Goal: Task Accomplishment & Management: Manage account settings

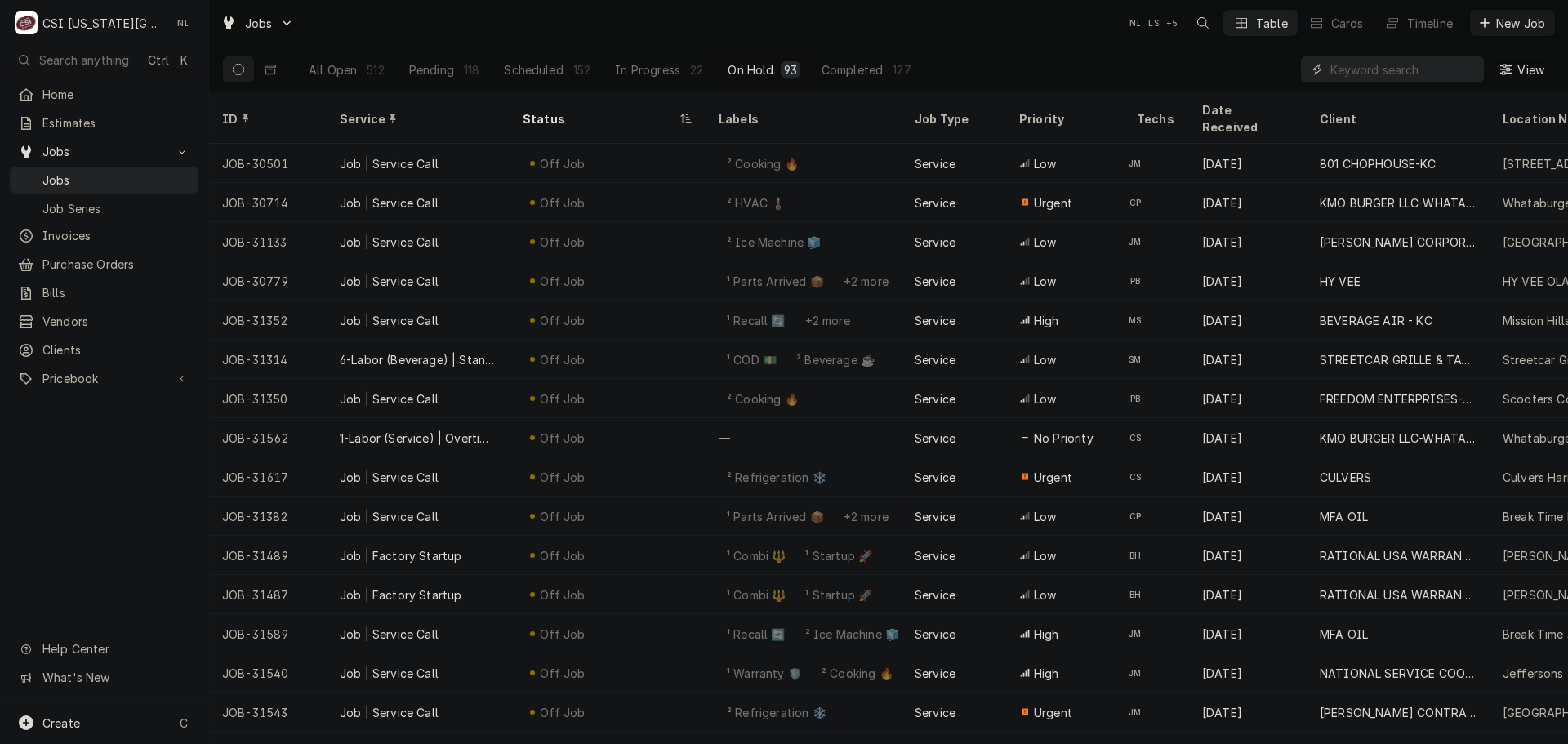
click at [1372, 66] on input "Dynamic Content Wrapper" at bounding box center [1404, 68] width 146 height 26
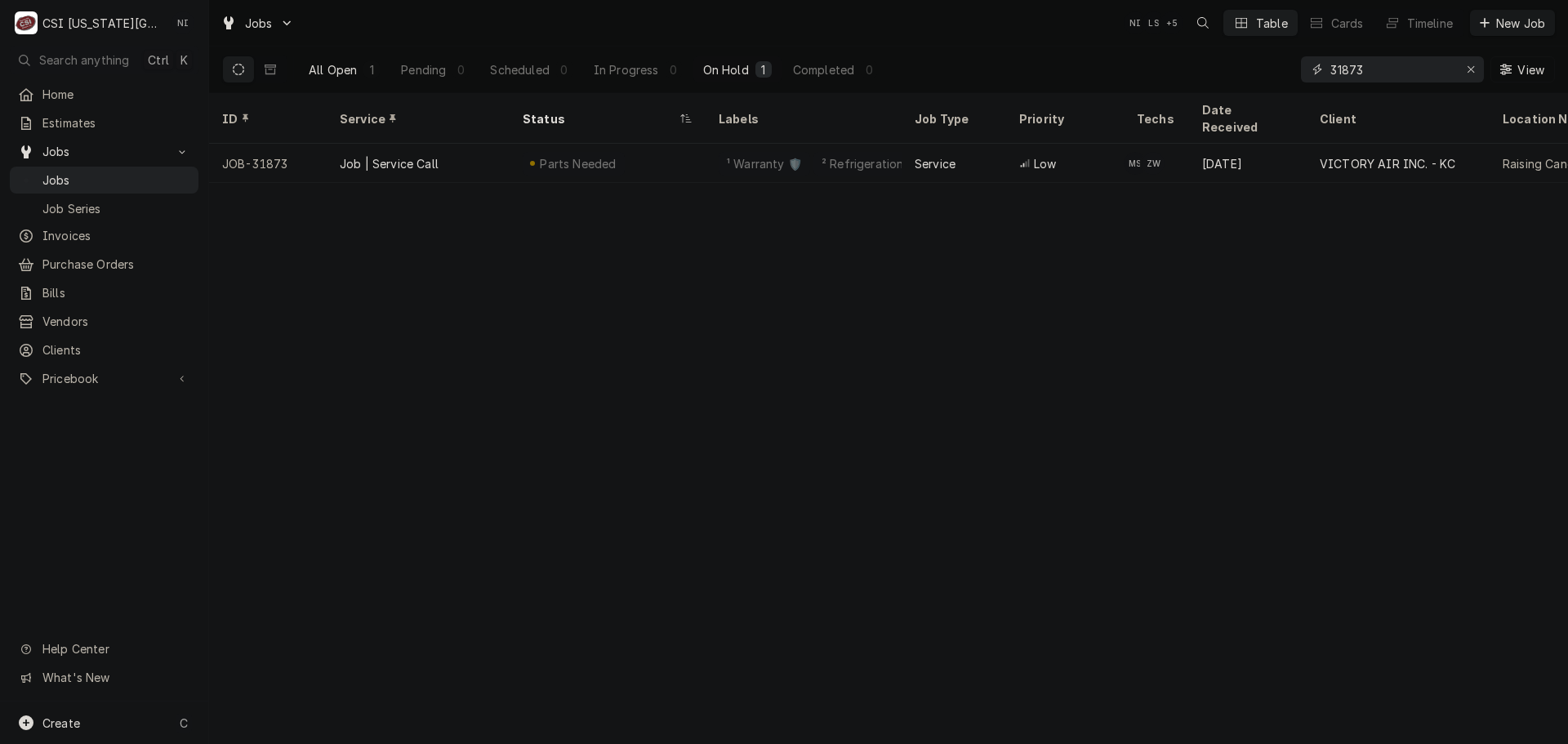
type input "31873"
drag, startPoint x: 316, startPoint y: 65, endPoint x: 360, endPoint y: 86, distance: 48.8
click at [317, 65] on div "All Open" at bounding box center [332, 69] width 48 height 17
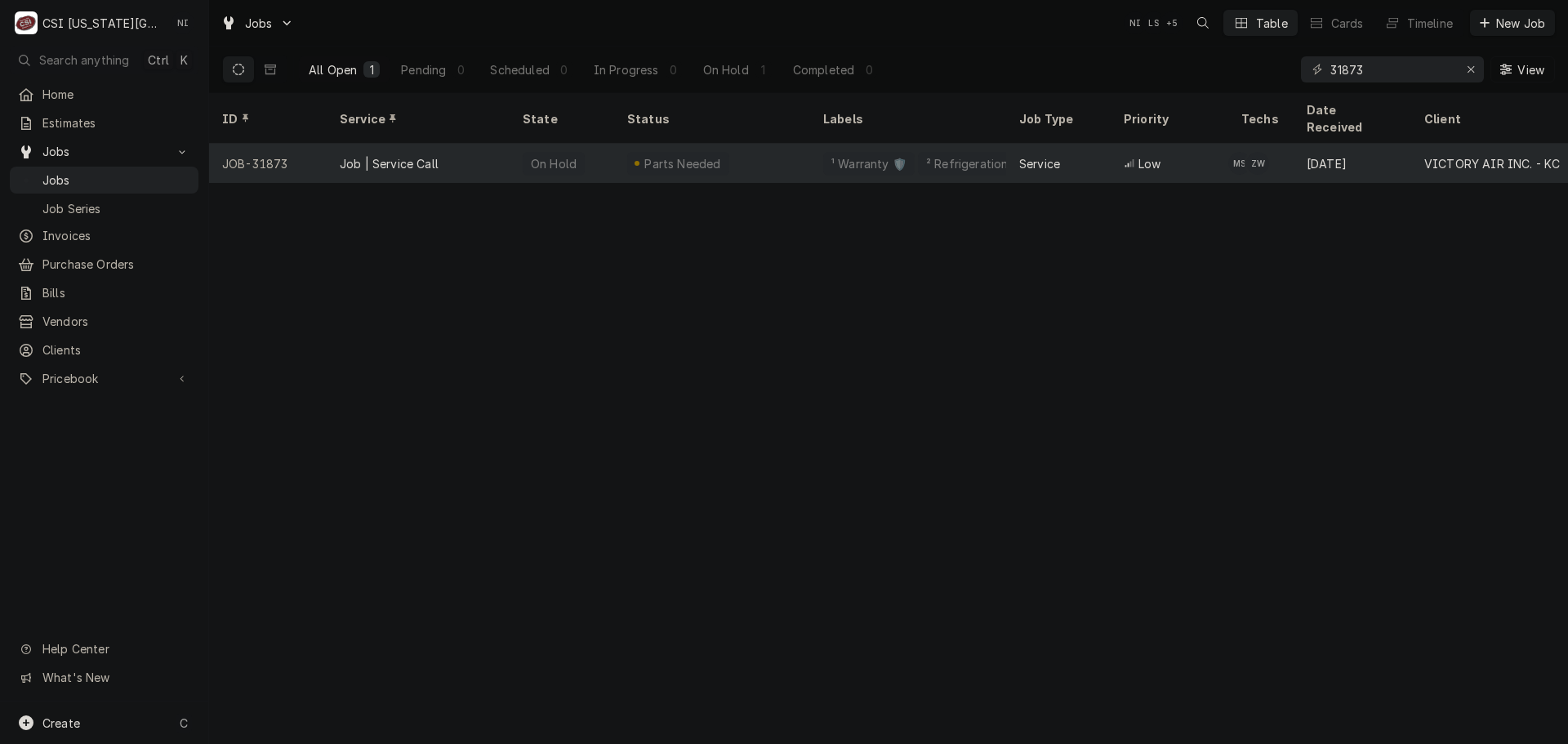
click at [449, 144] on div "Job | Service Call" at bounding box center [419, 164] width 183 height 39
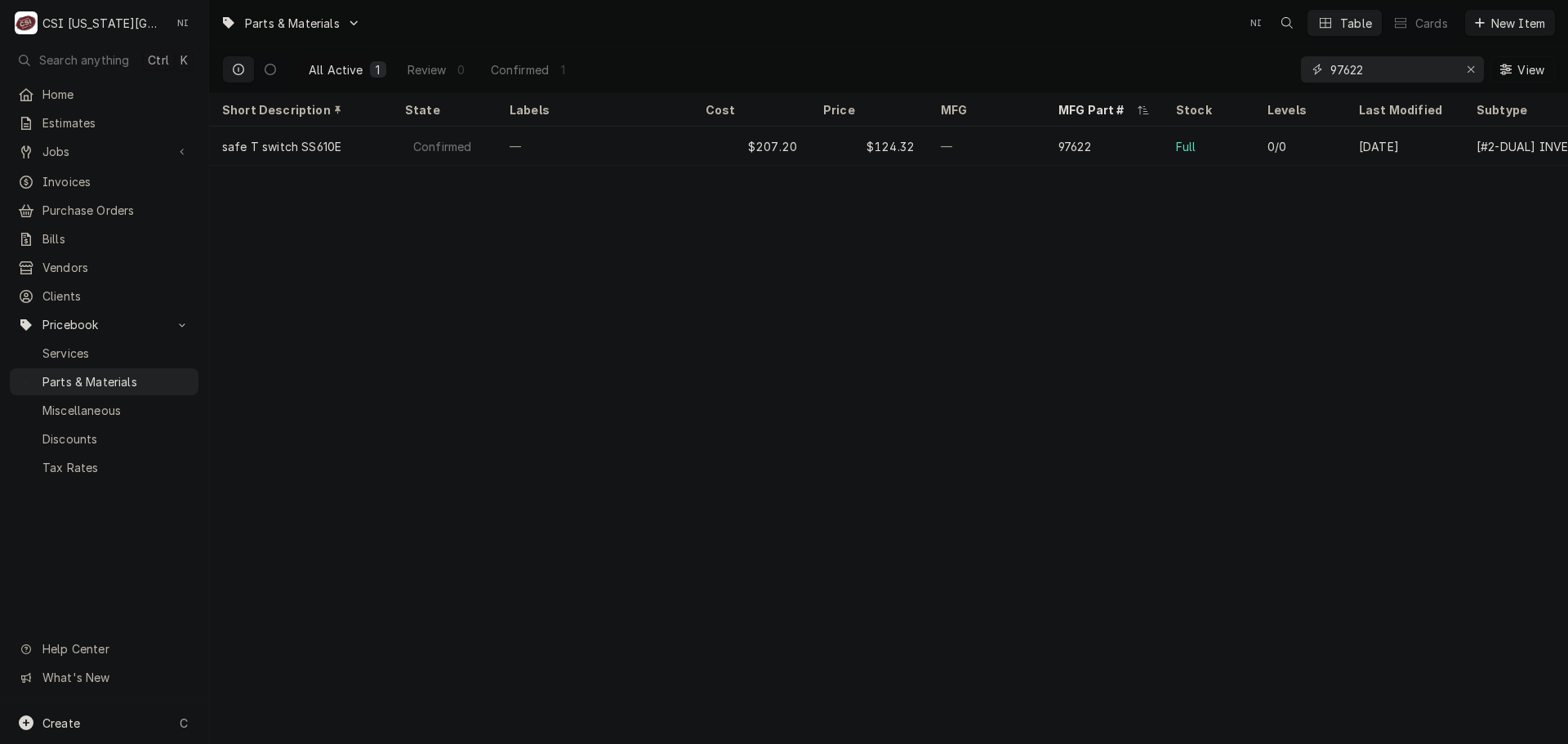
click at [1240, 65] on div "All Active 1 Review 0 Confirmed 1 97622 View" at bounding box center [889, 68] width 1333 height 45
paste input "[PHONE_NUMBER]"
type input "[PHONE_NUMBER]"
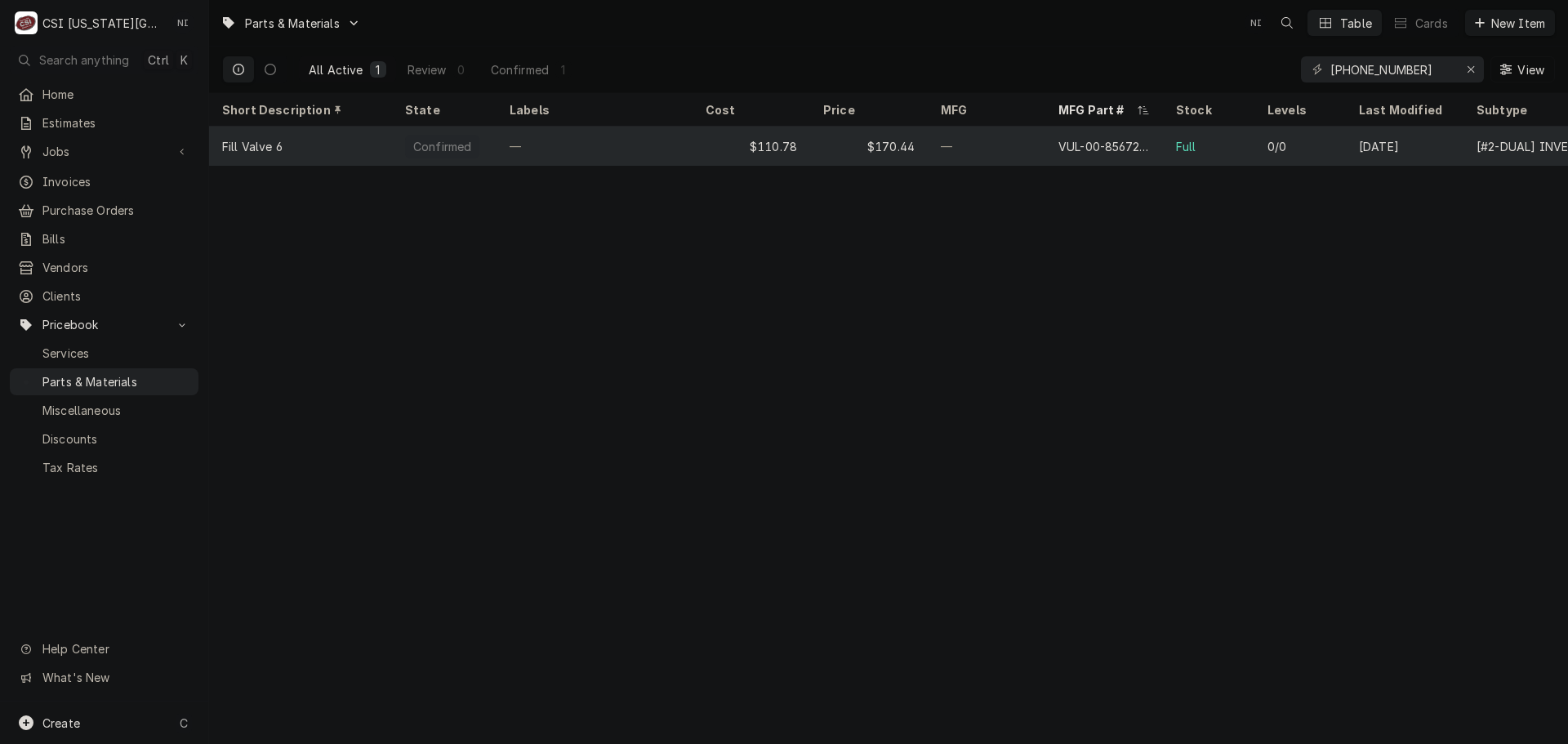
click at [1039, 141] on div "—" at bounding box center [987, 146] width 117 height 39
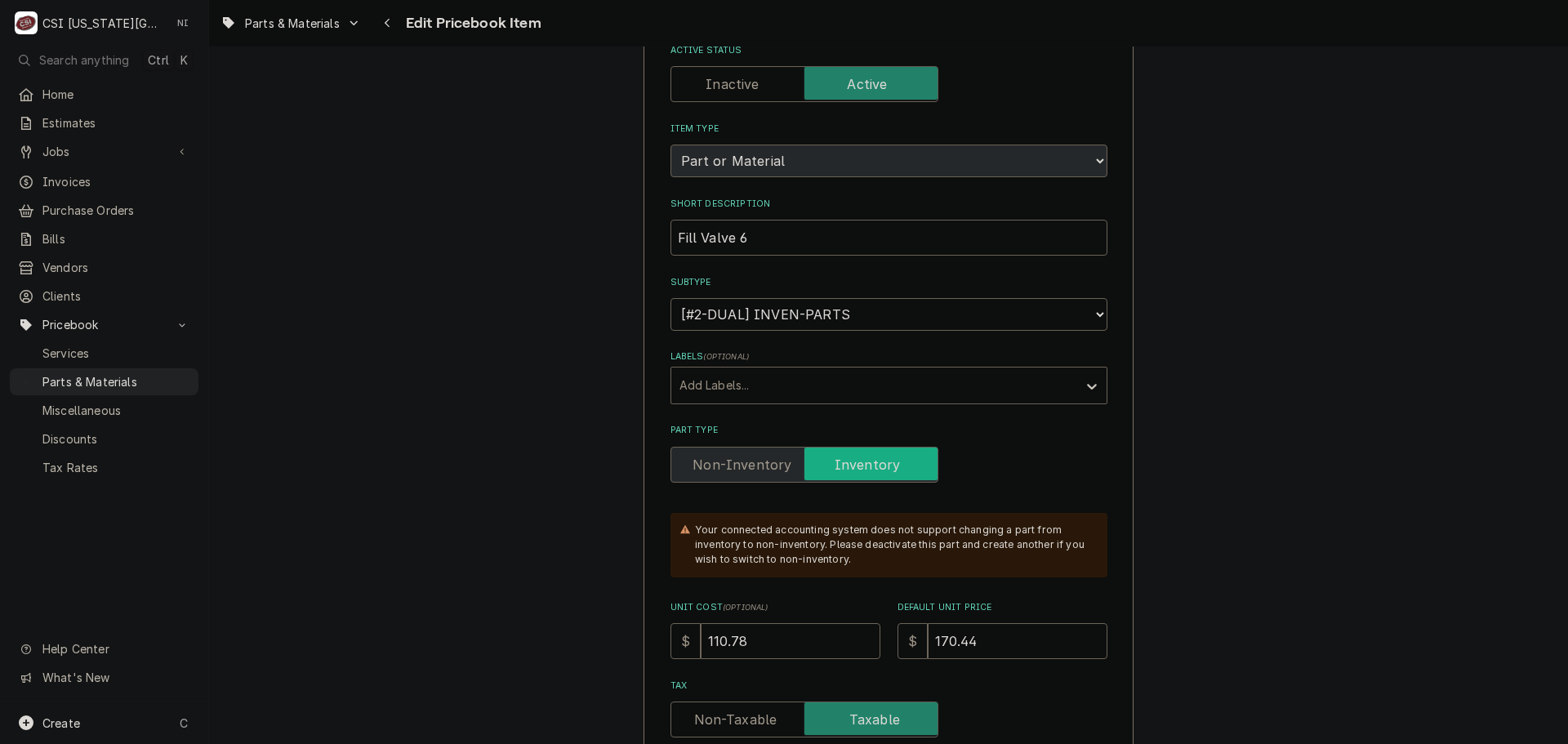
scroll to position [490, 0]
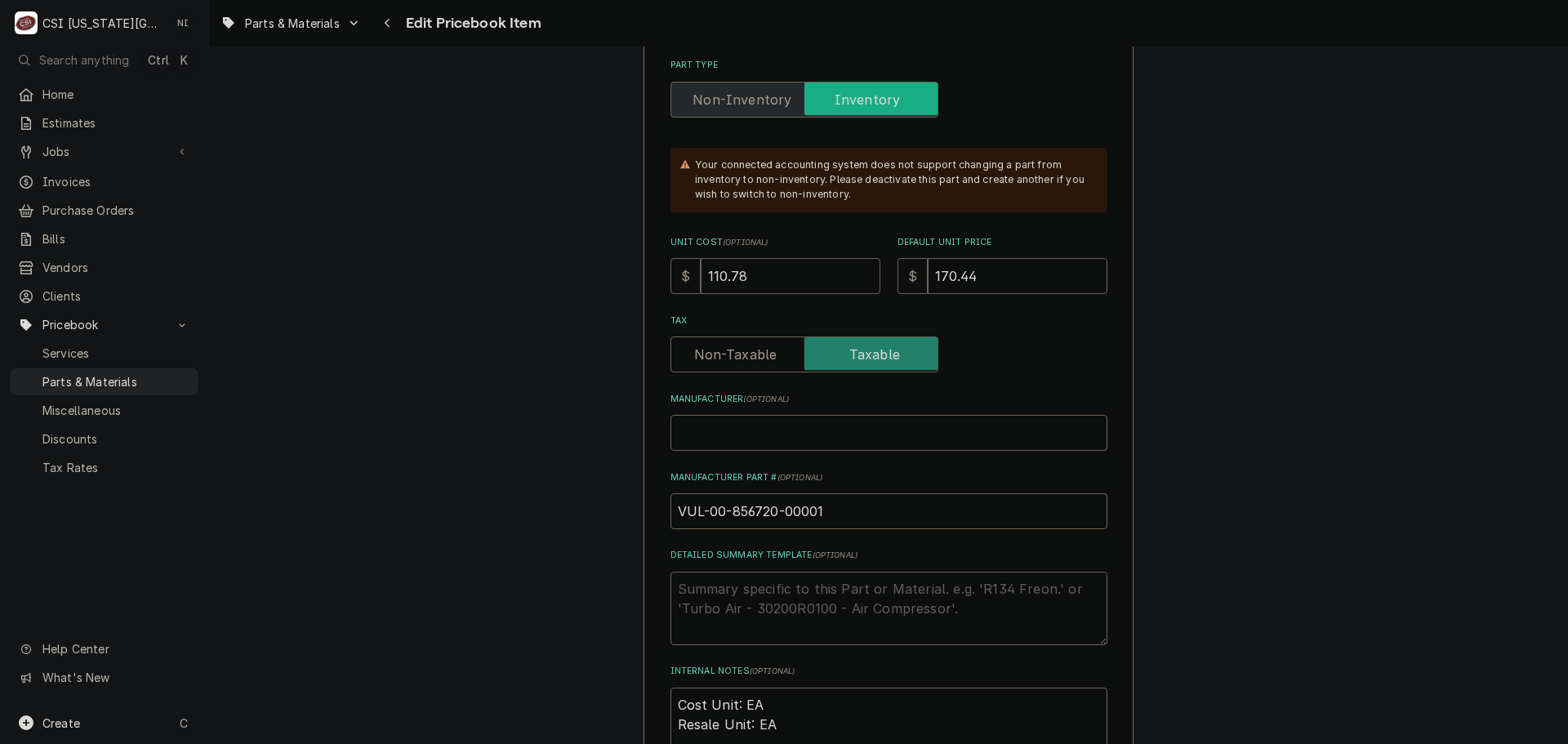
drag, startPoint x: 756, startPoint y: 274, endPoint x: 618, endPoint y: 273, distance: 138.0
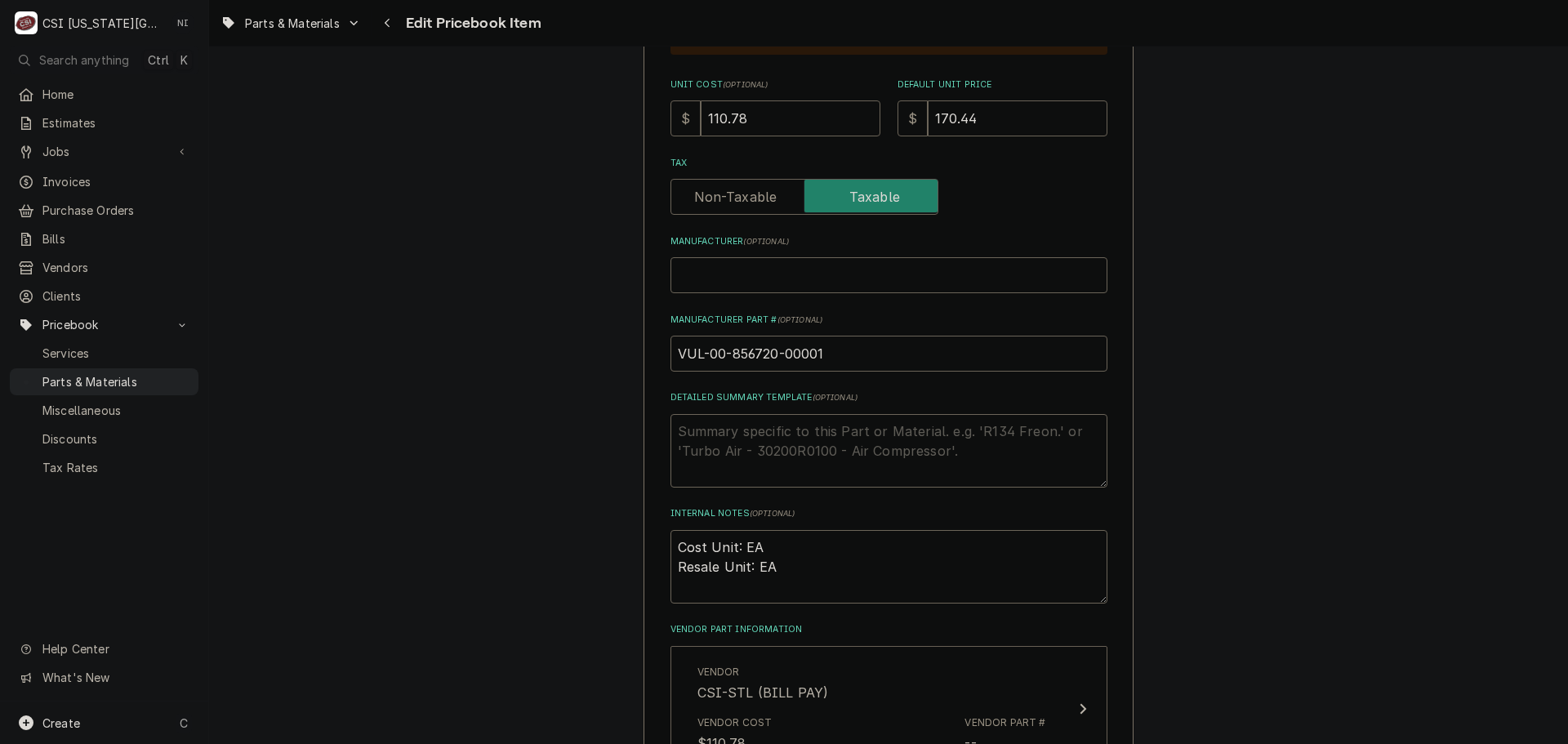
scroll to position [653, 0]
type textarea "x"
type input "1"
type textarea "x"
type input "13"
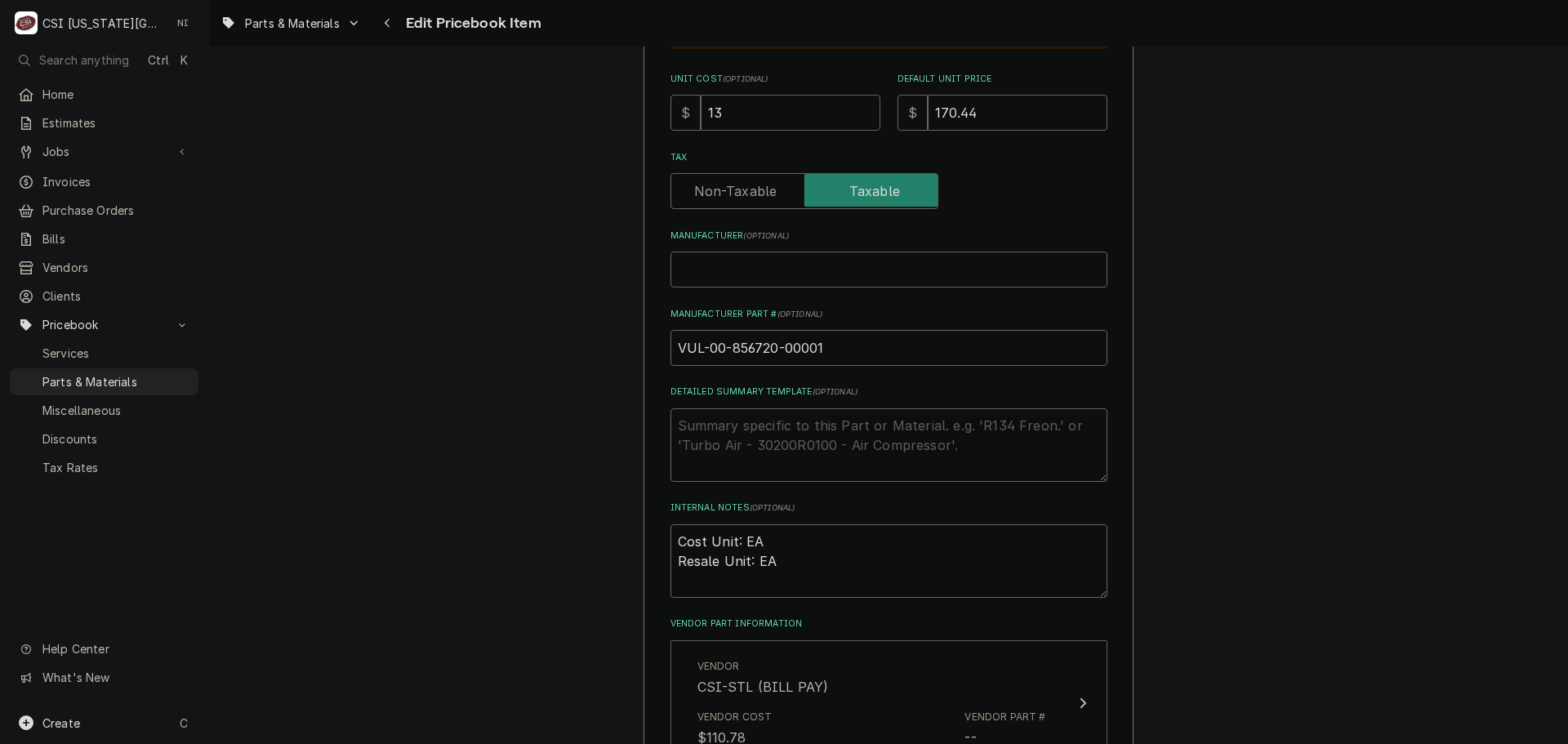
type textarea "x"
type input "131"
type textarea "x"
type input "131.6"
type textarea "x"
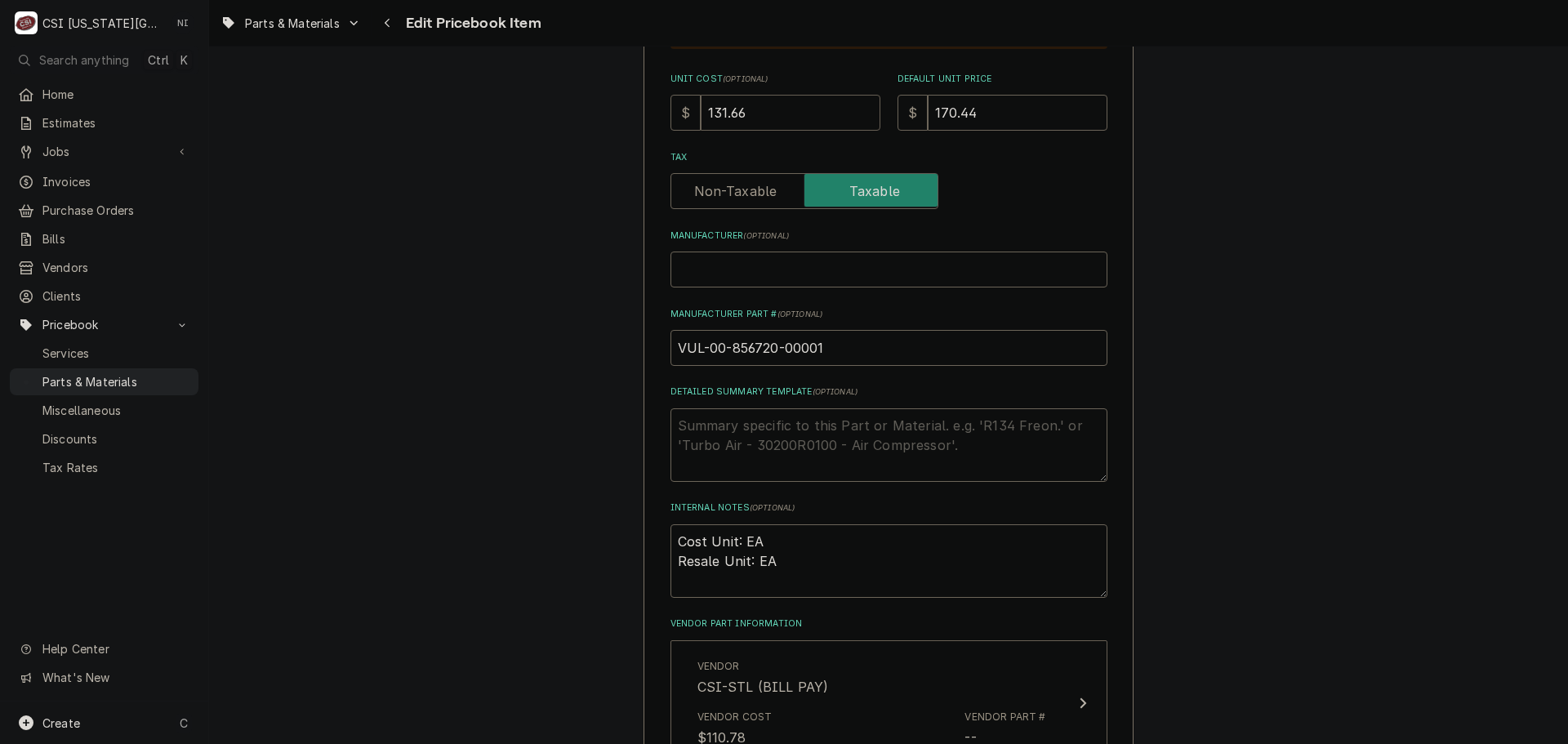
type input "131.66"
type textarea "x"
type input "1"
type textarea "x"
type input "17"
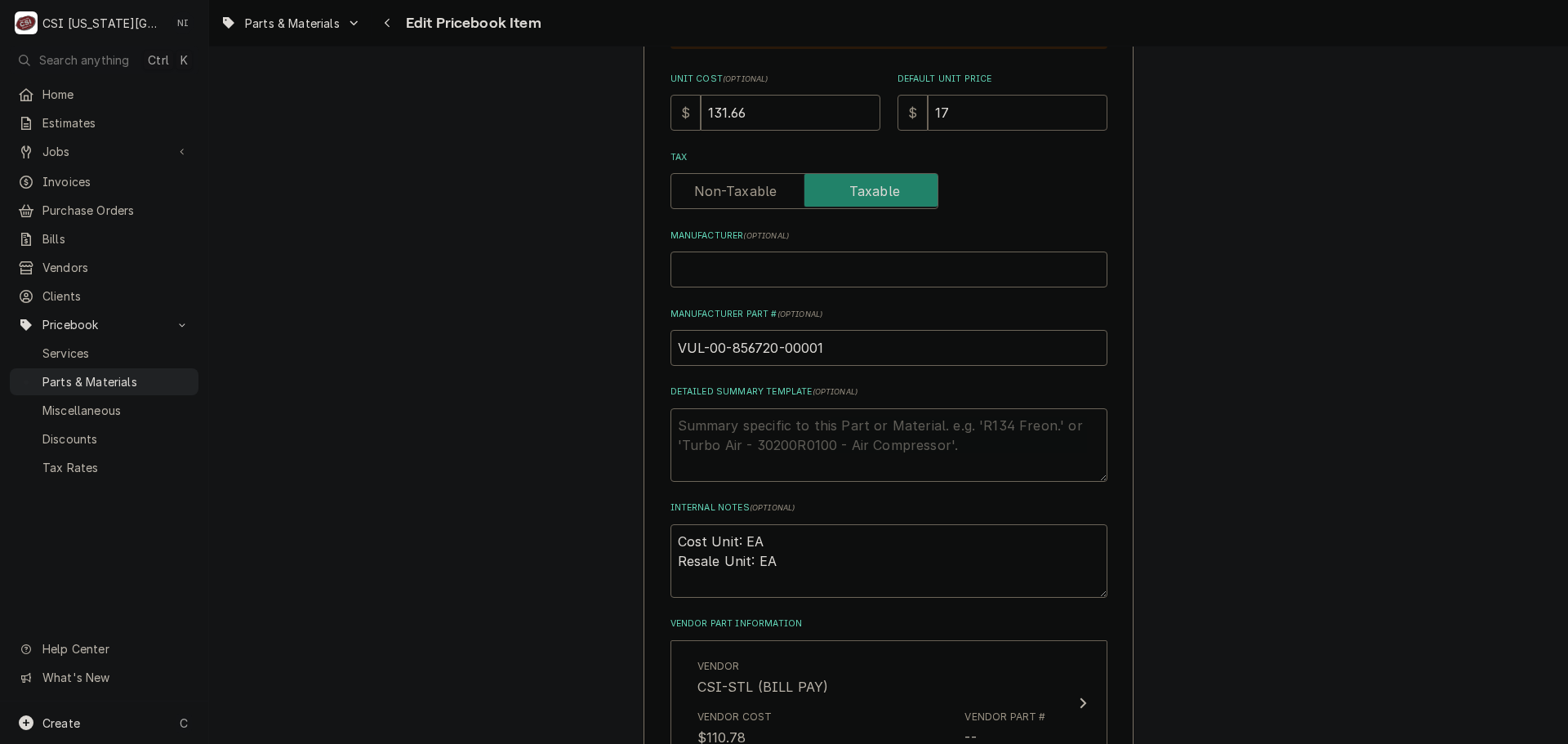
type textarea "x"
type input "175"
type textarea "x"
type input "175.5"
type textarea "x"
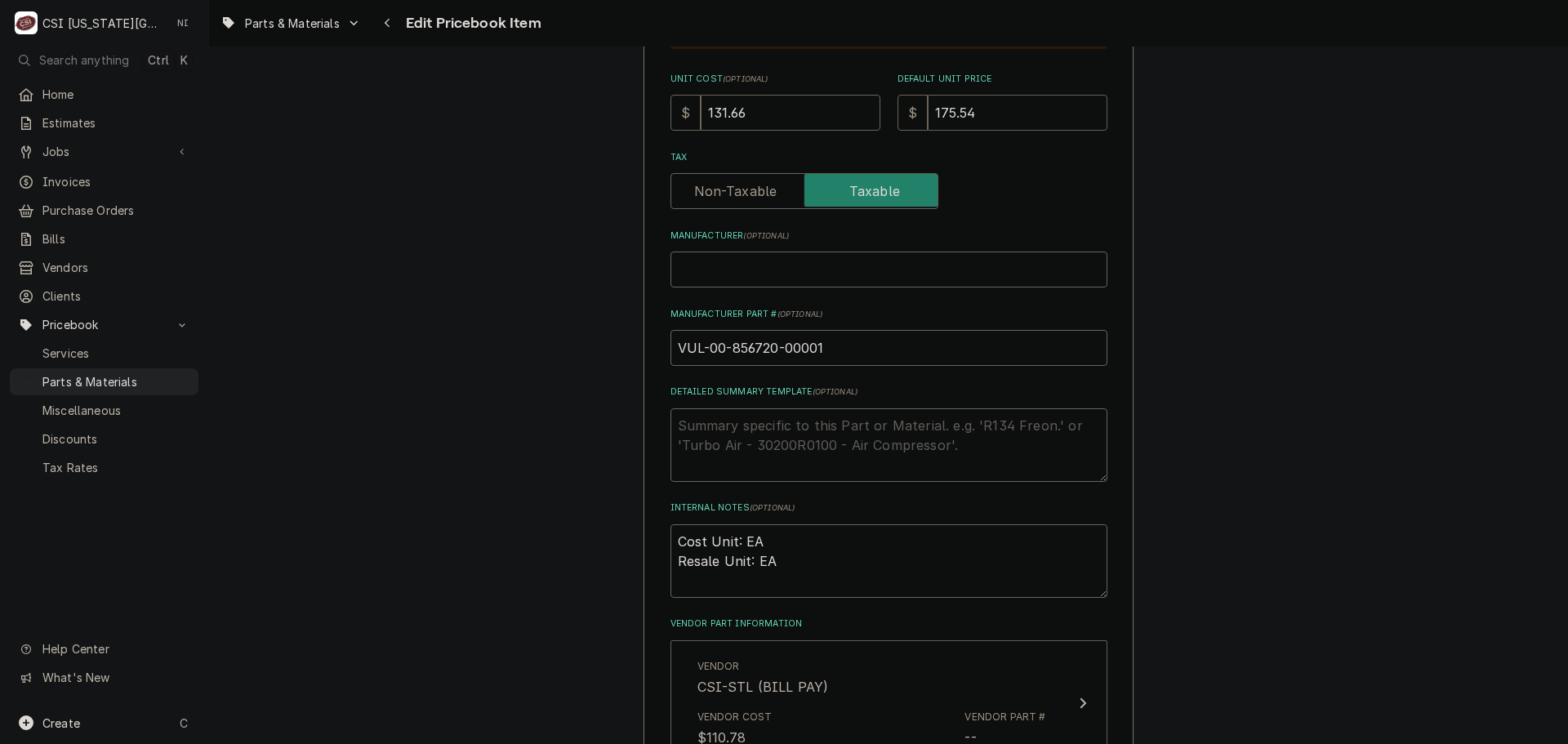
type input "175.54"
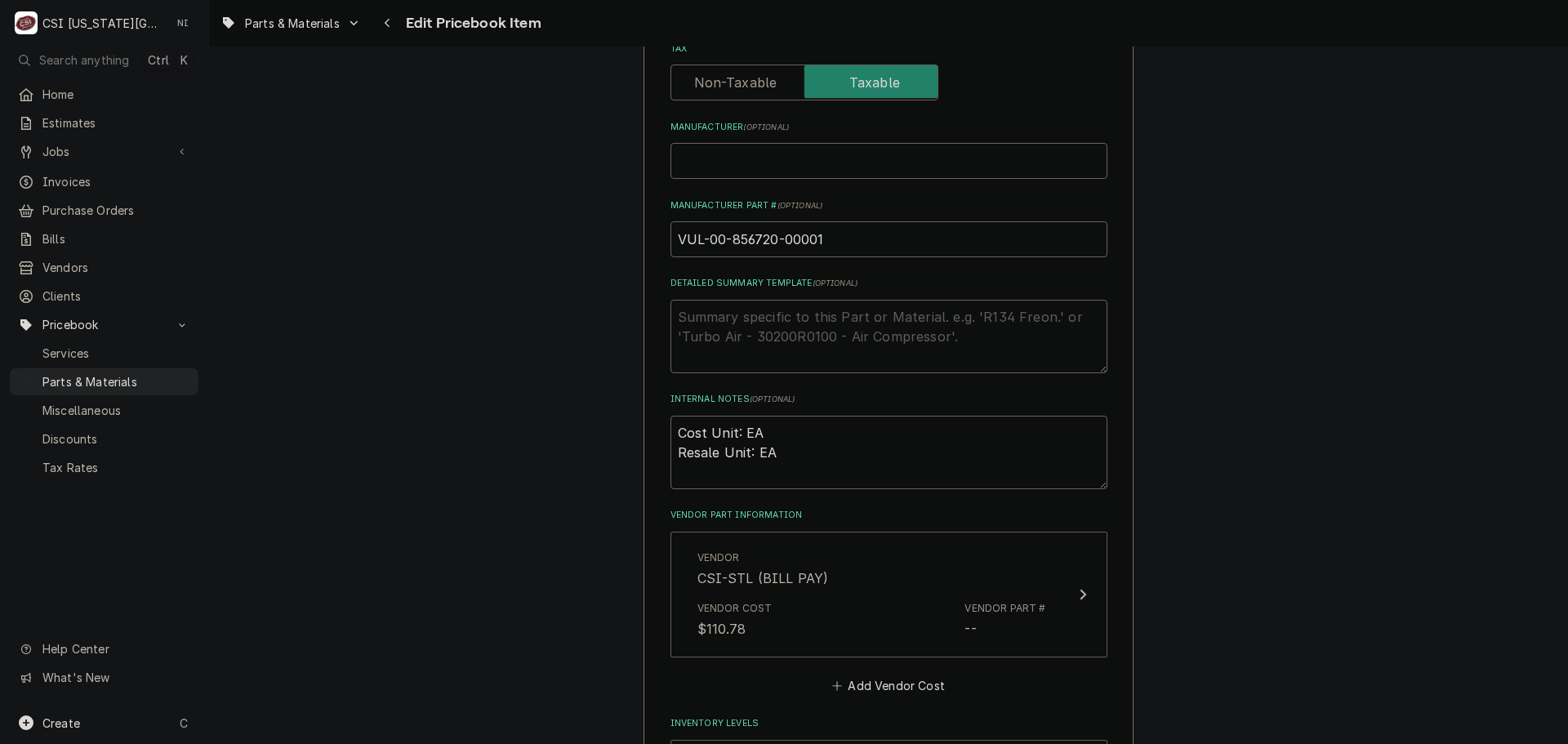
scroll to position [980, 0]
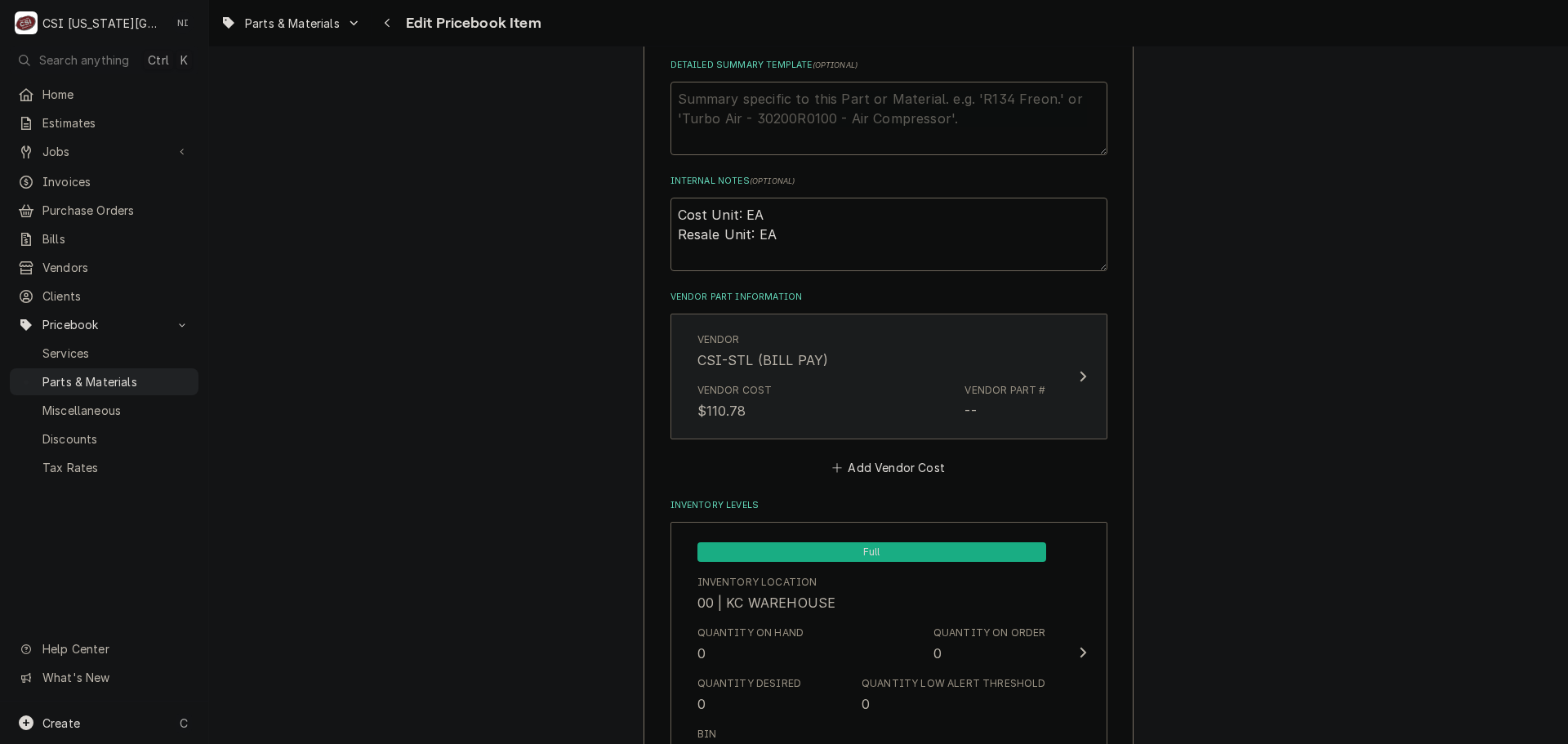
click at [877, 396] on div "Vendor Cost $110.78 Vendor Part # --" at bounding box center [872, 402] width 348 height 51
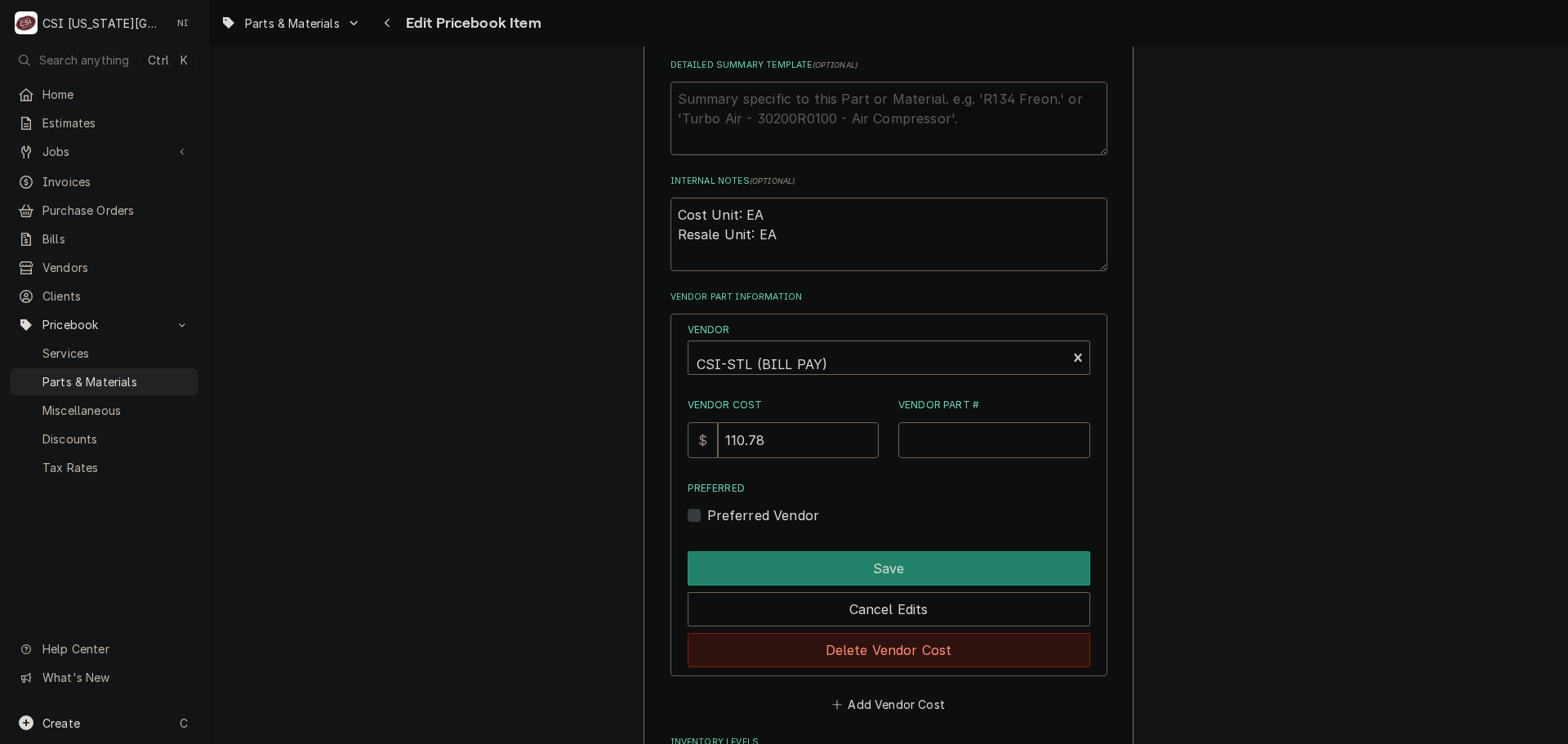
drag, startPoint x: 848, startPoint y: 646, endPoint x: 952, endPoint y: 604, distance: 112.2
click at [851, 646] on button "Delete Vendor Cost" at bounding box center [889, 650] width 403 height 35
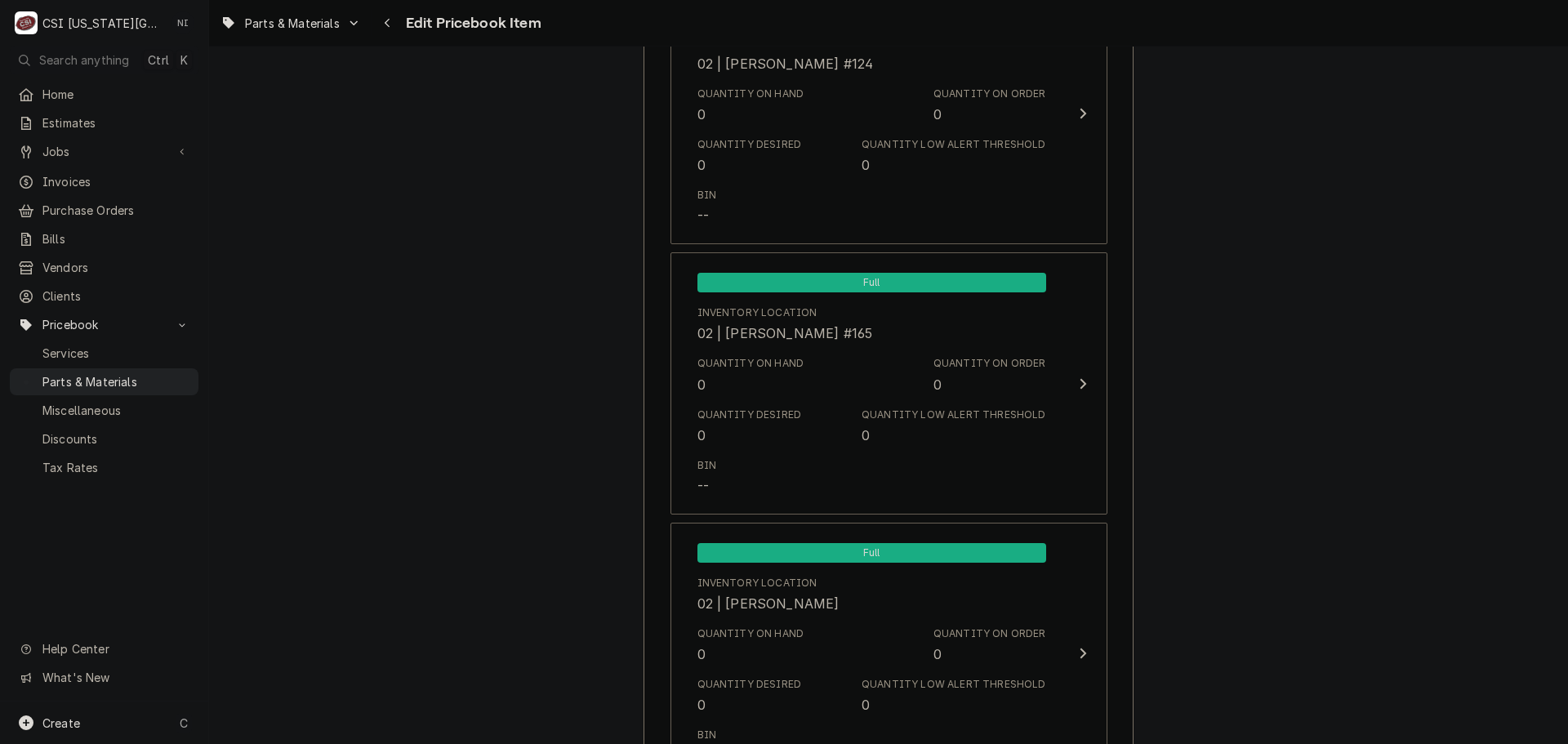
scroll to position [15564, 0]
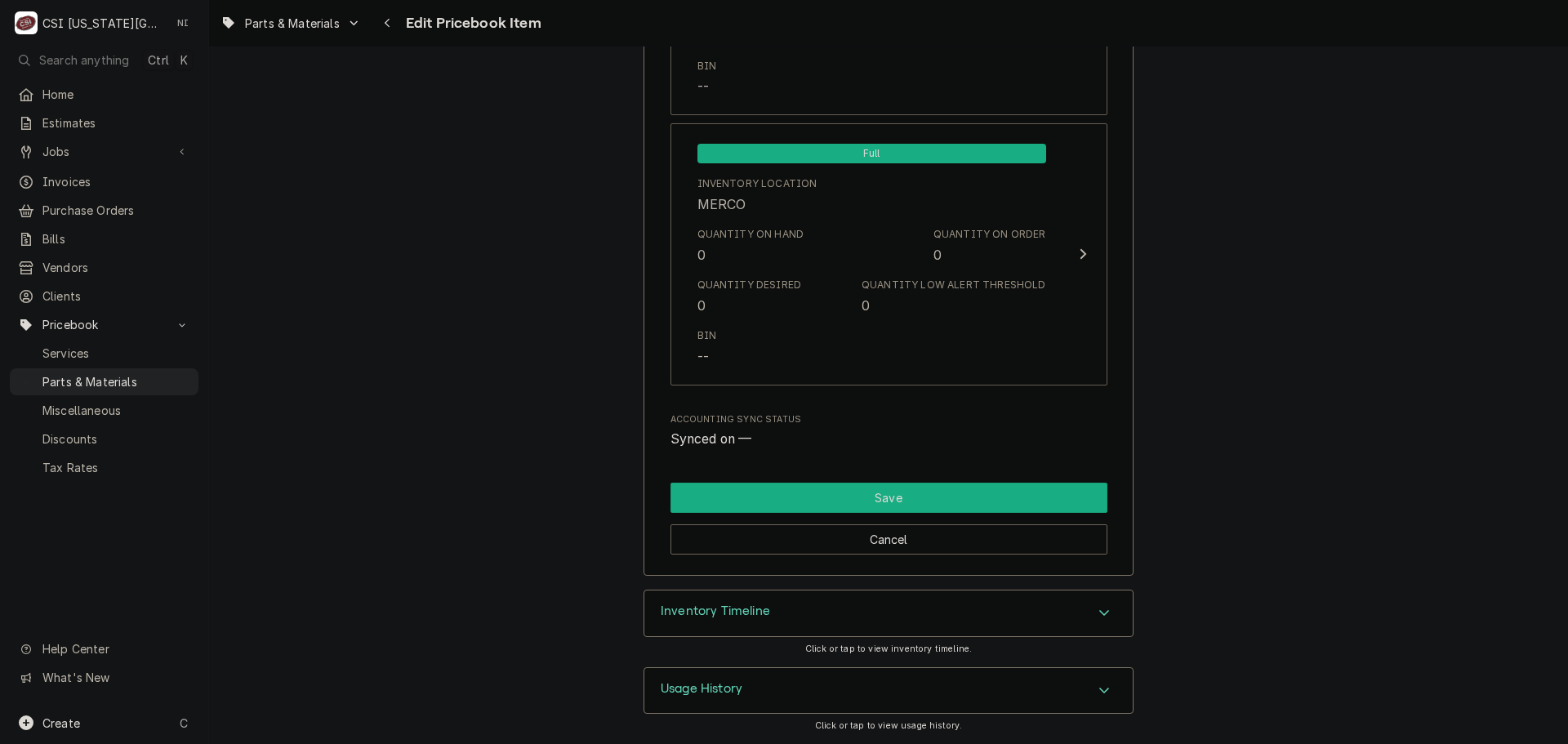
click at [879, 509] on button "Save" at bounding box center [889, 498] width 437 height 30
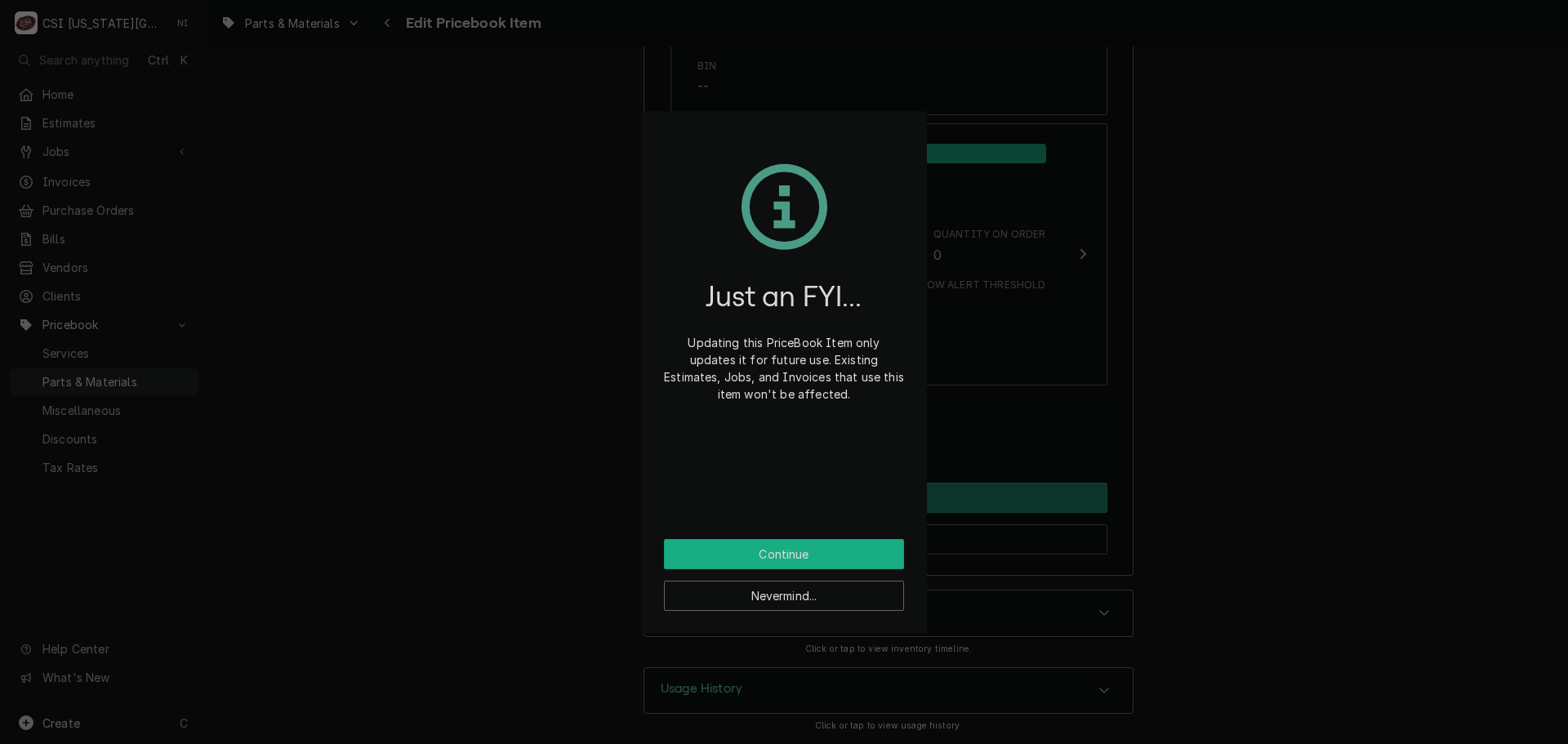
click at [792, 555] on button "Continue" at bounding box center [784, 555] width 240 height 30
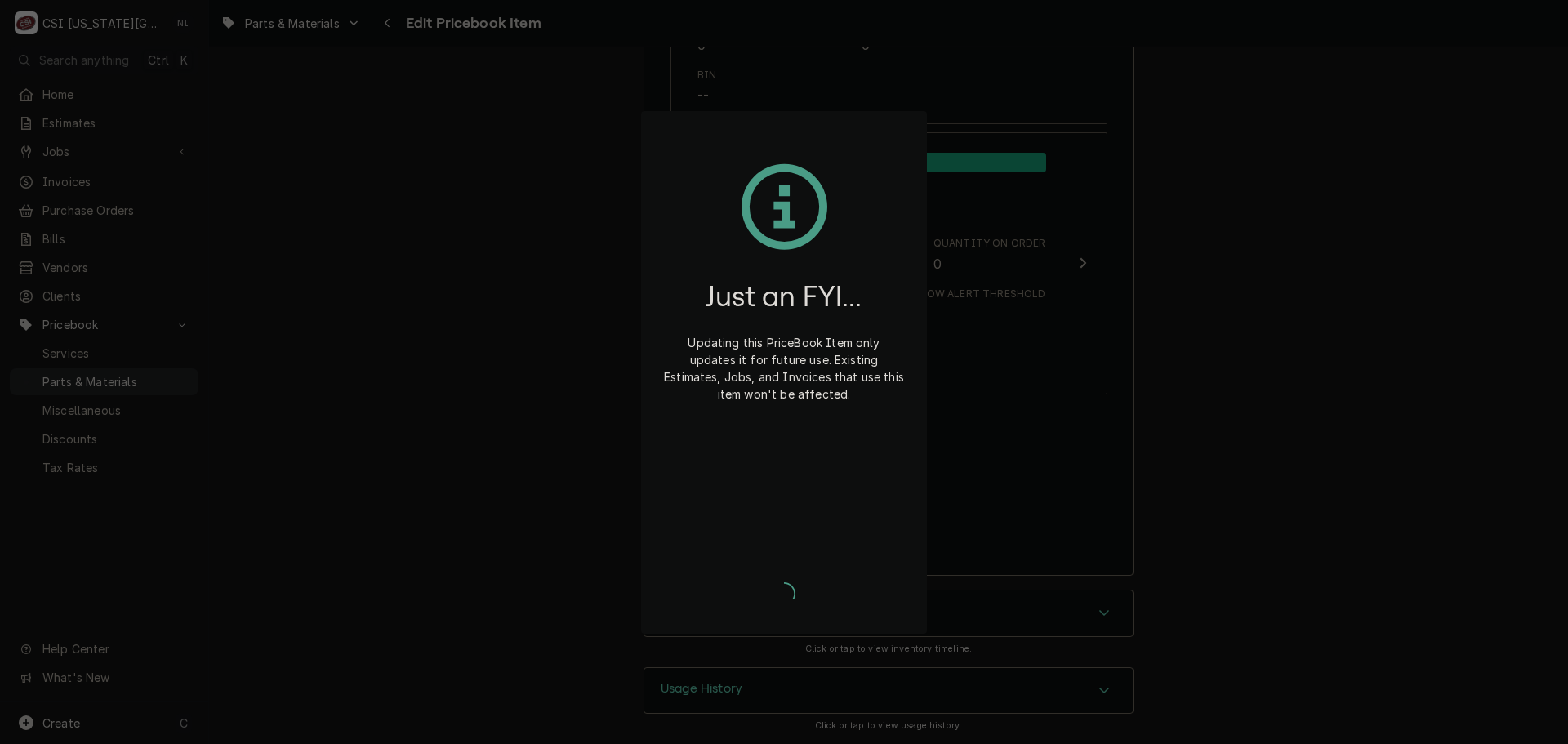
type textarea "x"
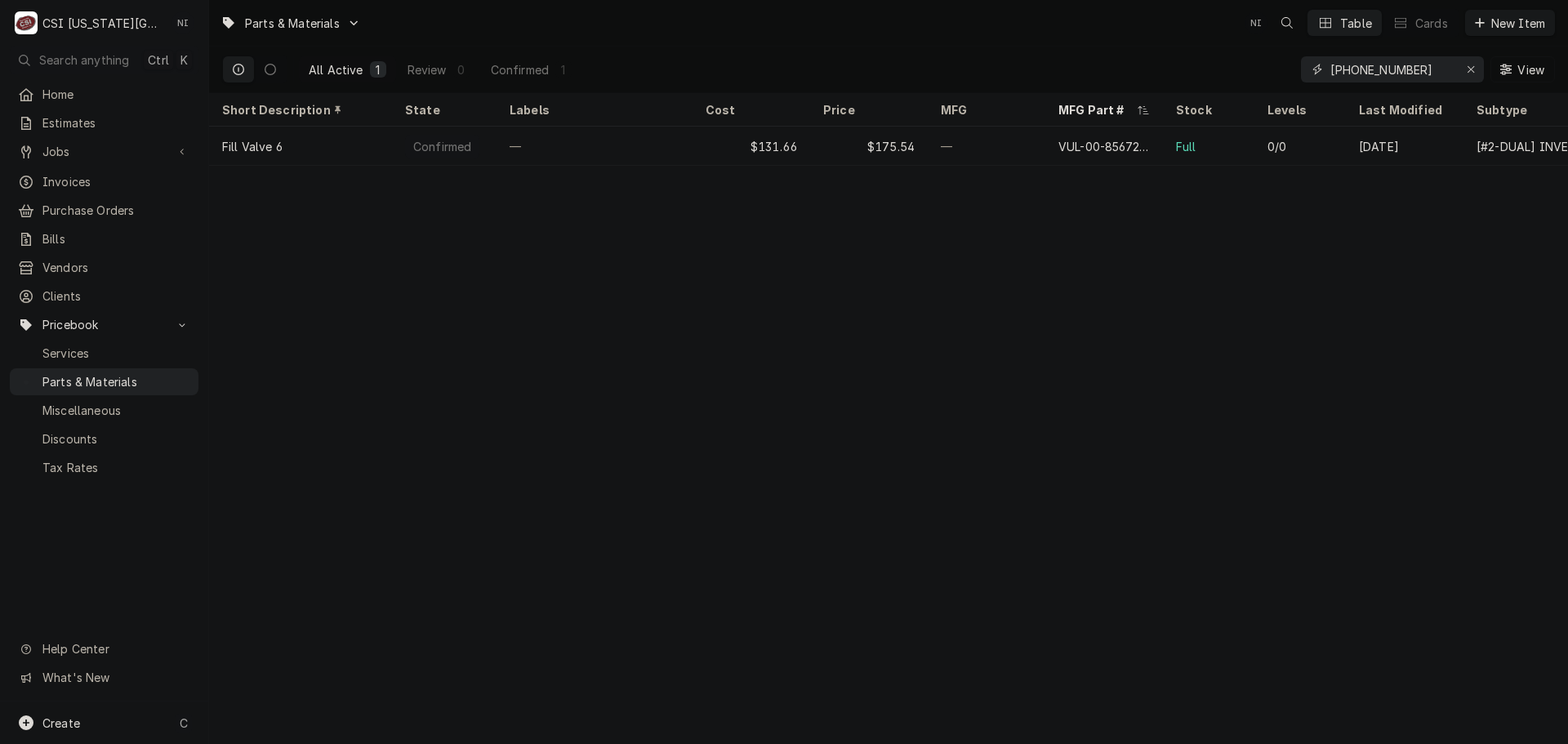
drag, startPoint x: 1432, startPoint y: 68, endPoint x: 1244, endPoint y: 66, distance: 188.0
click at [1237, 68] on div "All Active 1 Review 0 Confirmed 1 0-856720-00001 View" at bounding box center [889, 68] width 1333 height 45
paste input "00-411242"
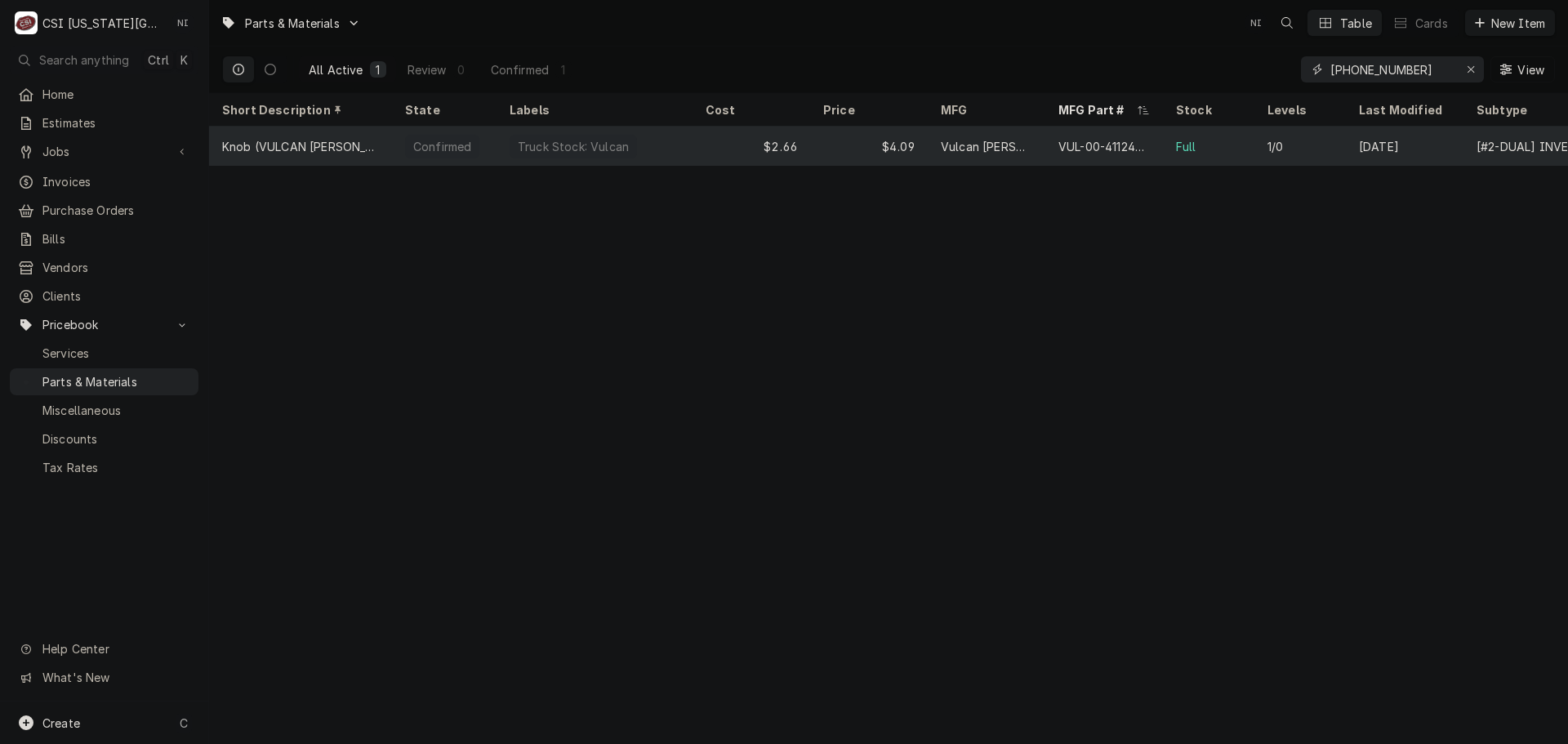
type input "00-411242-00001"
click at [694, 140] on div "$2.66" at bounding box center [751, 146] width 117 height 39
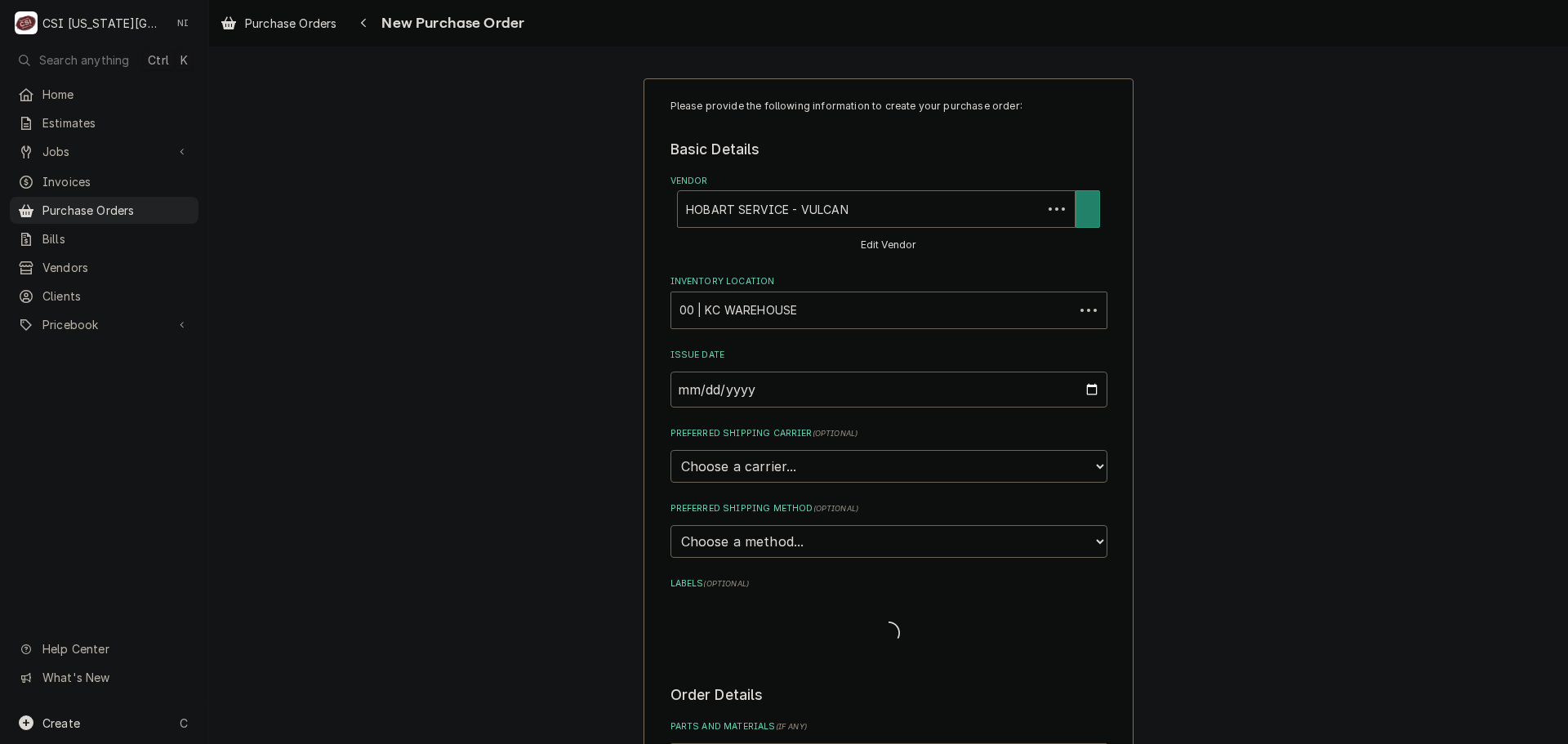
type textarea "x"
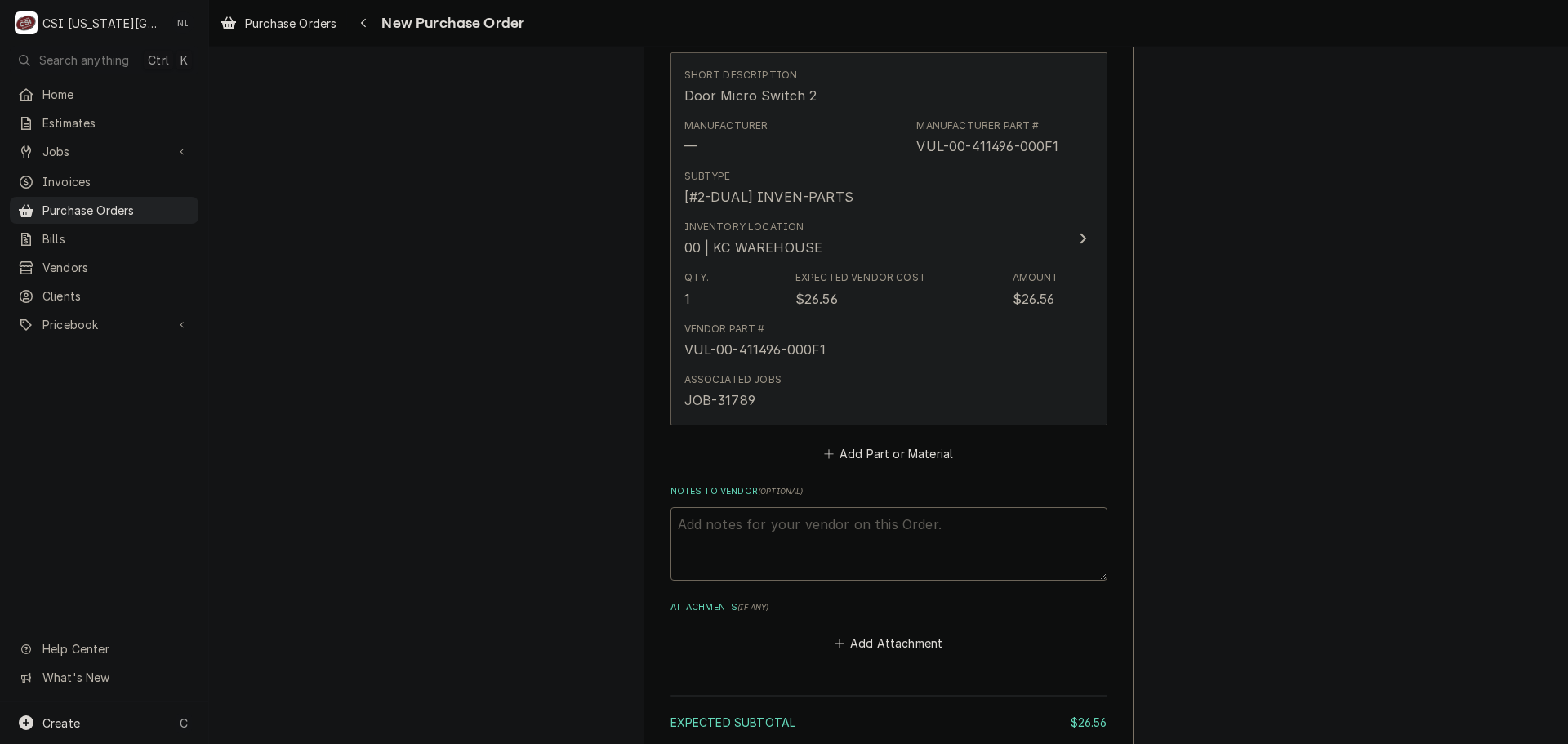
scroll to position [899, 0]
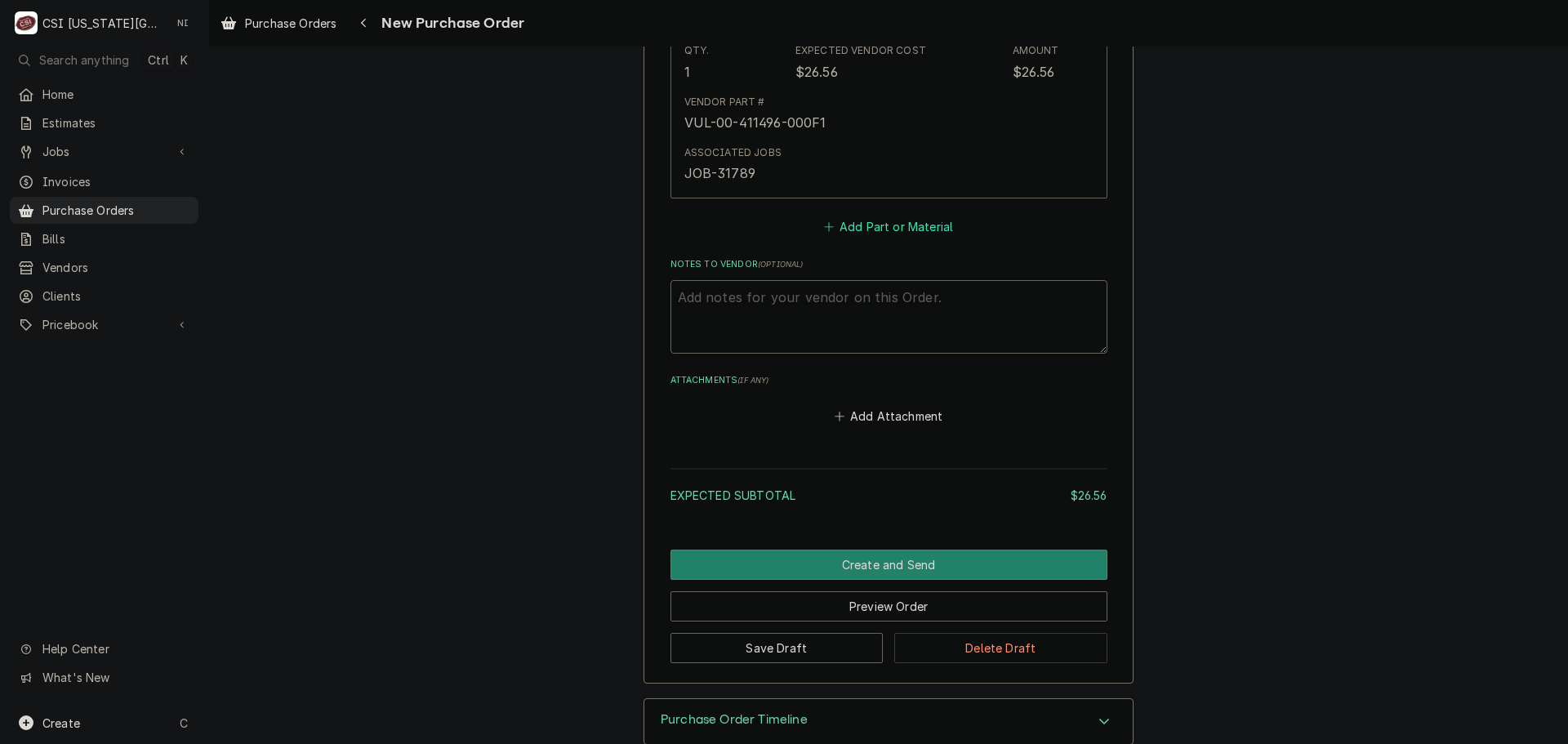
click at [891, 229] on button "Add Part or Material" at bounding box center [889, 227] width 135 height 23
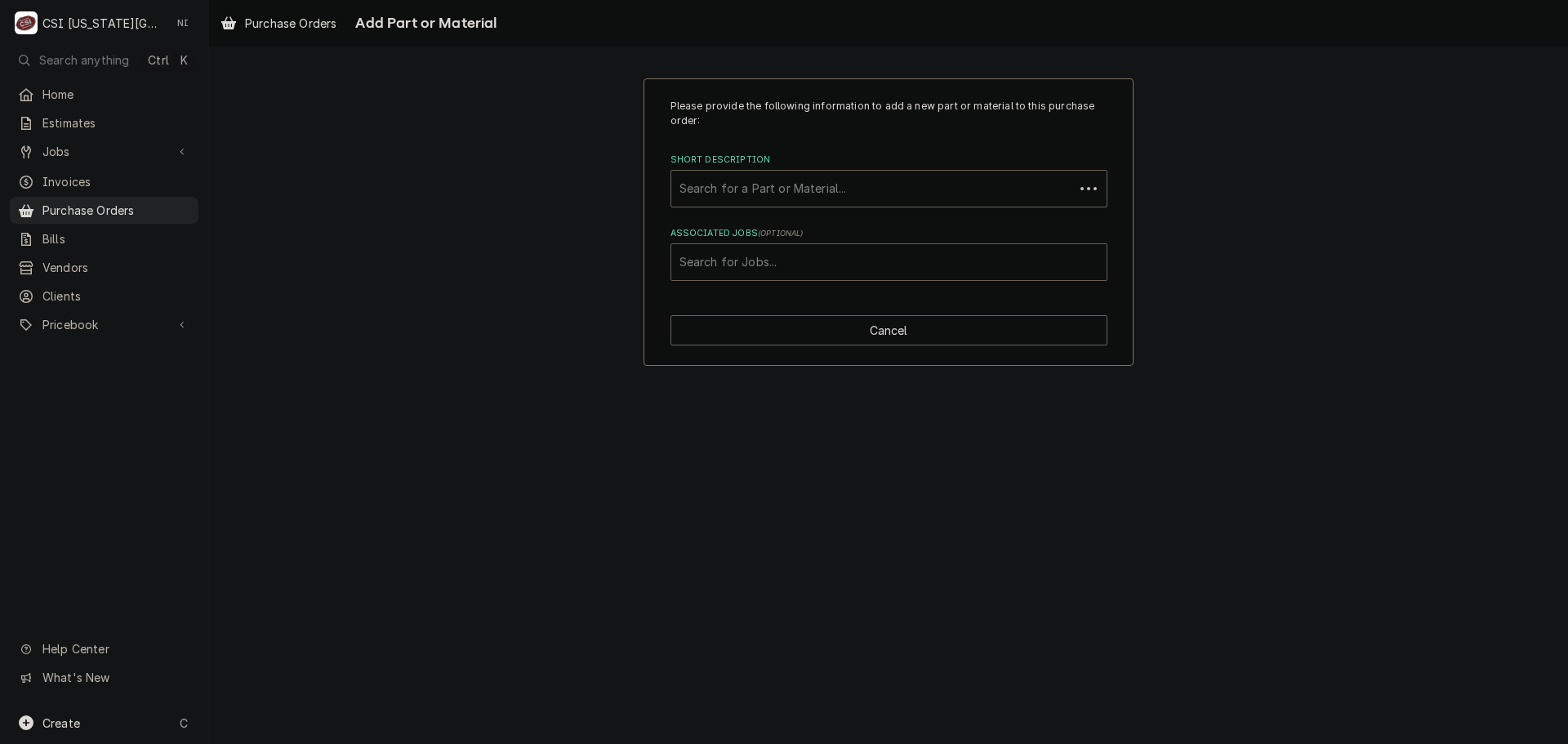
click at [783, 270] on div "Associated Jobs" at bounding box center [889, 261] width 419 height 29
type input "31873"
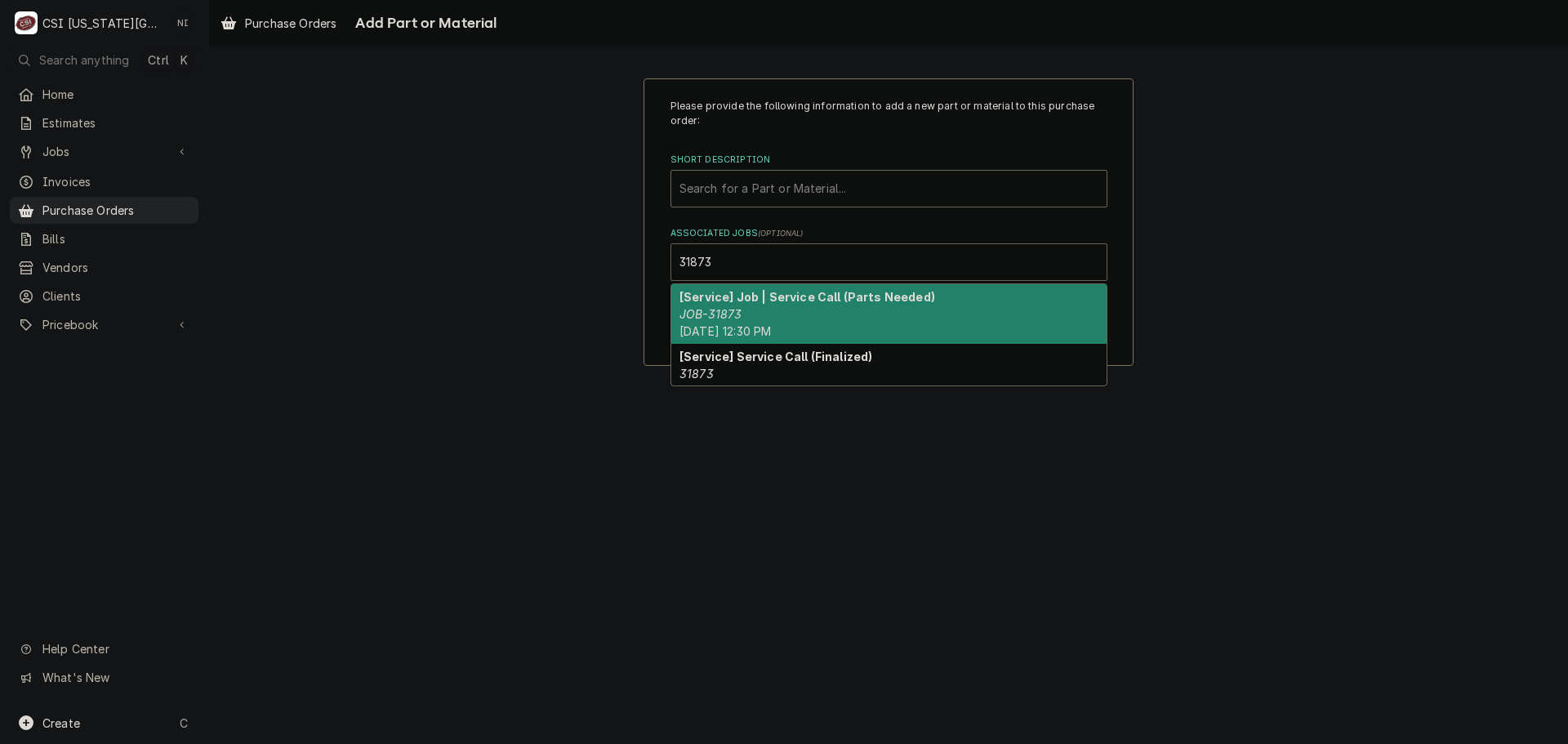
click at [772, 306] on div "[Service] Job | Service Call (Parts Needed) JOB-31873 Fri, Aug 8th, 2025 - 12:3…" at bounding box center [889, 314] width 436 height 60
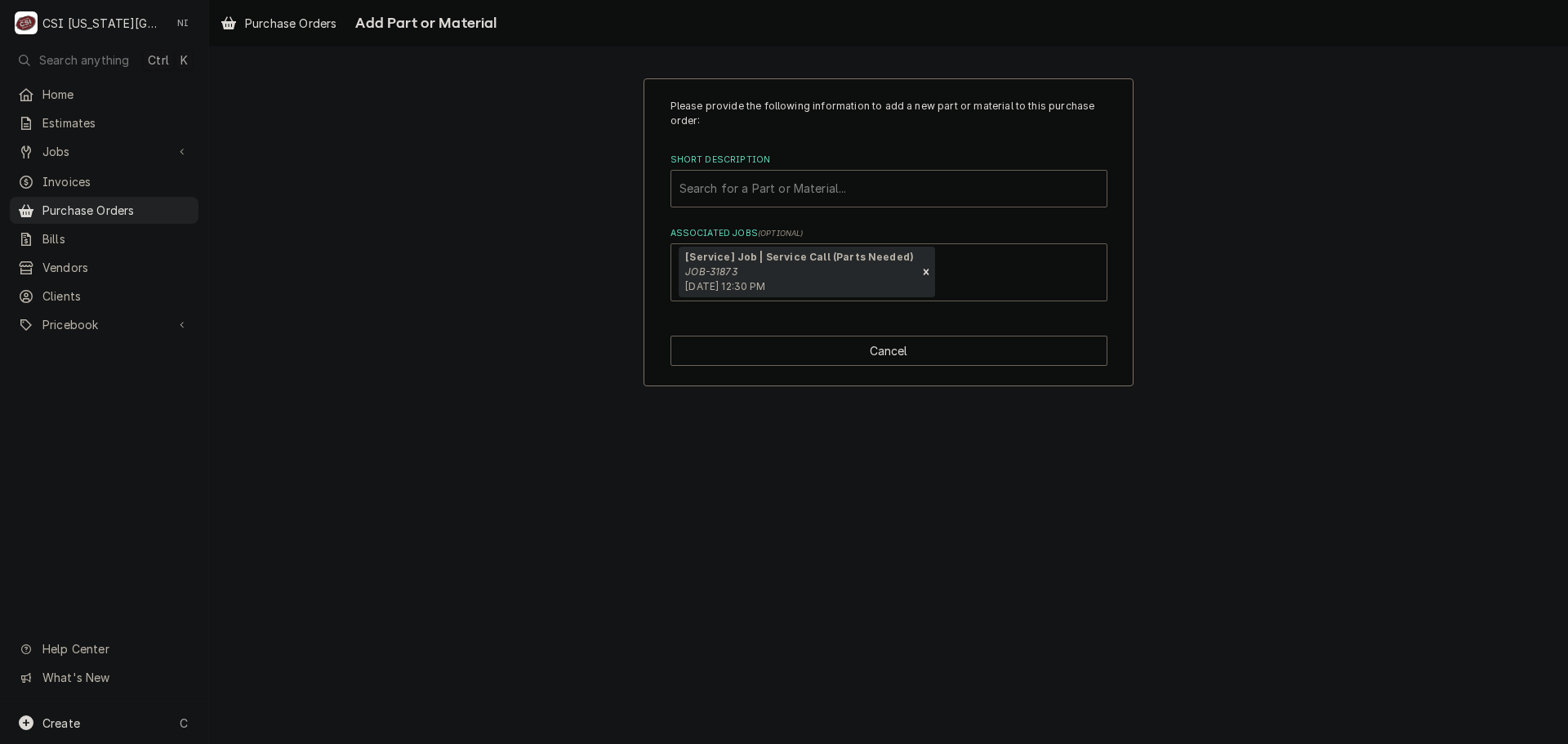
click at [732, 185] on div "Short Description" at bounding box center [889, 188] width 419 height 29
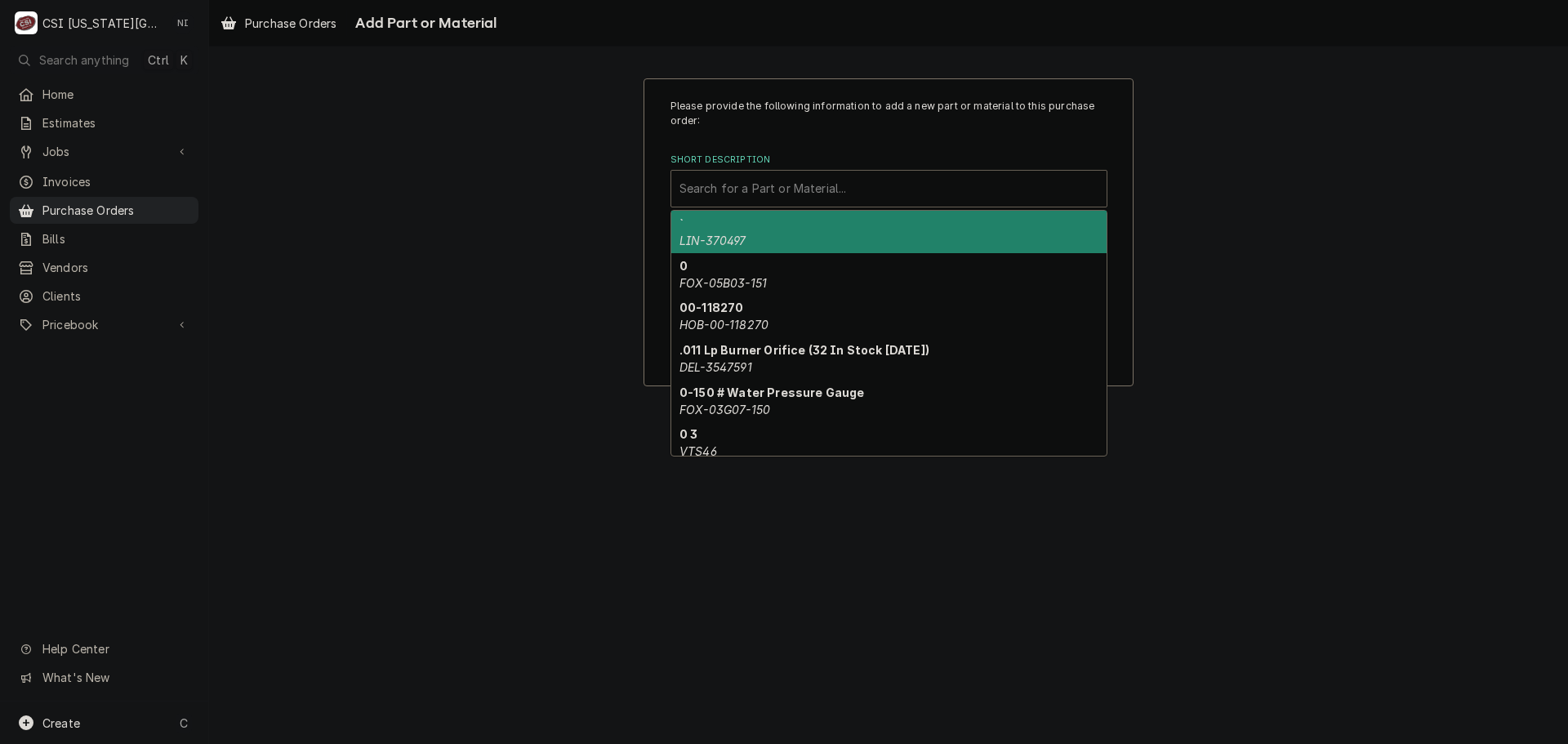
paste input "0-856720-00001"
type input "0-856720-00001"
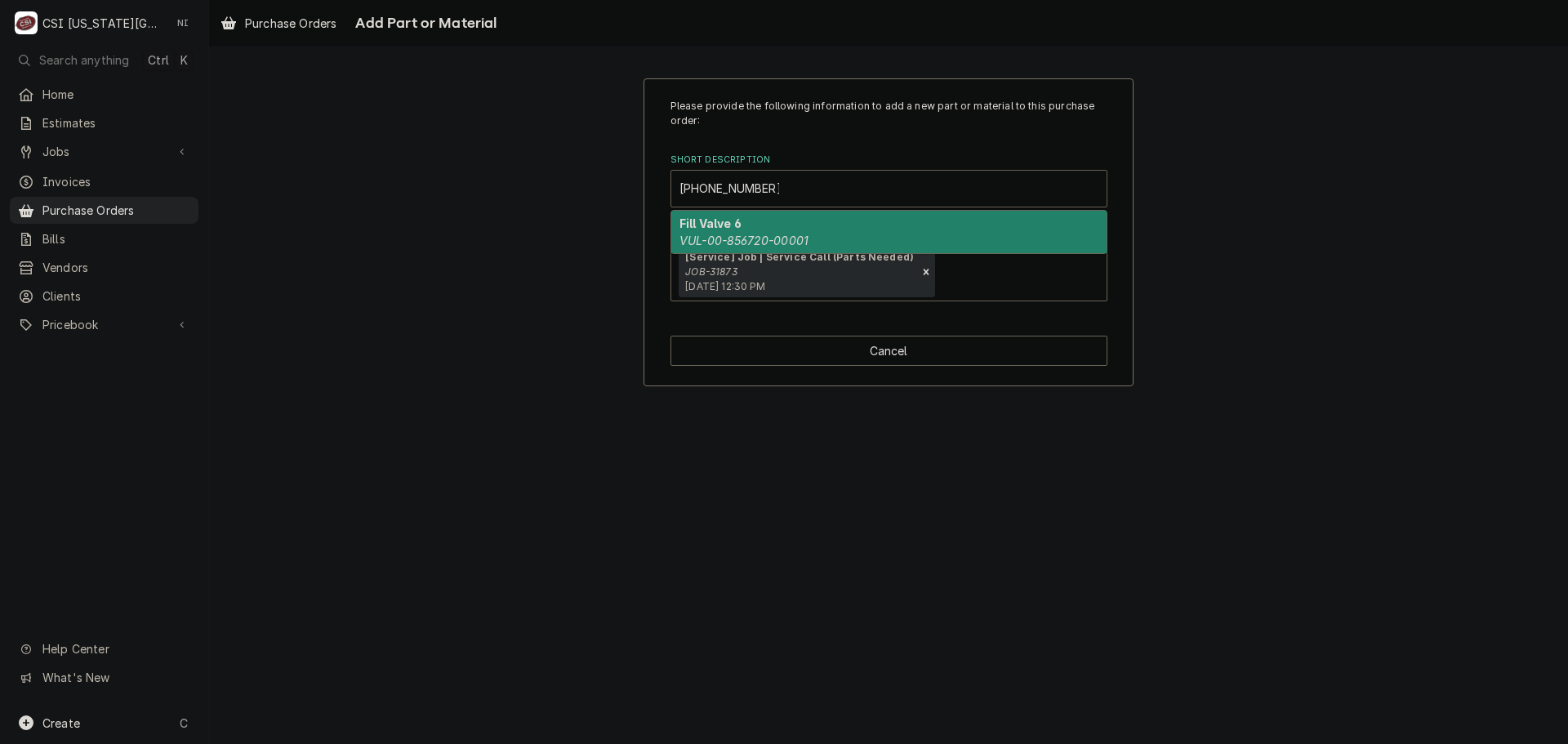
click at [769, 247] on em "VUL-00-856720-00001" at bounding box center [744, 241] width 129 height 14
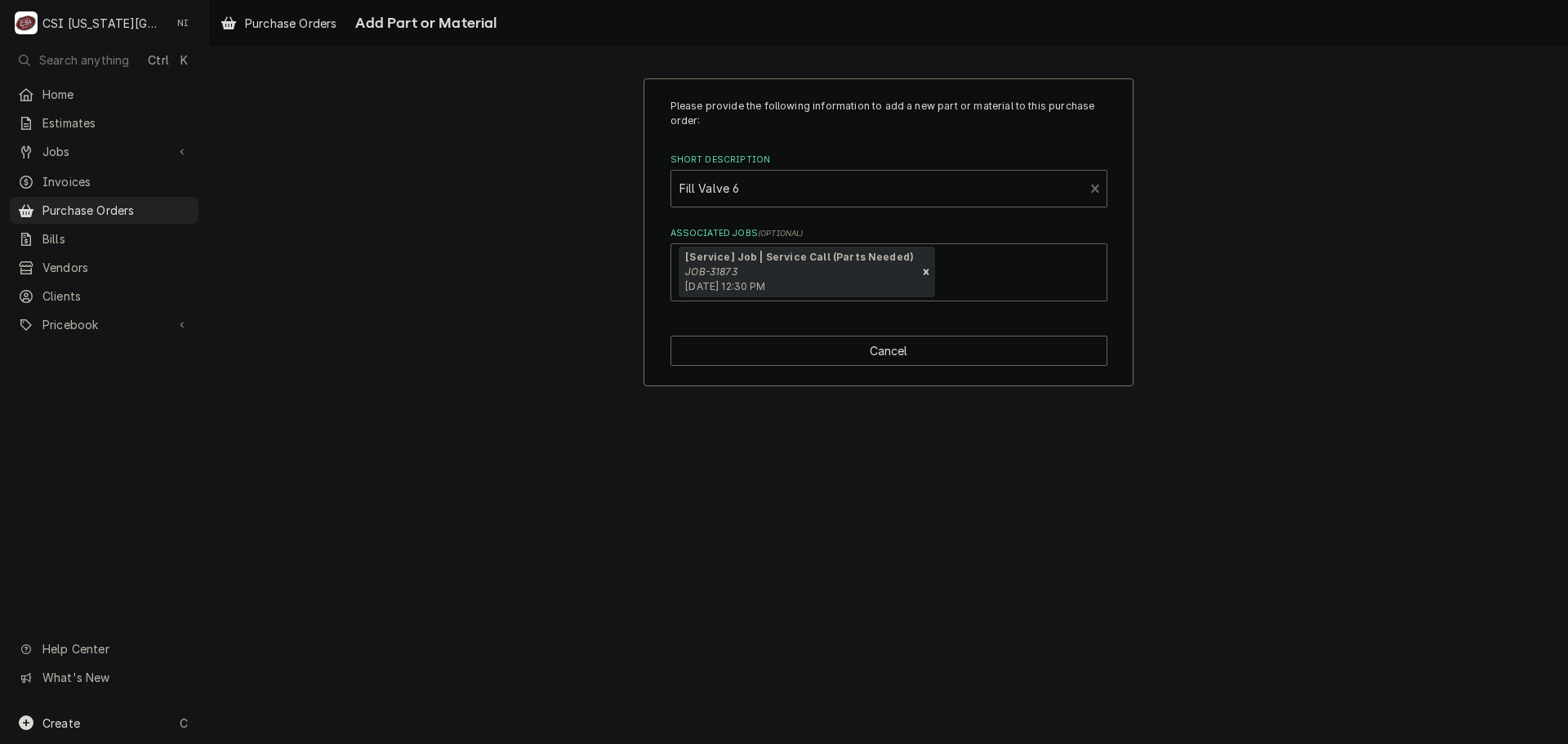
type textarea "x"
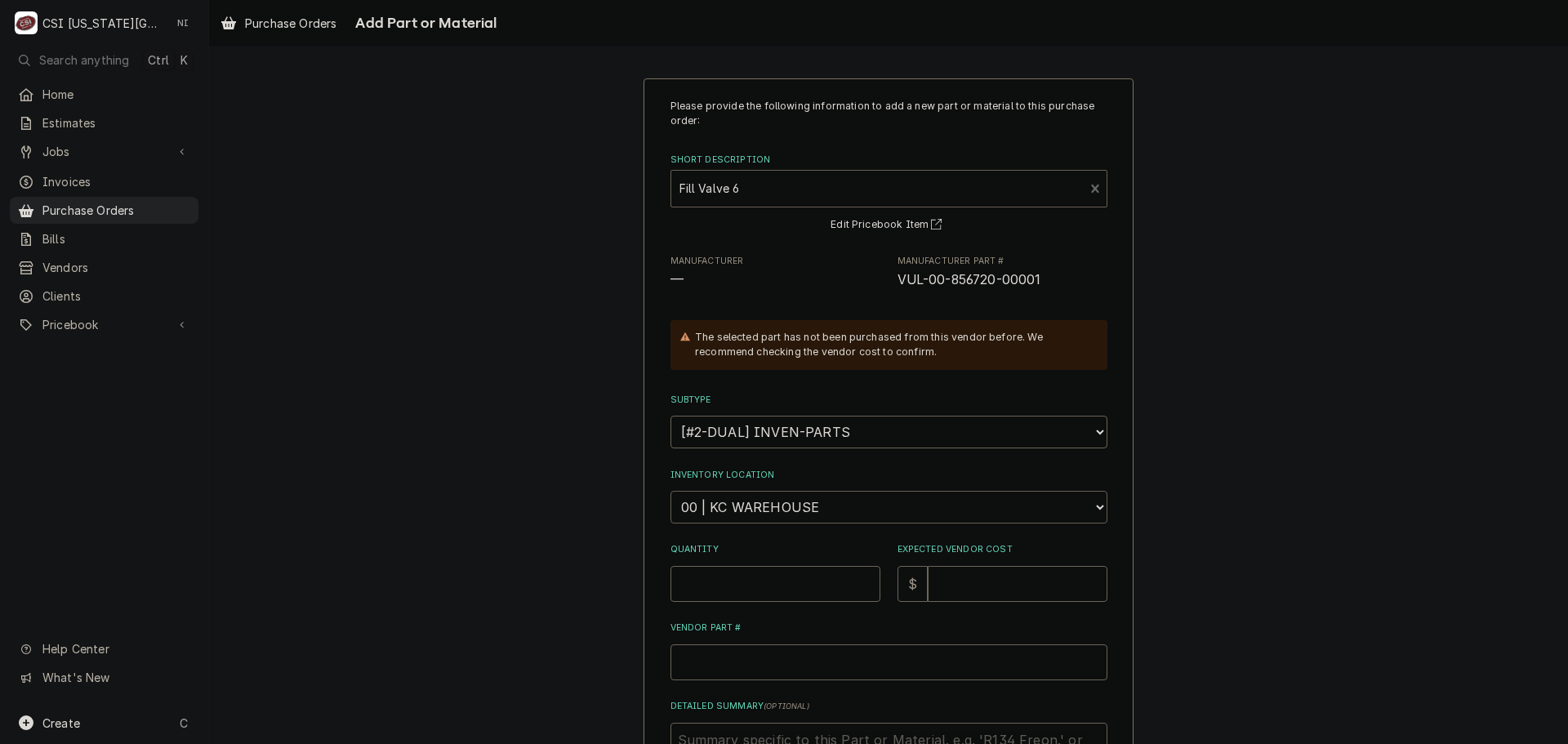
click at [758, 505] on select "Choose a location... 00 | KC WAREHOUSE 00 | MAIN WAREHOUSE 01 | BRIAN BREAZIER …" at bounding box center [889, 507] width 437 height 33
select select "2705"
click at [670, 491] on select "Choose a location... 00 | KC WAREHOUSE 00 | MAIN WAREHOUSE 01 | BRIAN BREAZIER …" at bounding box center [889, 507] width 437 height 33
click at [769, 575] on input "Quantity" at bounding box center [775, 584] width 210 height 36
type textarea "x"
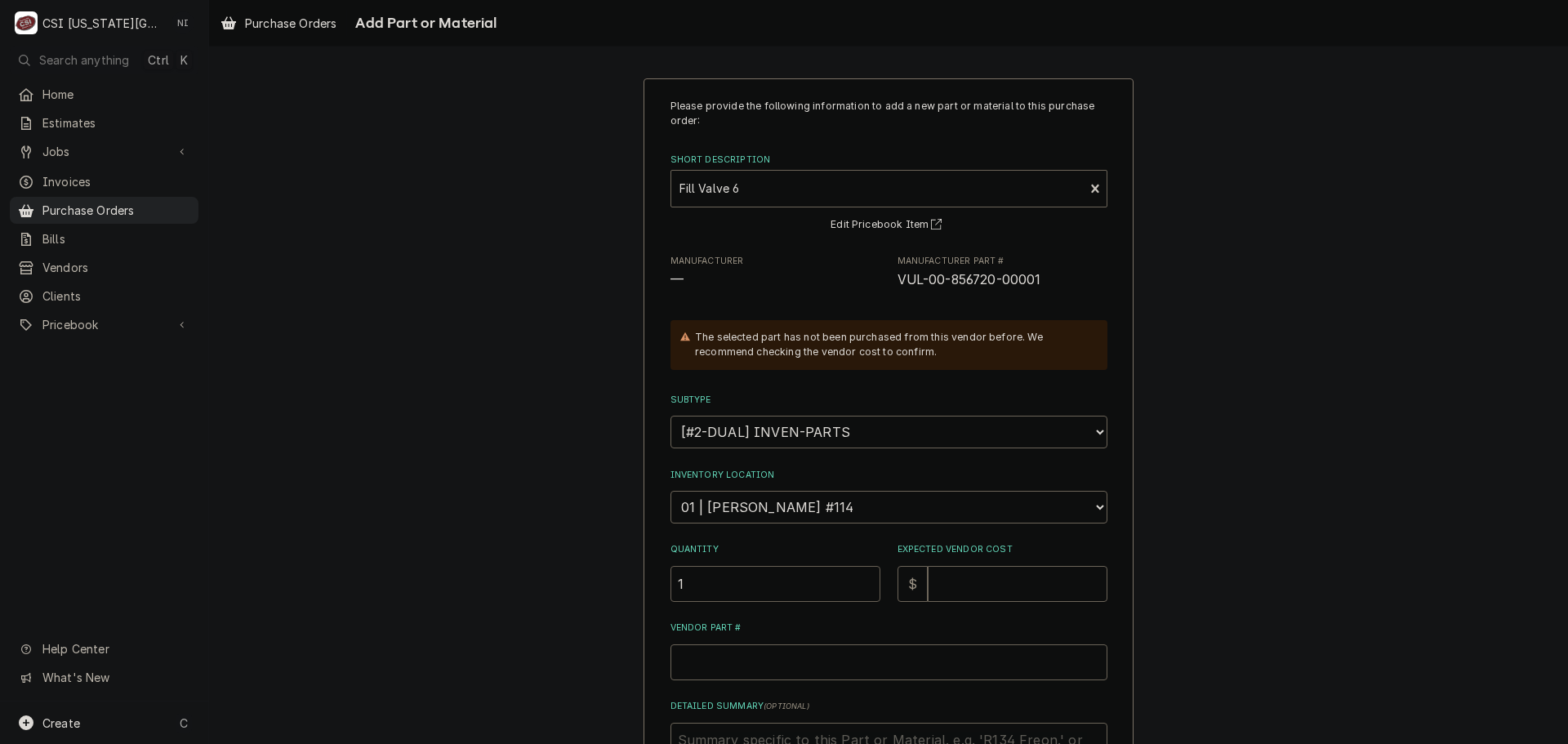
type input "1"
type textarea "x"
type input "1"
type textarea "x"
type input "13"
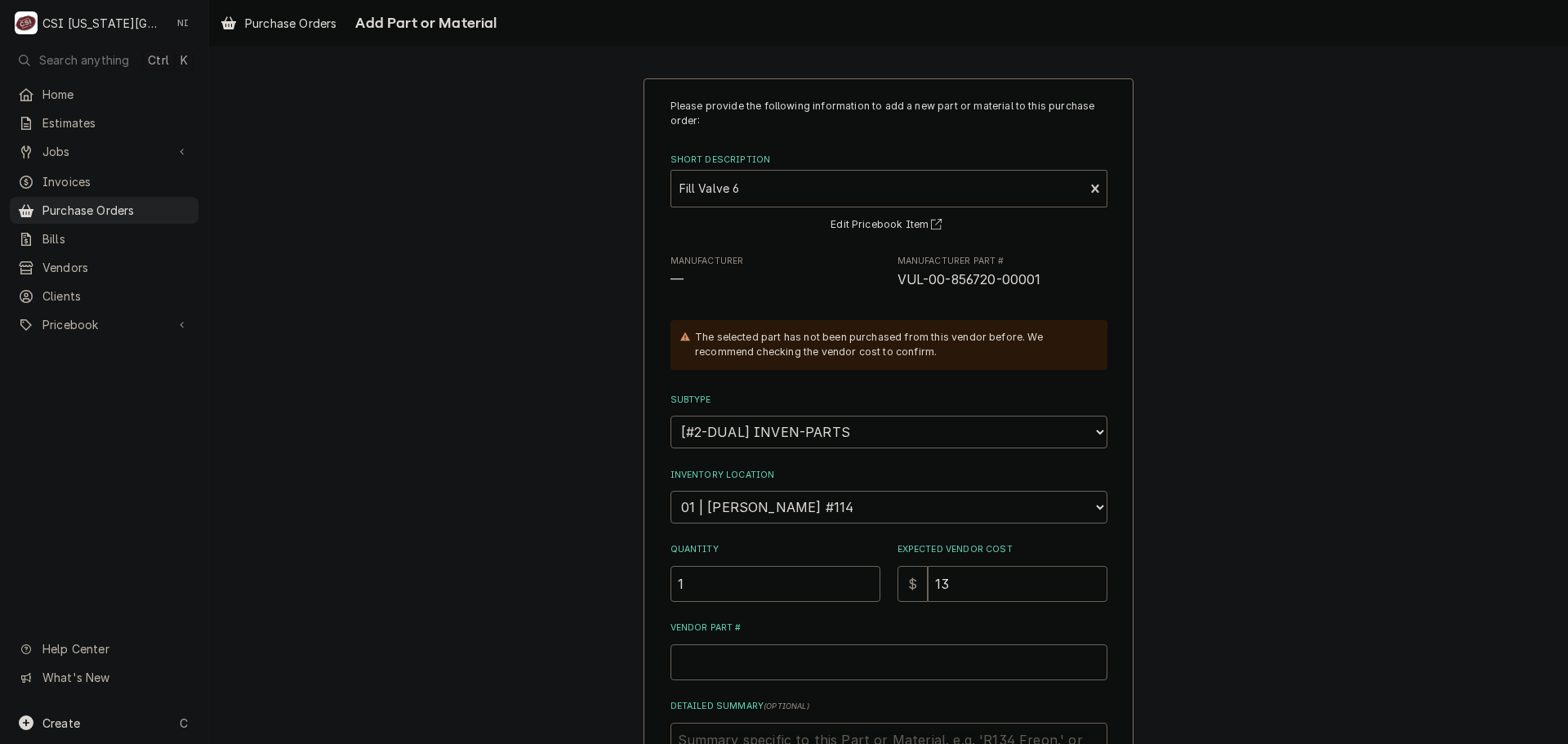
type textarea "x"
type input "131"
type textarea "x"
type input "131.6"
type textarea "x"
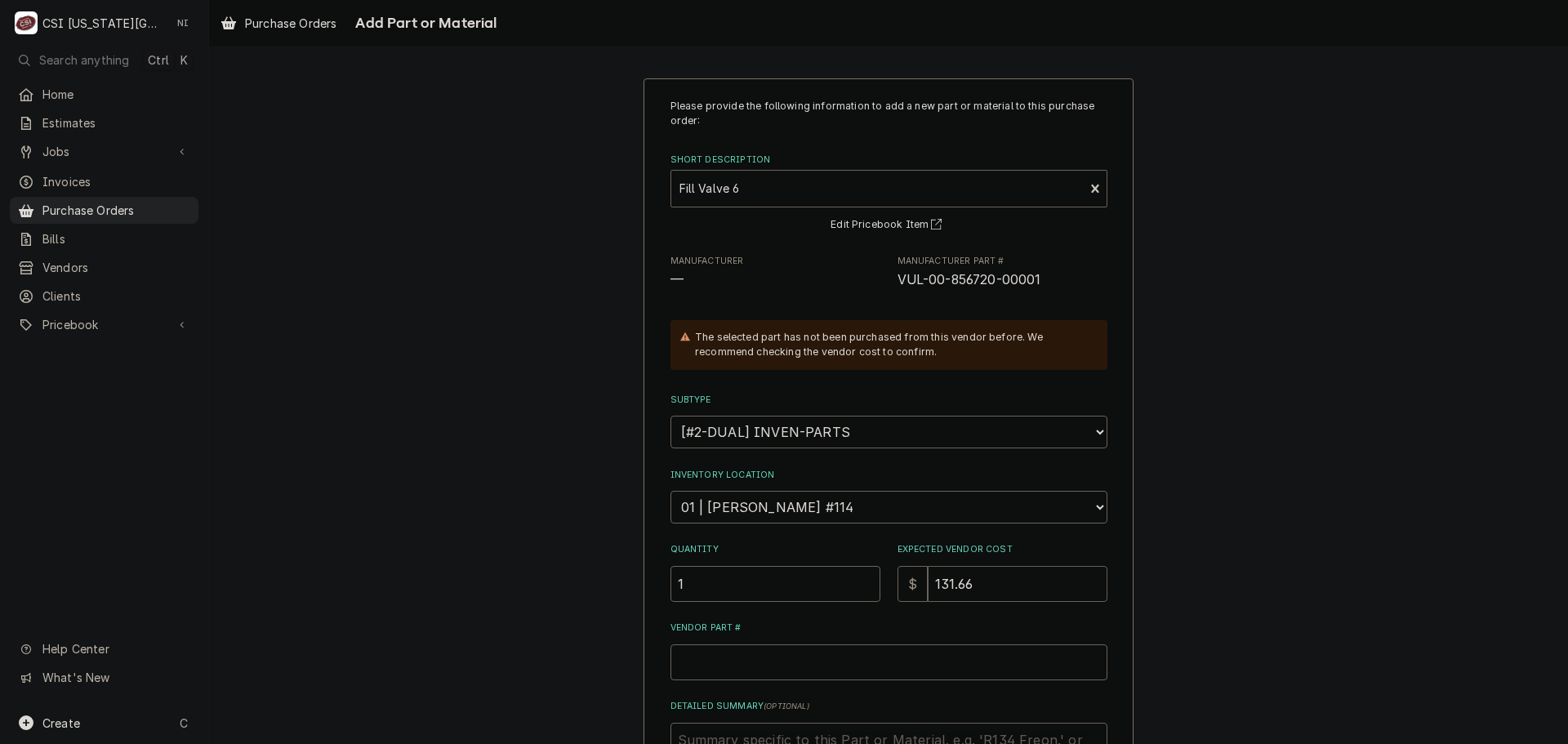
type input "131.66"
drag, startPoint x: 1036, startPoint y: 279, endPoint x: 894, endPoint y: 285, distance: 142.1
click at [898, 285] on span "VUL-00-856720-00001" at bounding box center [970, 279] width 144 height 15
copy span "VUL-00-856720-00001"
paste input "VUL-00-856720-00001"
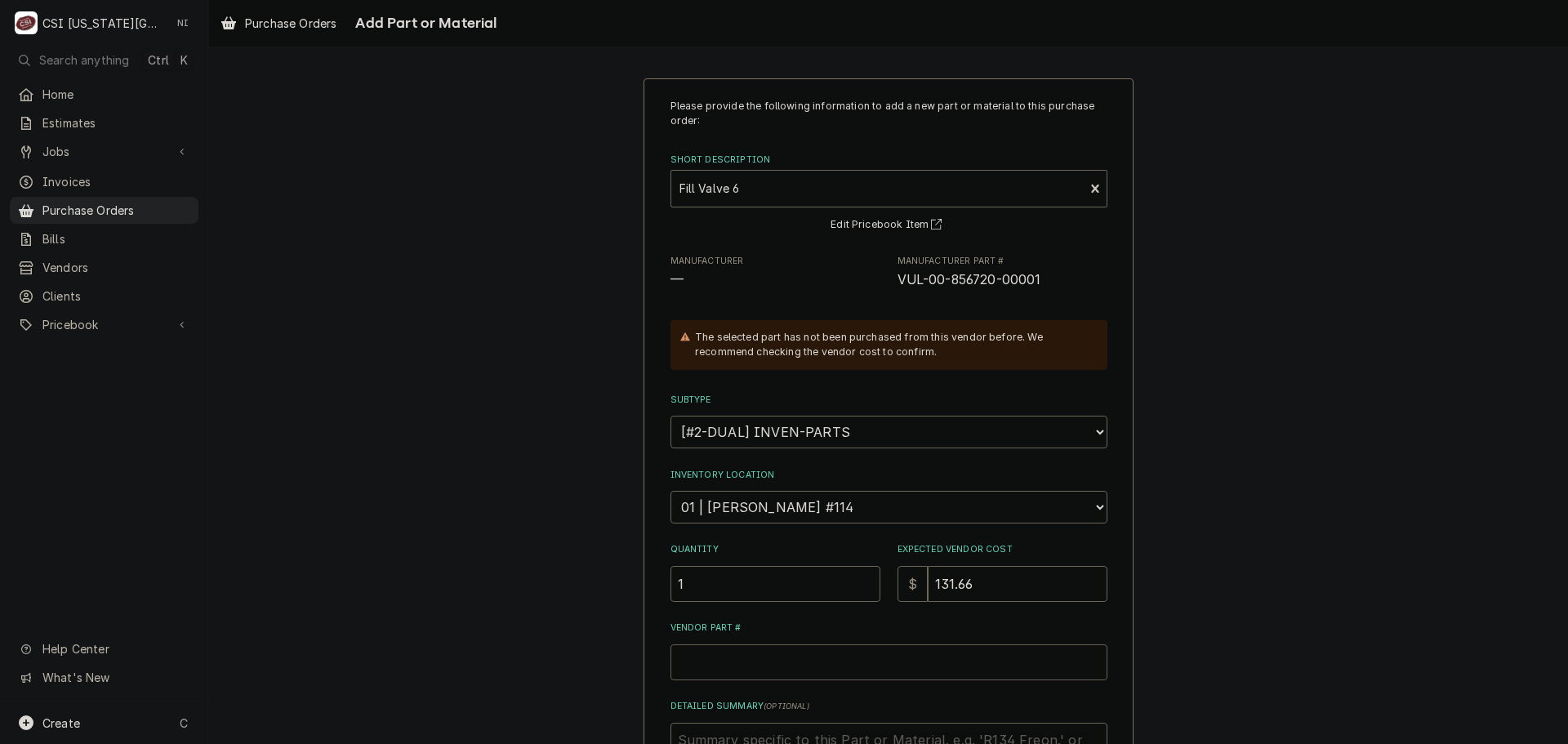
drag, startPoint x: 750, startPoint y: 660, endPoint x: 892, endPoint y: 661, distance: 142.0
click at [751, 660] on input "Vendor Part #" at bounding box center [889, 662] width 437 height 36
type textarea "x"
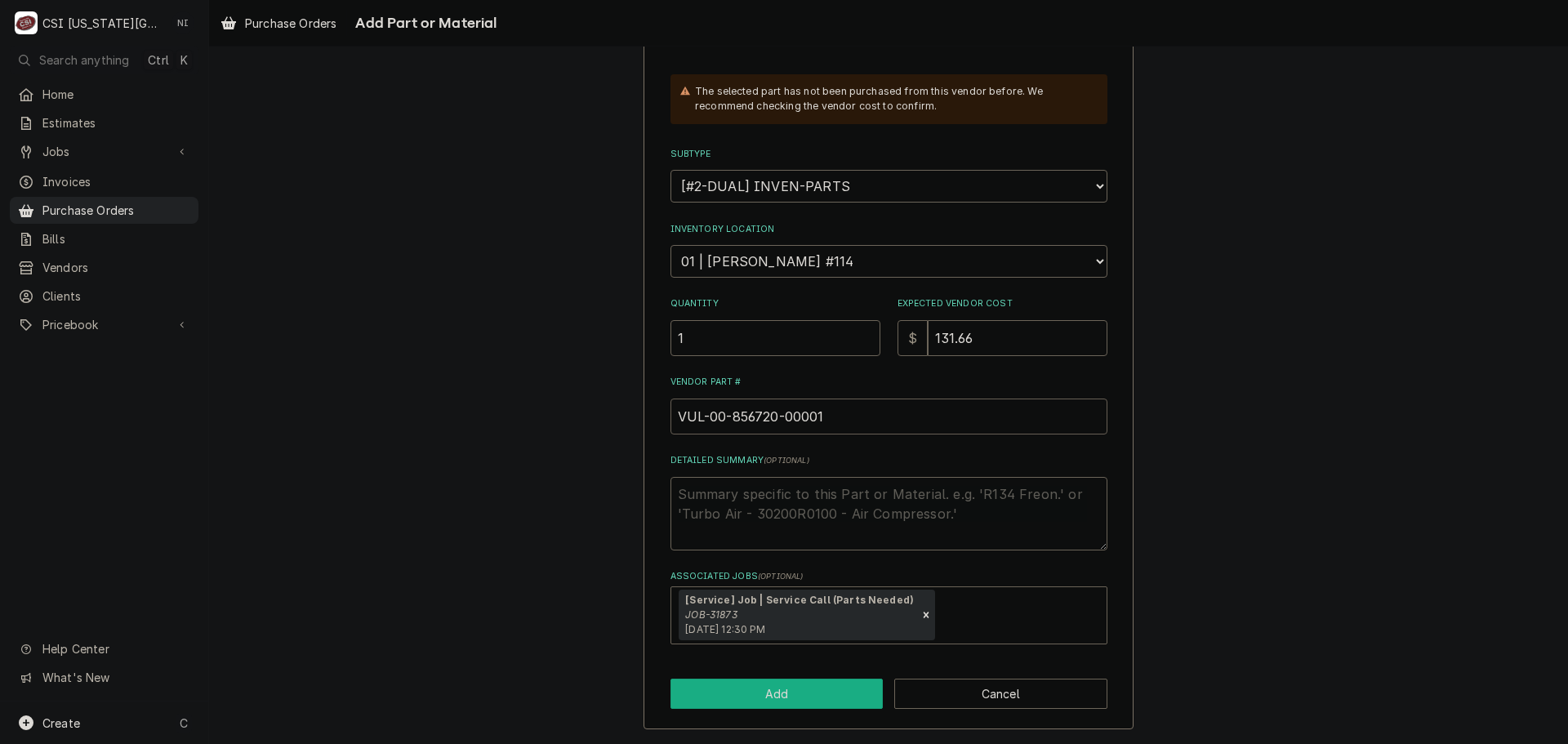
type input "VUL-00-856720-00001"
click at [841, 686] on button "Add" at bounding box center [777, 694] width 213 height 30
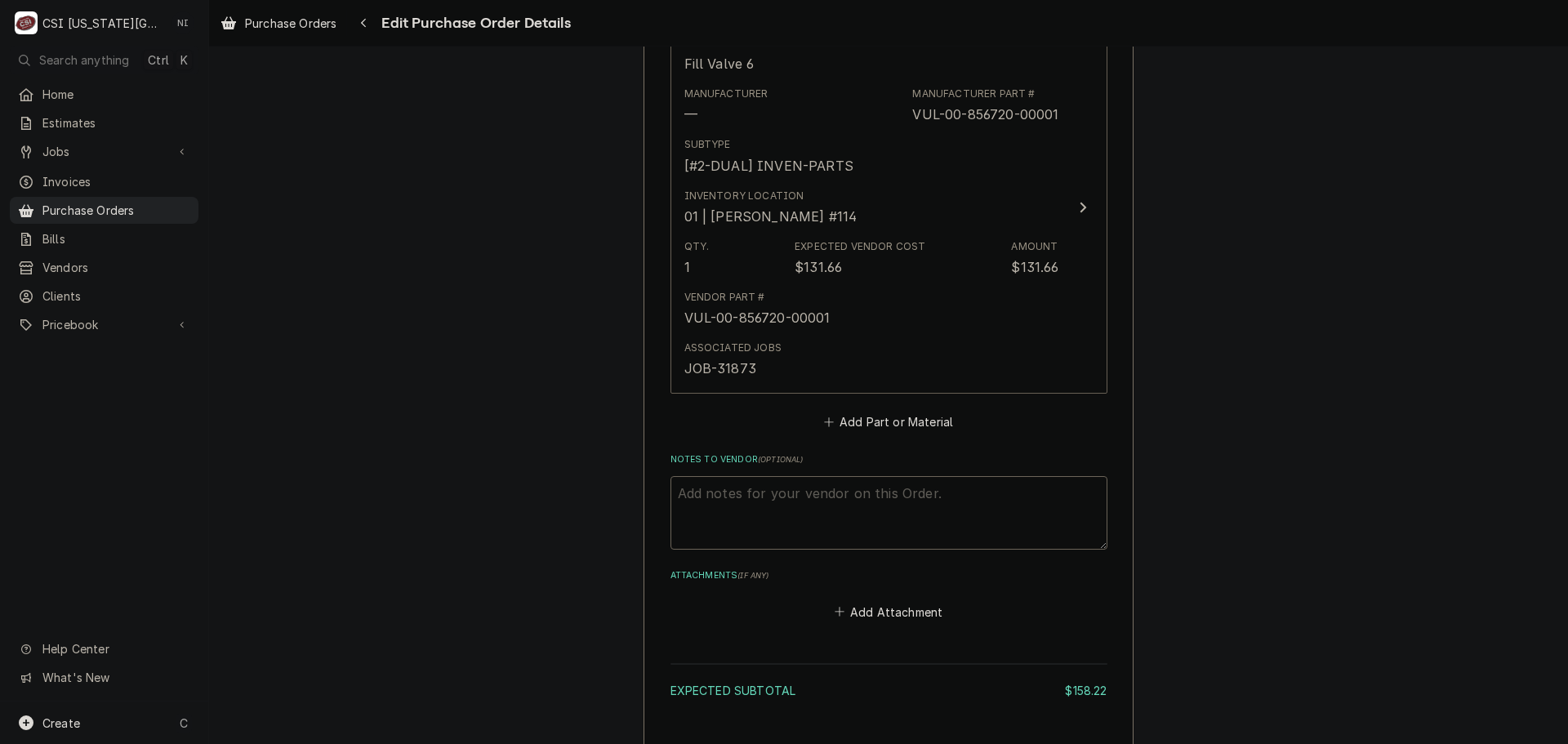
scroll to position [1094, 0]
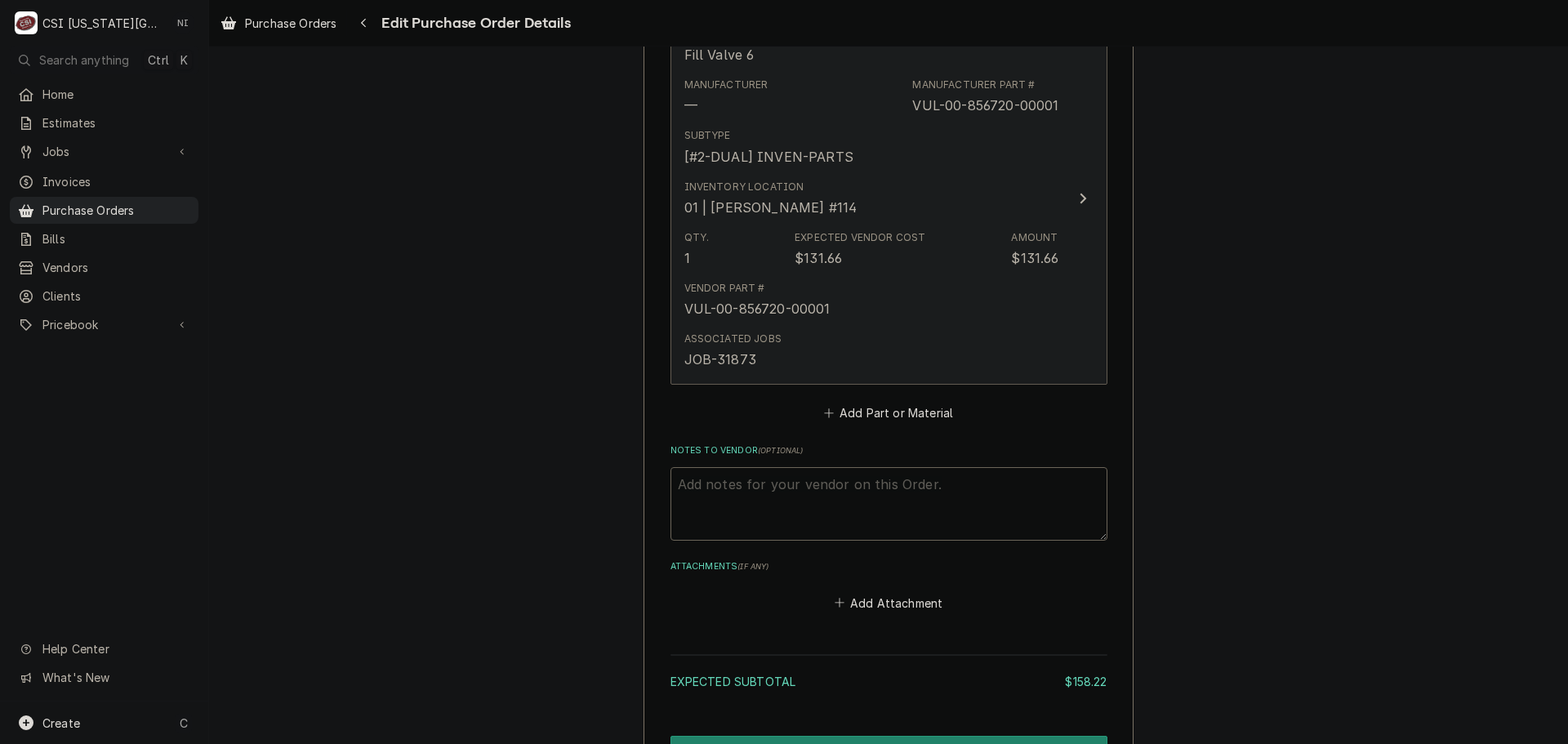
click at [900, 328] on div "Associated Jobs JOB-31873" at bounding box center [872, 350] width 375 height 51
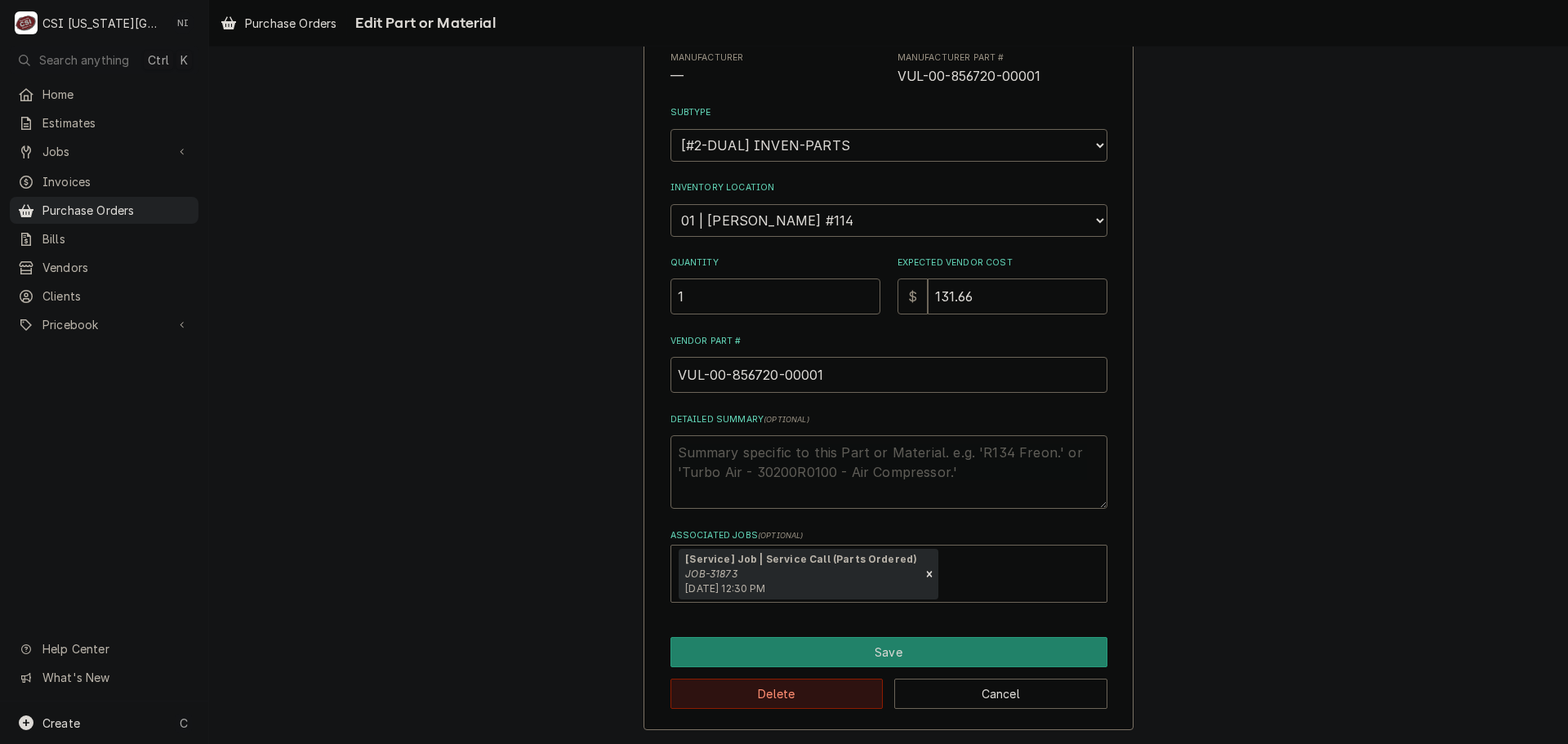
click at [781, 697] on button "Delete" at bounding box center [777, 694] width 213 height 30
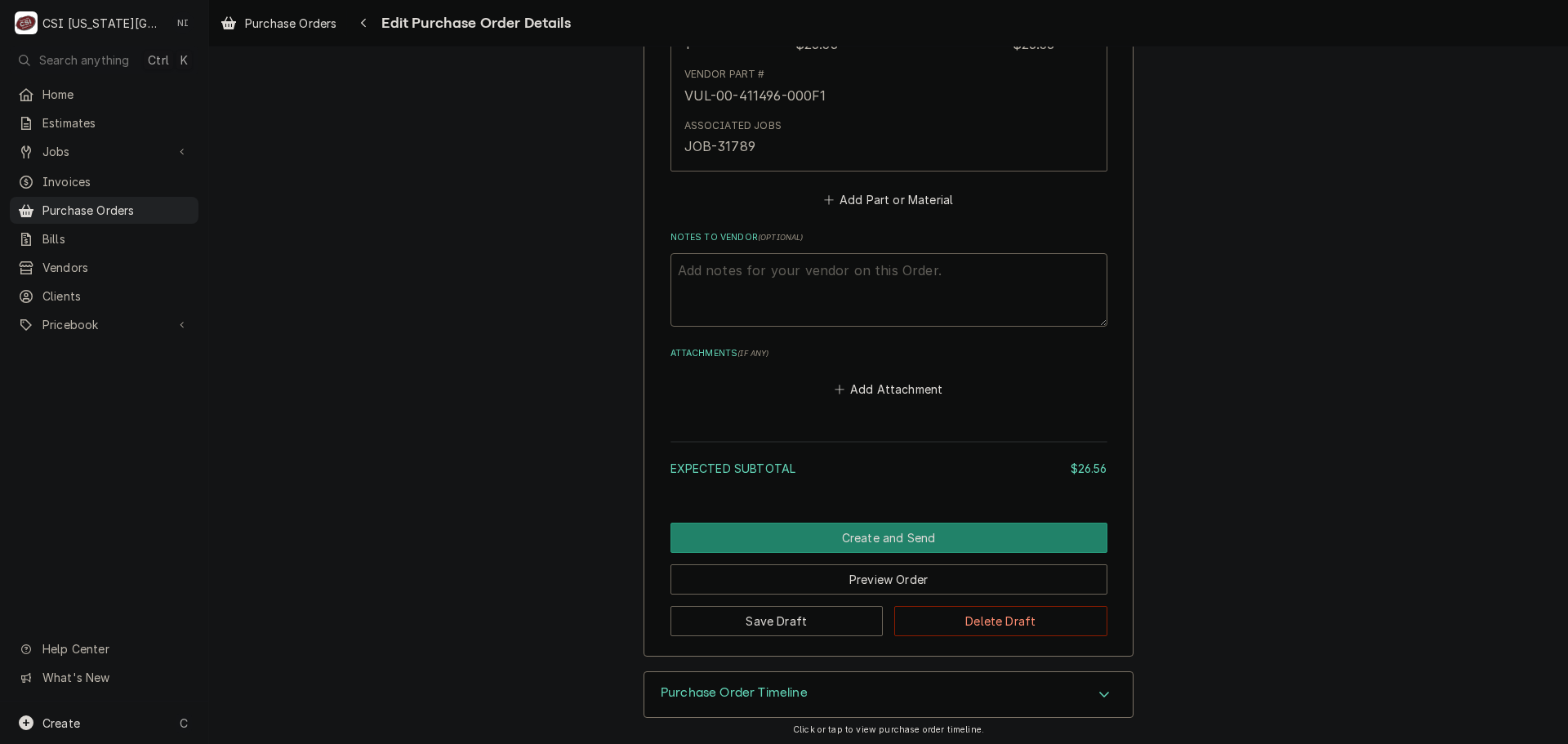
scroll to position [926, 0]
click at [800, 630] on button "Save Draft" at bounding box center [777, 620] width 213 height 30
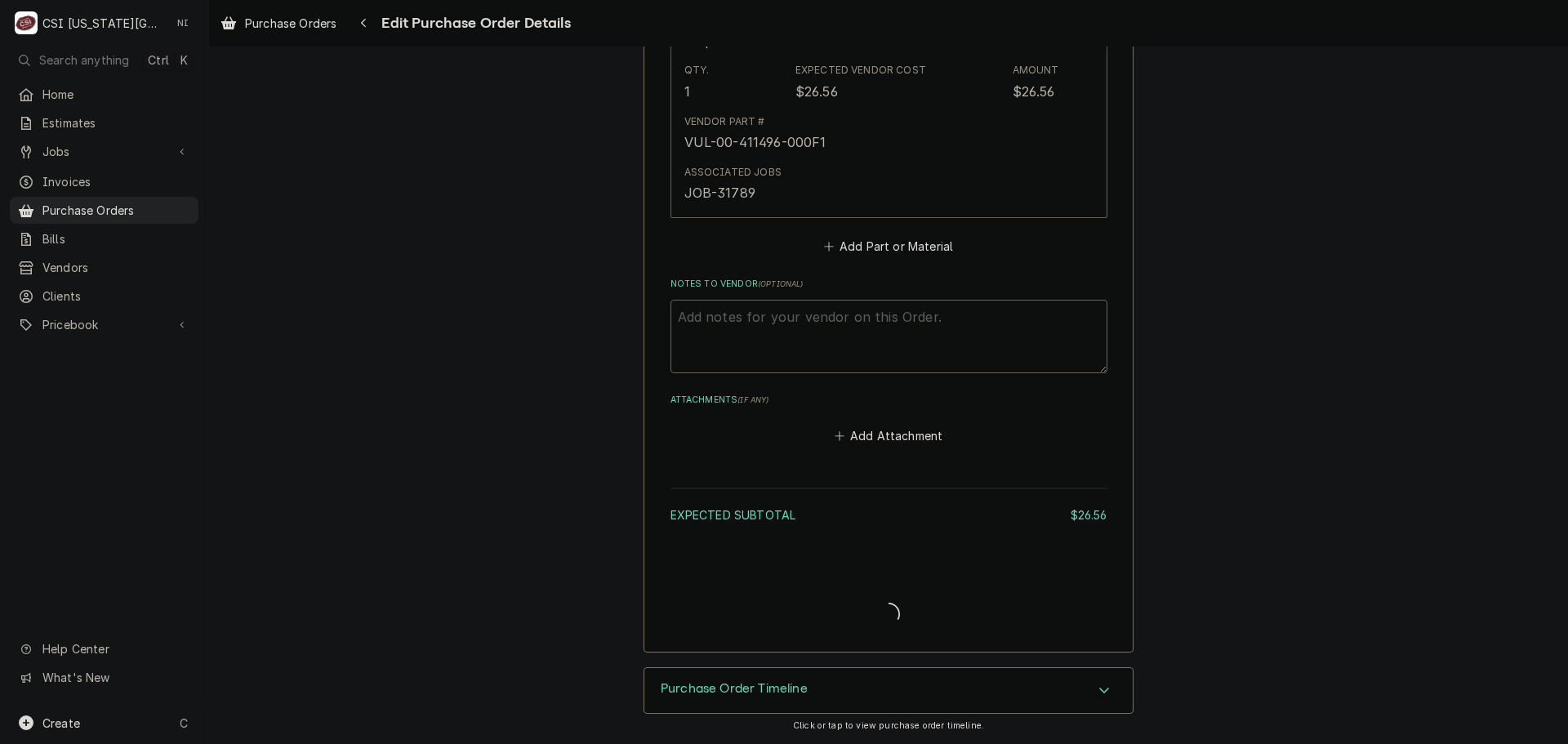
type textarea "x"
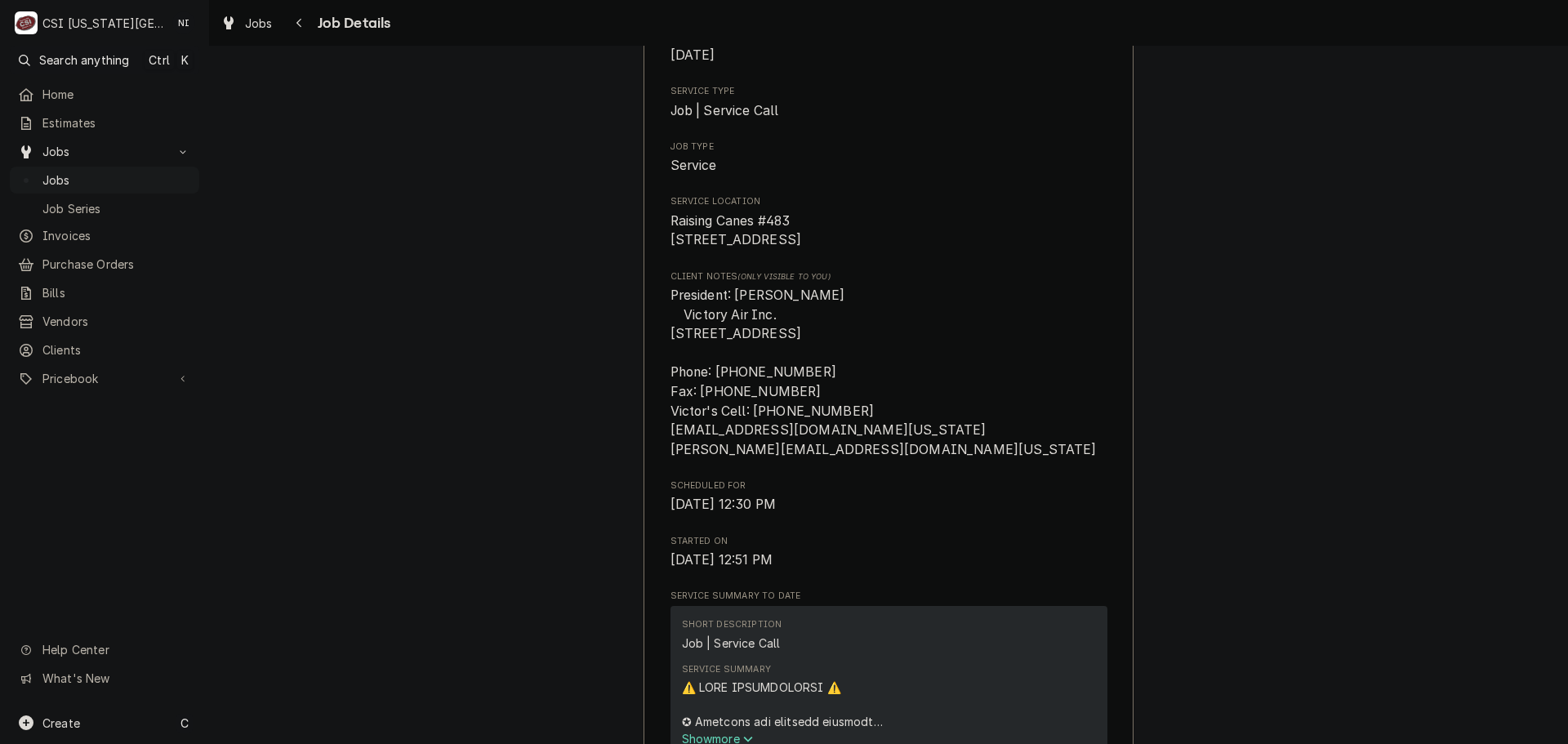
scroll to position [490, 0]
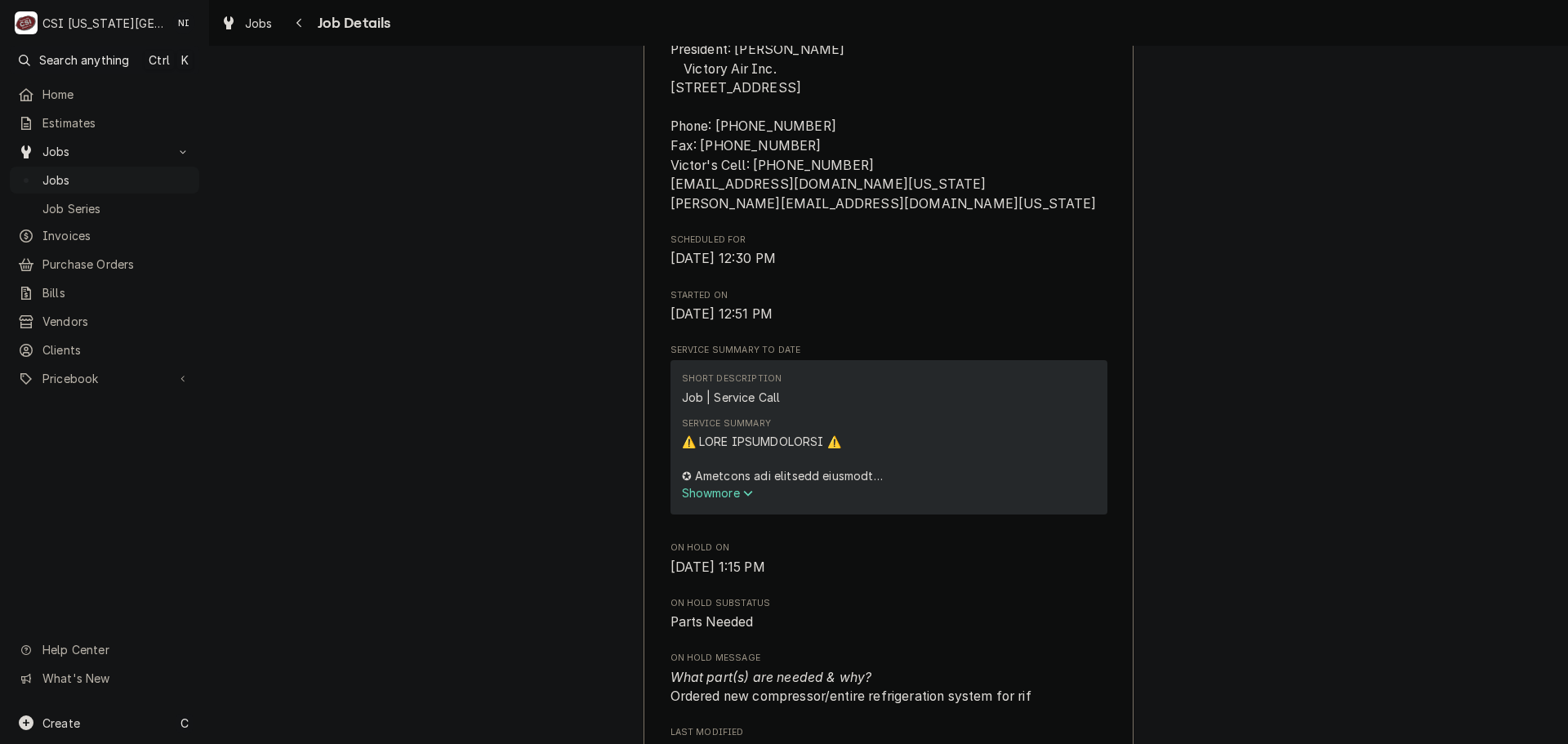
drag, startPoint x: 109, startPoint y: 173, endPoint x: 235, endPoint y: 110, distance: 140.9
click at [112, 174] on span "Jobs" at bounding box center [116, 180] width 148 height 17
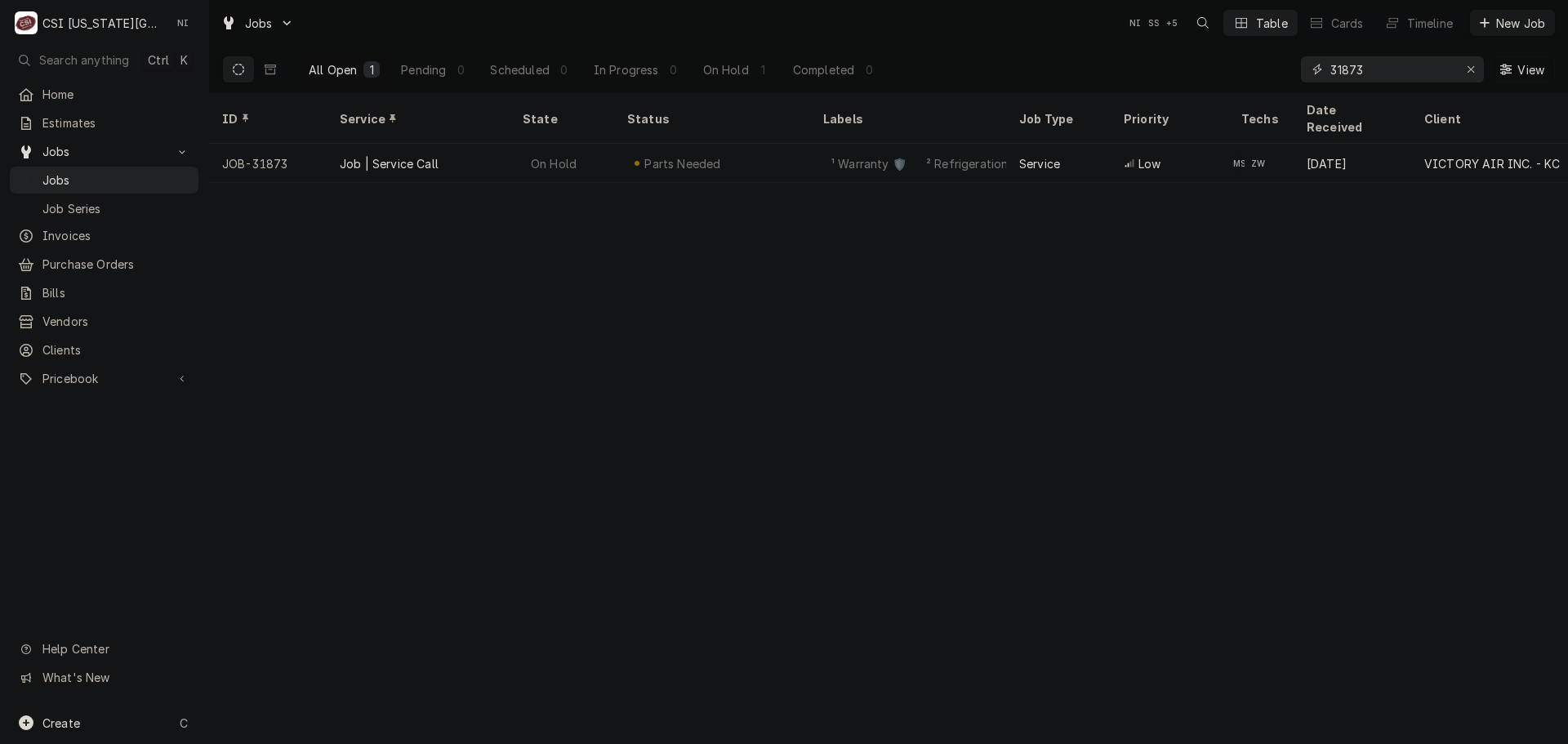
drag, startPoint x: 1398, startPoint y: 68, endPoint x: 1290, endPoint y: 66, distance: 108.0
click at [1292, 68] on div "All Open 1 Pending 0 Scheduled 0 In Progress 0 On Hold 1 Completed 0 31873 View" at bounding box center [889, 68] width 1333 height 45
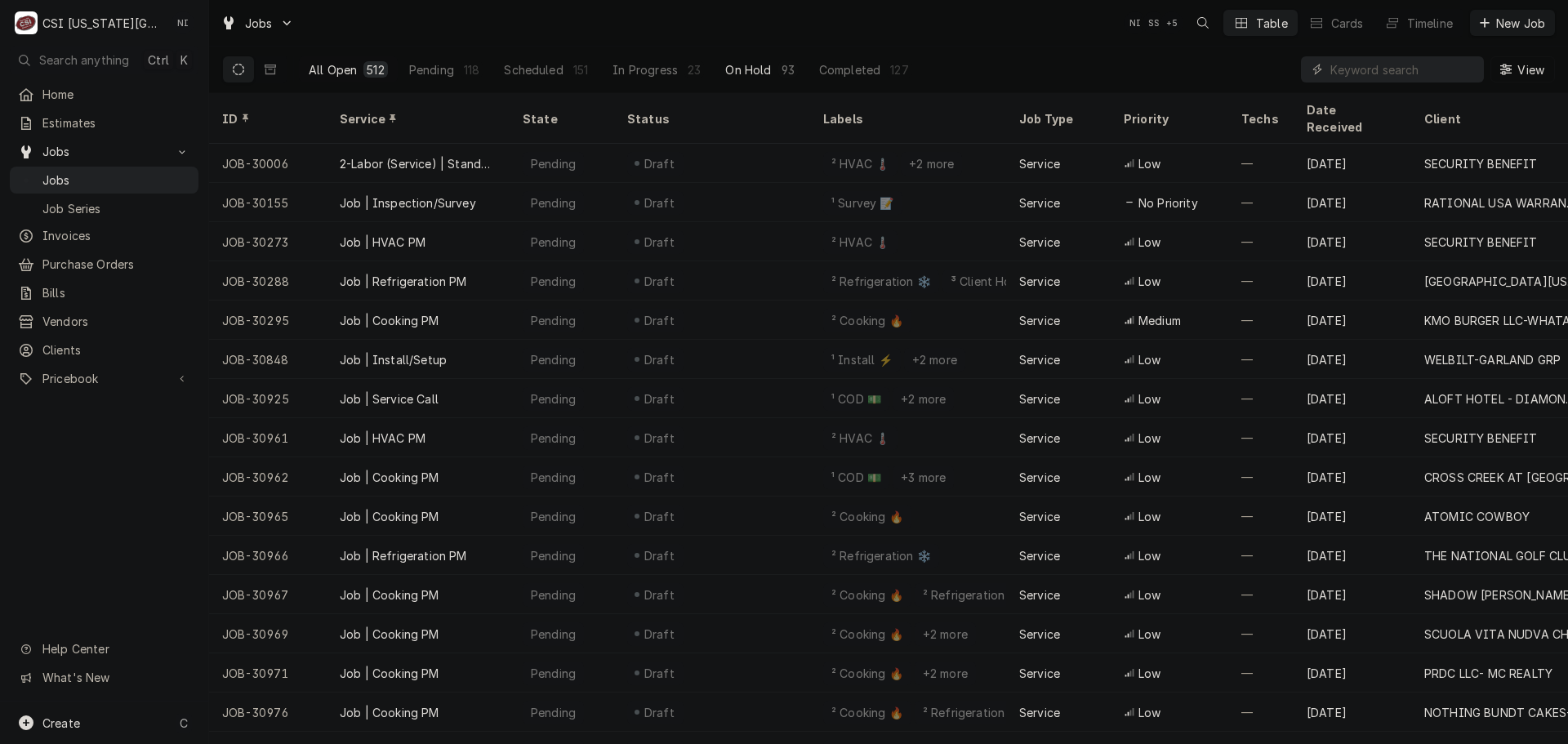
click at [732, 65] on div "On Hold" at bounding box center [748, 69] width 45 height 17
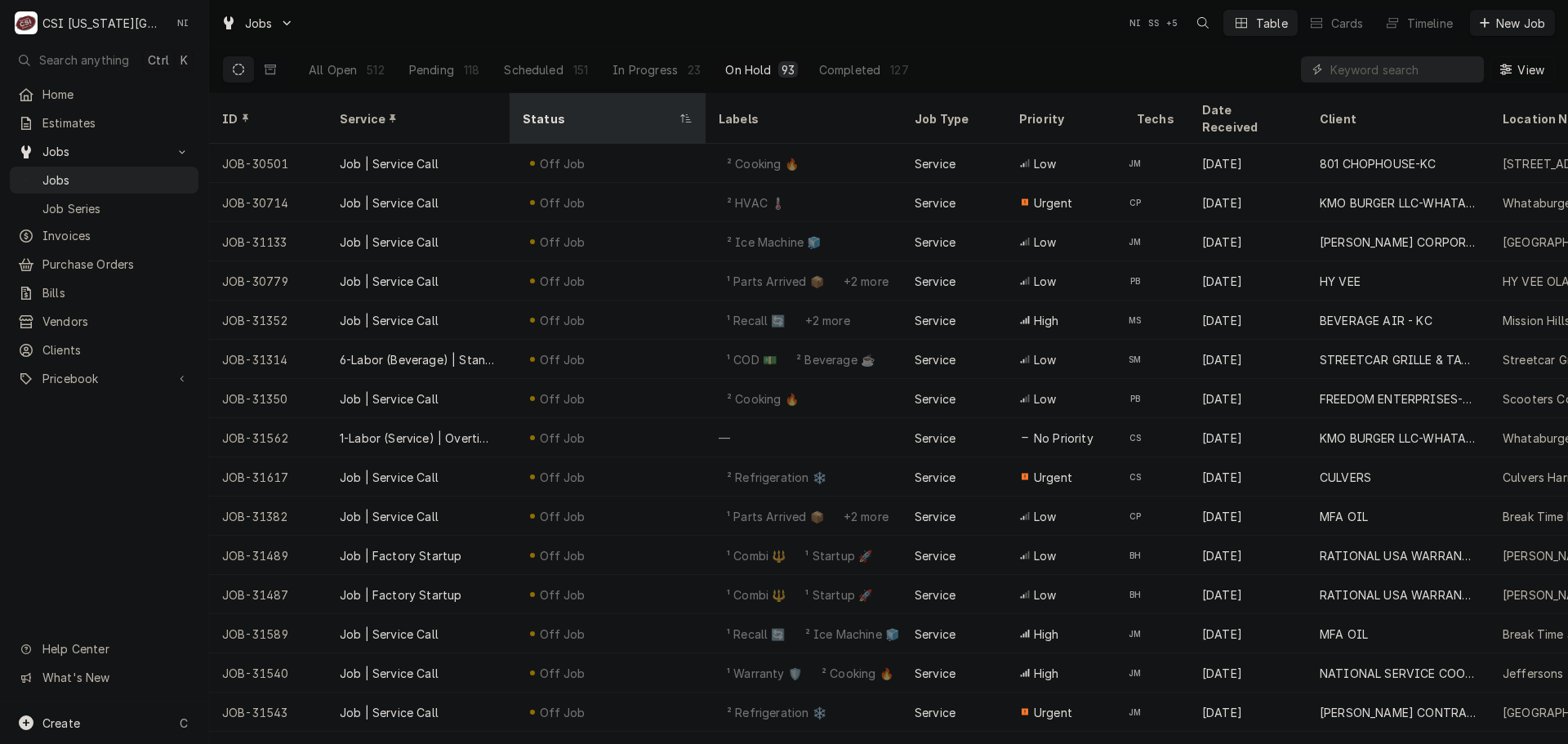
click at [536, 115] on div "Status" at bounding box center [599, 118] width 154 height 17
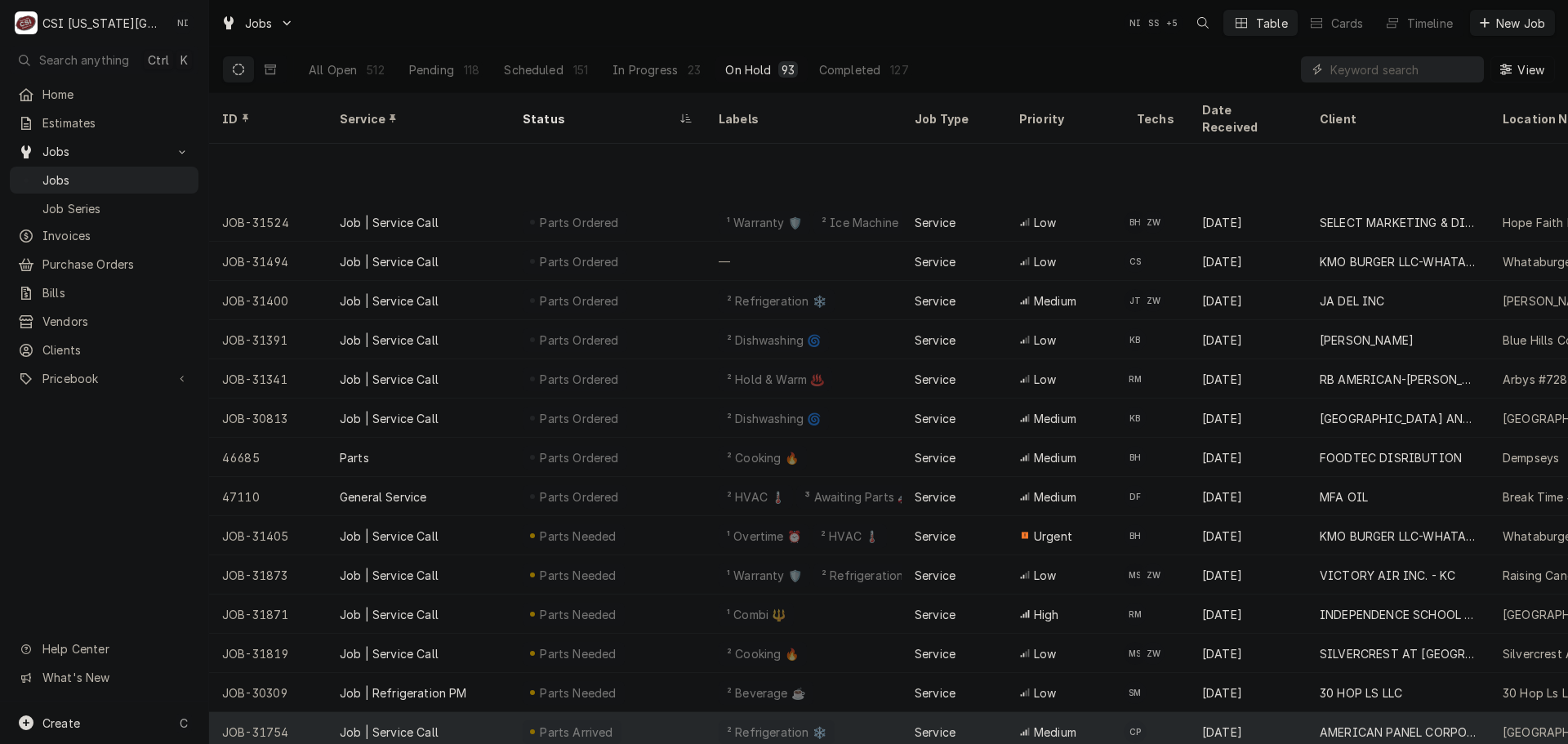
scroll to position [961, 0]
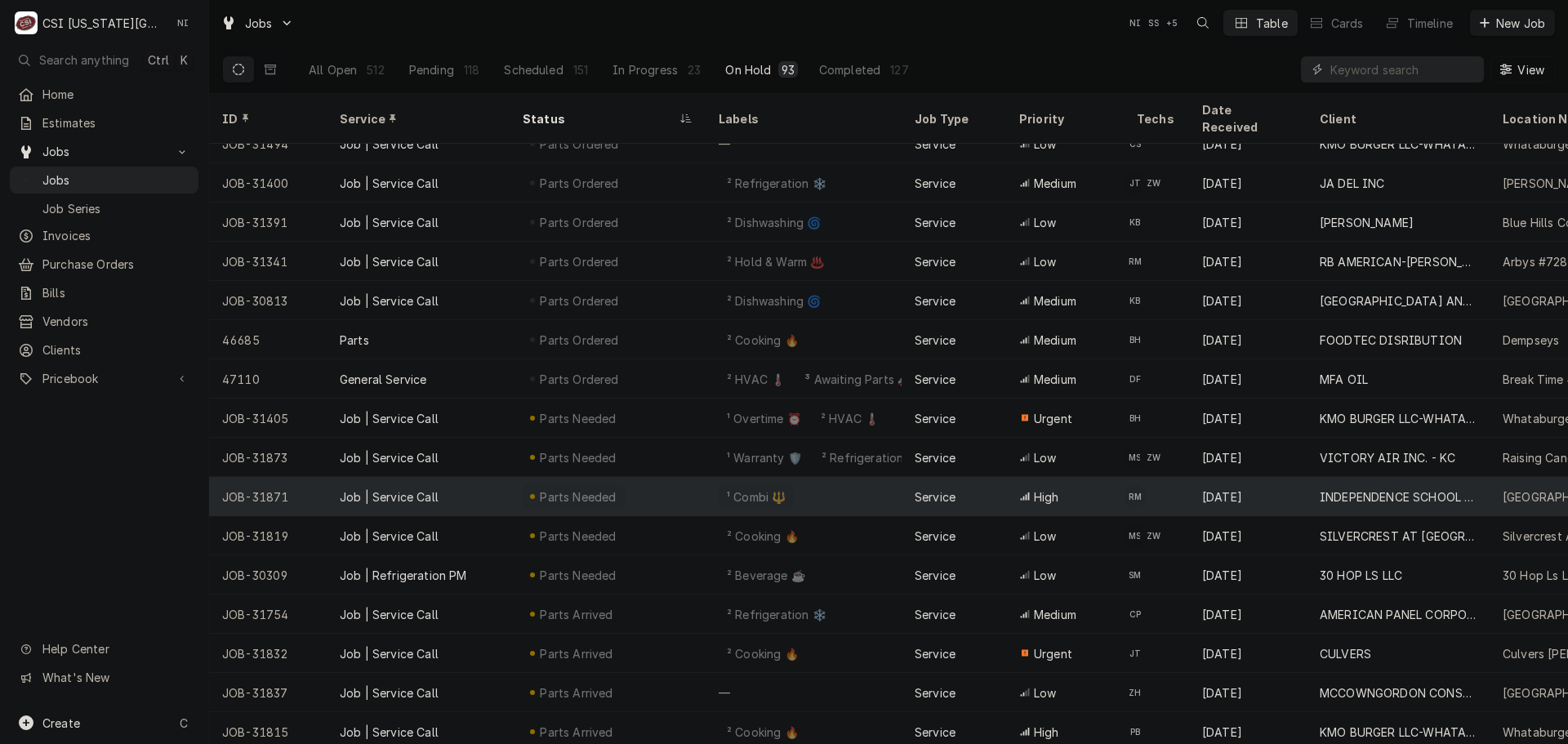
click at [483, 477] on div "Job | Service Call" at bounding box center [419, 497] width 183 height 39
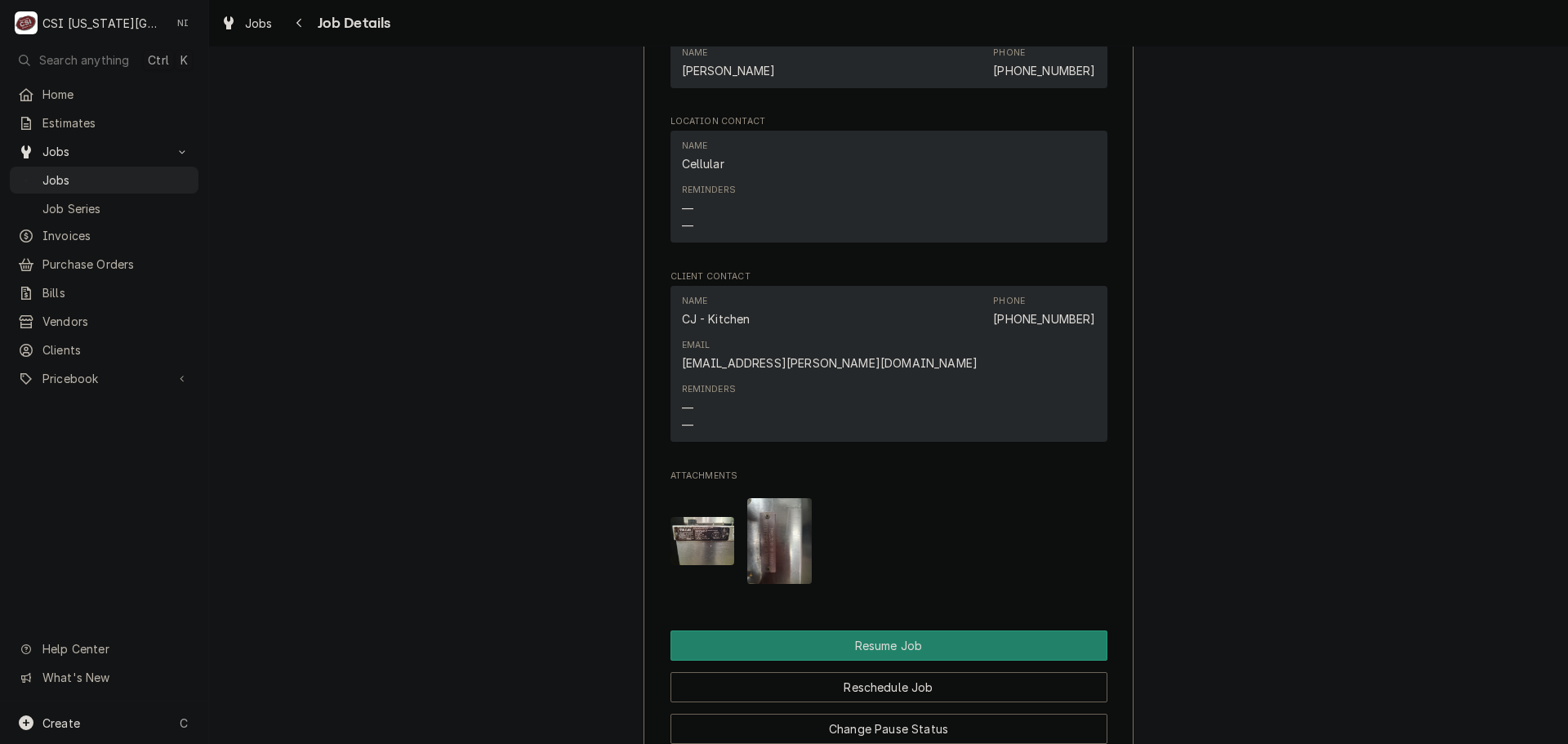
scroll to position [1879, 0]
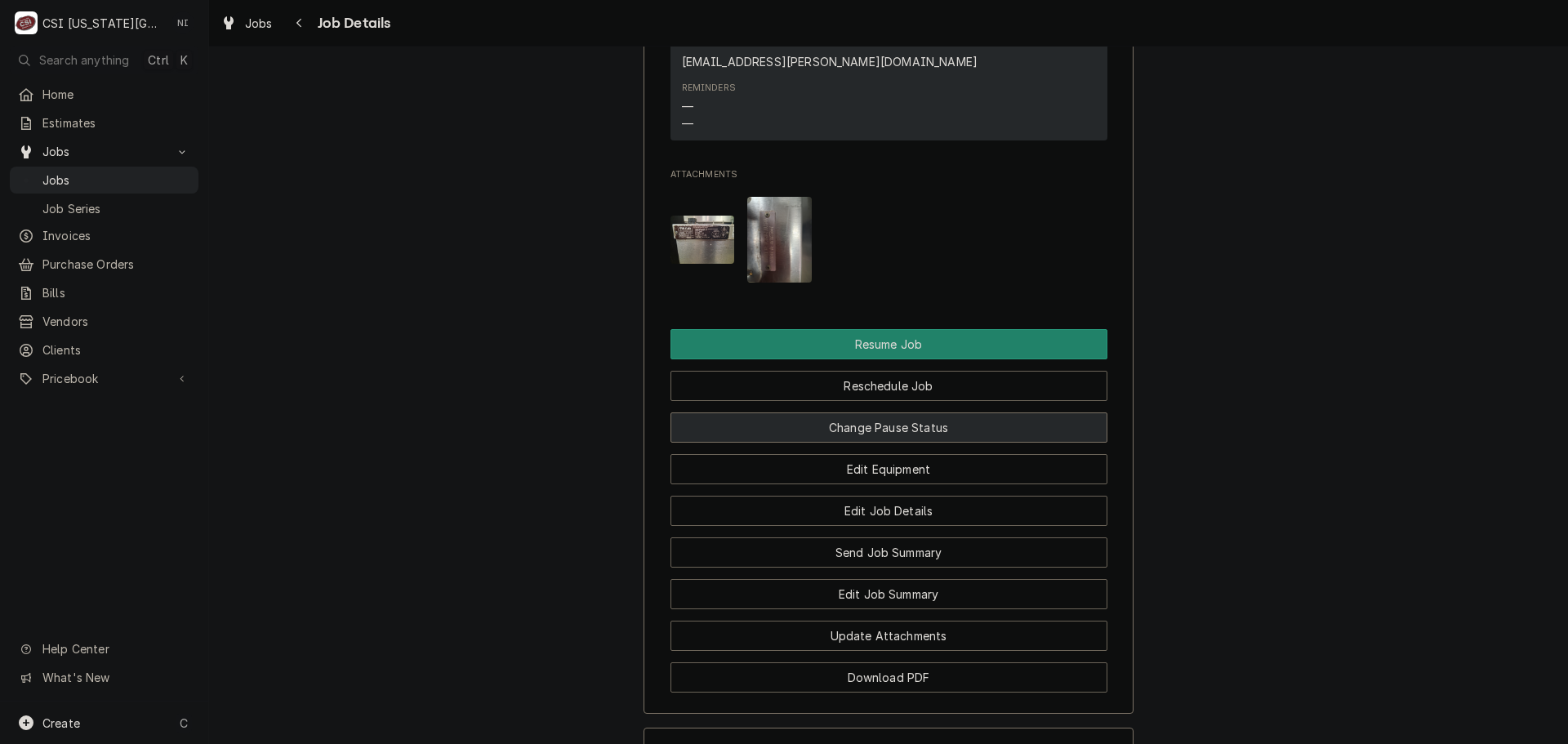
click at [890, 412] on button "Change Pause Status" at bounding box center [889, 428] width 437 height 30
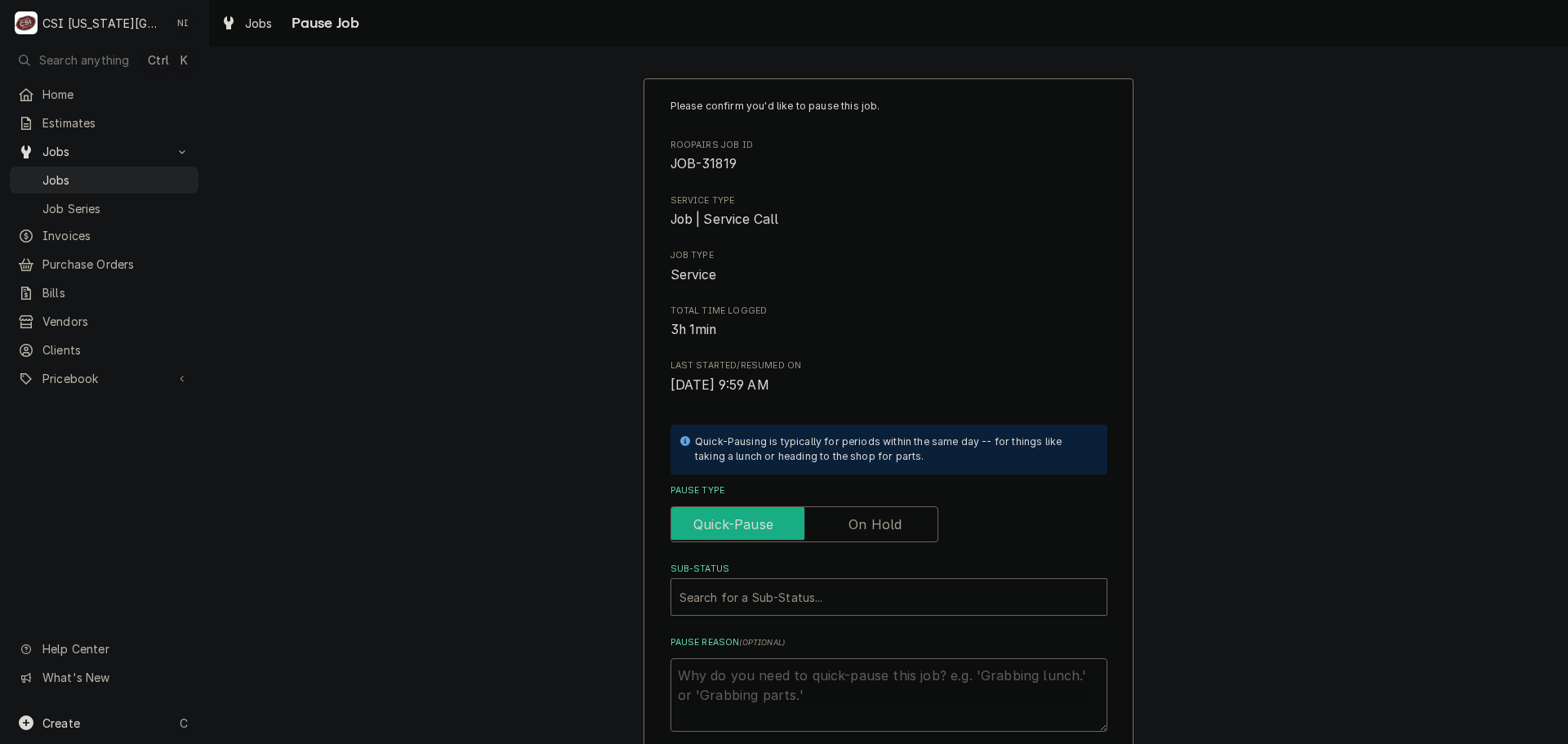
click at [837, 514] on input "Pause Type" at bounding box center [804, 524] width 253 height 36
checkbox input "true"
click at [805, 597] on div "Sub-Status" at bounding box center [889, 596] width 419 height 29
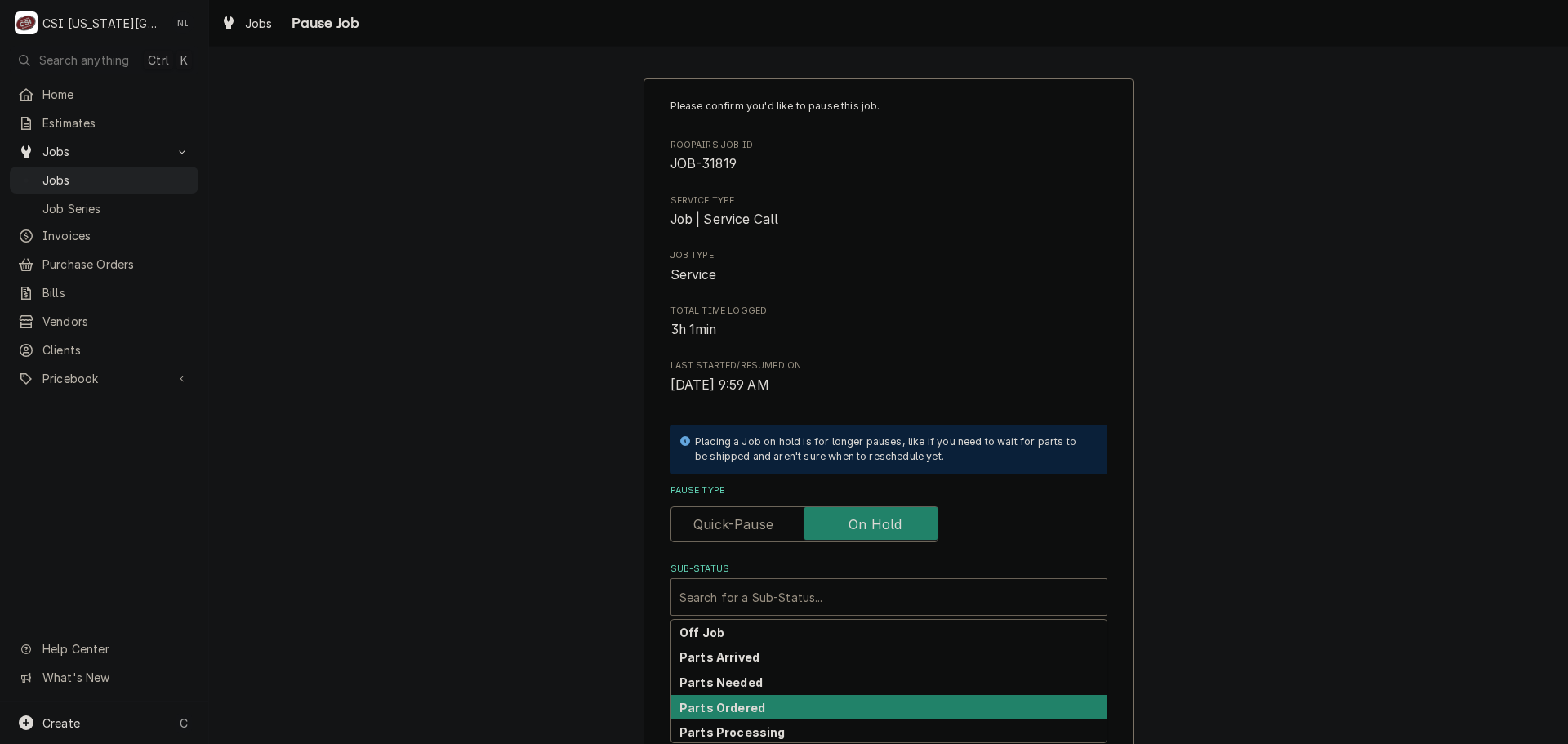
click at [711, 716] on div "Parts Ordered" at bounding box center [889, 708] width 436 height 25
type textarea "x"
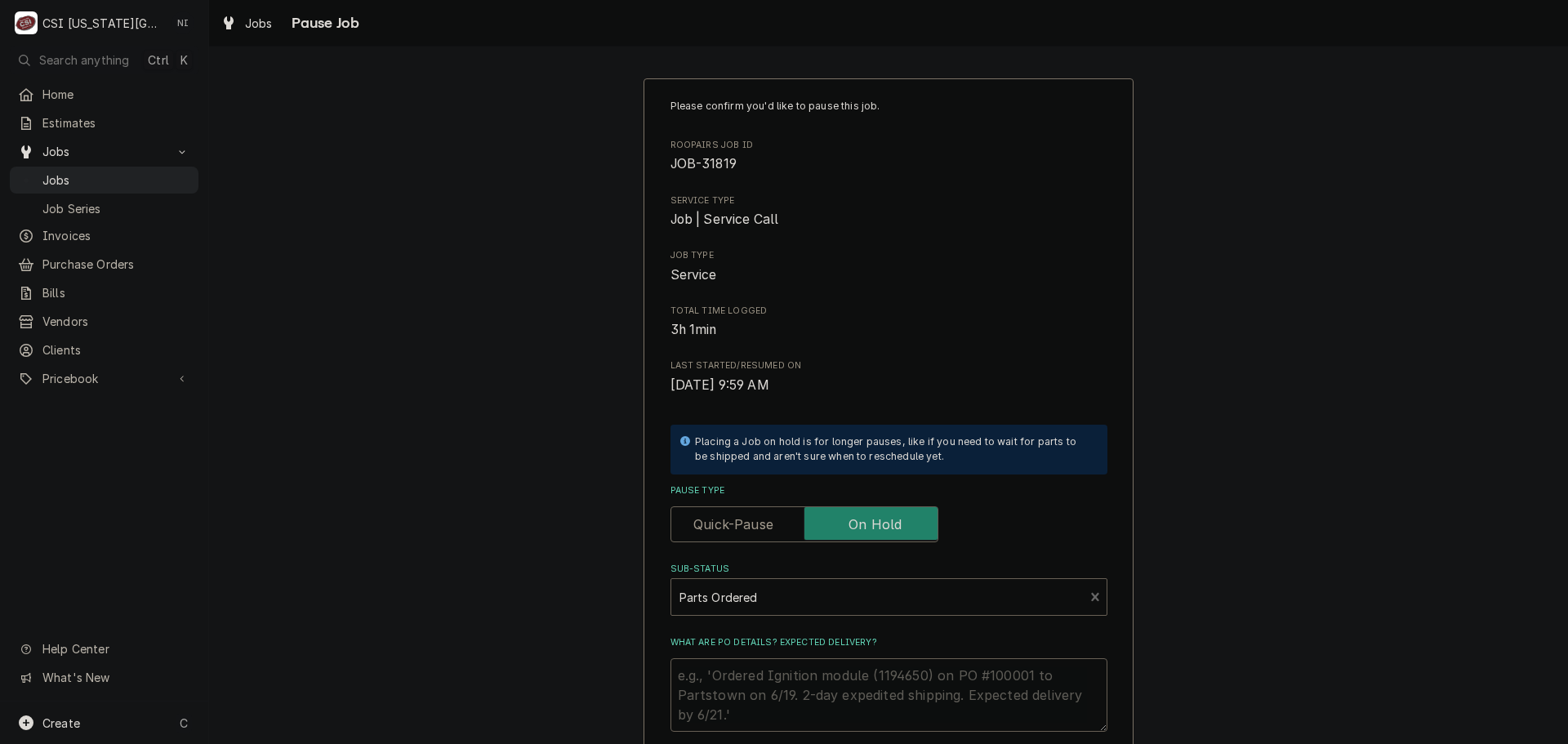
click at [741, 673] on textarea "What are PO details? Expected delivery?" at bounding box center [889, 695] width 437 height 74
type textarea "a"
type textarea "x"
type textarea "ap"
type textarea "x"
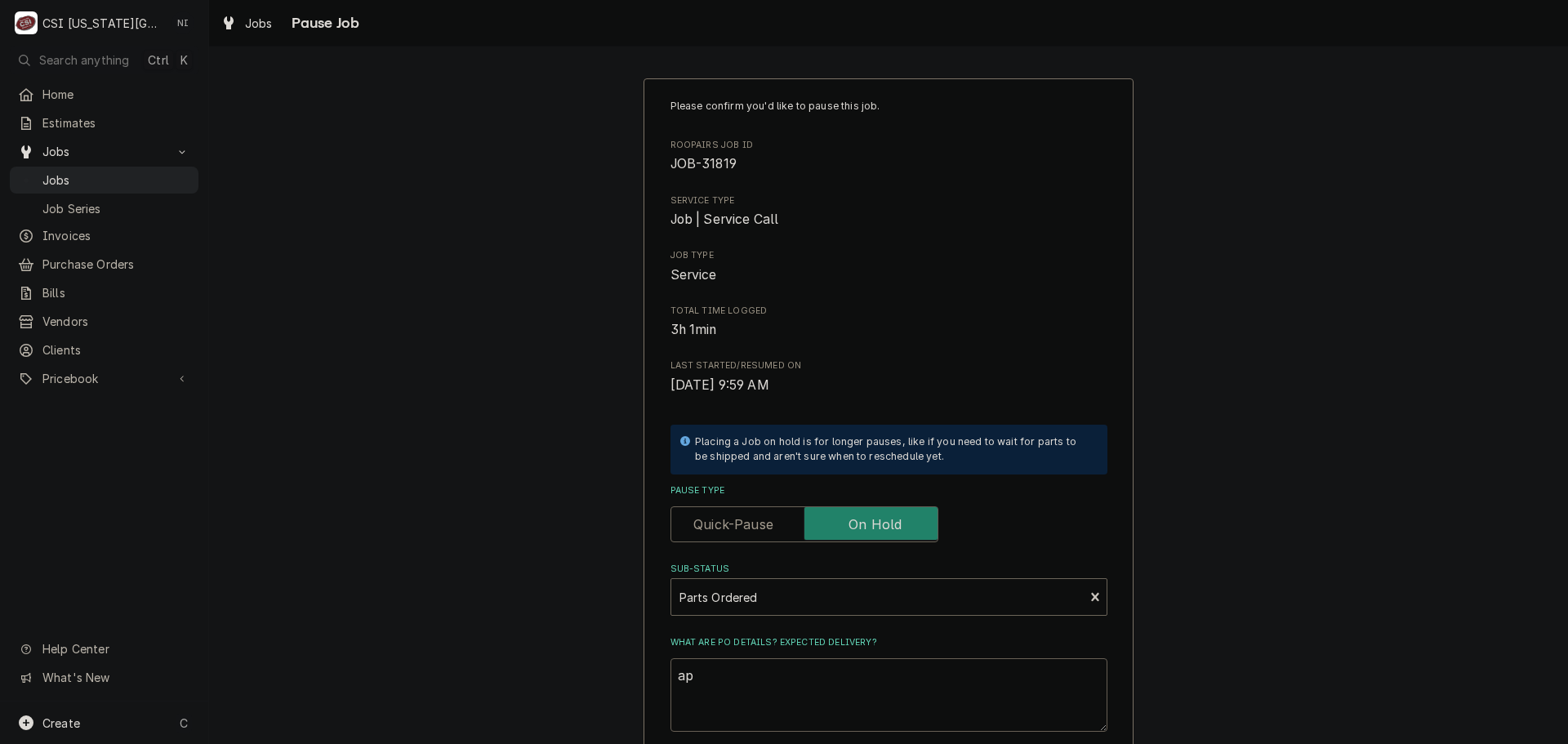
type textarea "apr"
type textarea "x"
type textarea "aprt"
type textarea "x"
type textarea "apr"
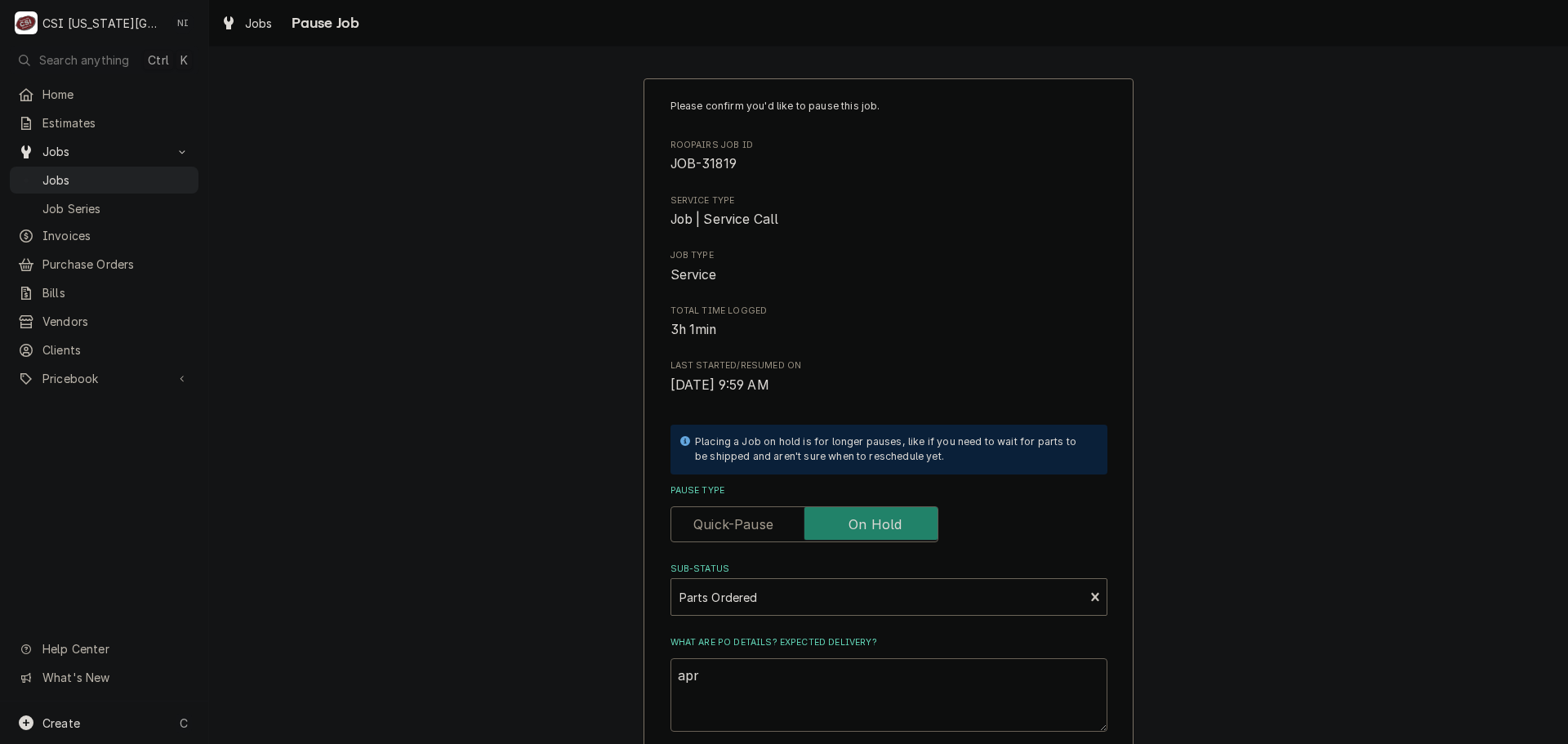
type textarea "x"
type textarea "ap"
type textarea "x"
type textarea "a"
type textarea "x"
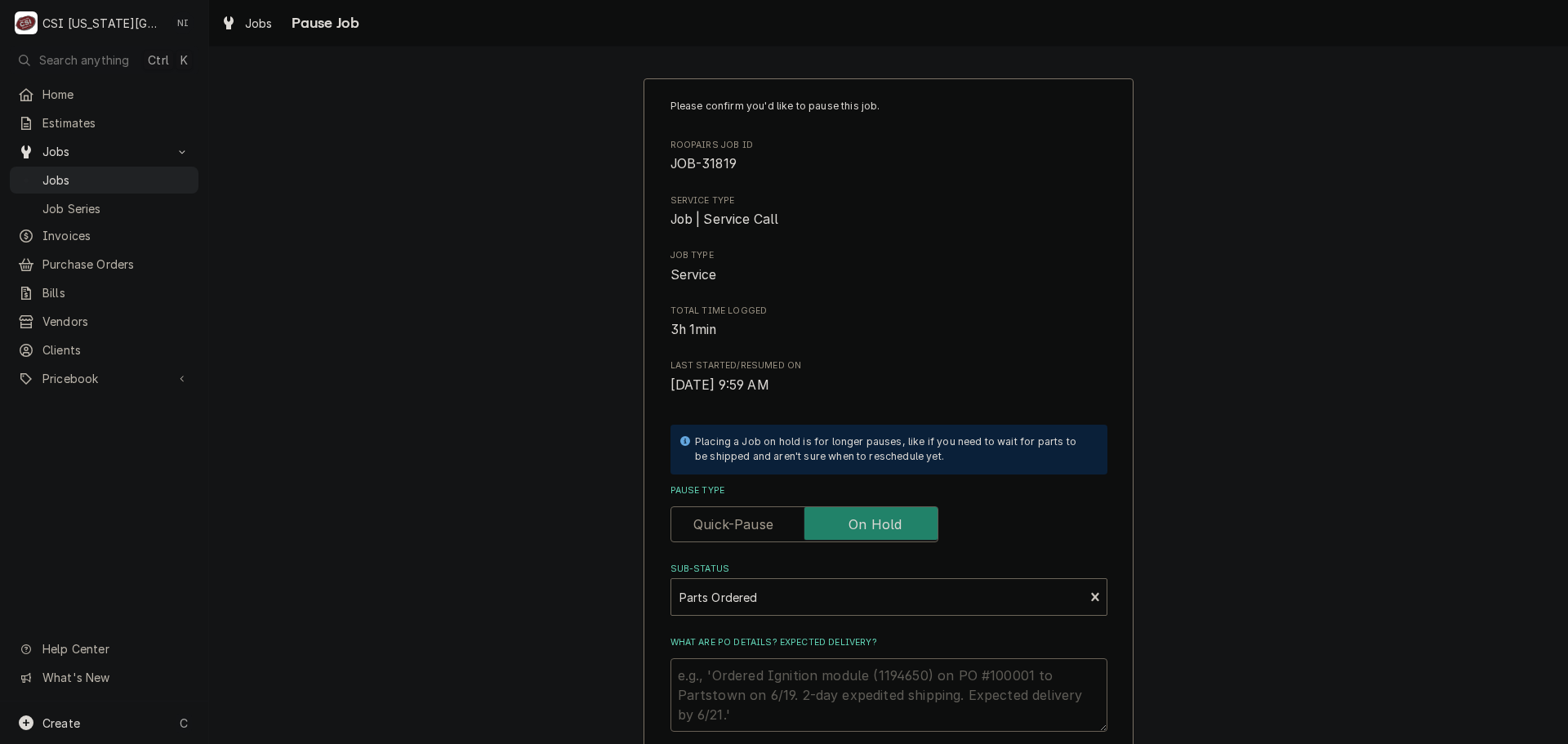
type textarea "x"
type textarea "P"
type textarea "x"
type textarea "Pa"
type textarea "x"
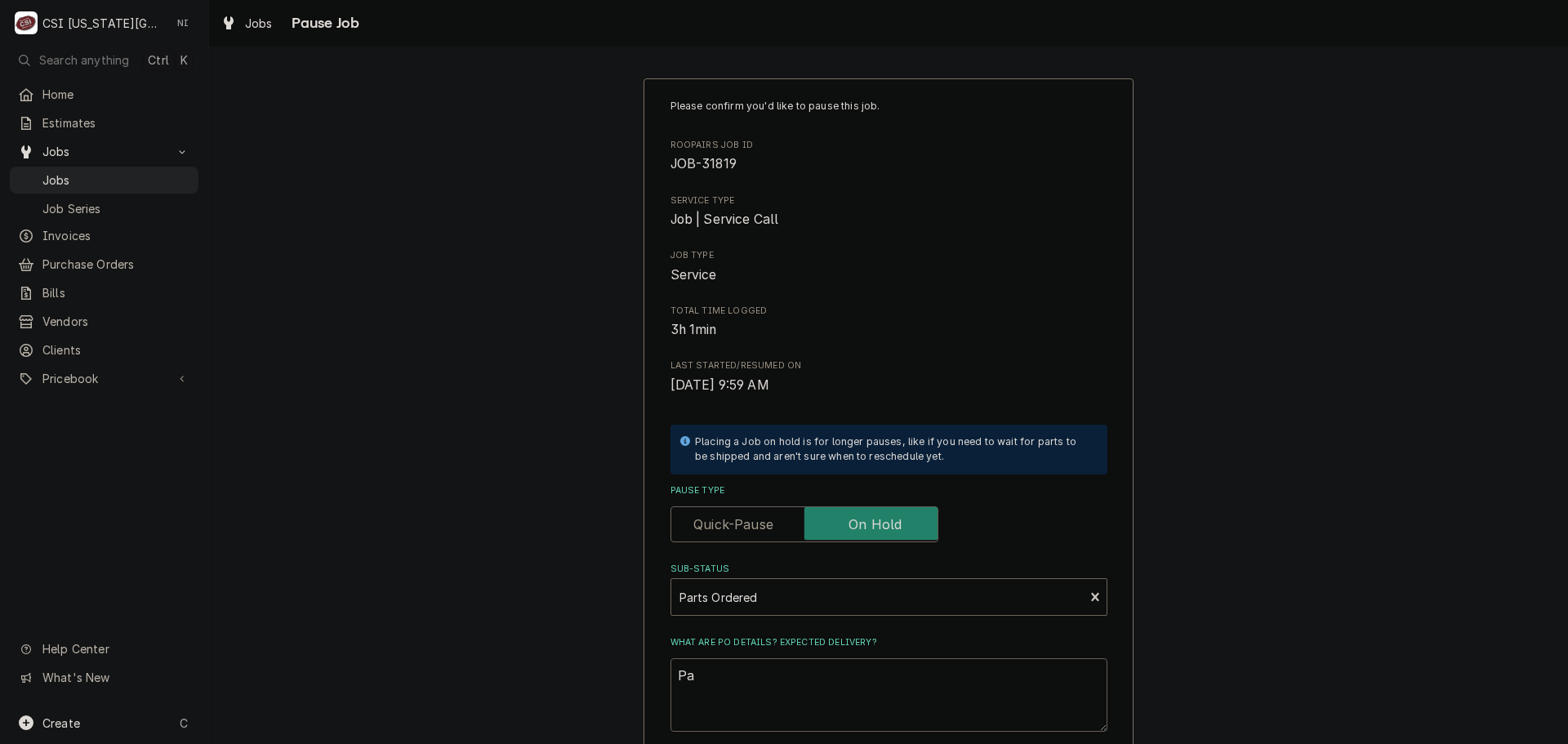
type textarea "Par"
type textarea "x"
type textarea "Part"
type textarea "x"
type textarea "Parts"
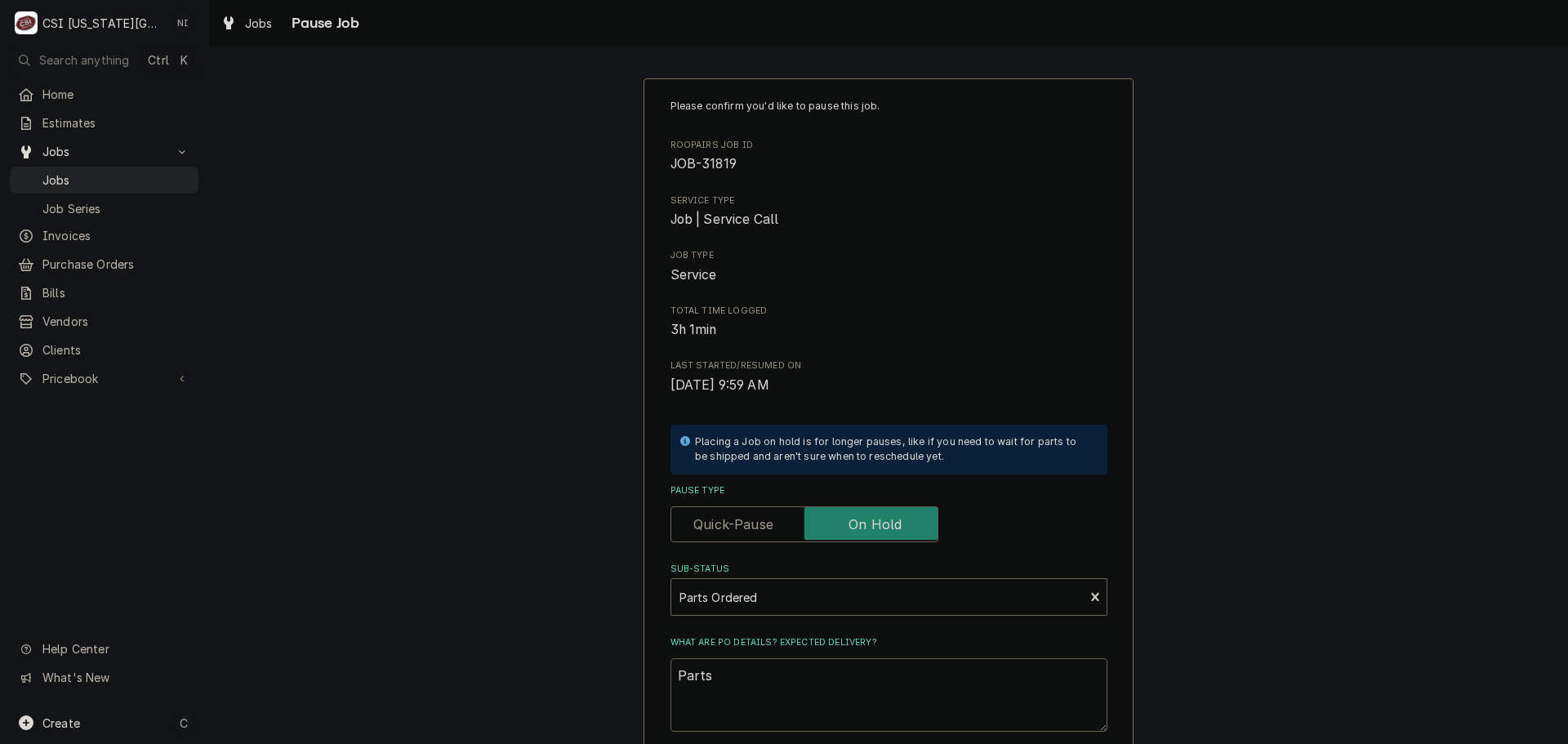
type textarea "x"
type textarea "Parts"
type textarea "x"
type textarea "Parts o"
type textarea "x"
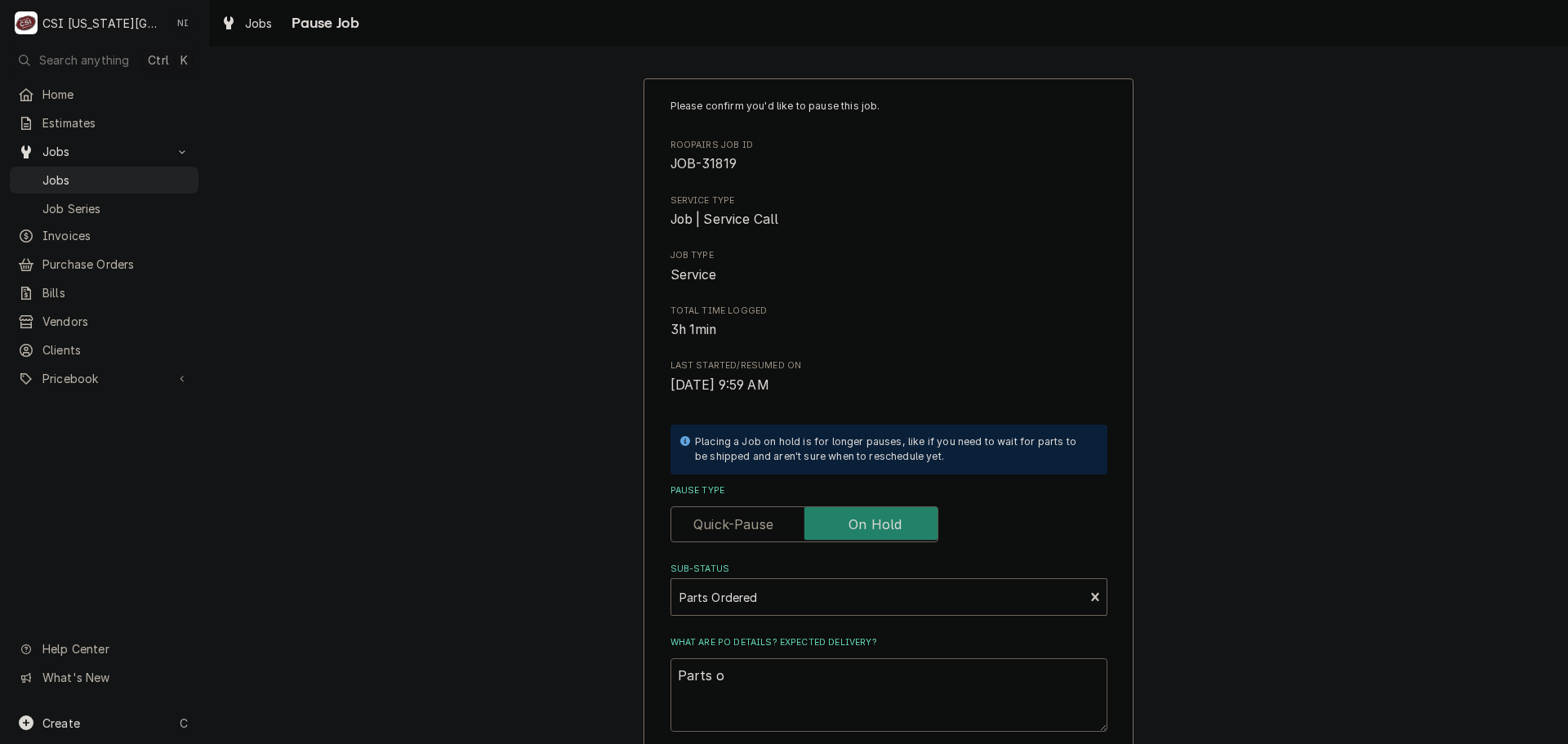
type textarea "Parts or"
type textarea "x"
type textarea "Parts ord"
type textarea "x"
type textarea "Parts order"
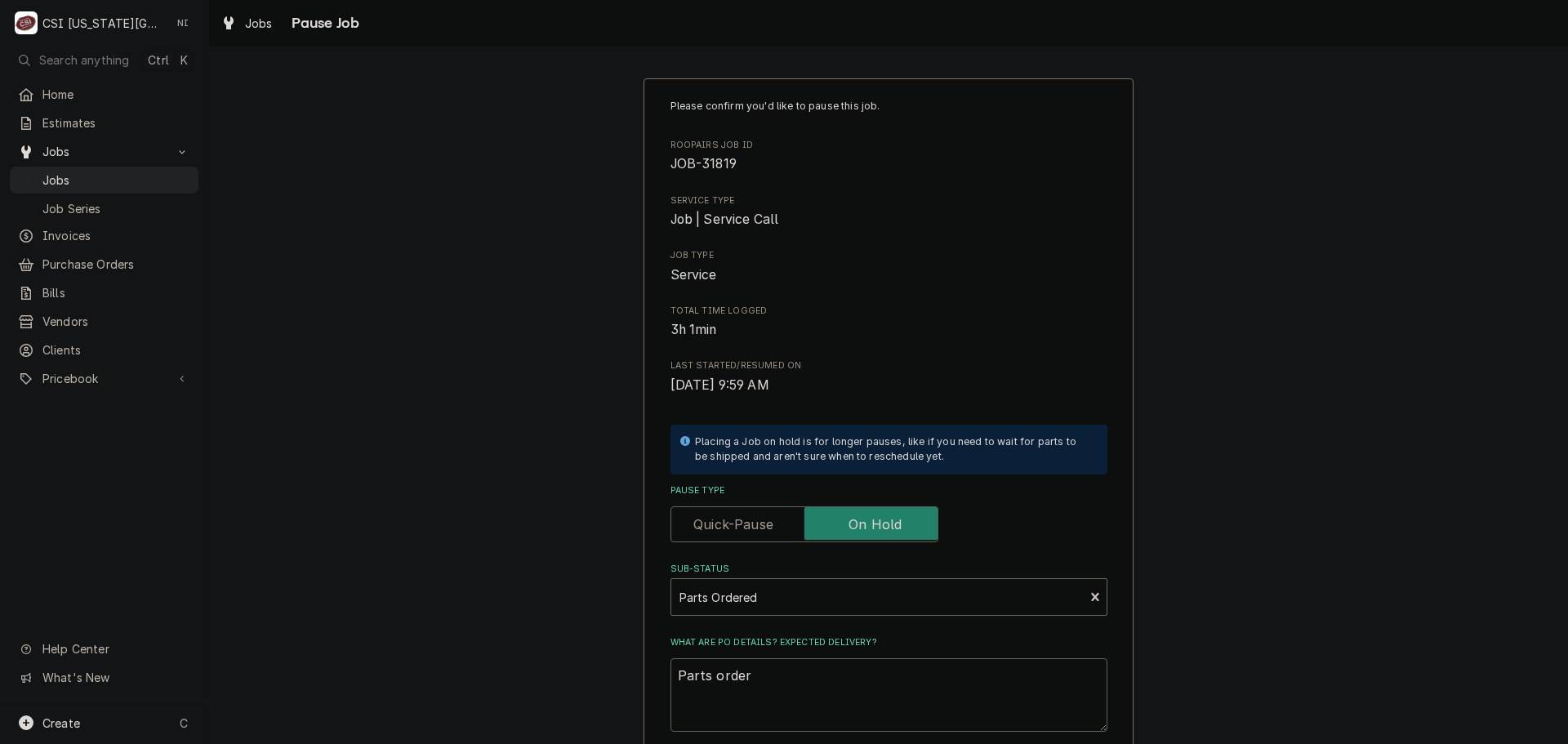
type textarea "x"
type textarea "Parts ordere"
type textarea "x"
type textarea "Parts ordered"
type textarea "x"
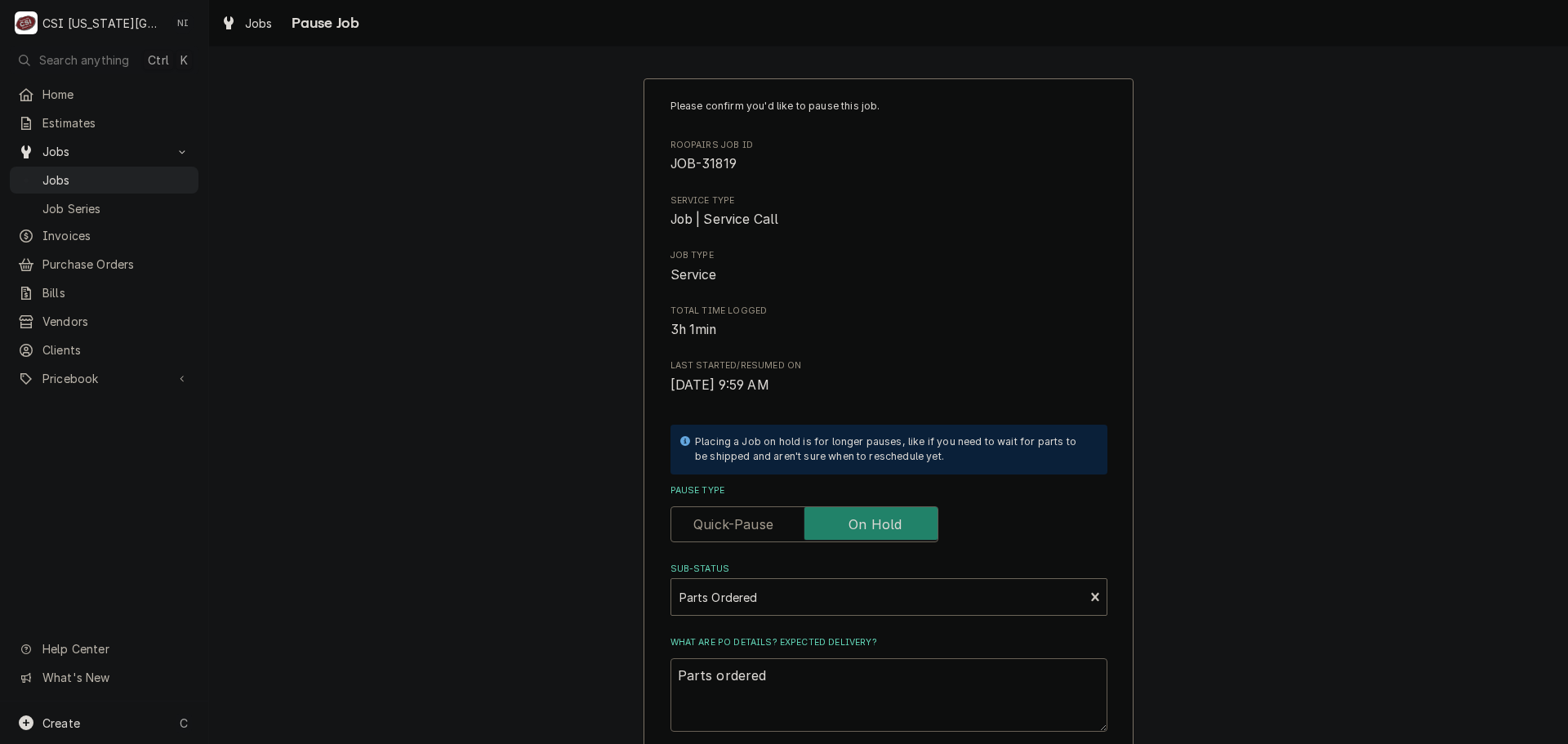
type textarea "Parts ordered"
type textarea "x"
type textarea "Parts ordered o"
type textarea "x"
type textarea "Parts ordered on"
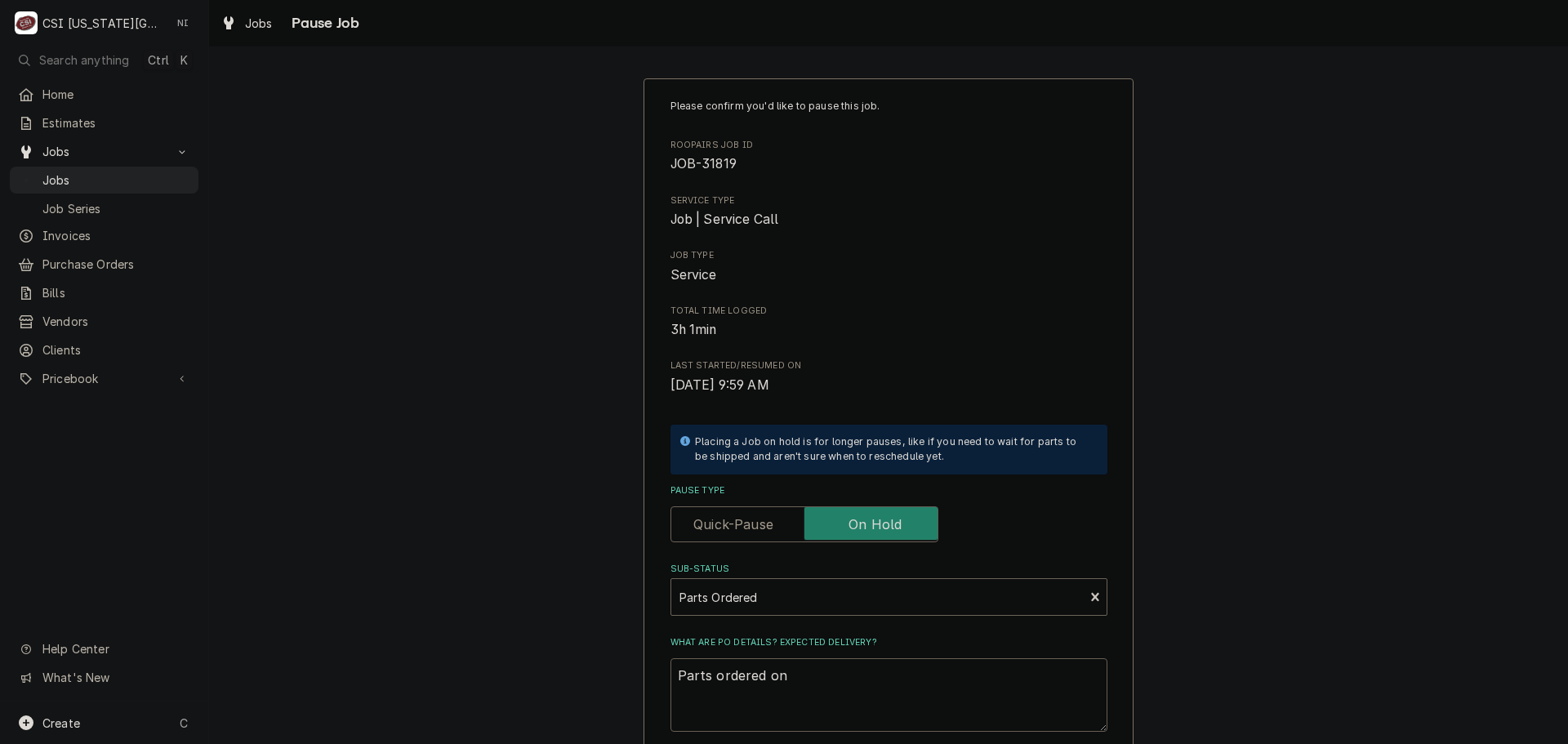
type textarea "x"
type textarea "Parts ordered on"
type textarea "x"
type textarea "Parts ordered on P"
type textarea "x"
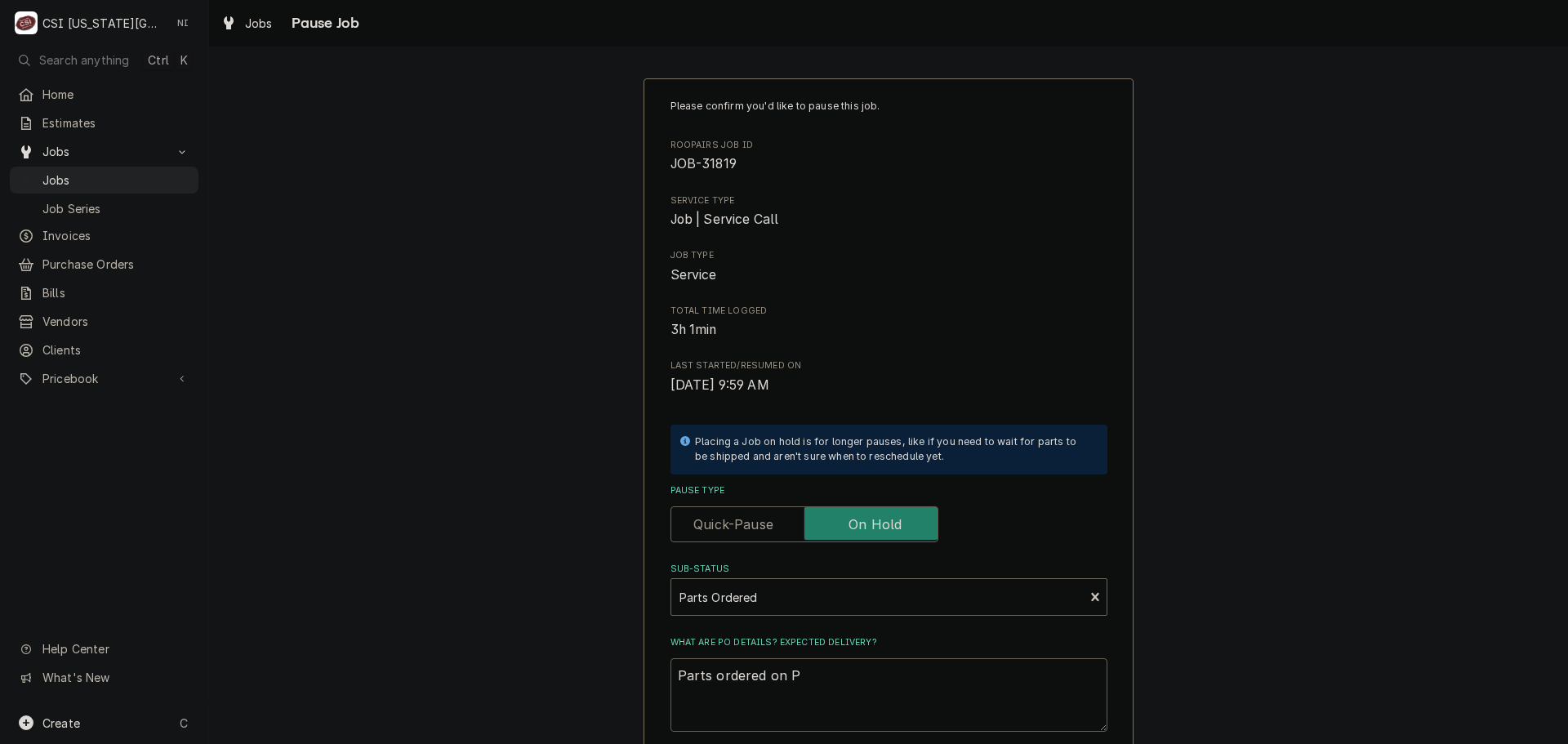
type textarea "Parts ordered on PO"
type textarea "x"
type textarea "Parts ordered on PO"
type textarea "x"
type textarea "Parts ordered on PO 3"
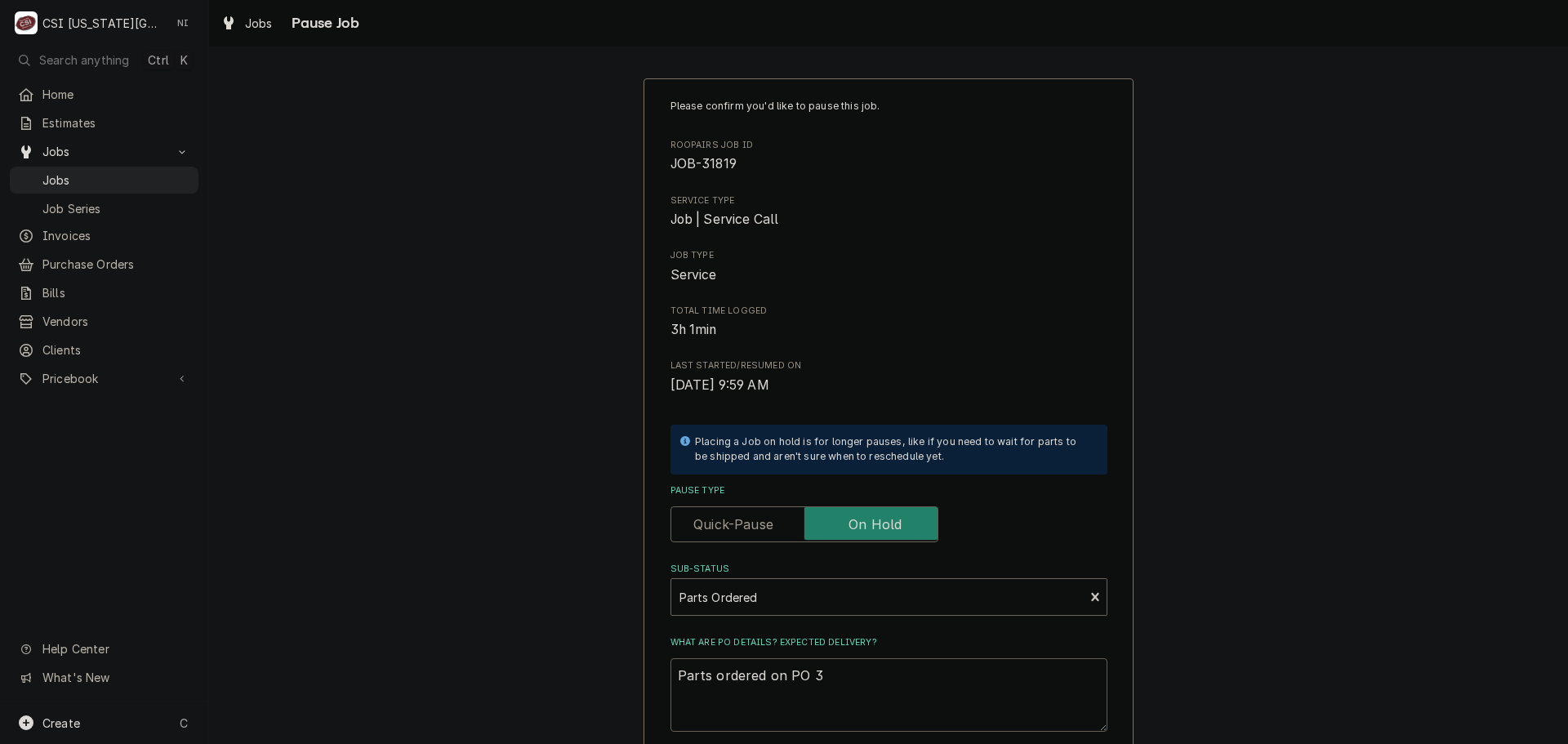
type textarea "x"
type textarea "Parts ordered on PO 30"
type textarea "x"
type textarea "Parts ordered on PO 301"
type textarea "x"
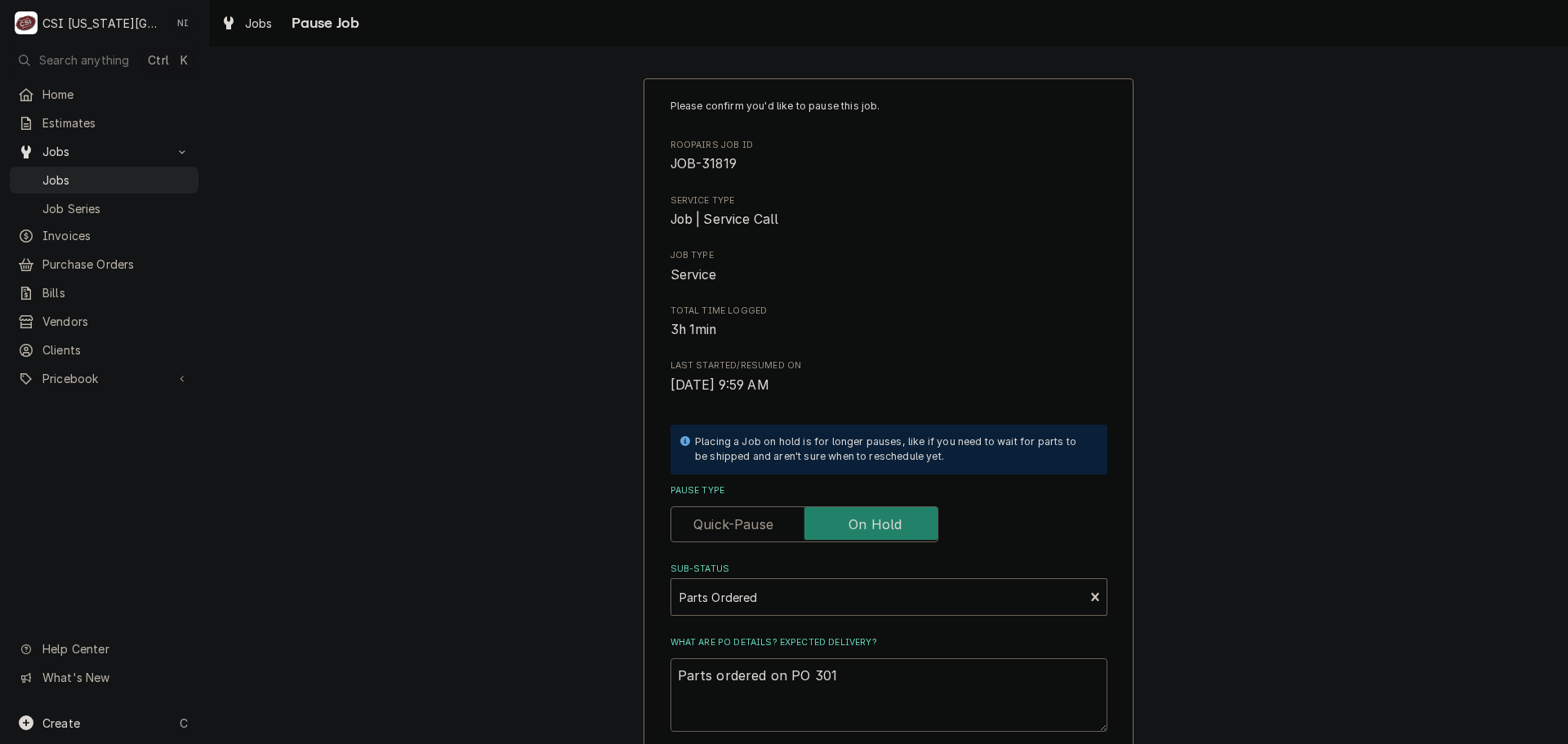
type textarea "Parts ordered on PO 3011"
type textarea "x"
type textarea "Parts ordered on PO 30116"
type textarea "x"
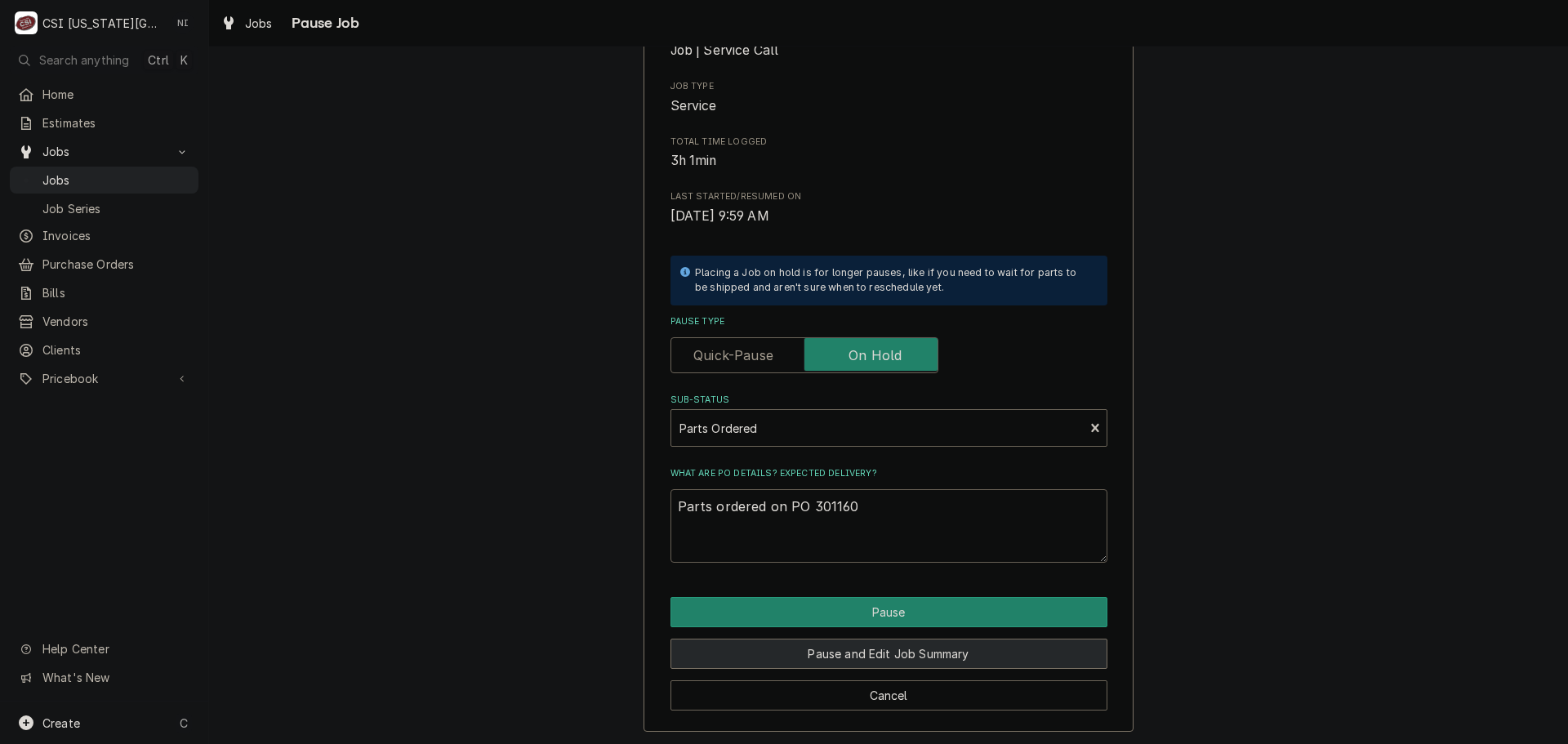
scroll to position [171, 0]
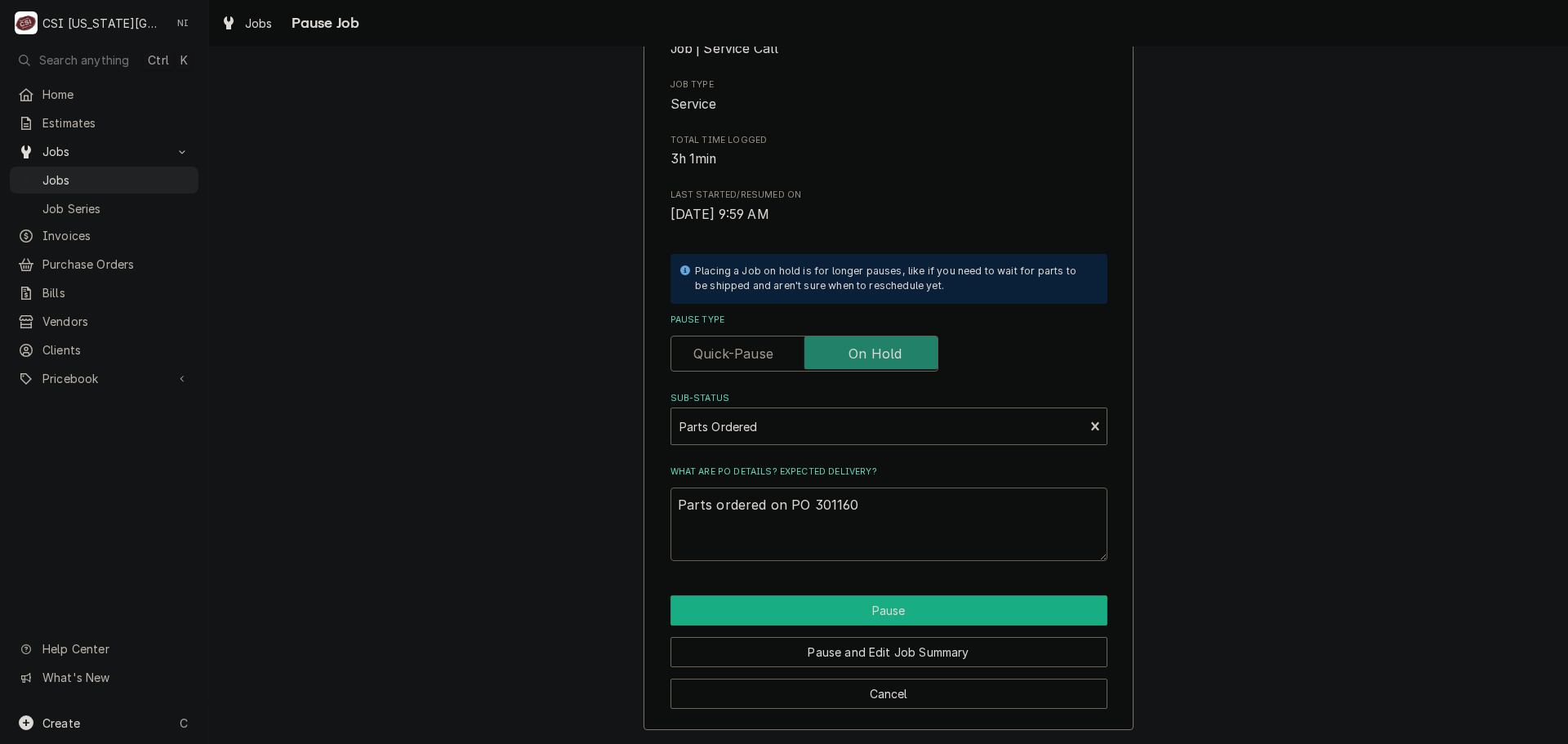
type textarea "Parts ordered on PO 301160"
click at [835, 600] on button "Pause" at bounding box center [889, 611] width 437 height 30
type textarea "x"
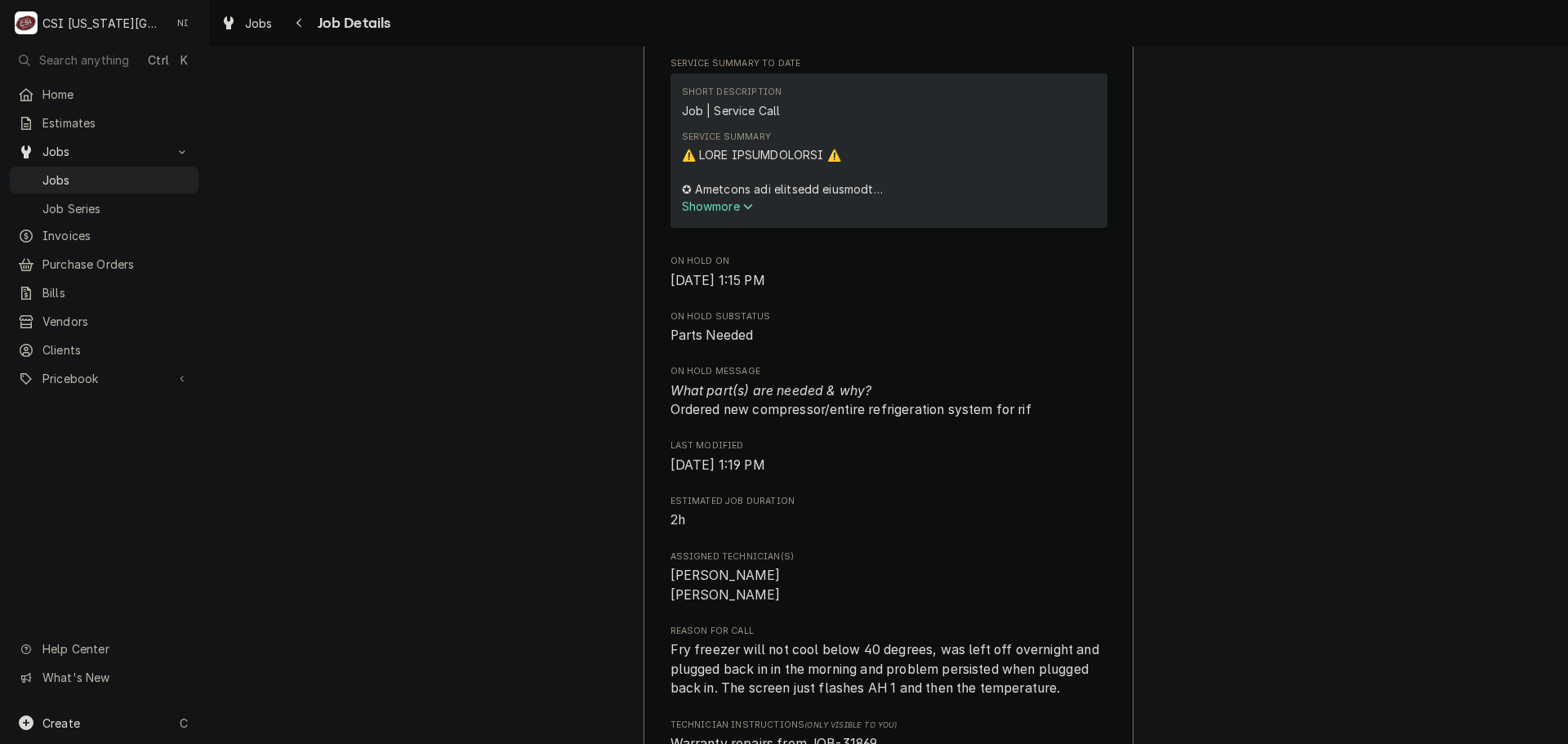
scroll to position [811, 0]
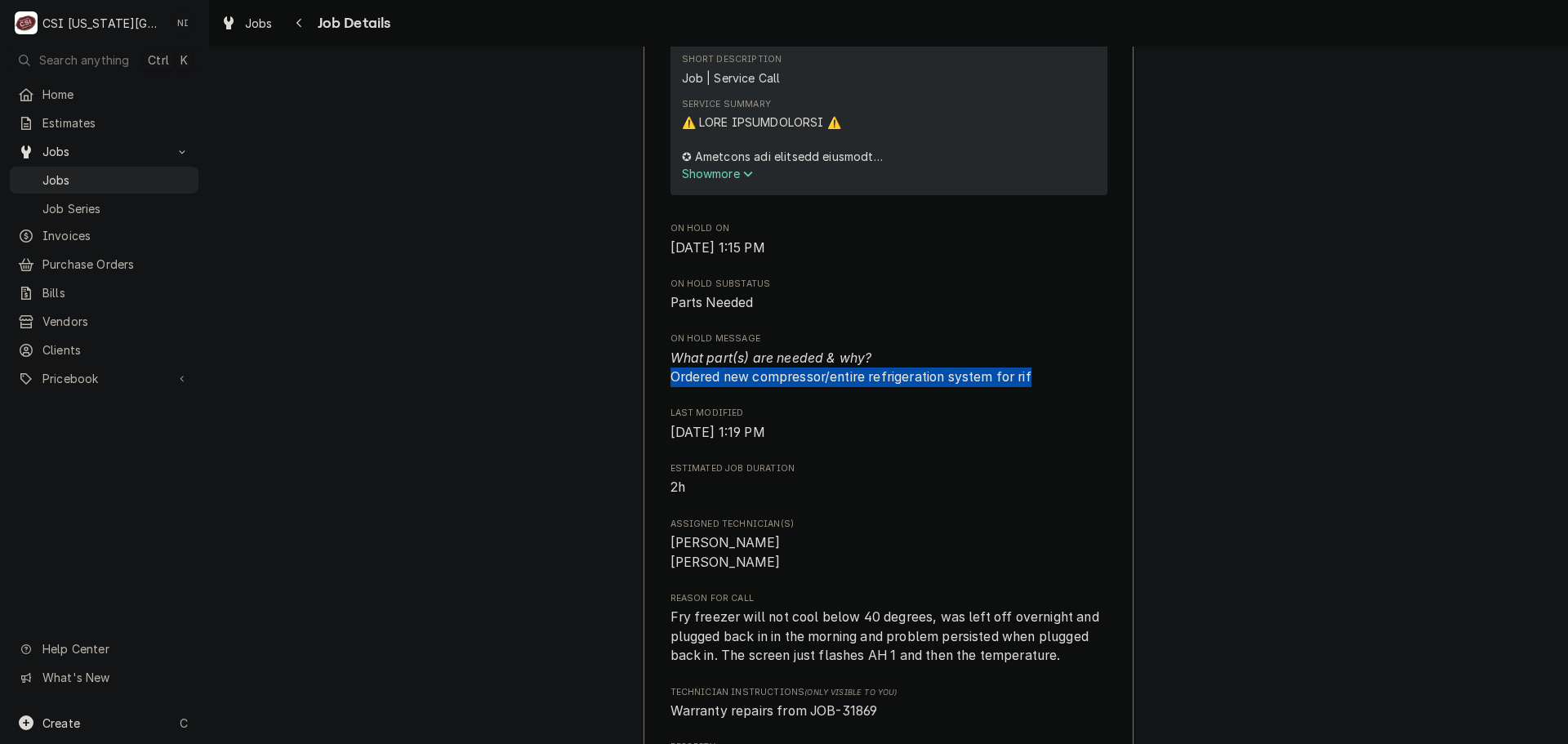
drag, startPoint x: 992, startPoint y: 420, endPoint x: 664, endPoint y: 408, distance: 328.2
click at [659, 410] on div "VICTORY AIR INC. - KC Raising Canes #483 / [STREET_ADDRESS] Open in Maps Roopai…" at bounding box center [888, 426] width 490 height 2263
copy span "Ordered new compressor/entire refrigeration system for rif"
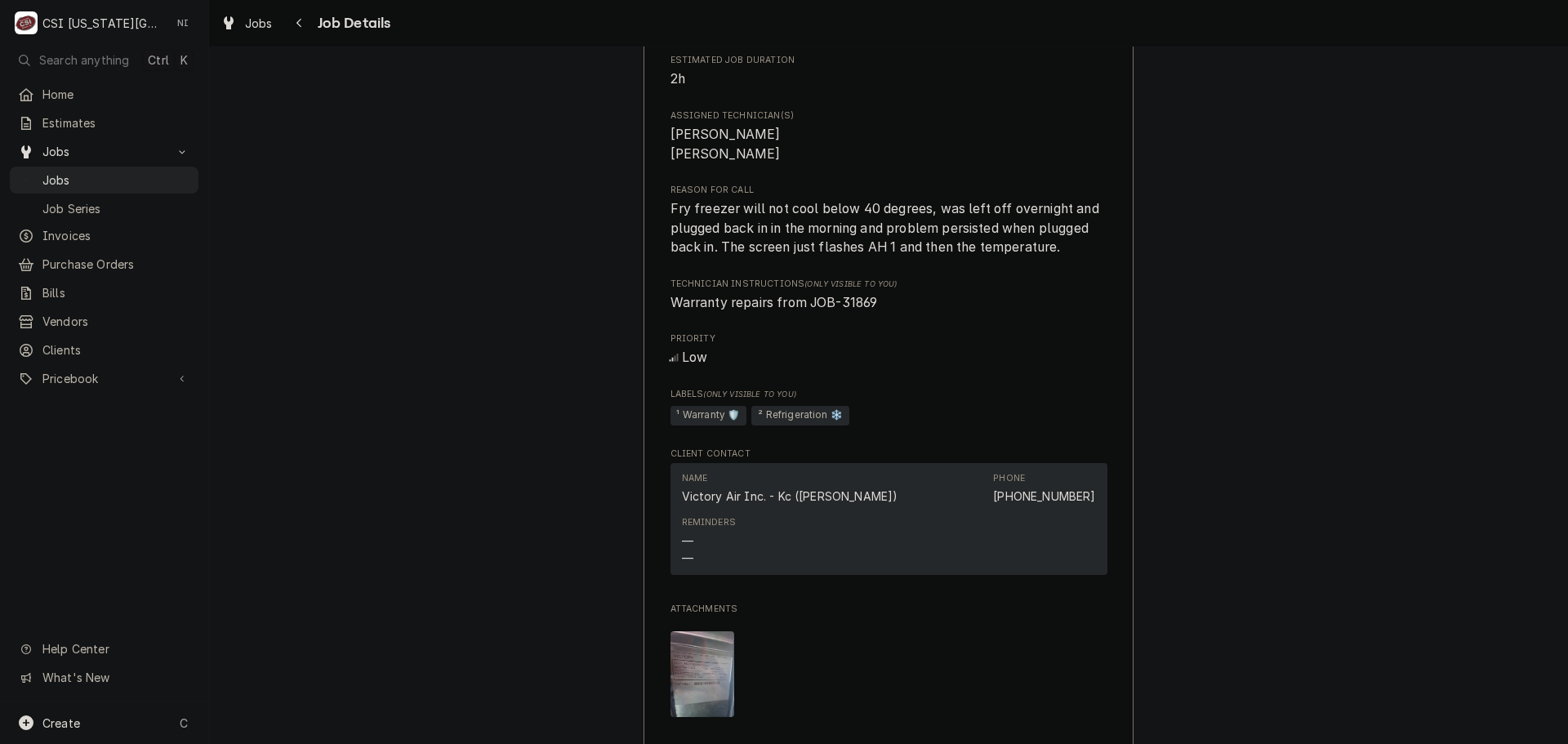
scroll to position [1790, 0]
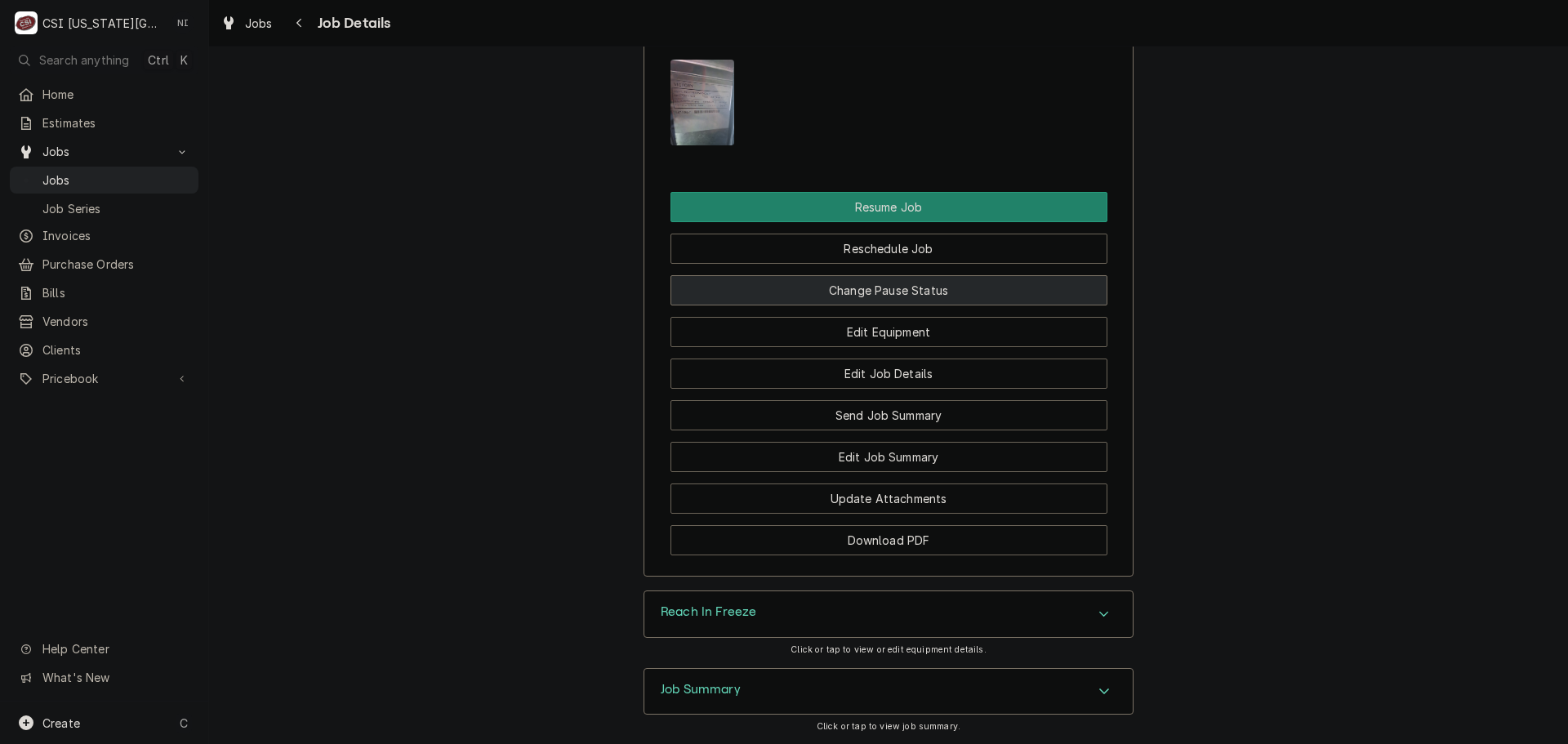
click at [868, 306] on button "Change Pause Status" at bounding box center [889, 291] width 437 height 30
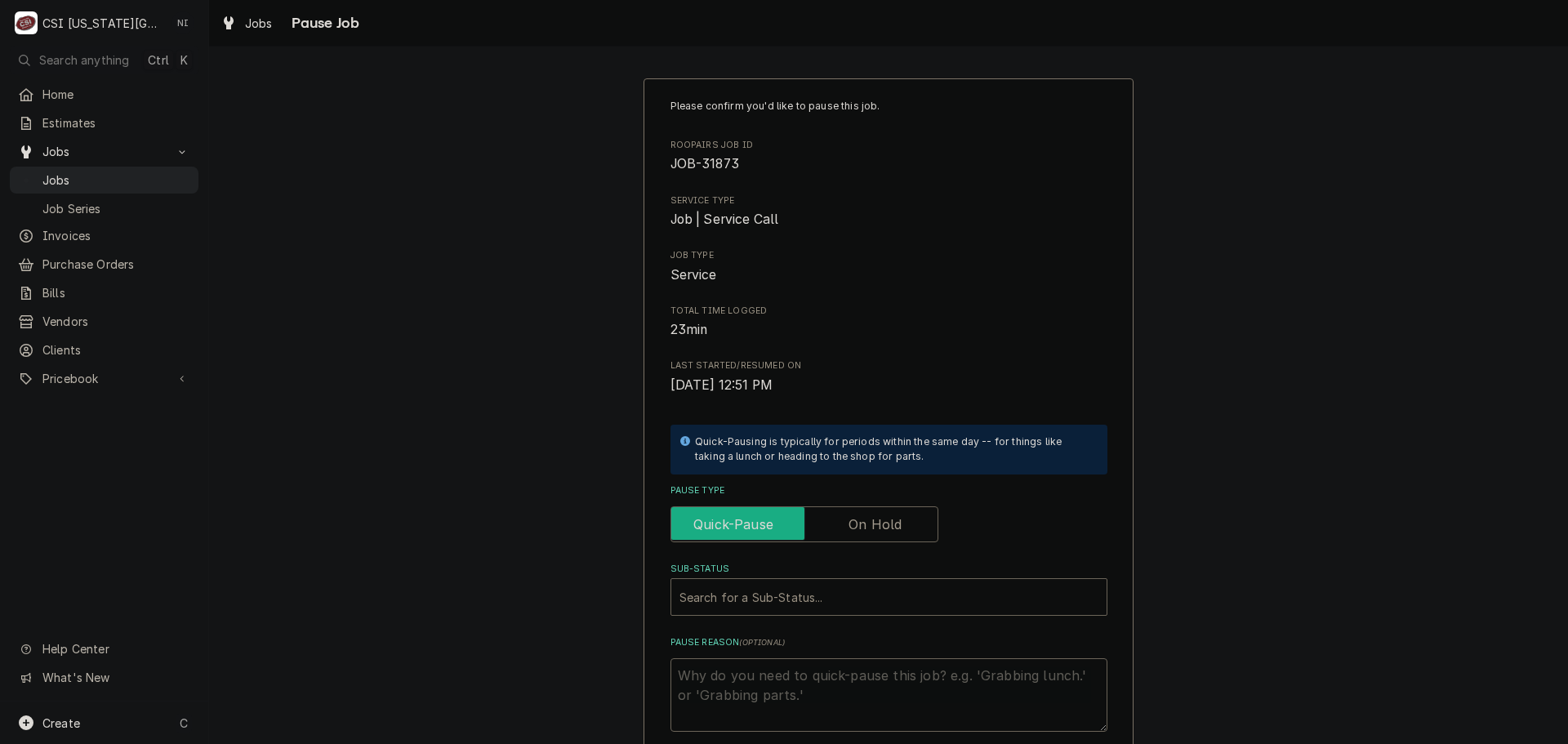
click at [838, 521] on input "Pause Type" at bounding box center [804, 524] width 253 height 36
checkbox input "true"
click at [793, 596] on div "Sub-Status" at bounding box center [889, 596] width 419 height 29
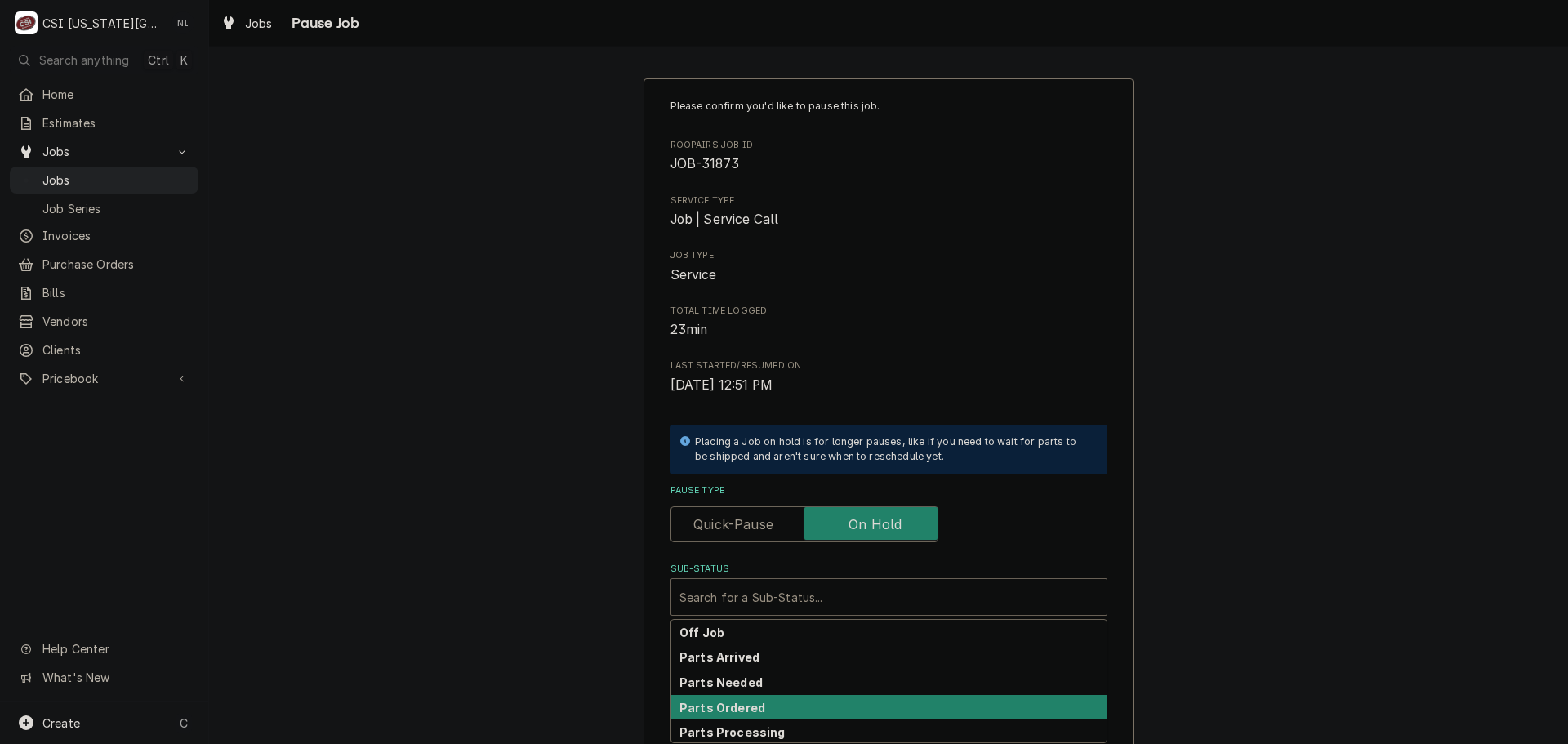
click at [739, 711] on strong "Parts Ordered" at bounding box center [723, 708] width 85 height 14
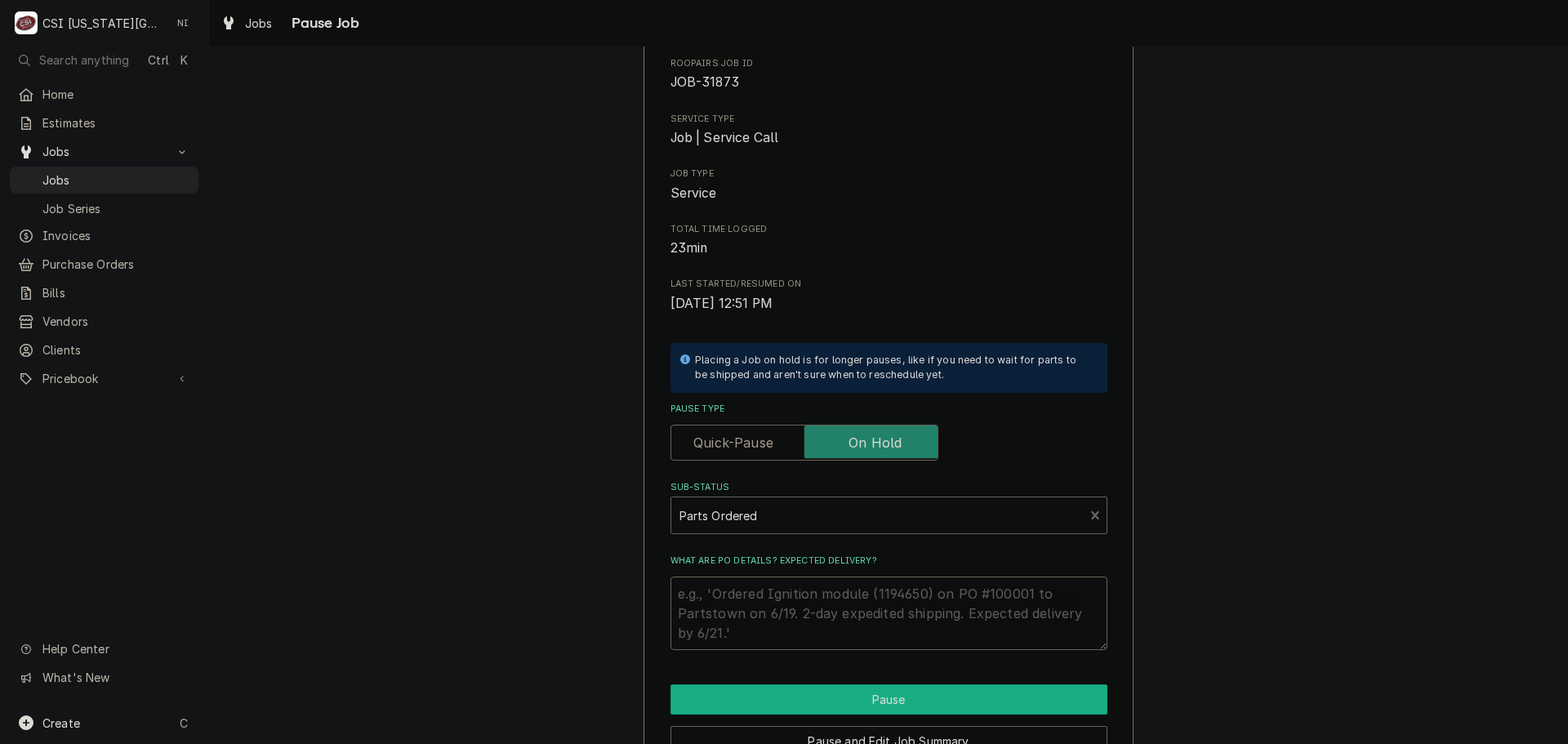
scroll to position [171, 0]
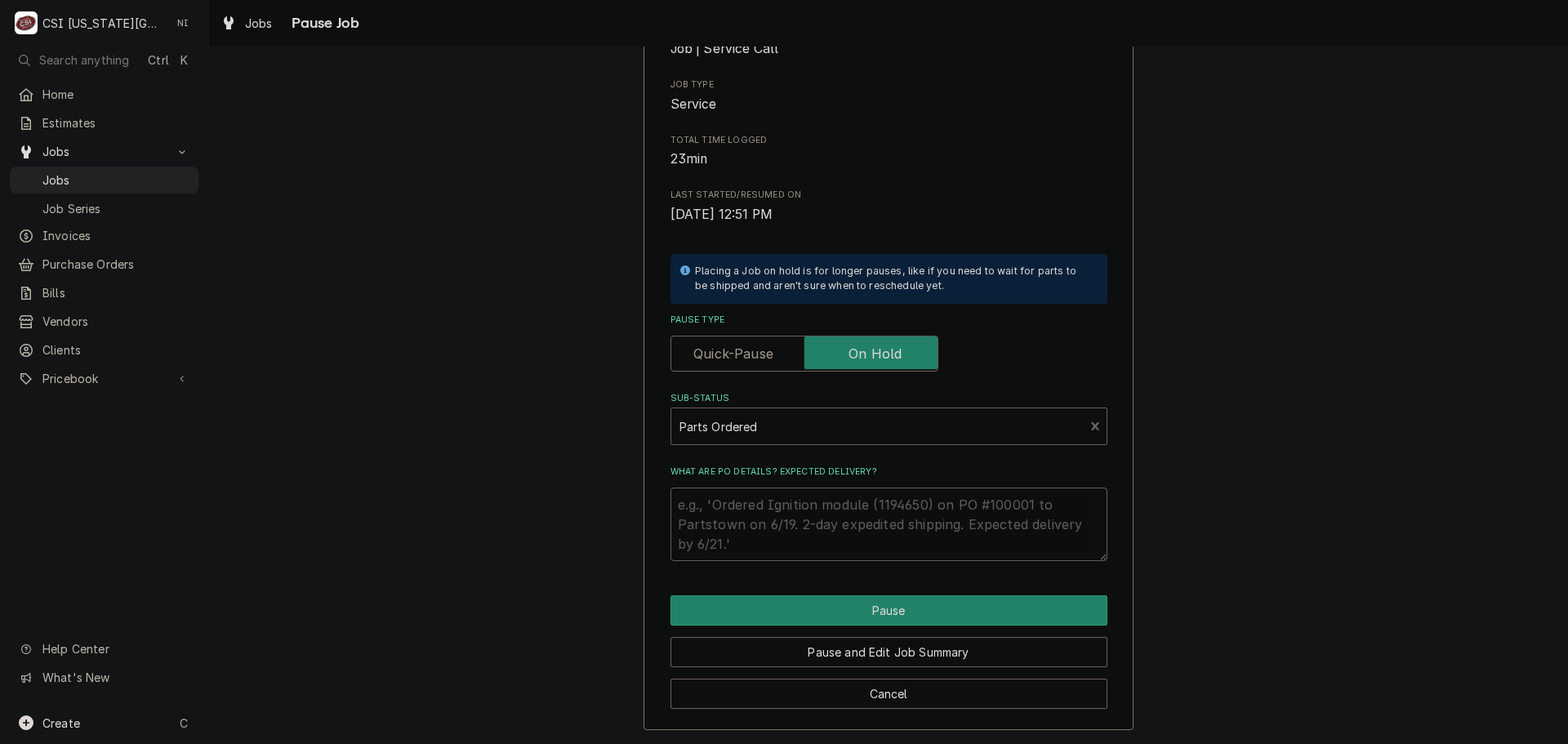
click at [718, 504] on textarea "What are PO details? Expected delivery?" at bounding box center [889, 524] width 437 height 74
paste textarea "Ordered new compressor/entire refrigeration system for rif"
type textarea "x"
type textarea "Ordered new compressor/entire refrigeration system for rif"
click at [672, 508] on textarea "Ordered new compressor/entire refrigeration system for rif" at bounding box center [889, 524] width 437 height 74
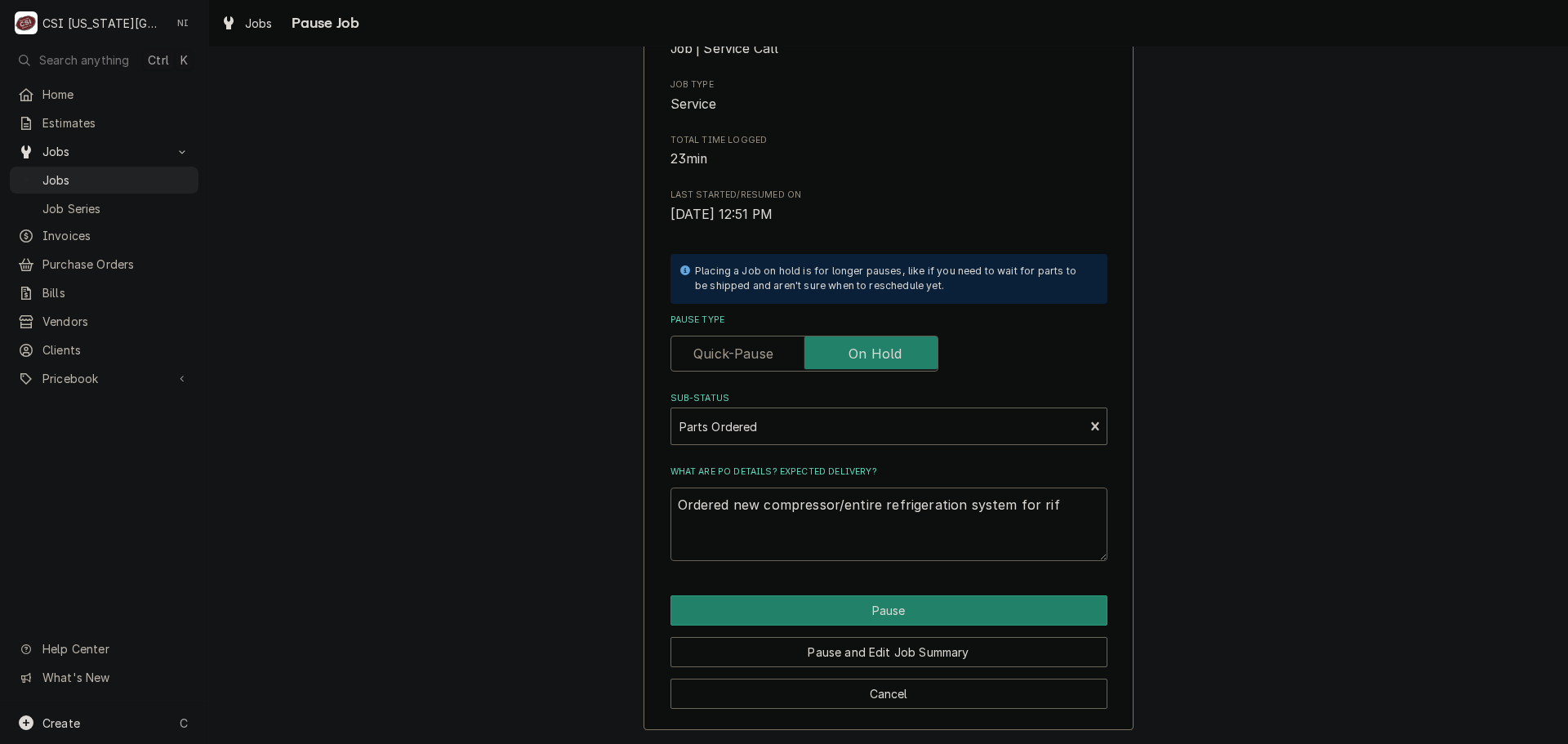
type textarea "x"
type textarea "POrdered new compressor/entire refrigeration system for rif"
type textarea "x"
type textarea "PeOrdered new compressor/entire refrigeration system for rif"
type textarea "x"
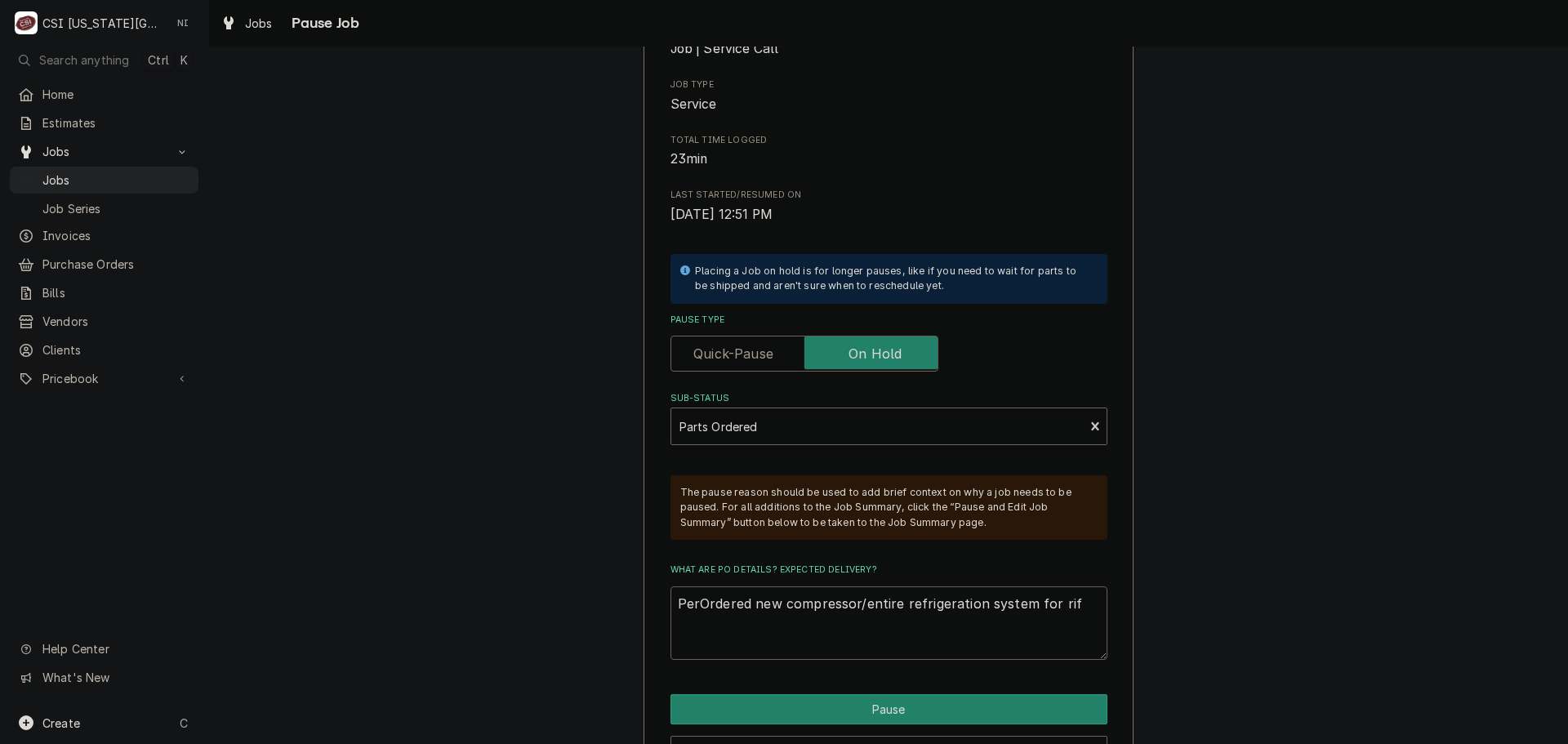
type textarea "Per Ordered new compressor/entire refrigeration system for rif"
type textarea "x"
type textarea "Per SOrdered new compressor/entire refrigeration system for rif"
type textarea "x"
type textarea "Per ScOrdered new compressor/entire refrigeration system for rif"
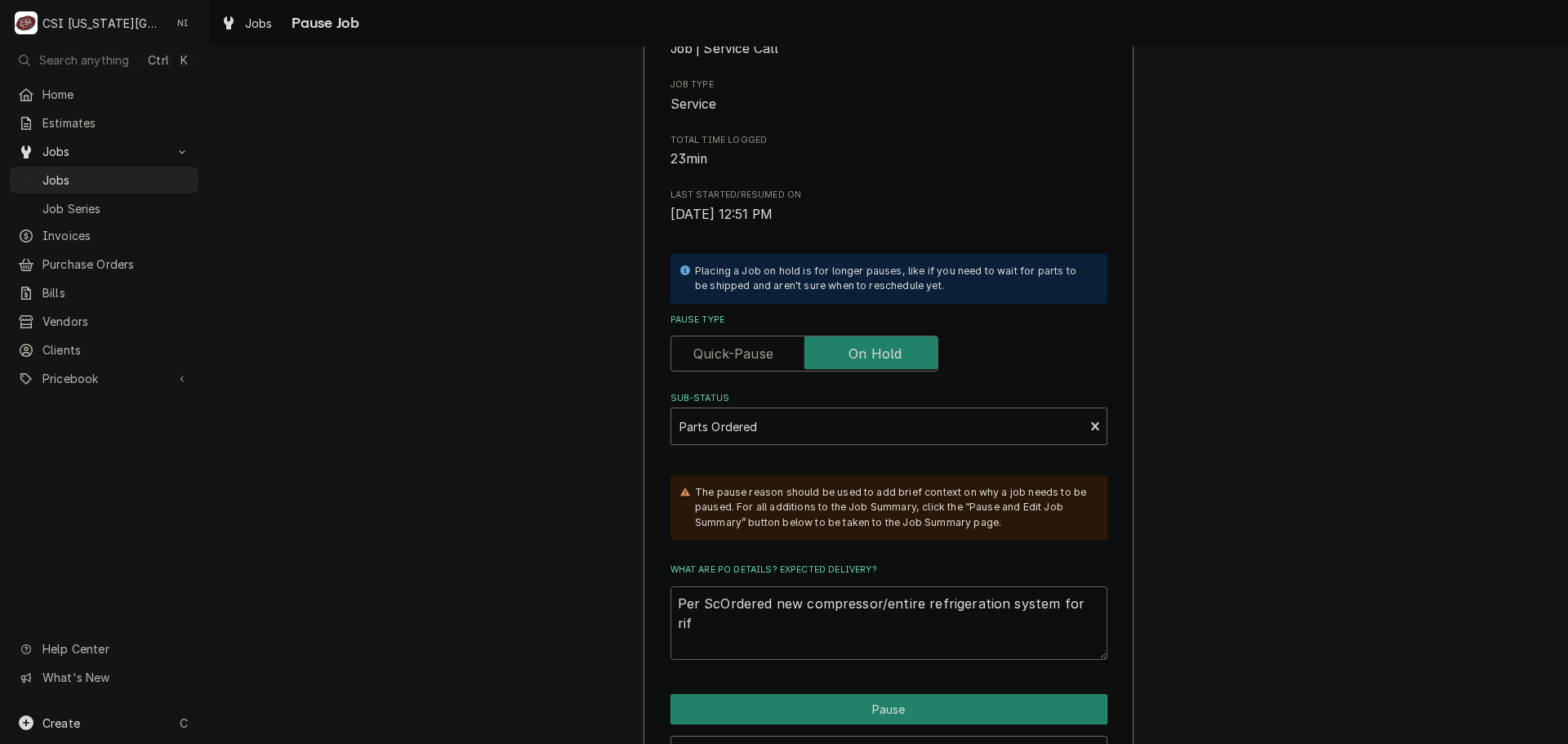
type textarea "x"
type textarea "Per SchOrdered new compressor/entire refrigeration system for rif"
type textarea "x"
type textarea "Per SchuOrdered new compressor/entire refrigeration system for rif"
type textarea "x"
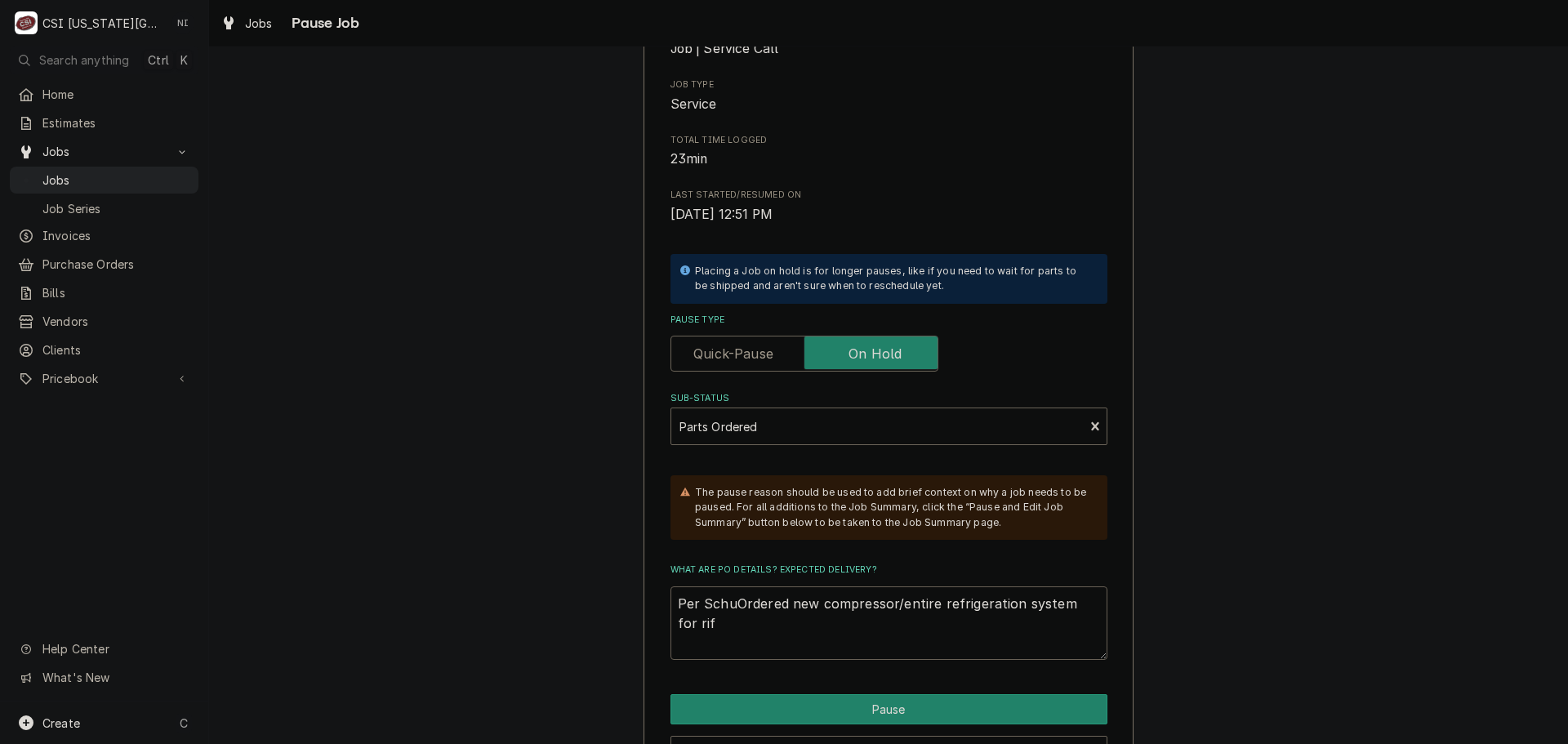
type textarea "Per SchuuOrdered new compressor/entire refrigeration system for rif"
type textarea "x"
type textarea "Per SchuupOrdered new compressor/entire refrigeration system for rif"
type textarea "x"
type textarea "Per SchuuppOrdered new compressor/entire refrigeration system for rif"
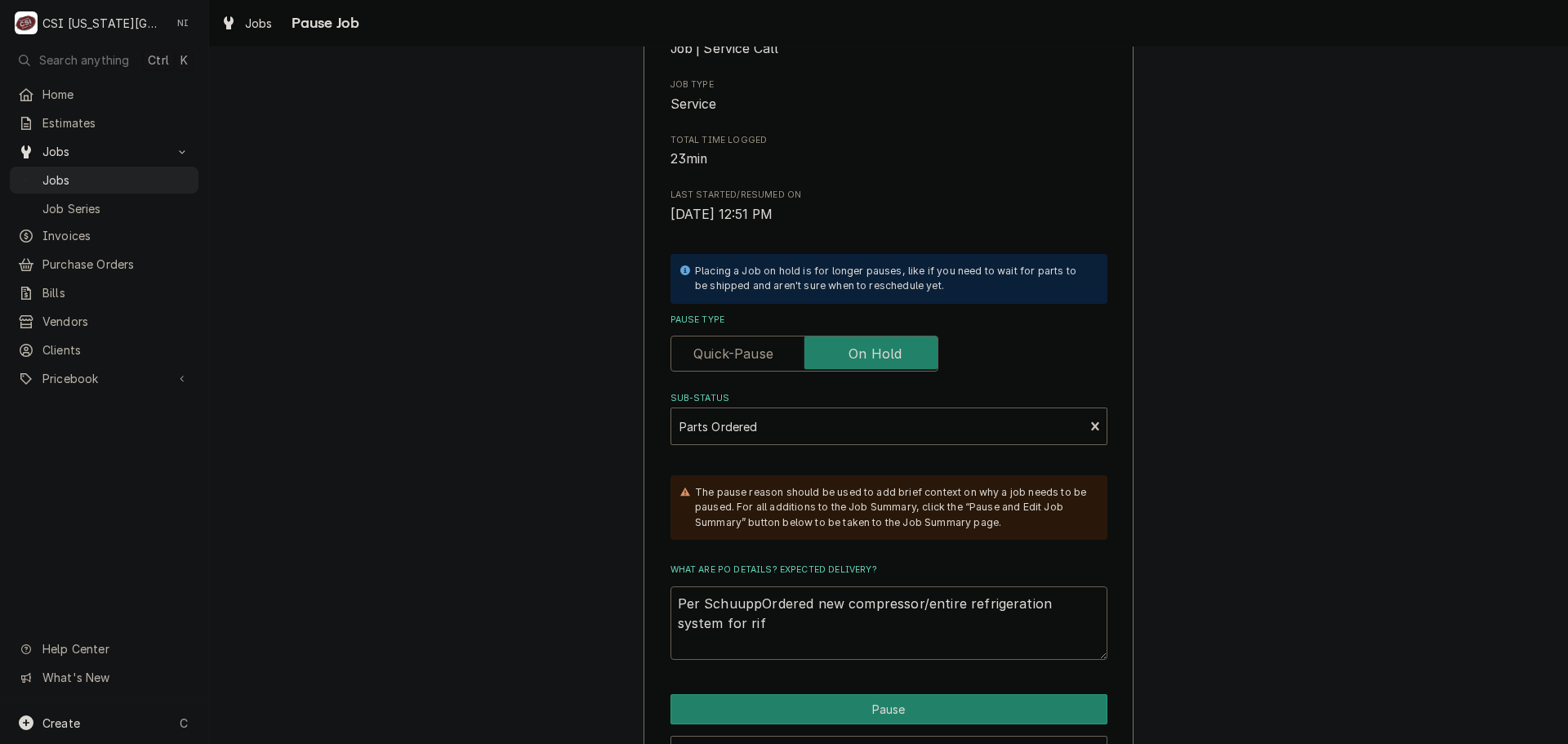
type textarea "x"
type textarea "Per SchuupOrdered new compressor/entire refrigeration system for rif"
type textarea "x"
type textarea "Per SchuuOrdered new compressor/entire refrigeration system for rif"
type textarea "x"
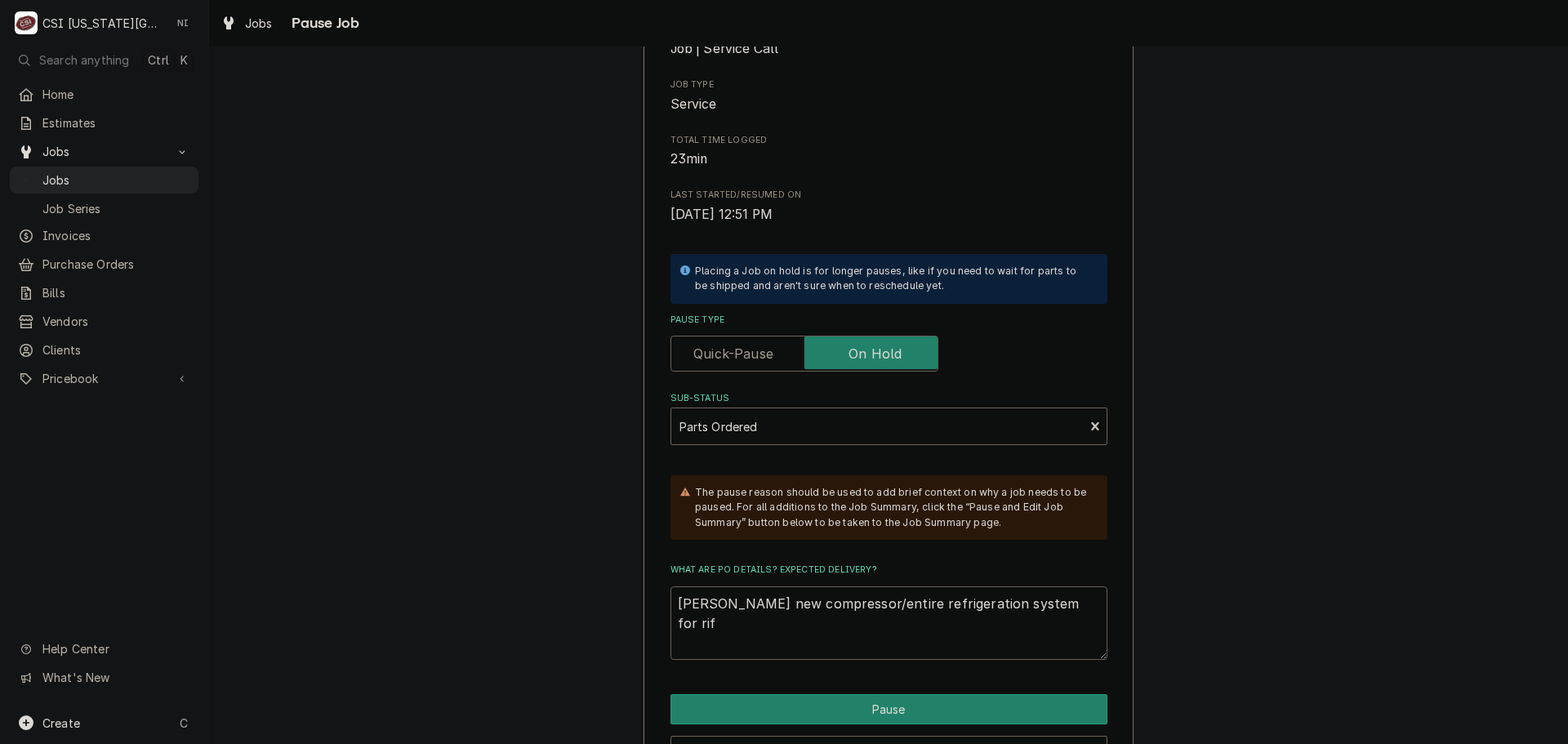
type textarea "Per SchuOrdered new compressor/entire refrigeration system for rif"
type textarea "x"
type textarea "Per SchupOrdered new compressor/entire refrigeration system for rif"
type textarea "x"
type textarea "Per SchuppOrdered new compressor/entire refrigeration system for rif"
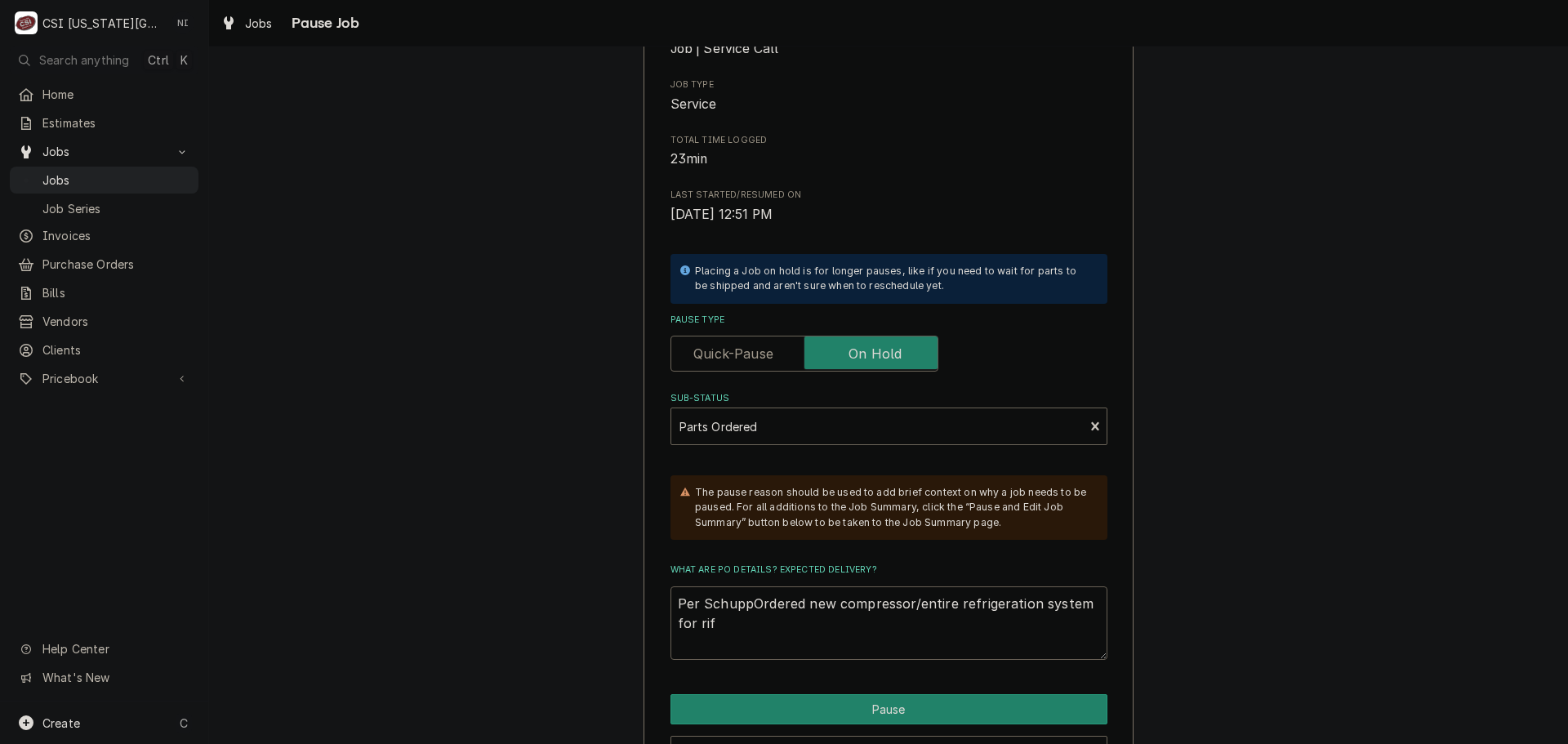
type textarea "x"
type textarea "Per Schupp-Ordered new compressor/entire refrigeration system for rif"
type textarea "x"
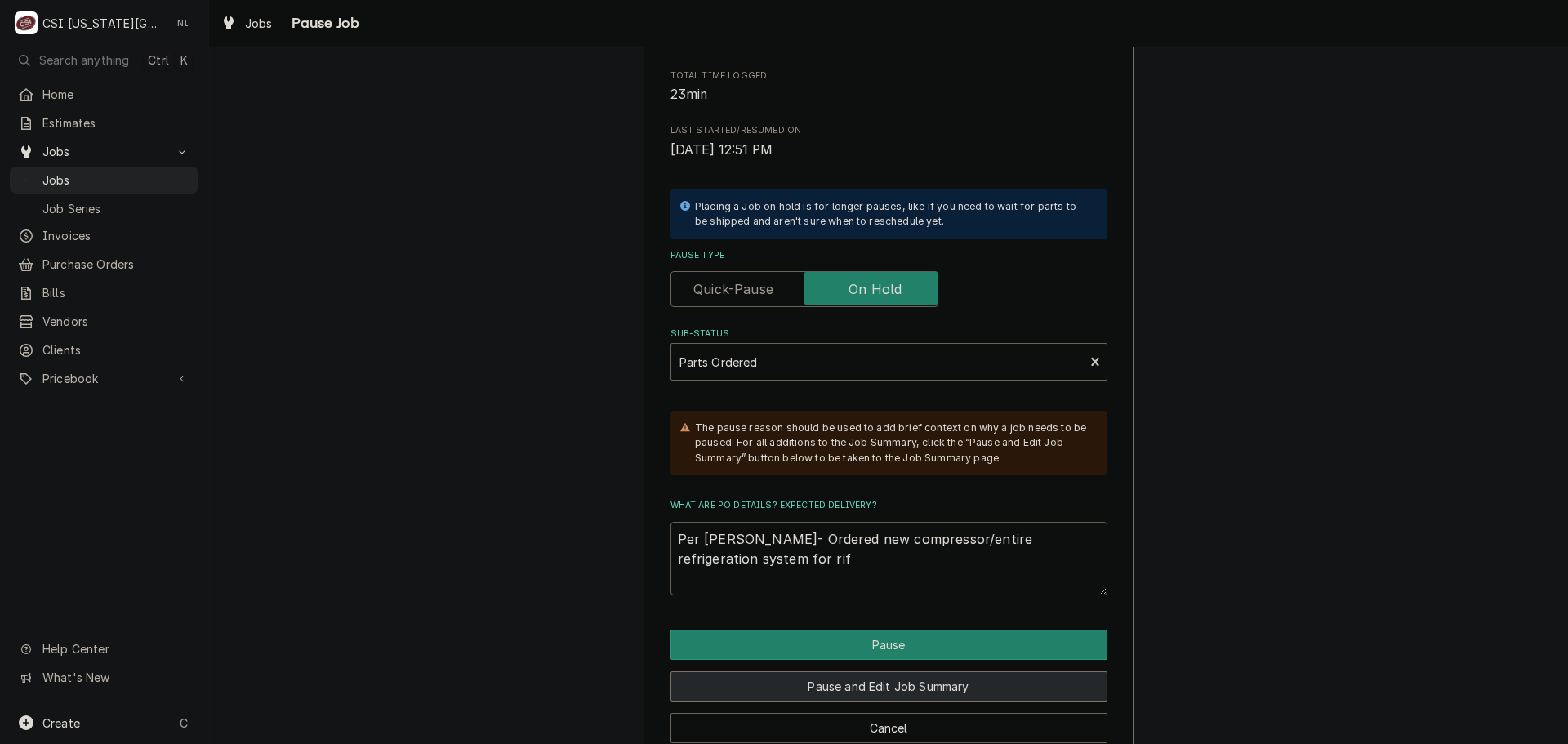
scroll to position [269, 0]
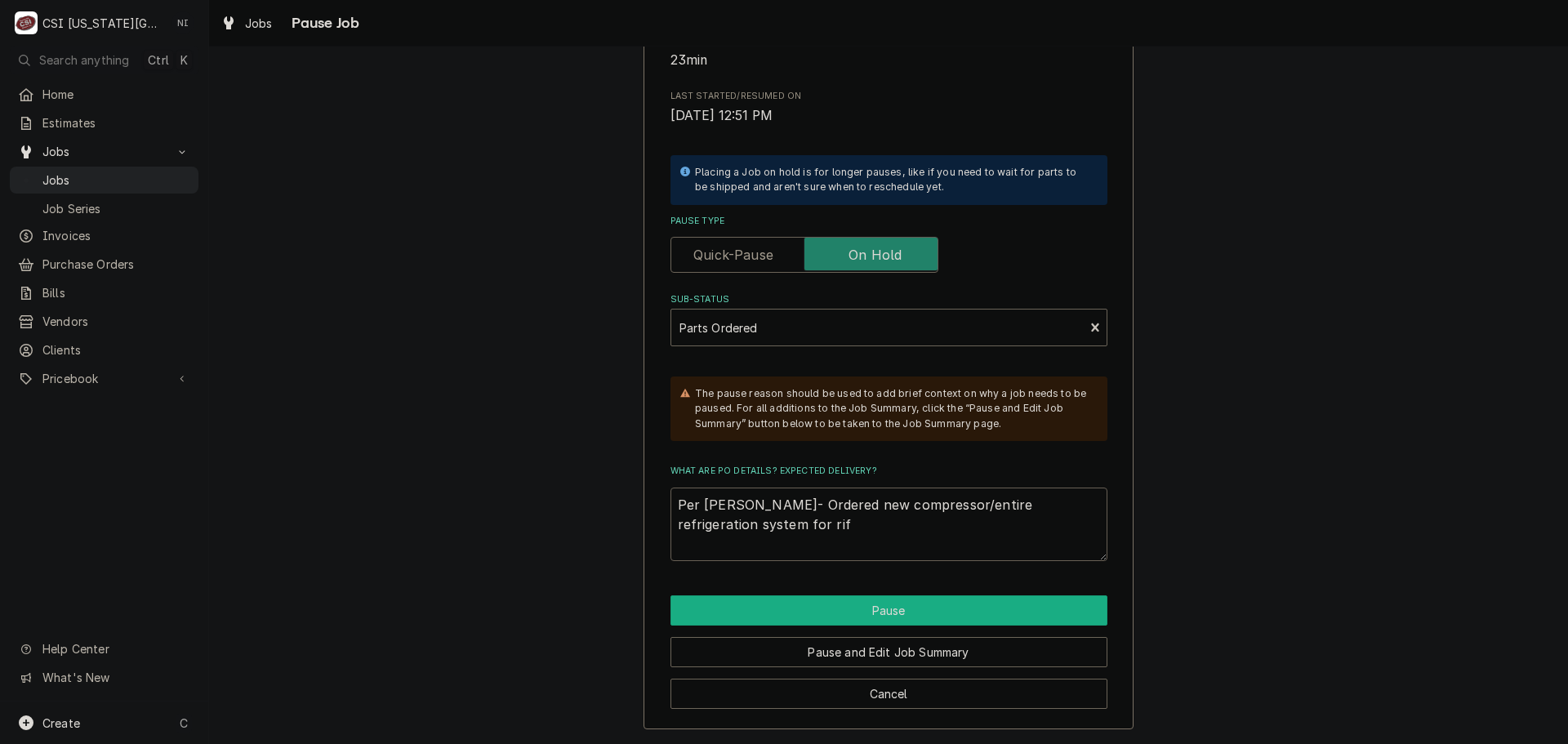
type textarea "Per Schupp- Ordered new compressor/entire refrigeration system for rif"
click at [827, 602] on button "Pause" at bounding box center [889, 611] width 437 height 30
type textarea "x"
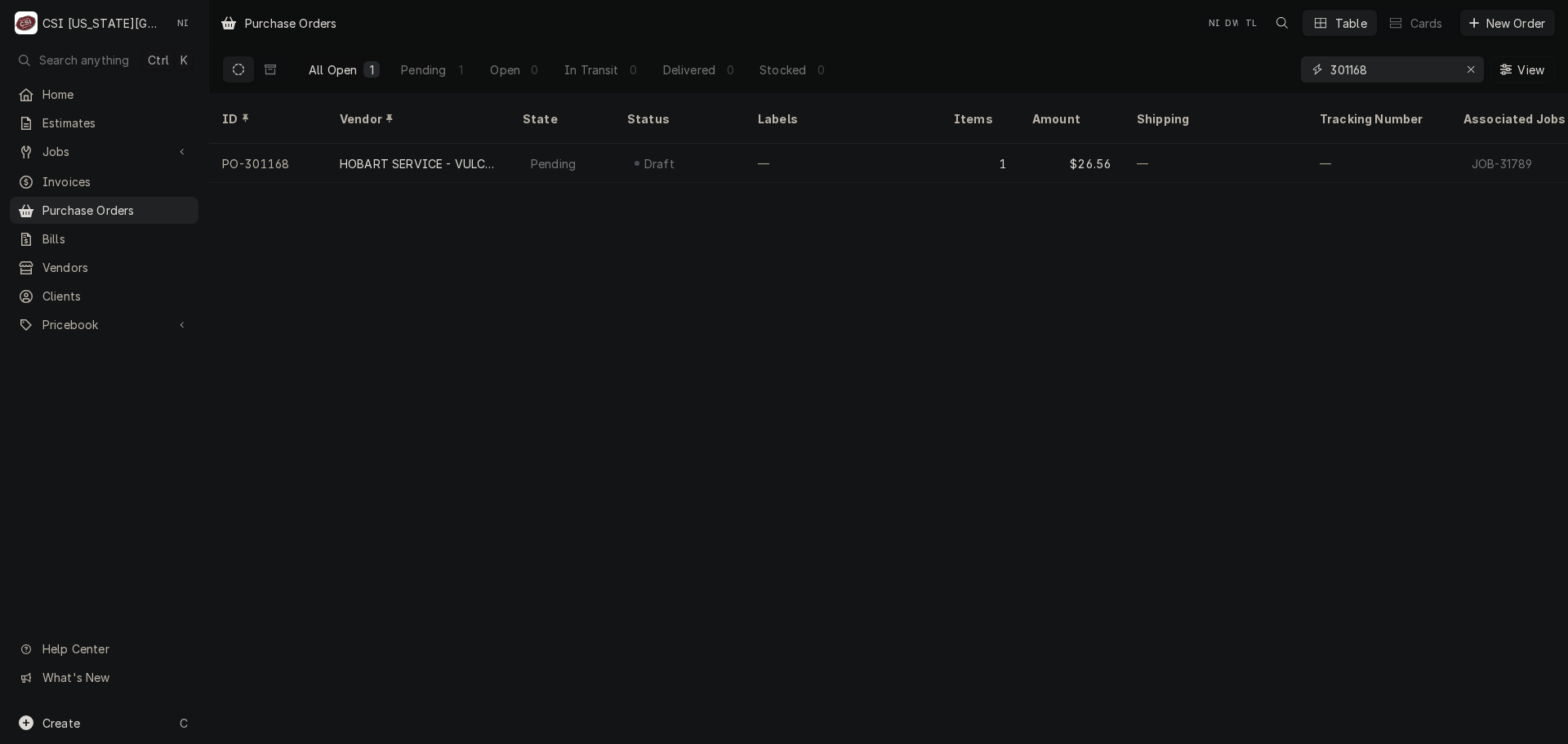
click at [1402, 75] on input "301168" at bounding box center [1392, 68] width 123 height 26
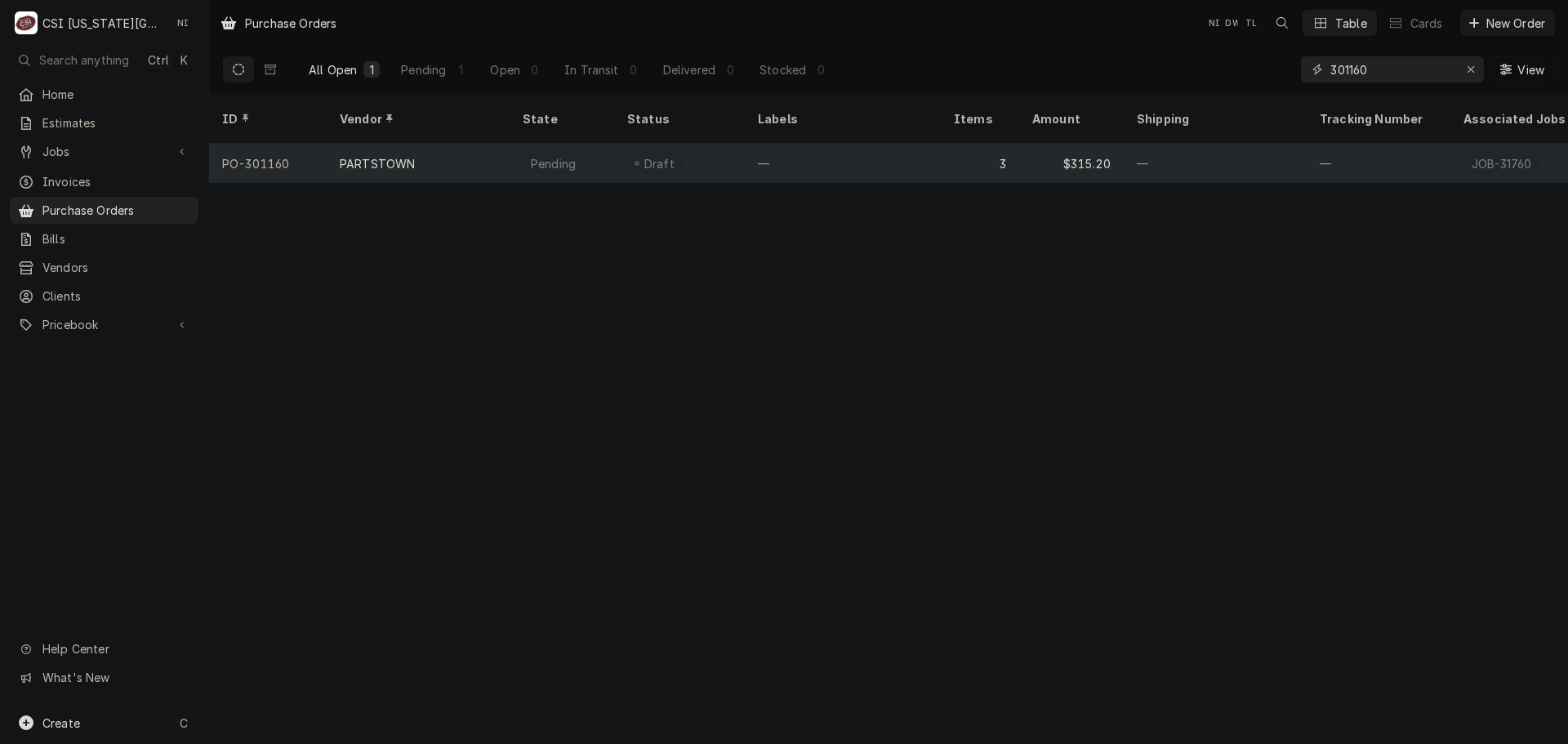
type input "301160"
click at [802, 144] on div "—" at bounding box center [843, 164] width 196 height 39
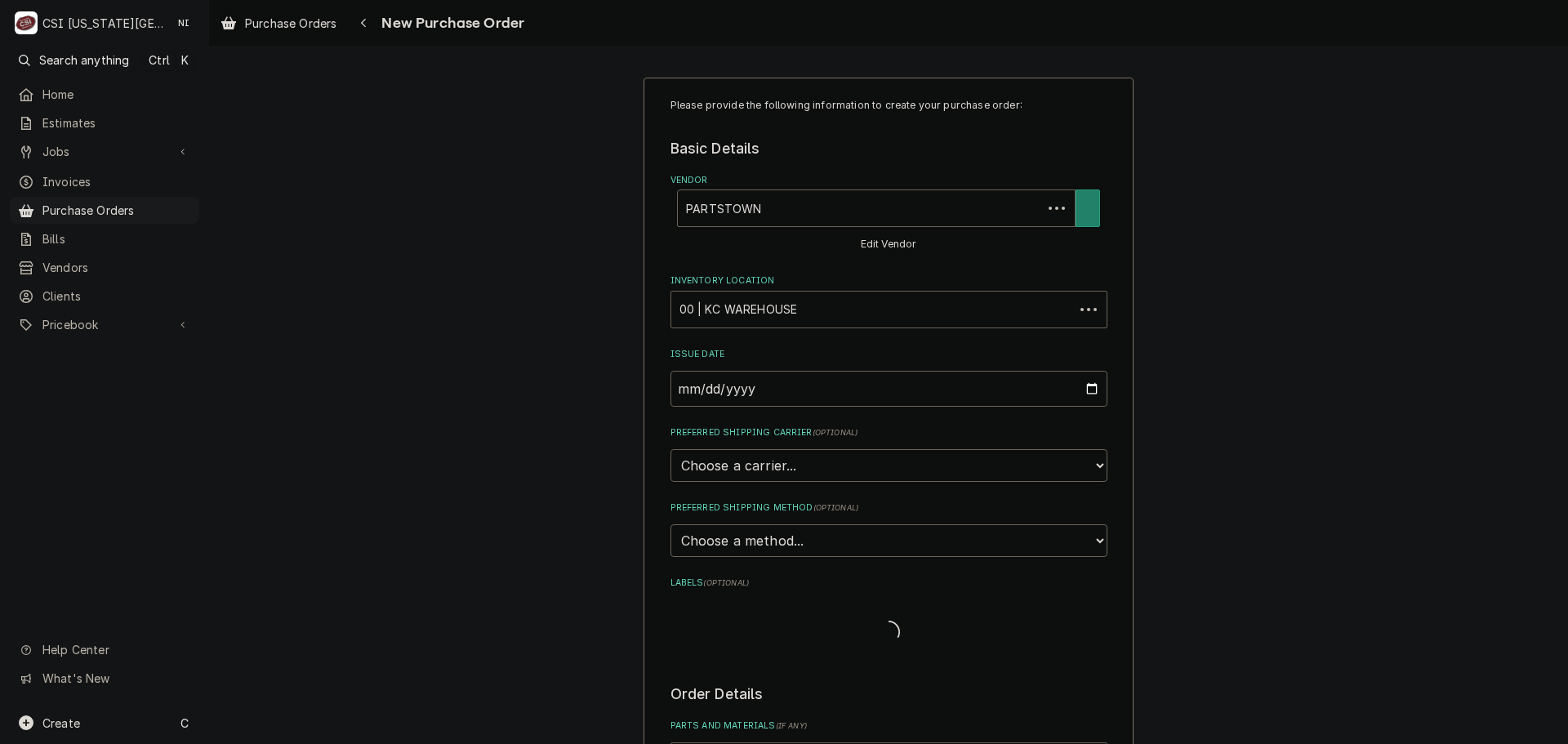
type textarea "x"
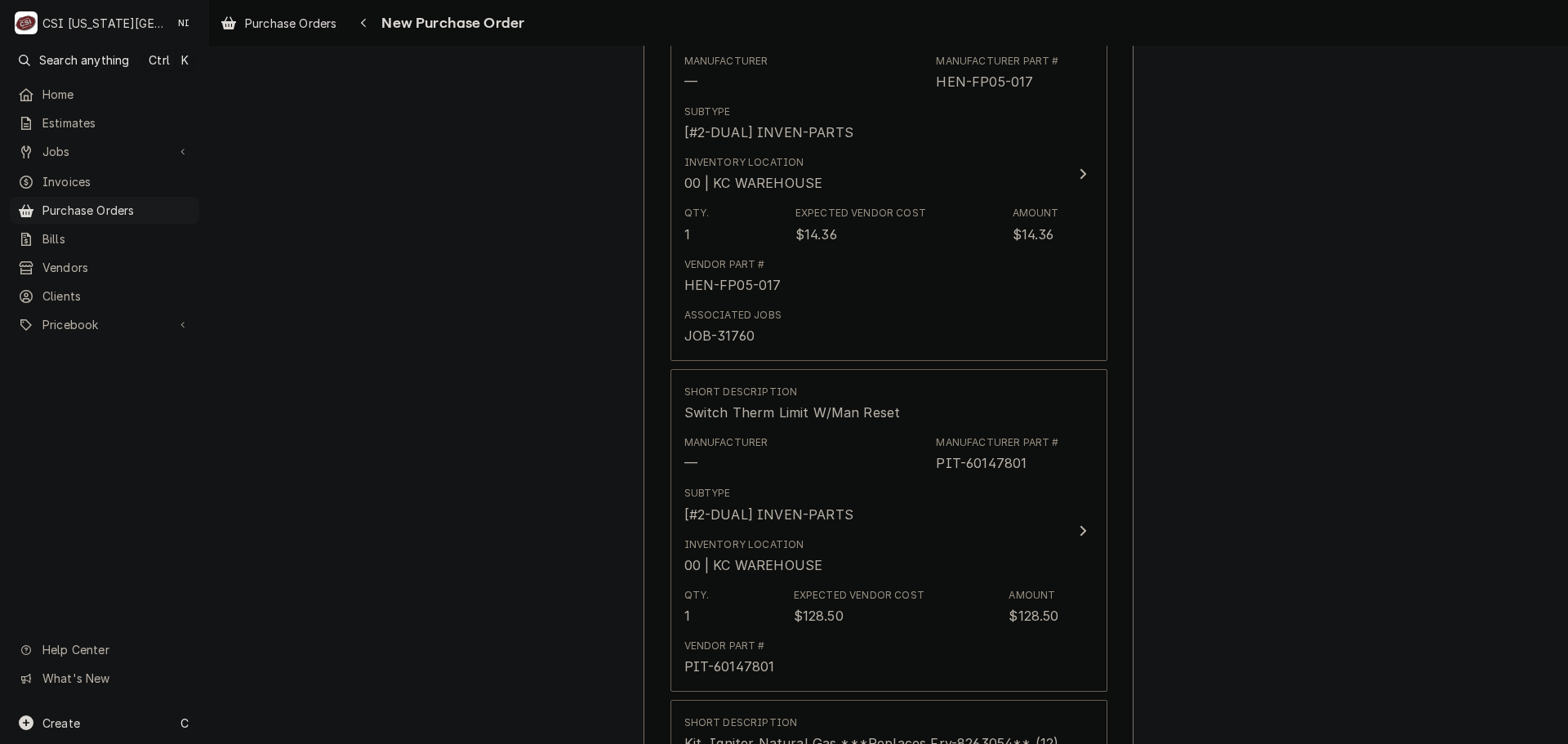
scroll to position [1388, 0]
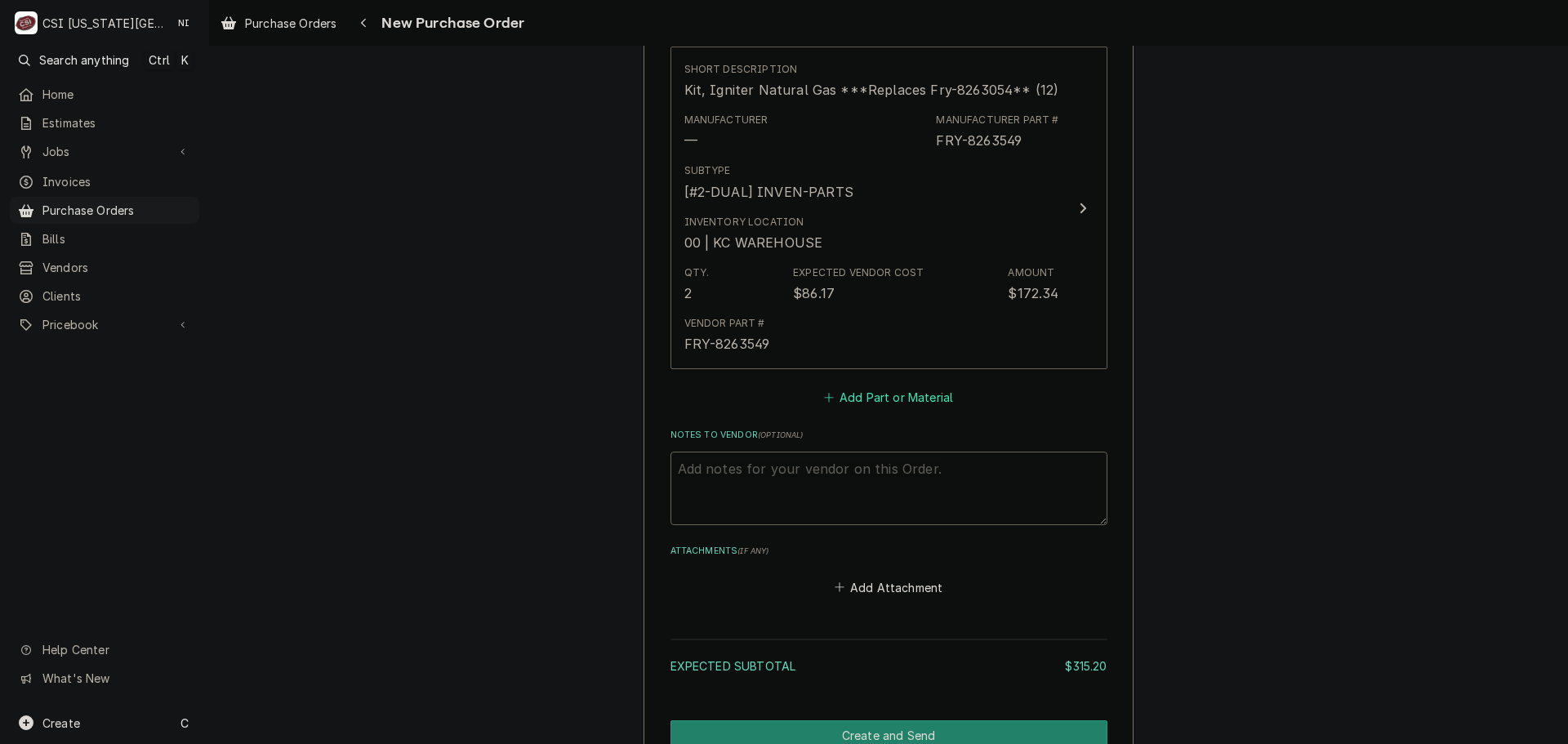
click at [866, 388] on button "Add Part or Material" at bounding box center [889, 398] width 135 height 23
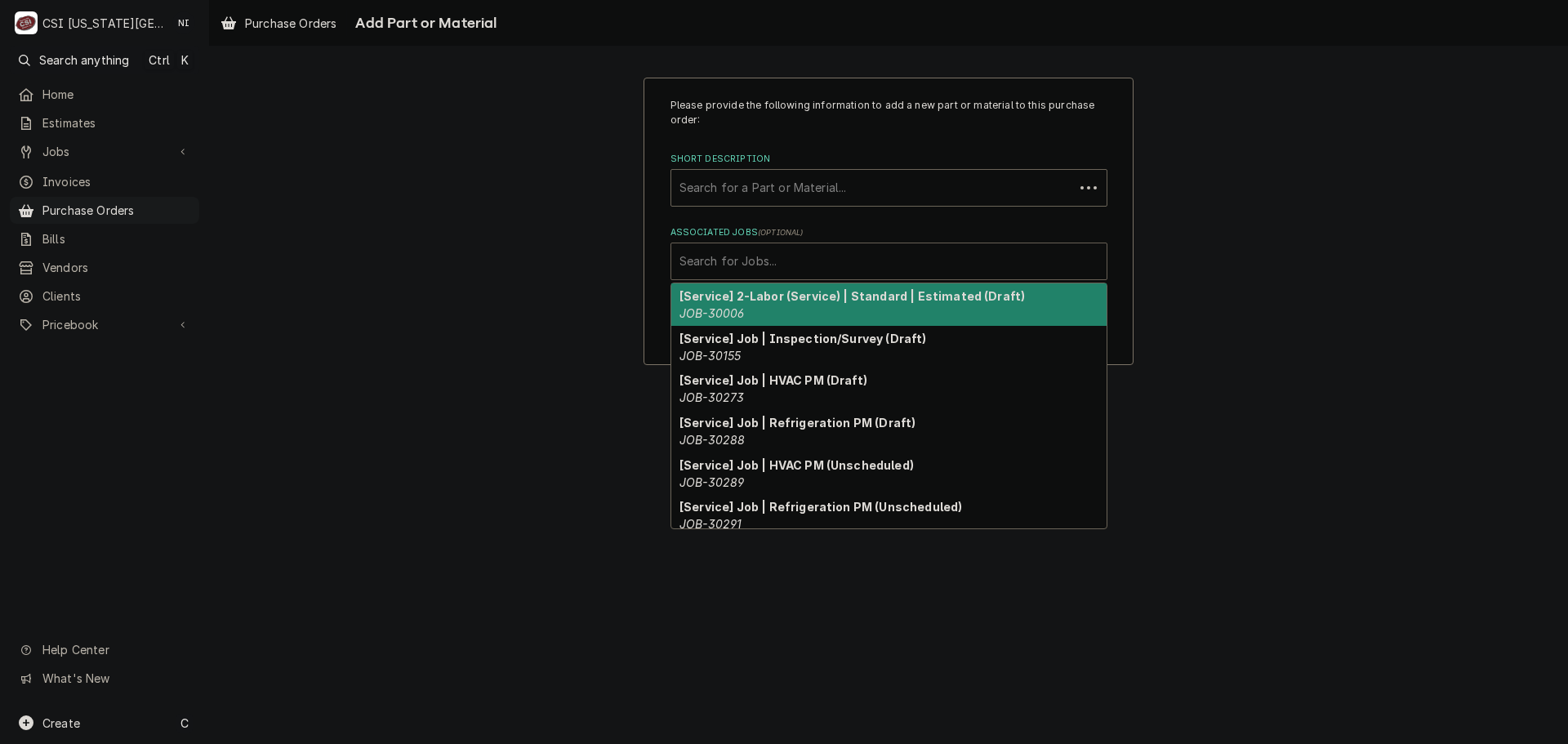
click at [801, 261] on div "Associated Jobs" at bounding box center [889, 261] width 419 height 29
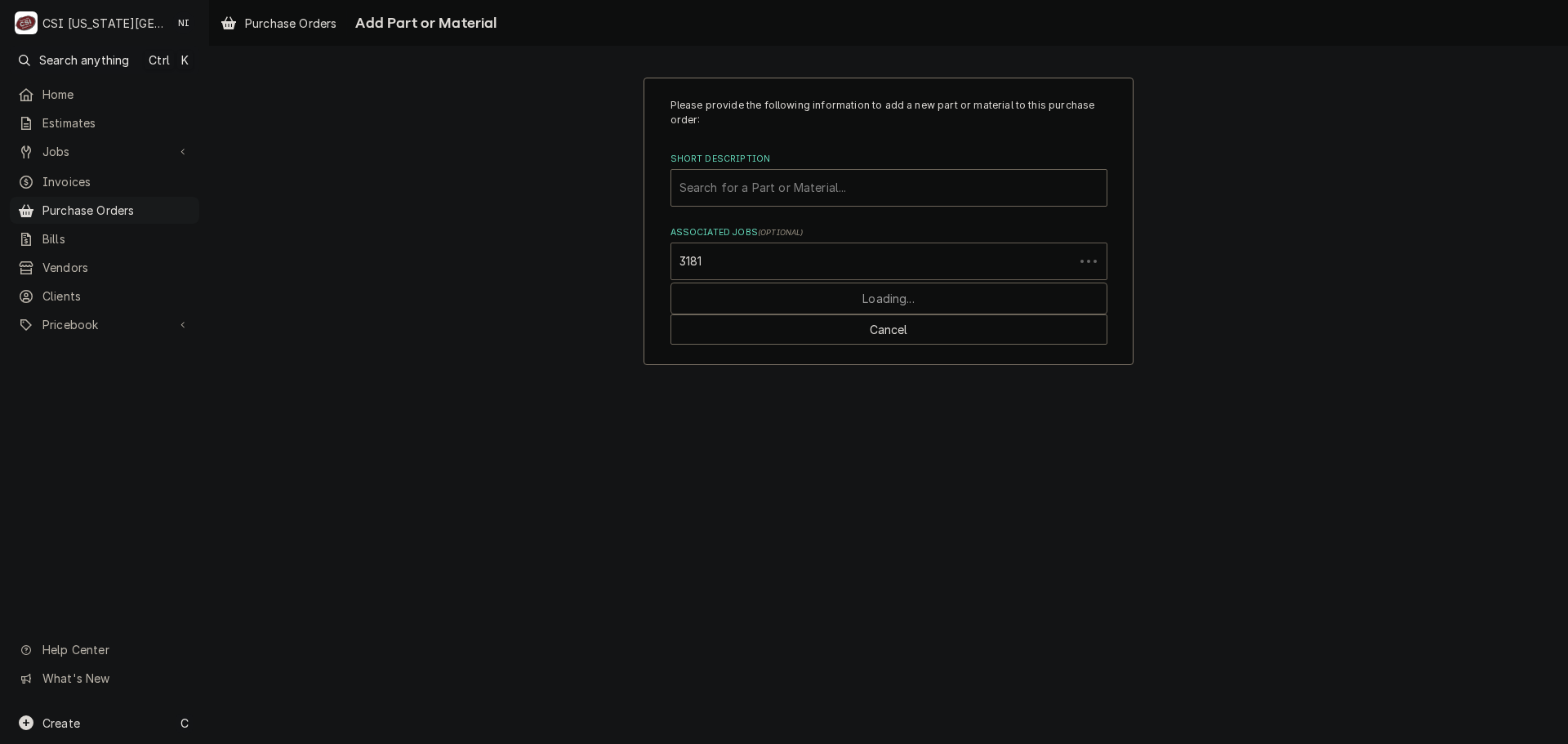
type input "31819"
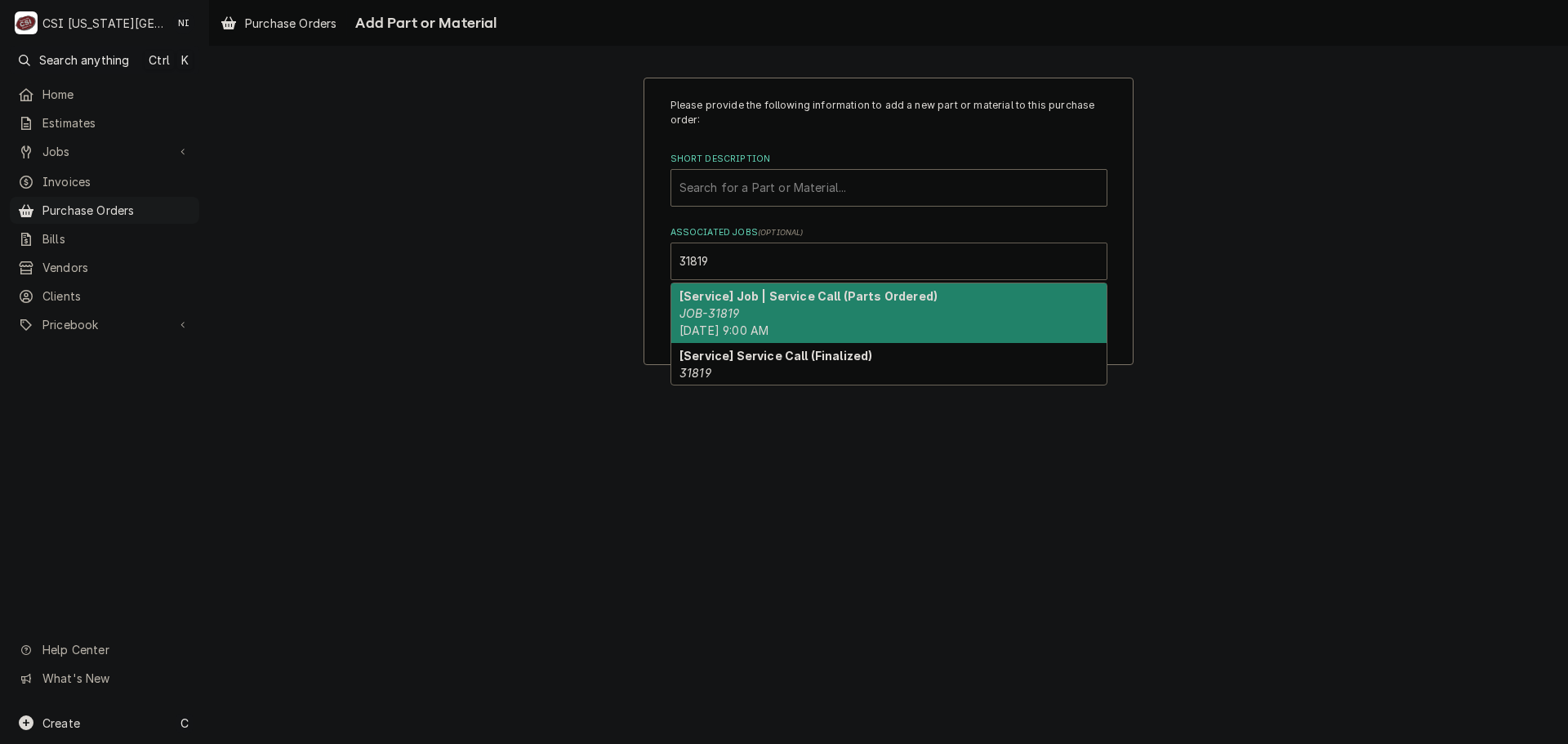
click at [794, 303] on strong "[Service] Job | Service Call (Parts Ordered)" at bounding box center [809, 296] width 258 height 14
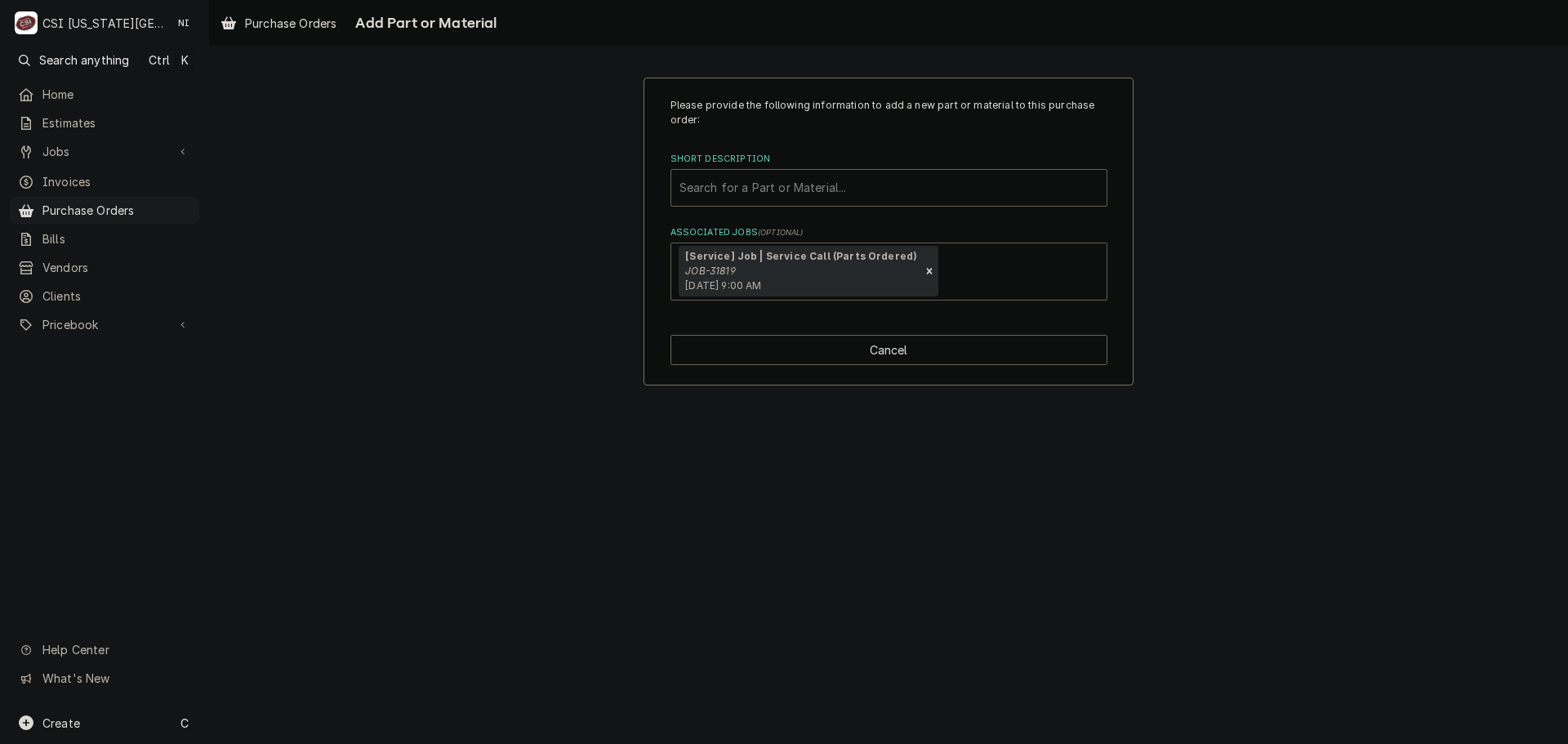
click at [786, 194] on div "Short Description" at bounding box center [889, 188] width 419 height 29
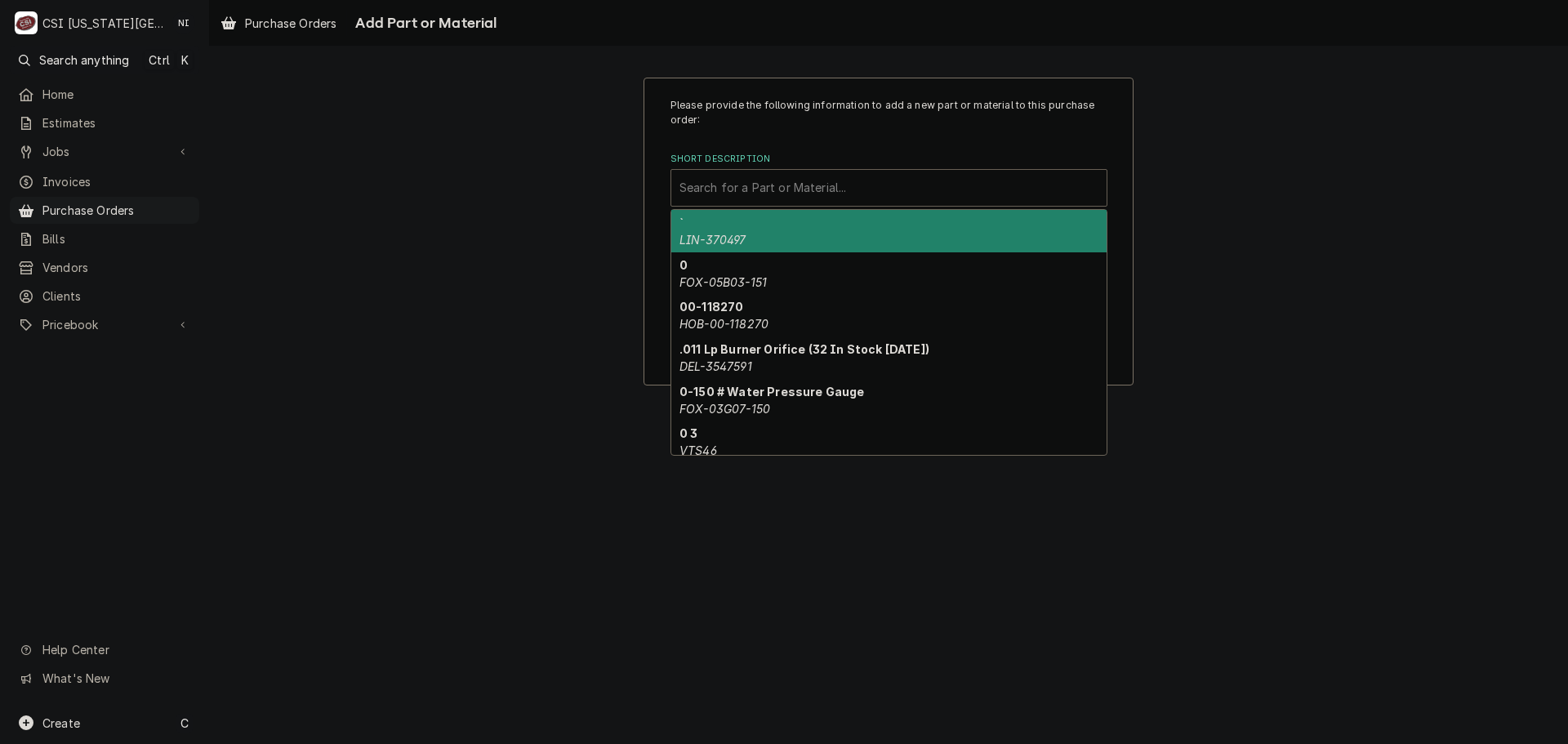
paste input "Ordered new compressor/entire refrigeration system for rif"
type input "Ordered new compressor/entire refrigeration system for rif"
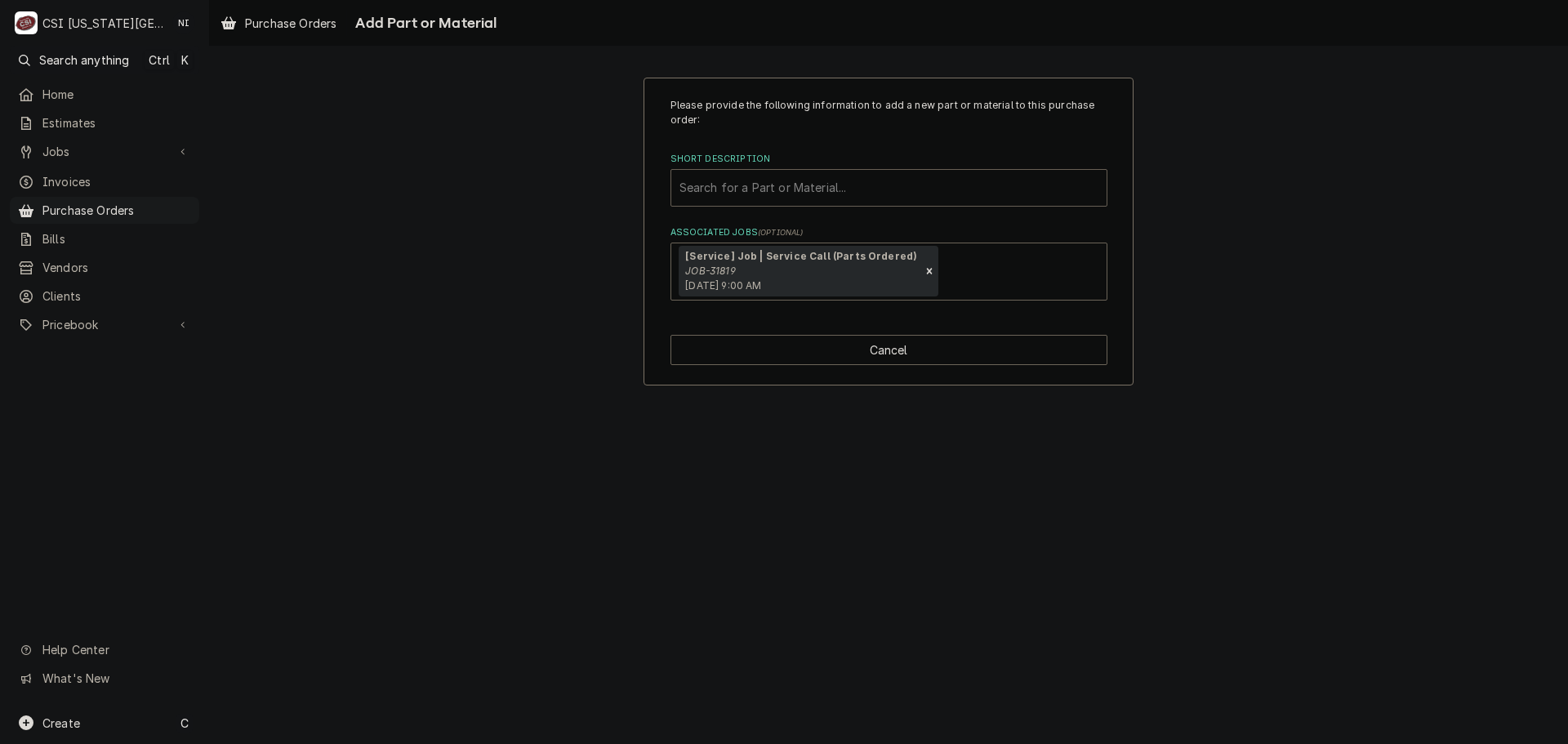
drag, startPoint x: 1046, startPoint y: 186, endPoint x: 714, endPoint y: 180, distance: 332.1
click at [714, 180] on div "Short Description" at bounding box center [889, 188] width 419 height 29
click at [800, 184] on div "Short Description" at bounding box center [889, 188] width 419 height 29
paste input "00-856720-0000"
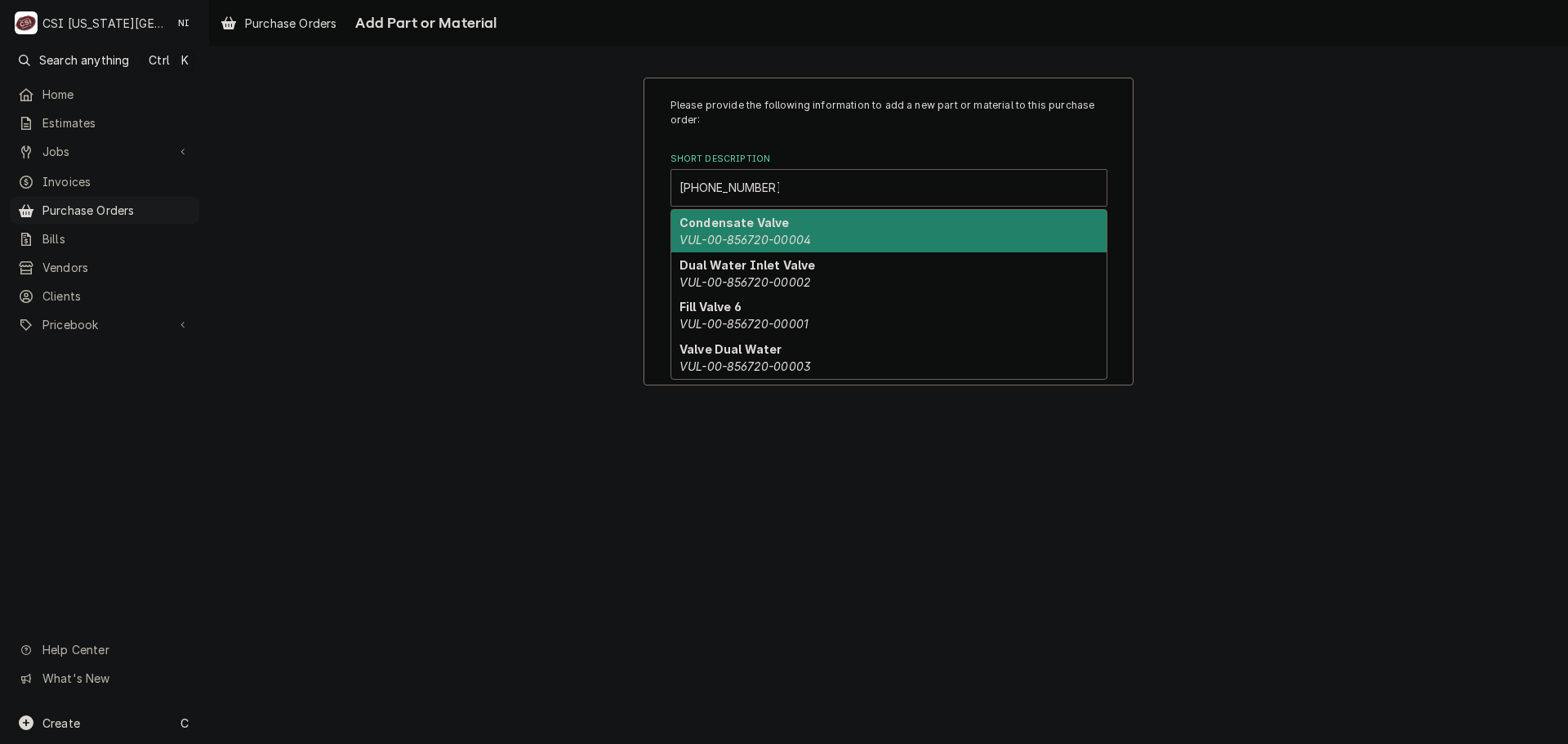
type input "00-856720-0000"
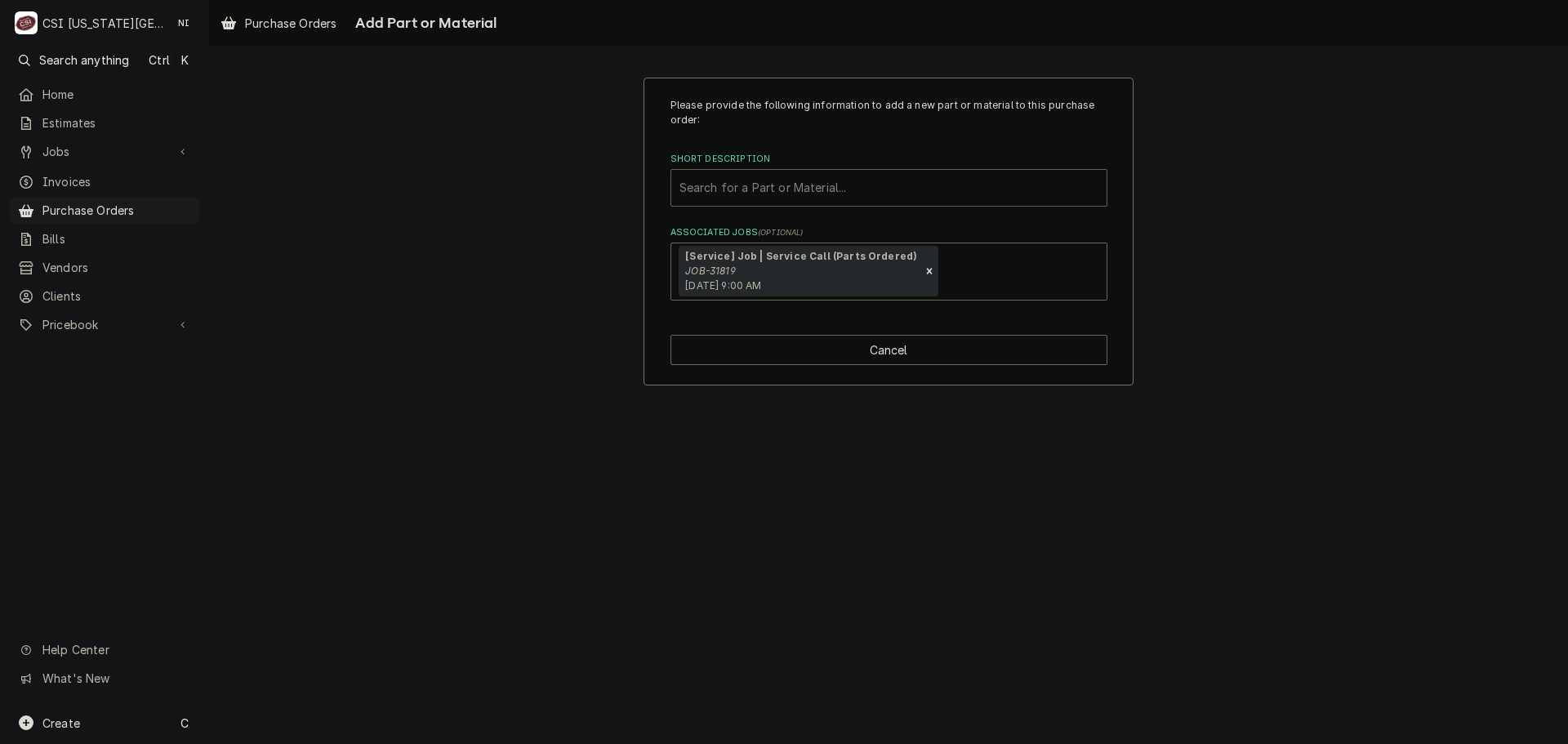
click at [788, 196] on div "Short Description" at bounding box center [889, 188] width 419 height 29
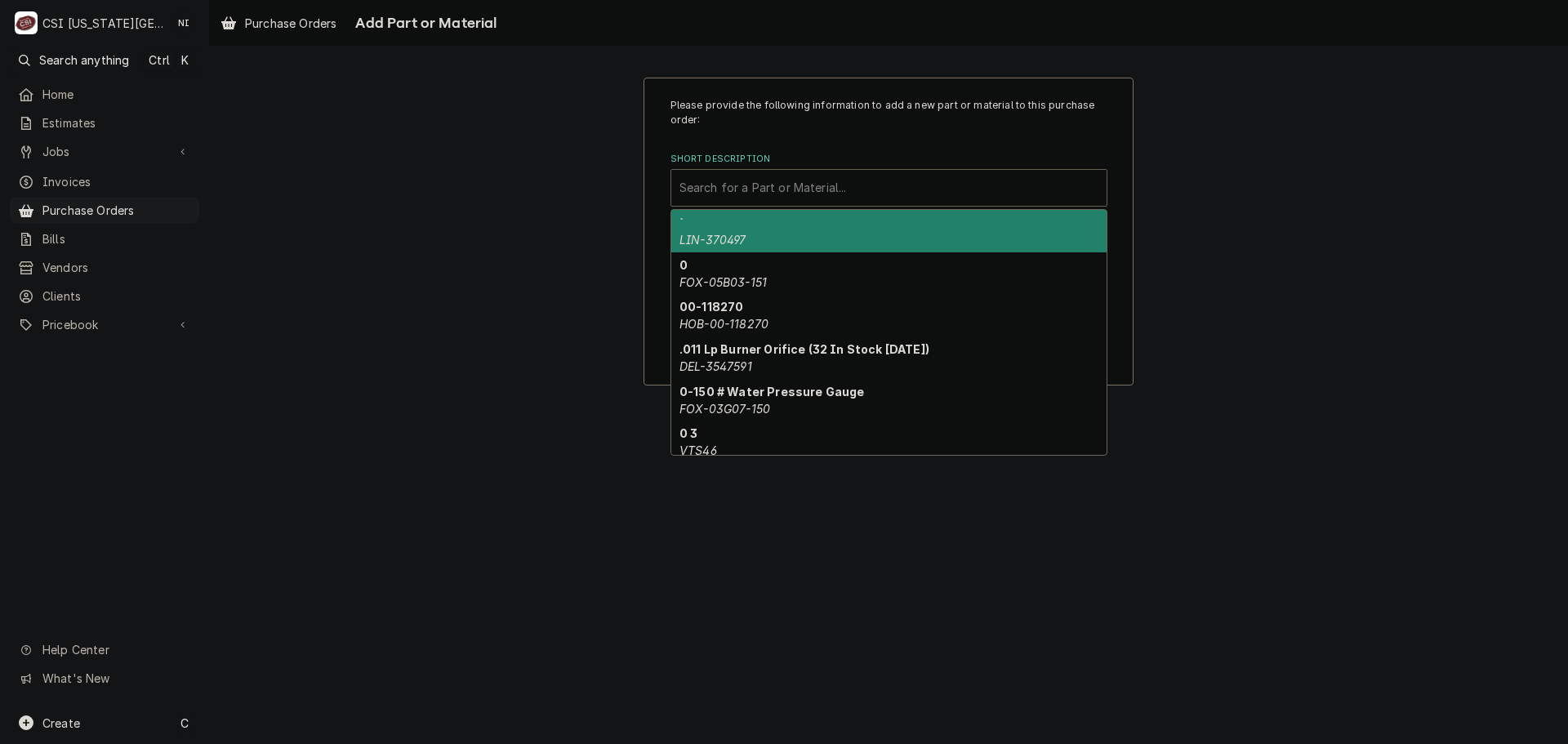
paste input "00-856720-0000"
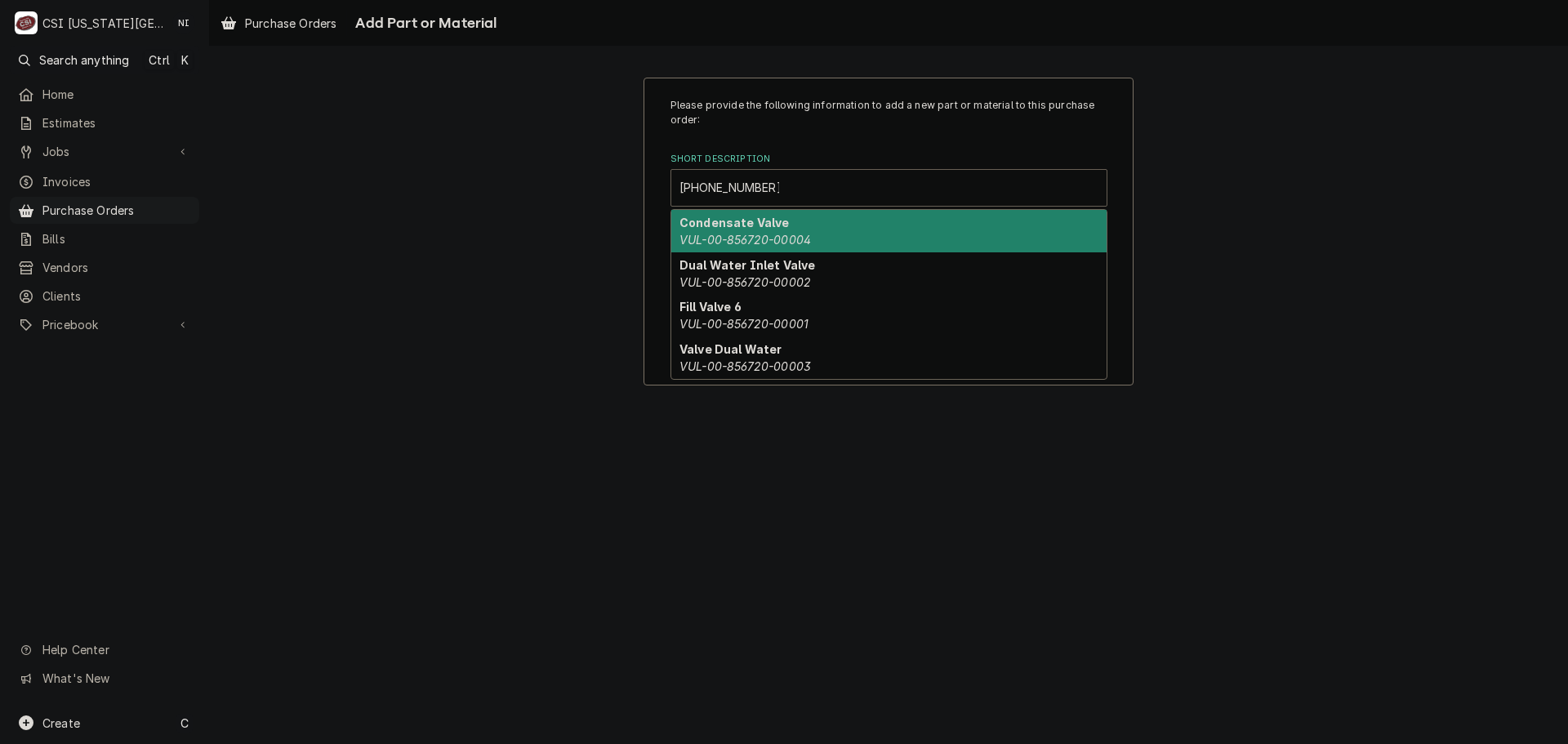
type input "00-856720-00001"
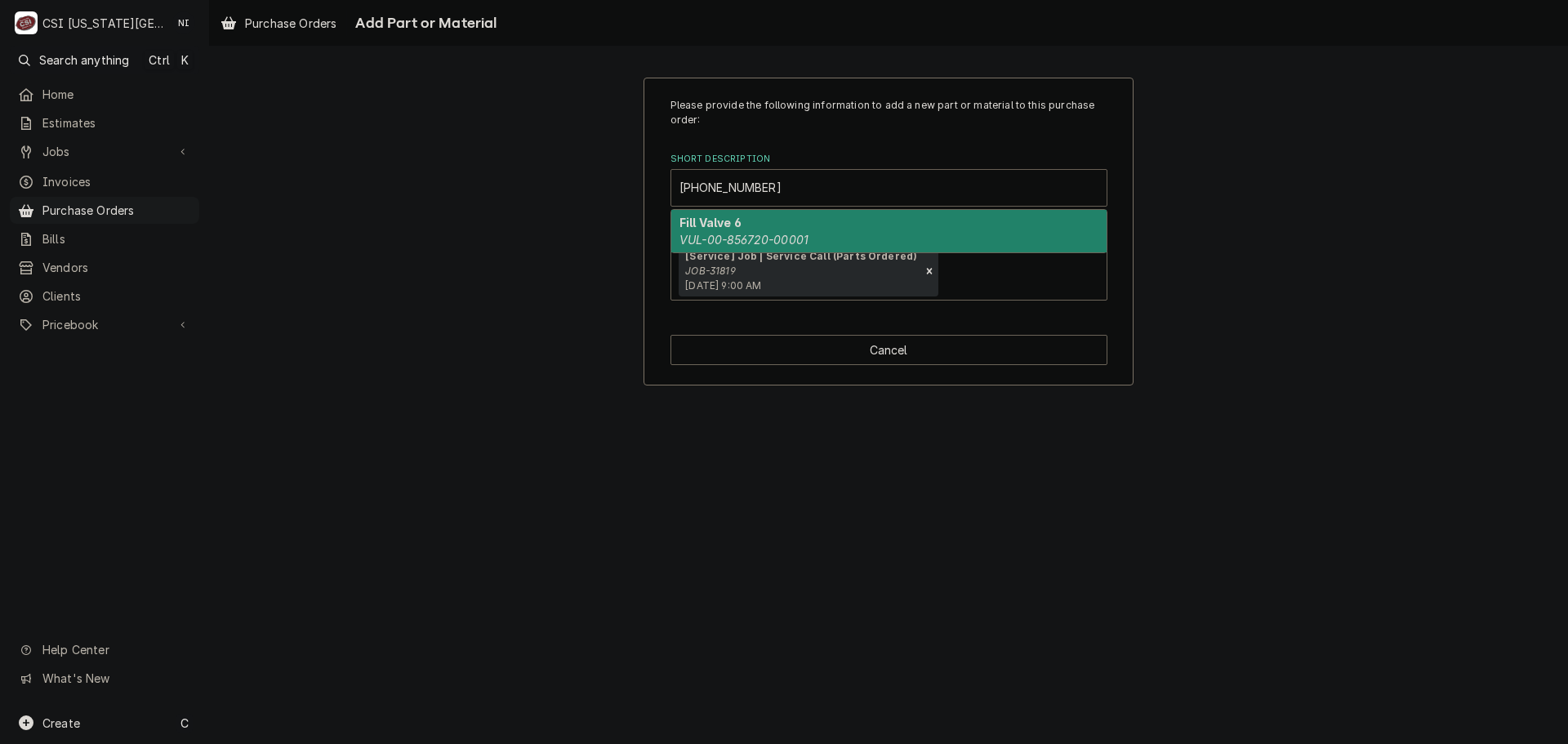
click at [780, 223] on div "Fill Valve 6 VUL-00-856720-00001" at bounding box center [889, 231] width 436 height 43
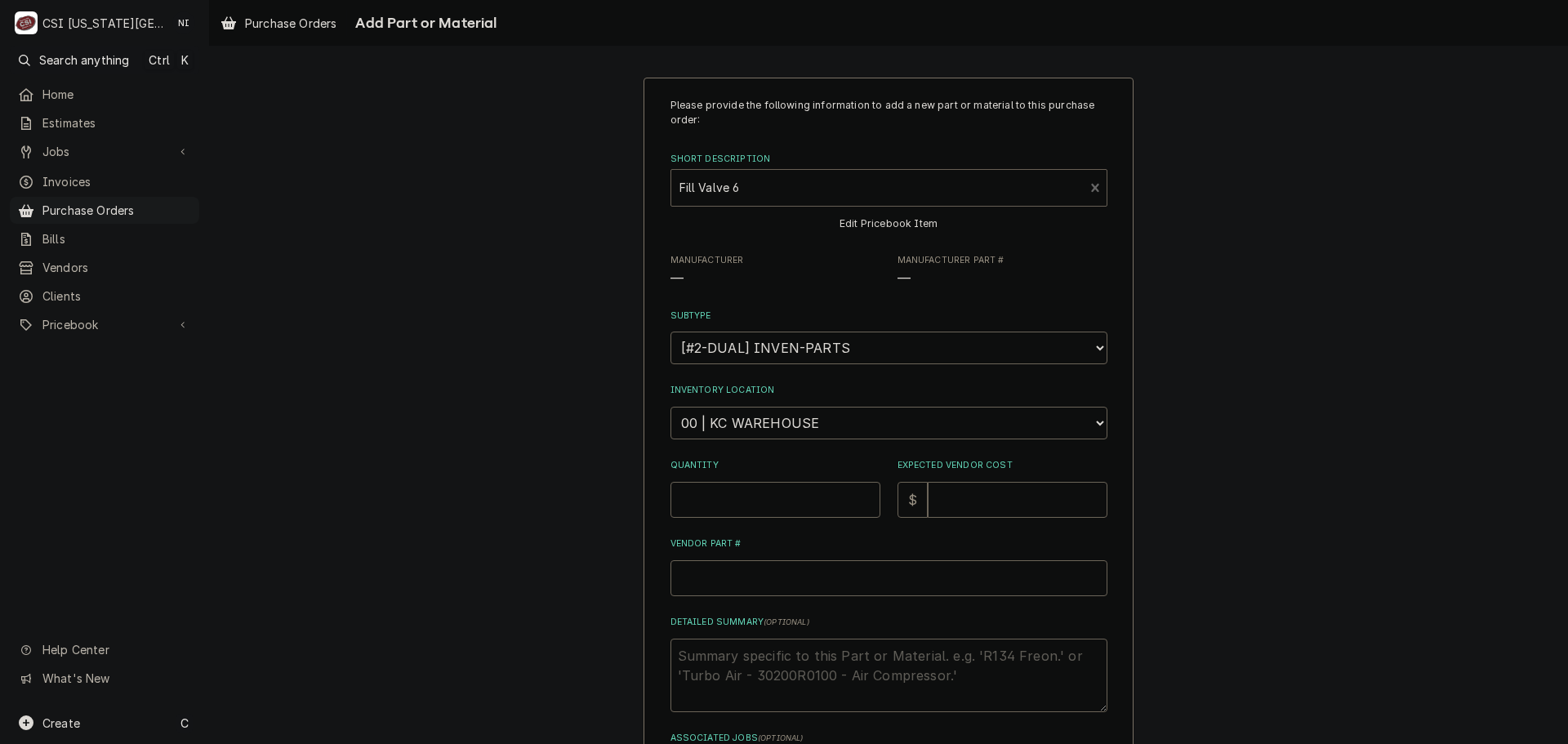
type textarea "x"
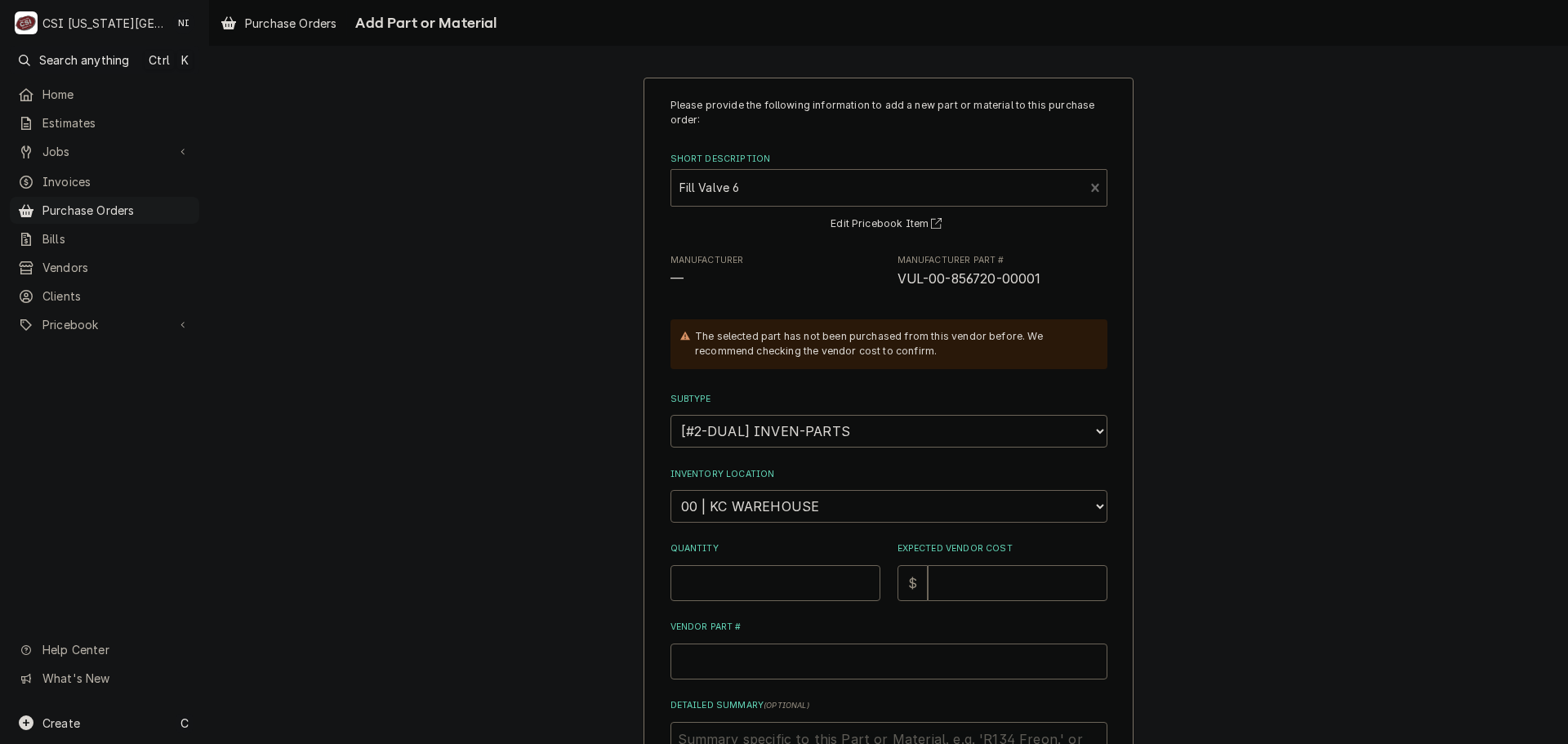
drag, startPoint x: 790, startPoint y: 510, endPoint x: 798, endPoint y: 504, distance: 10.0
click at [790, 510] on select "Choose a location... 00 | KC WAREHOUSE 00 | MAIN WAREHOUSE 01 | BRIAN BREAZIER …" at bounding box center [889, 506] width 437 height 33
select select "2705"
click at [670, 490] on select "Choose a location... 00 | KC WAREHOUSE 00 | MAIN WAREHOUSE 01 | BRIAN BREAZIER …" at bounding box center [889, 506] width 437 height 33
click at [741, 576] on input "Quantity" at bounding box center [775, 583] width 210 height 36
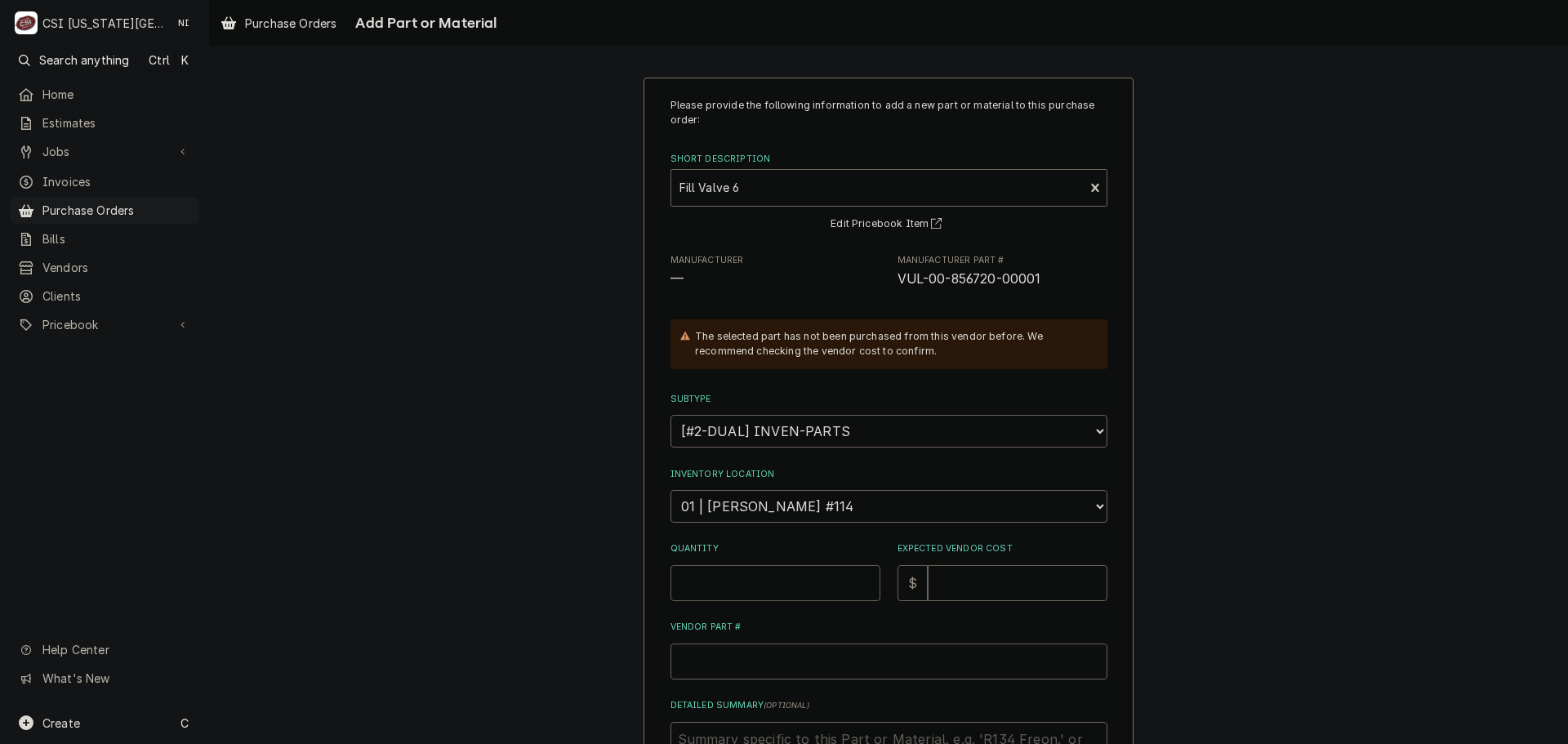
type textarea "x"
type input "1"
type textarea "x"
type input "1"
type textarea "x"
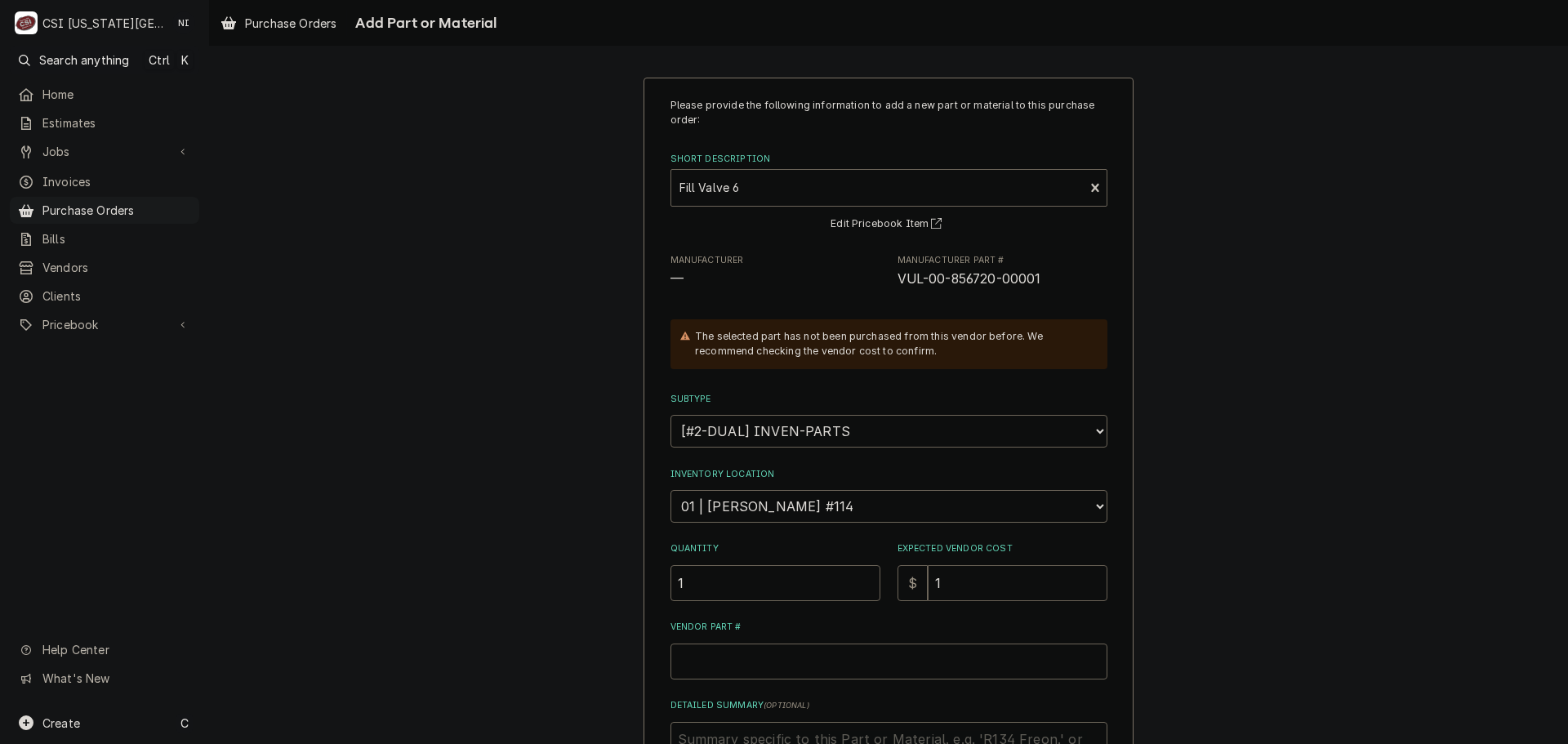
type input "16"
type textarea "x"
type input "161"
type textarea "x"
type input "161.6"
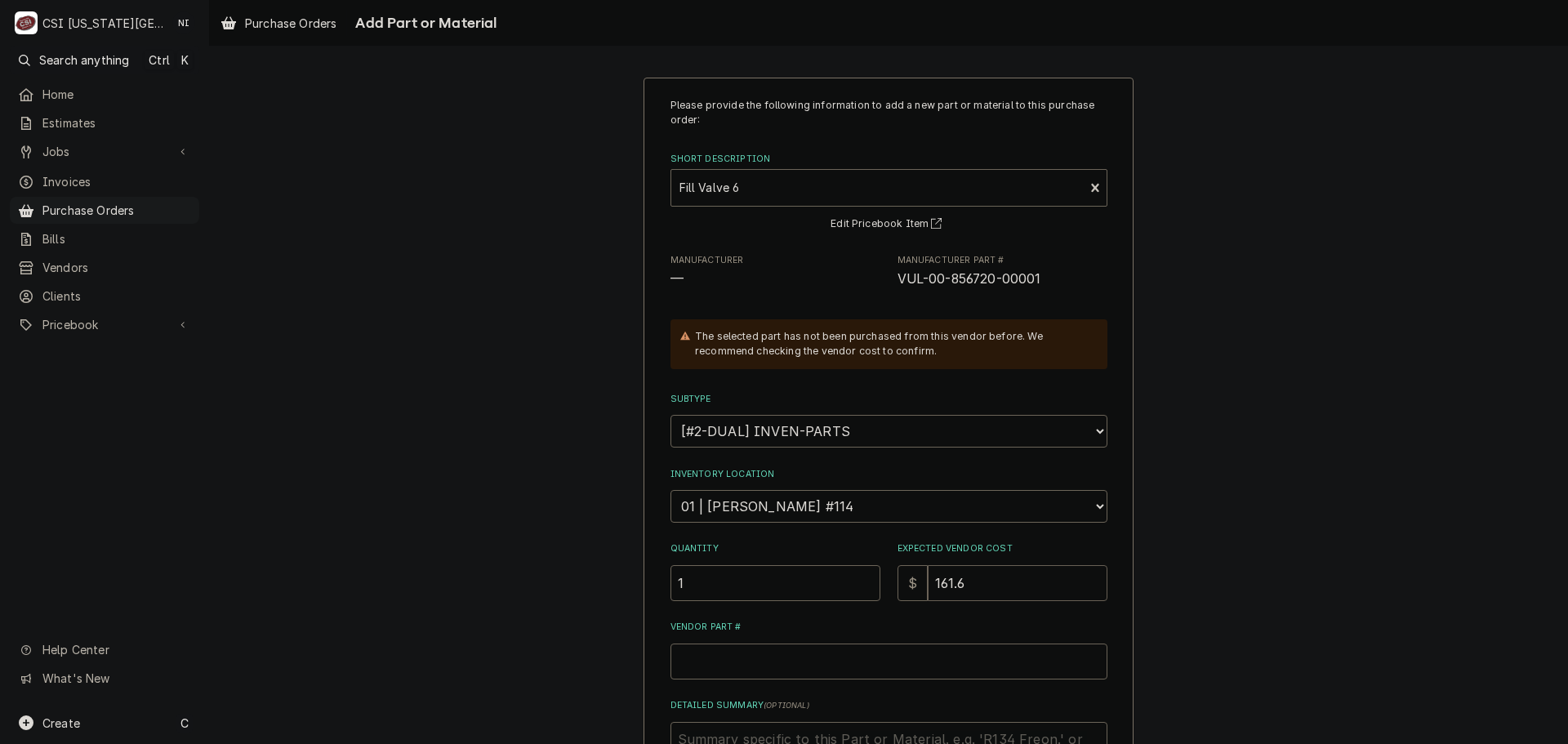
type textarea "x"
type input "161.66"
type textarea "x"
type input "161.6"
type textarea "x"
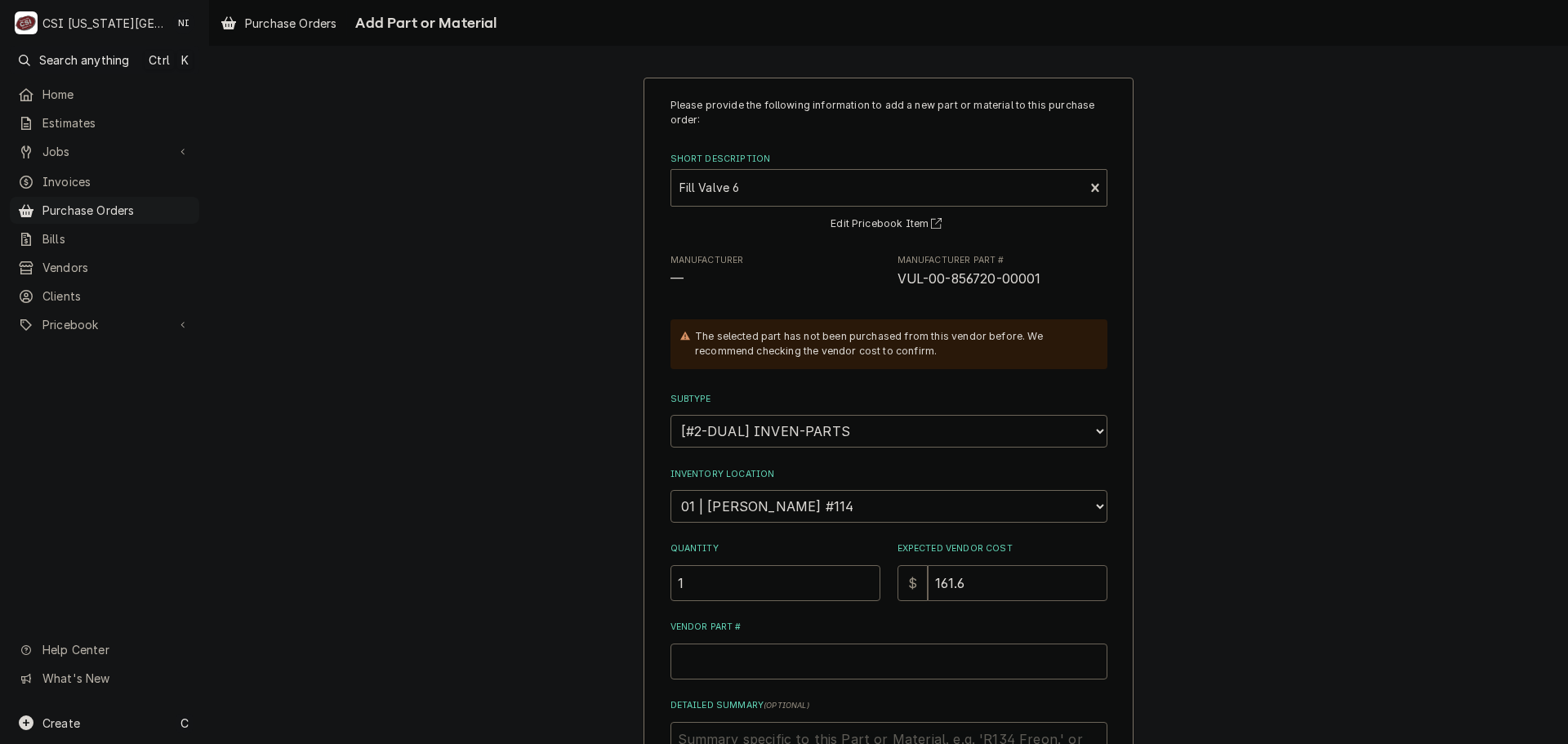
type input "161"
type textarea "x"
type input "16"
type textarea "x"
type input "1"
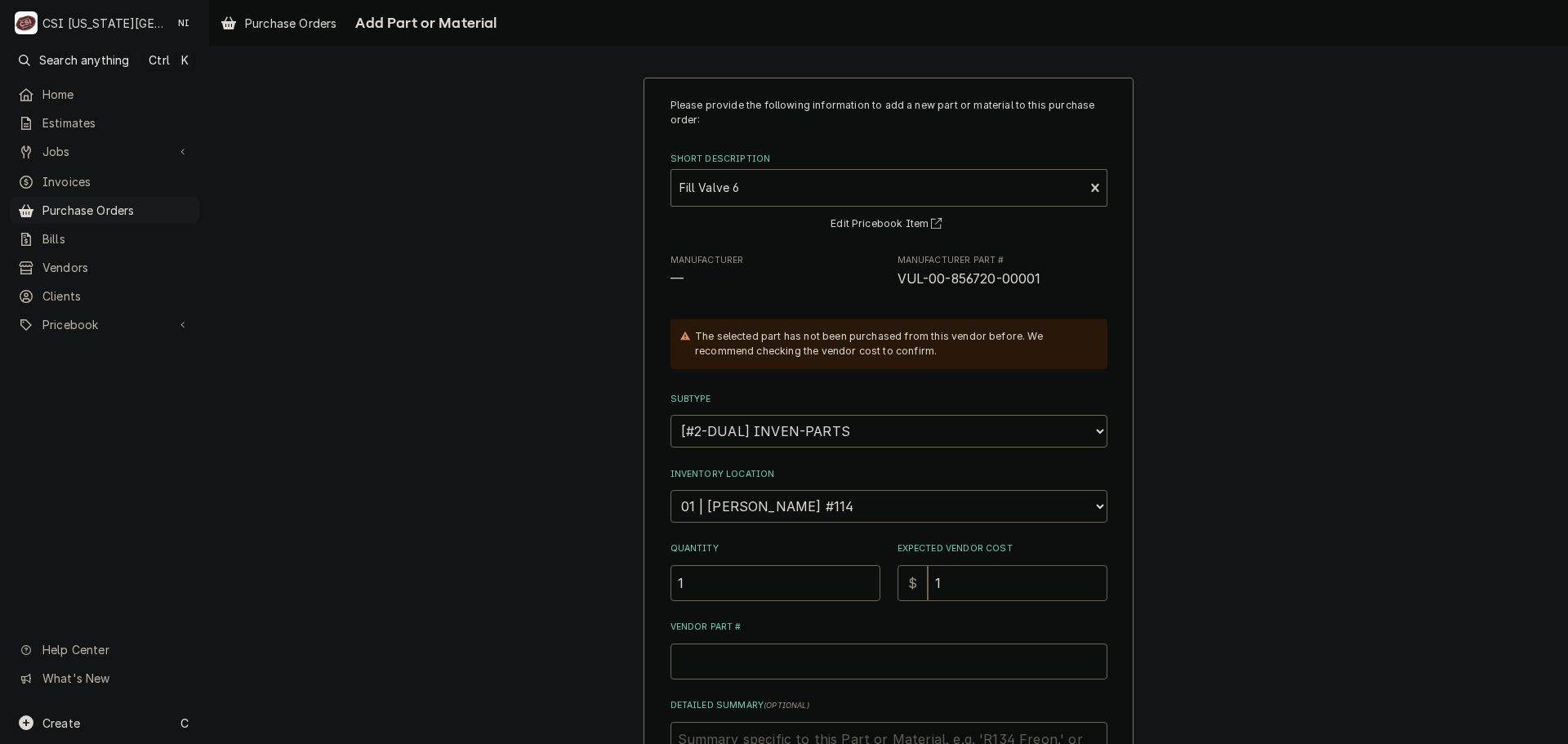
type textarea "x"
type input "13"
type textarea "x"
type input "131"
type textarea "x"
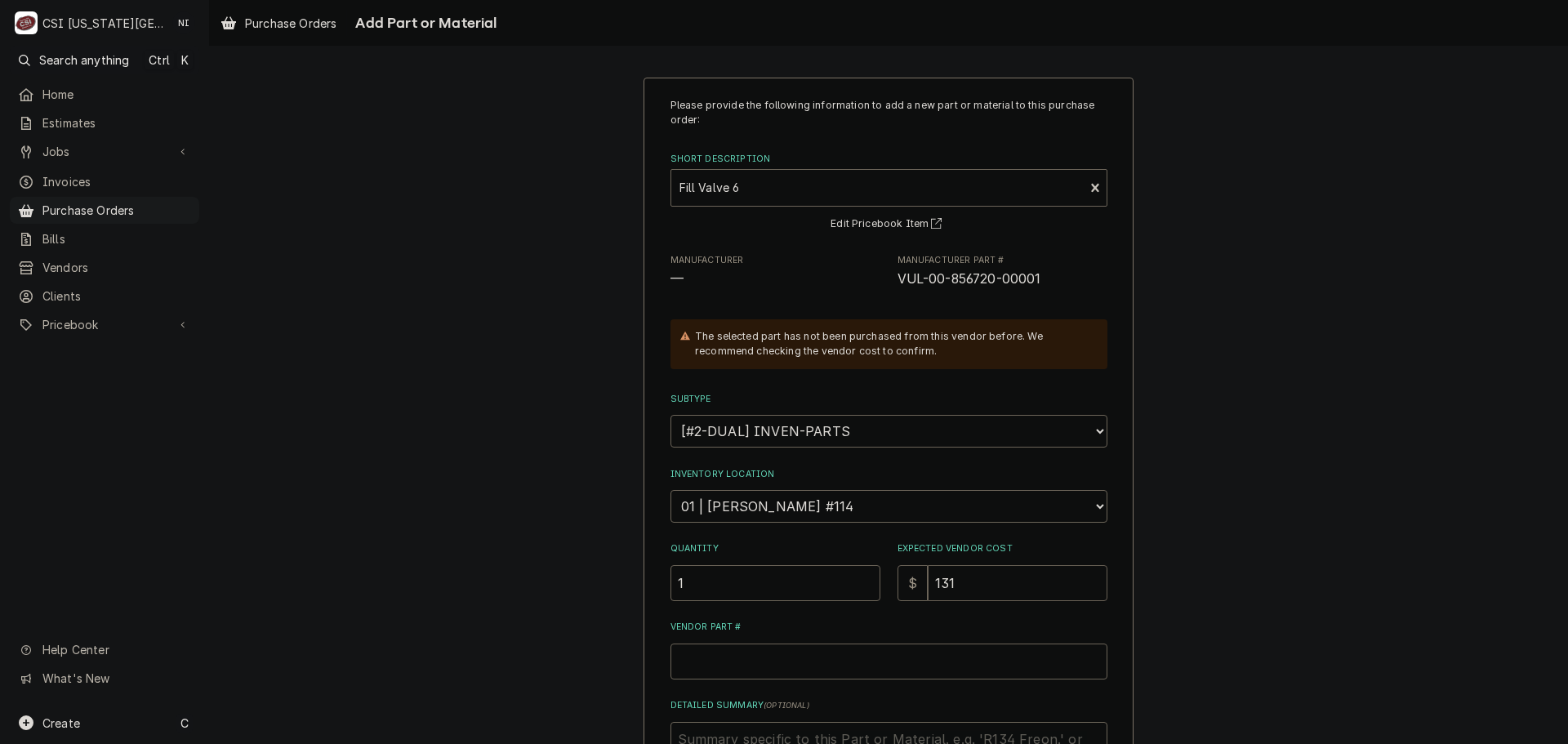
type input "131.6"
type textarea "x"
type input "131.66"
drag, startPoint x: 1043, startPoint y: 276, endPoint x: 893, endPoint y: 284, distance: 150.2
click at [898, 284] on span "VUL-00-856720-00001" at bounding box center [1003, 279] width 210 height 20
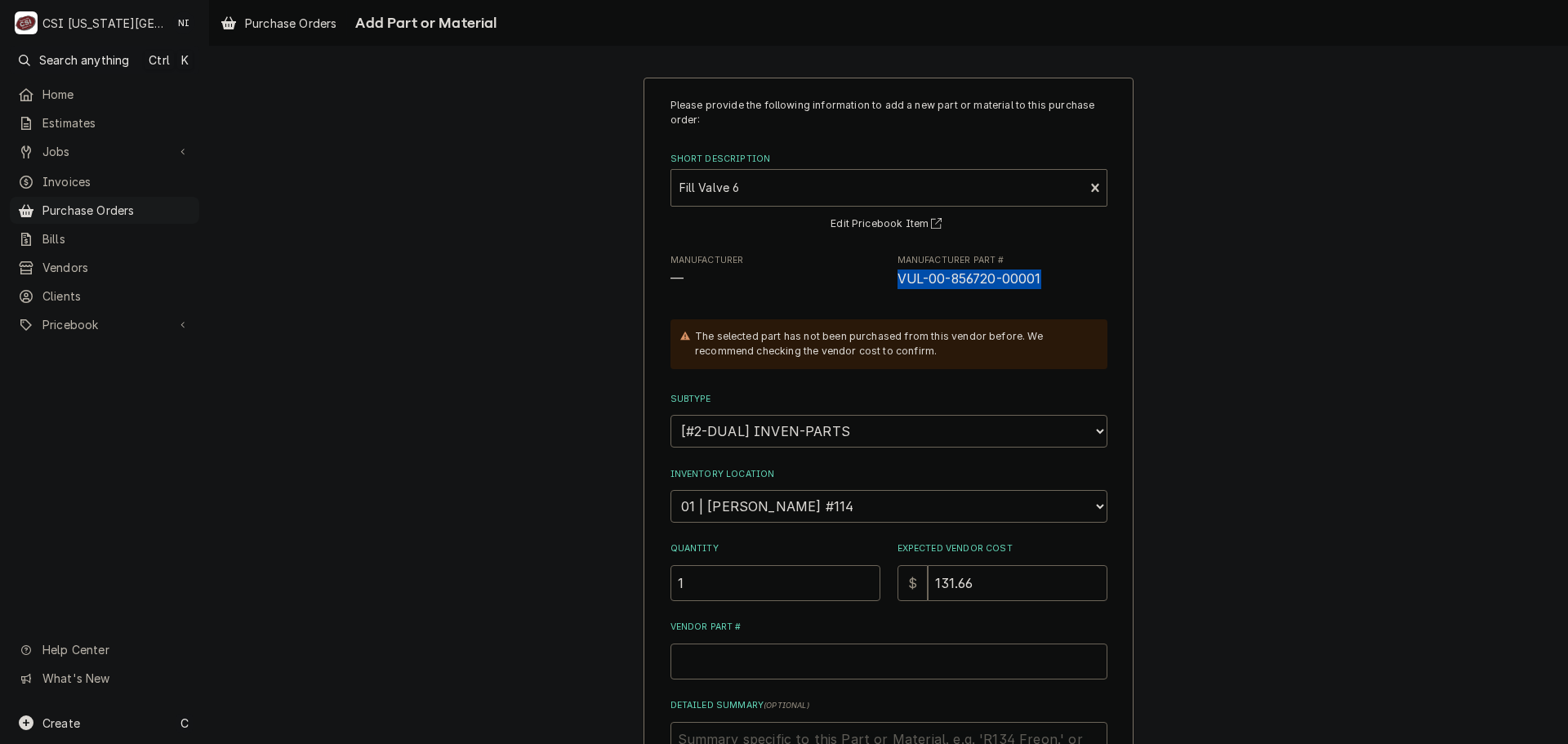
copy span "VUL-00-856720-00001"
click at [728, 658] on input "Vendor Part #" at bounding box center [889, 661] width 437 height 36
paste input "VUL-00-856720-00001"
type textarea "x"
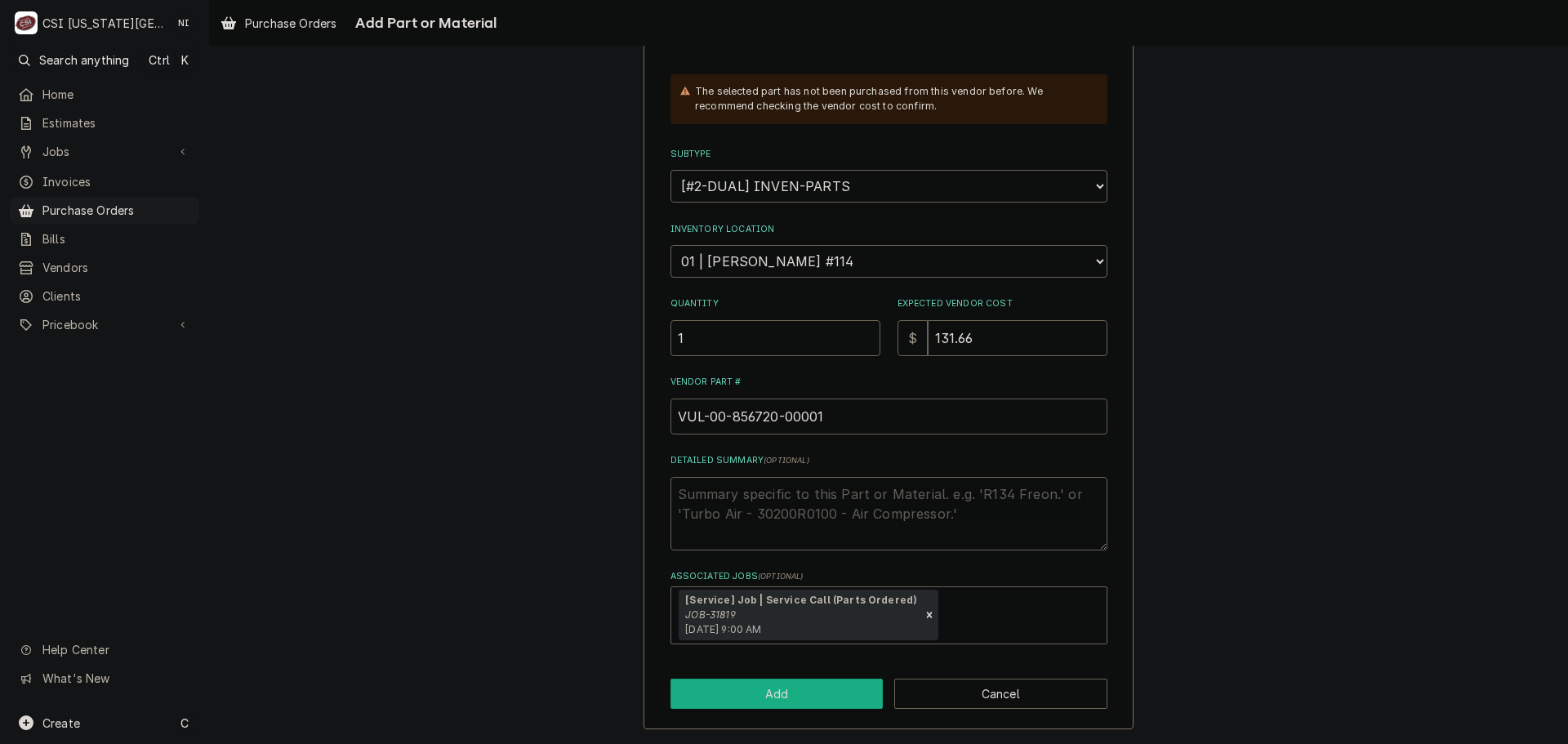
type input "VUL-00-856720-00001"
click at [819, 697] on button "Add" at bounding box center [777, 694] width 213 height 30
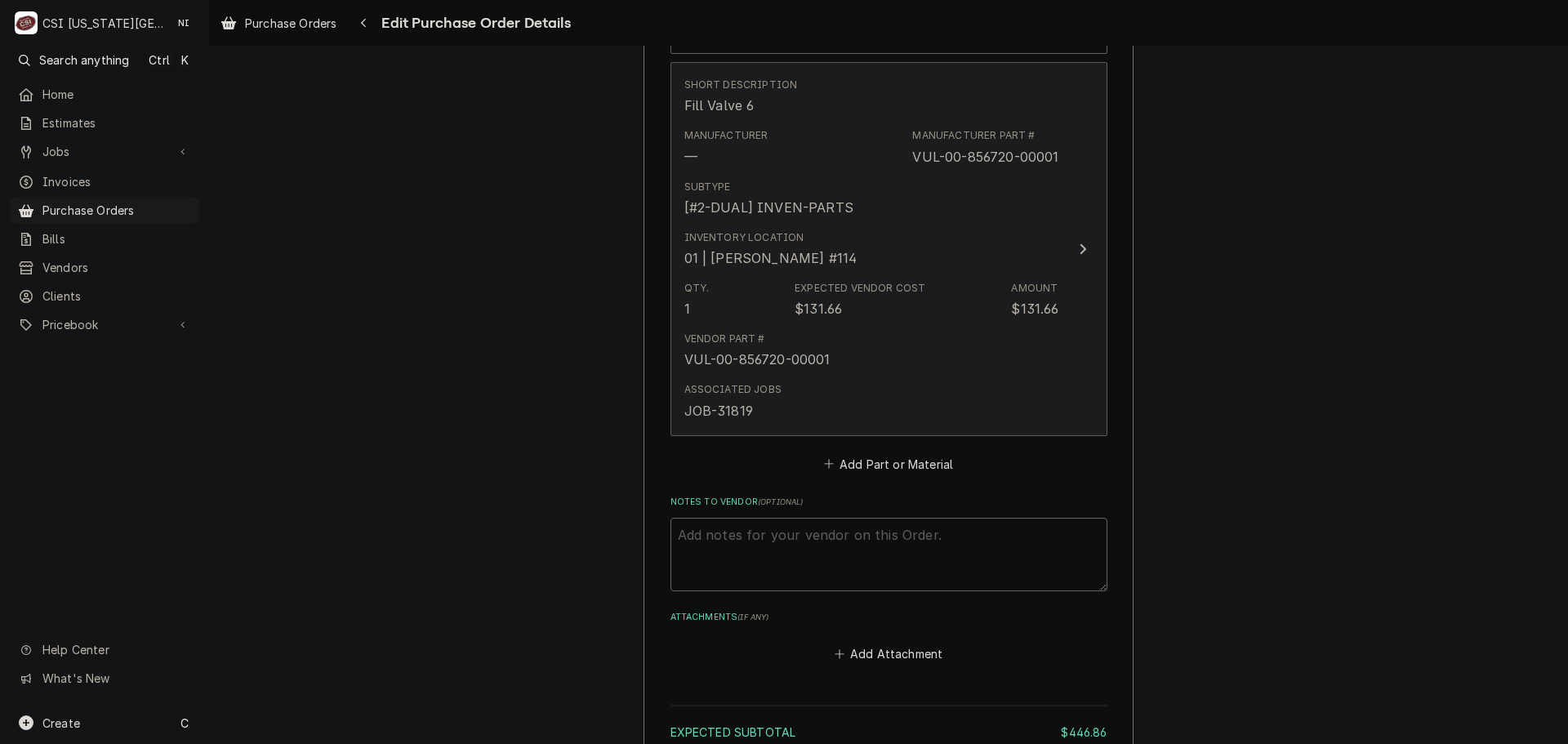
scroll to position [1716, 0]
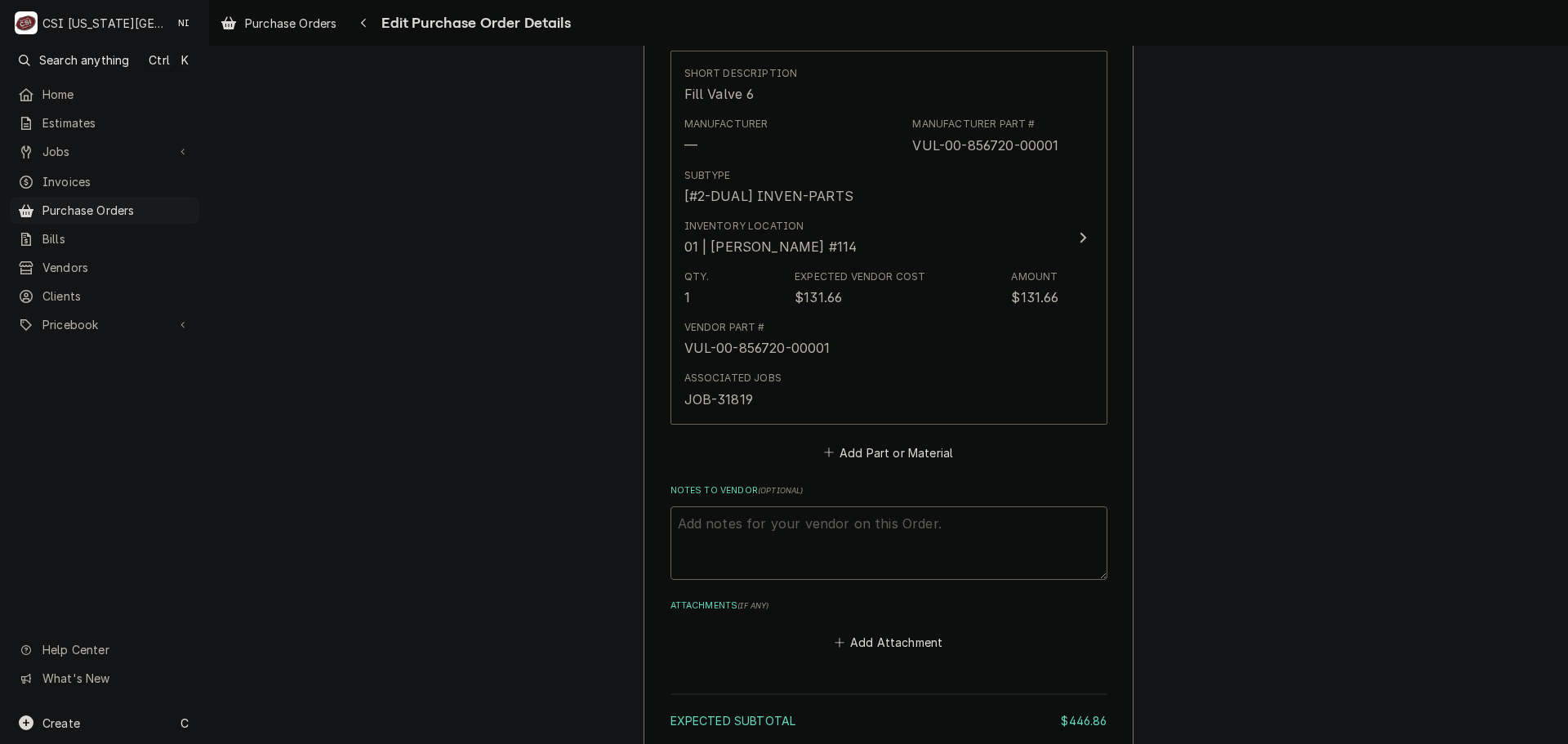
type textarea "x"
click at [860, 460] on button "Add Part or Material" at bounding box center [889, 452] width 135 height 23
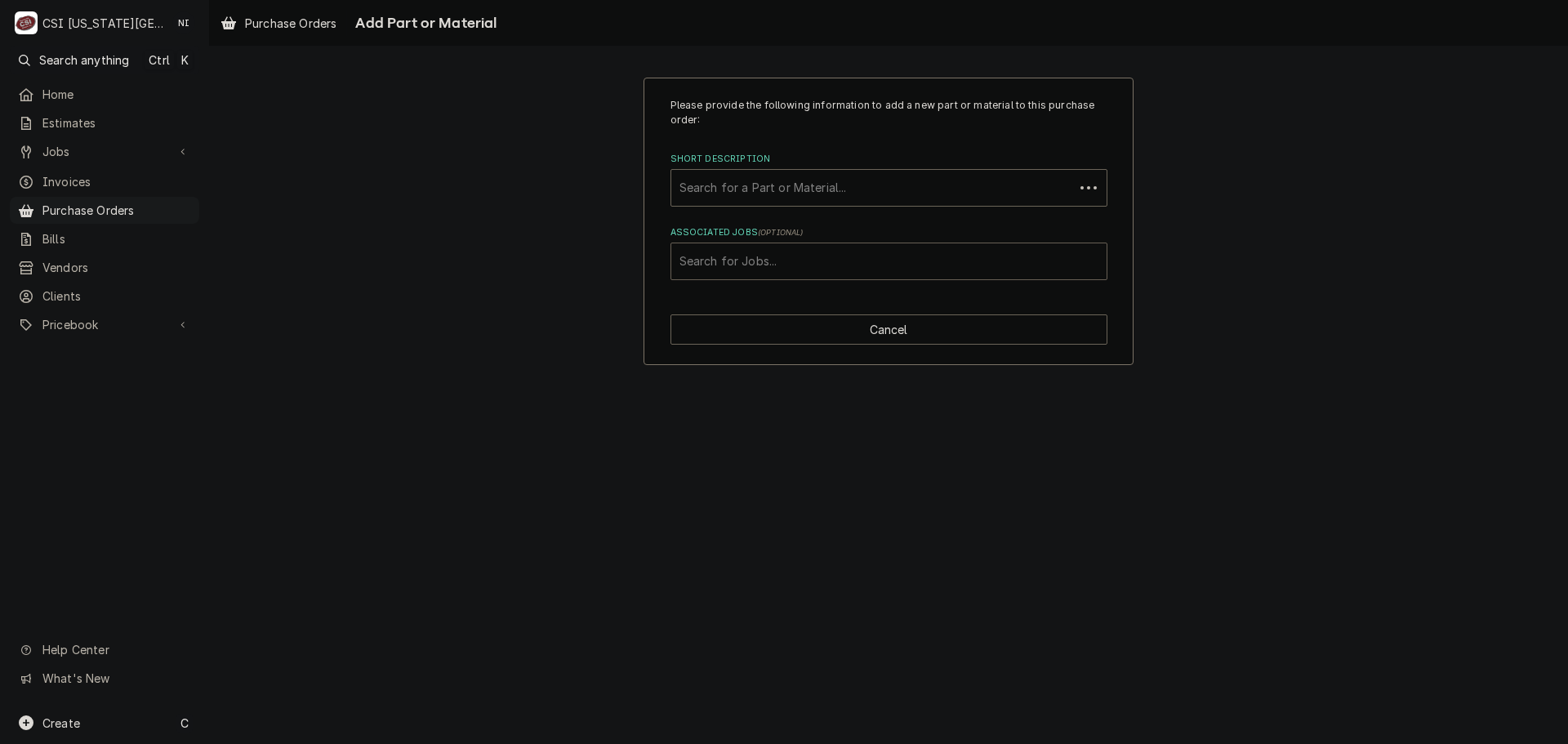
click at [858, 266] on div "Associated Jobs" at bounding box center [889, 261] width 419 height 29
type input "31819"
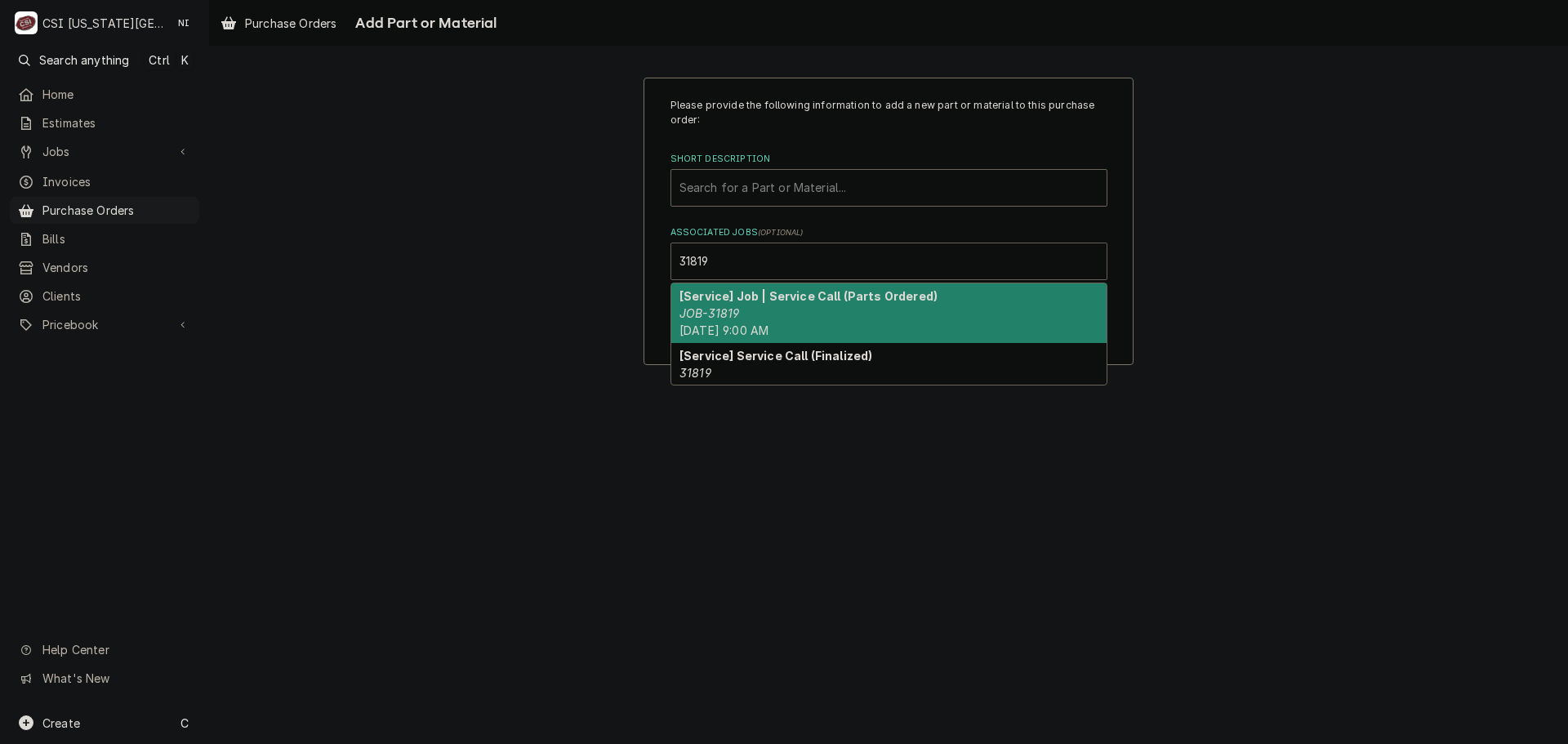
click at [749, 303] on strong "[Service] Job | Service Call (Parts Ordered)" at bounding box center [809, 296] width 258 height 14
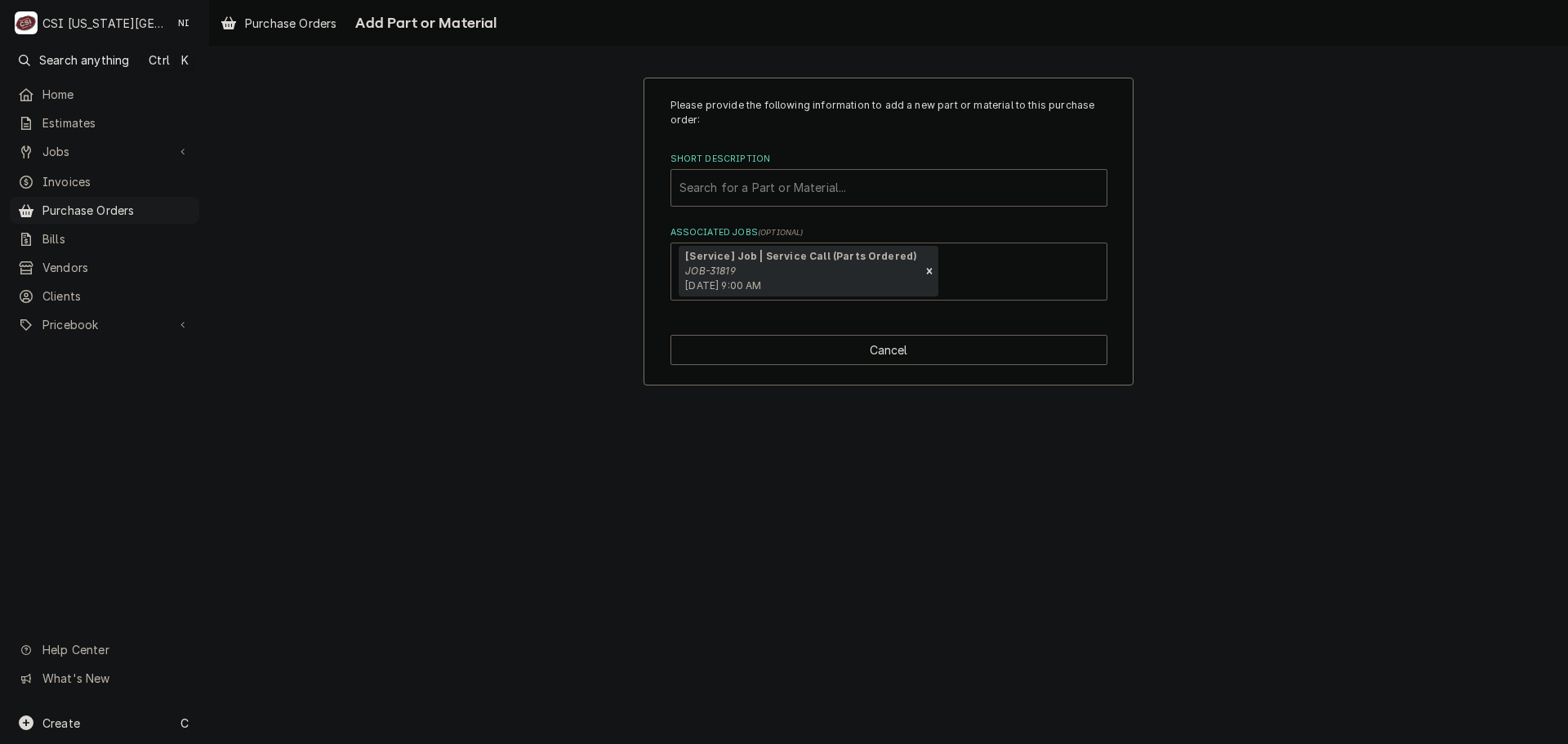
click at [737, 180] on div "Short Description" at bounding box center [889, 188] width 419 height 29
type input "c"
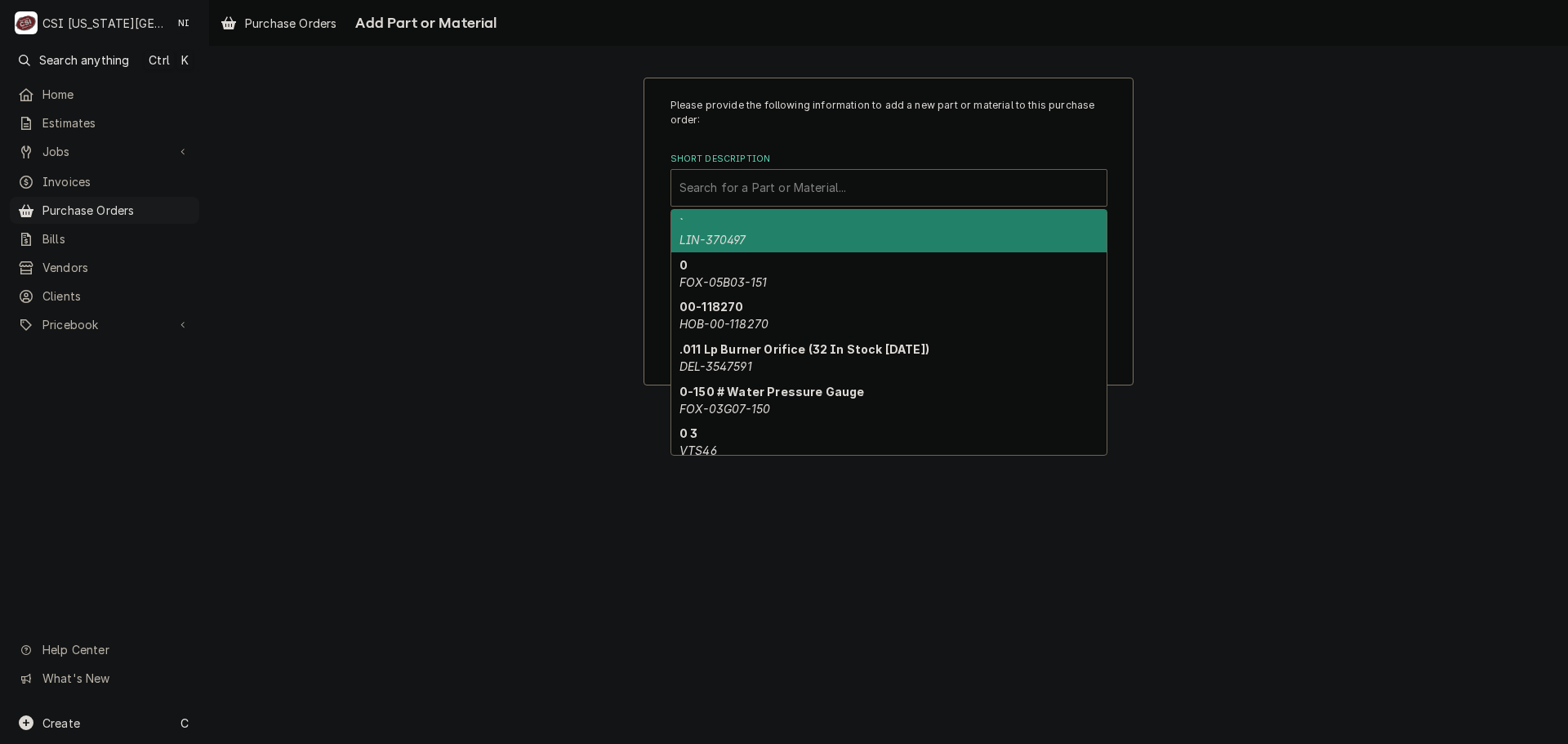
type input "v"
paste input "00-411242-00001"
type input "00-411242-00001"
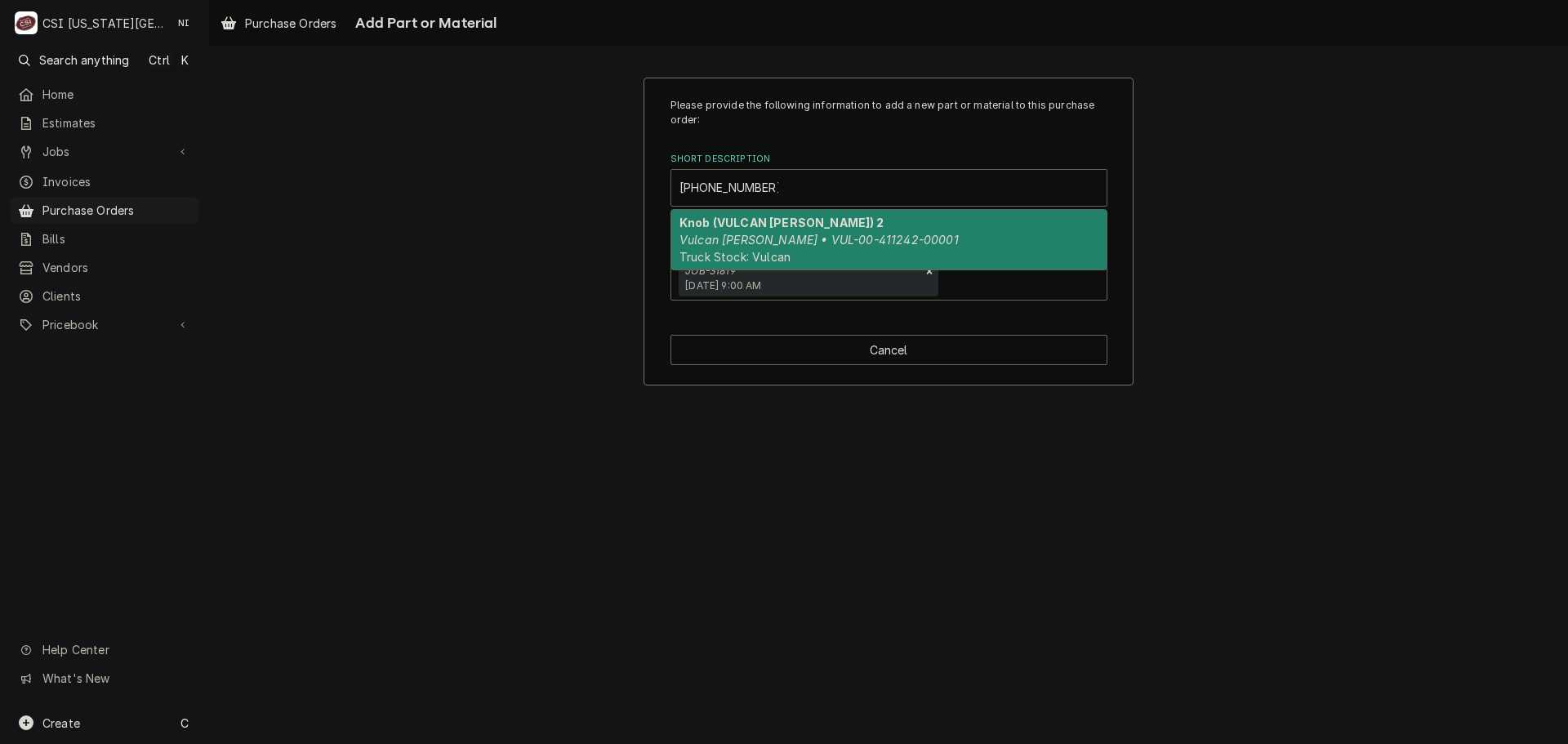
click at [780, 233] on div "Knob (VULCAN HART) 2 Vulcan Hart • VUL-00-411242-00001 Truck Stock: Vulcan" at bounding box center [889, 239] width 436 height 60
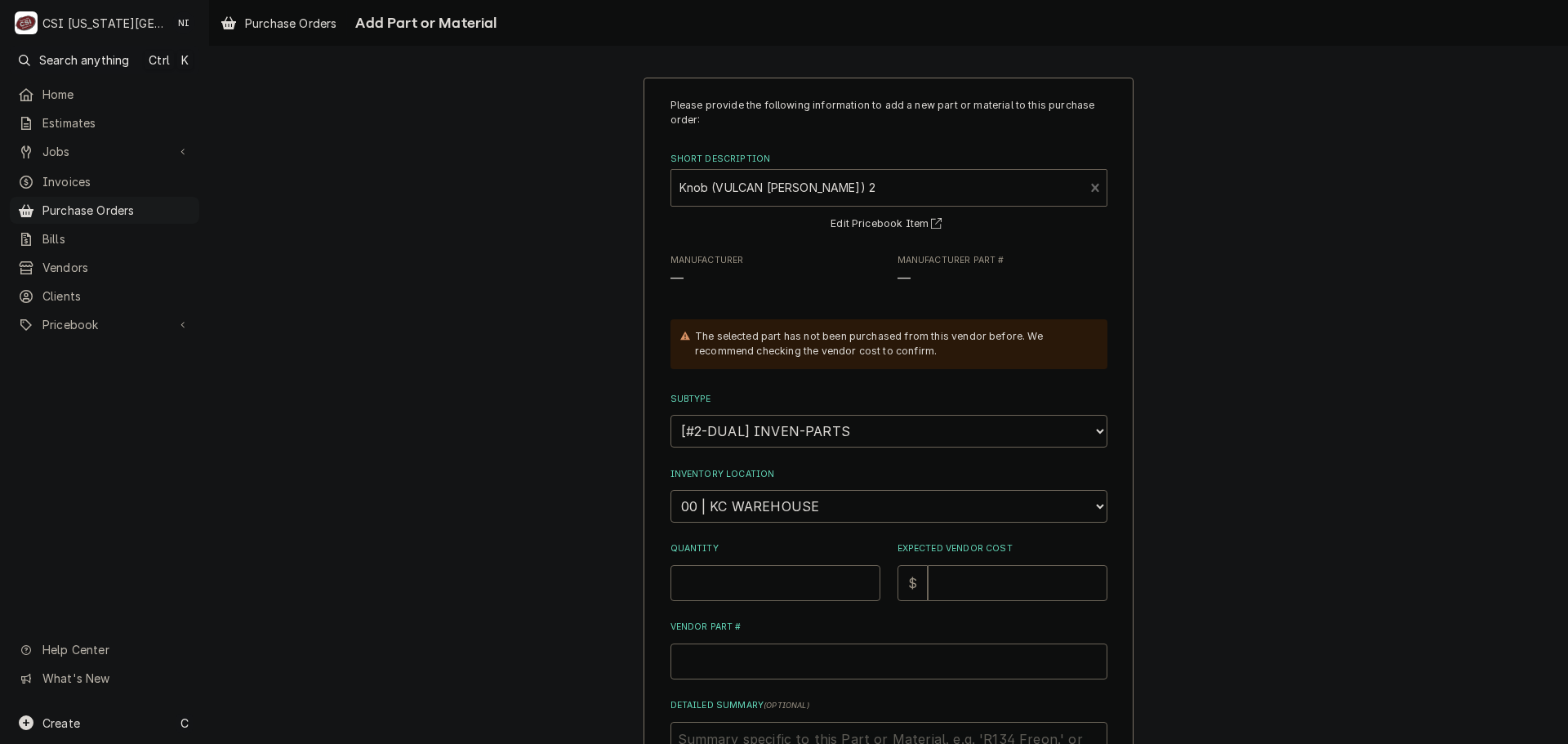
type textarea "x"
click at [760, 510] on select "Choose a location... 00 | KC WAREHOUSE 00 | MAIN WAREHOUSE 01 | BRIAN BREAZIER …" at bounding box center [889, 506] width 437 height 33
select select "2705"
click at [670, 490] on select "Choose a location... 00 | KC WAREHOUSE 00 | MAIN WAREHOUSE 01 | BRIAN BREAZIER …" at bounding box center [889, 506] width 437 height 33
click at [749, 580] on input "Quantity" at bounding box center [775, 583] width 210 height 36
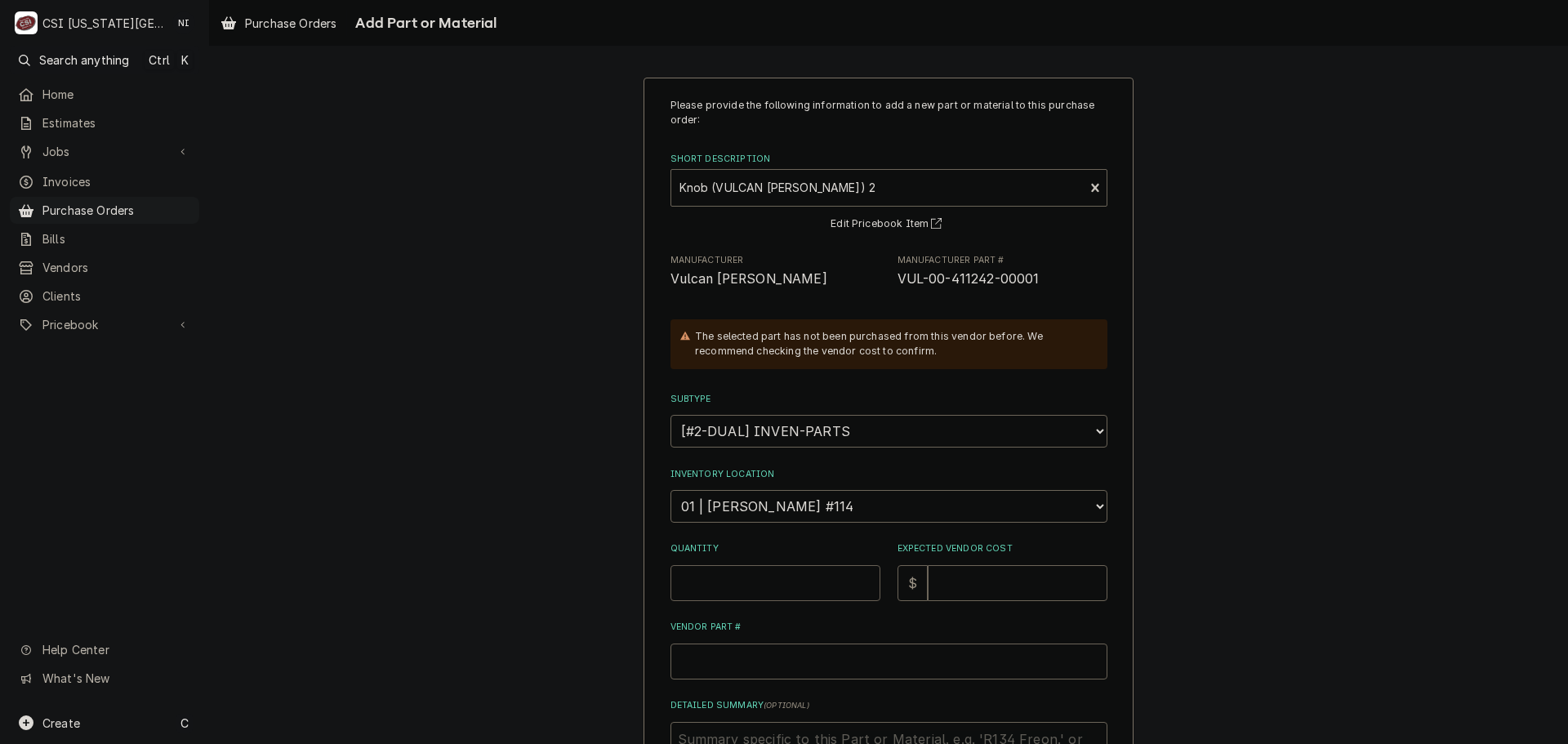
type textarea "x"
type input "1"
type textarea "x"
type input "3"
type textarea "x"
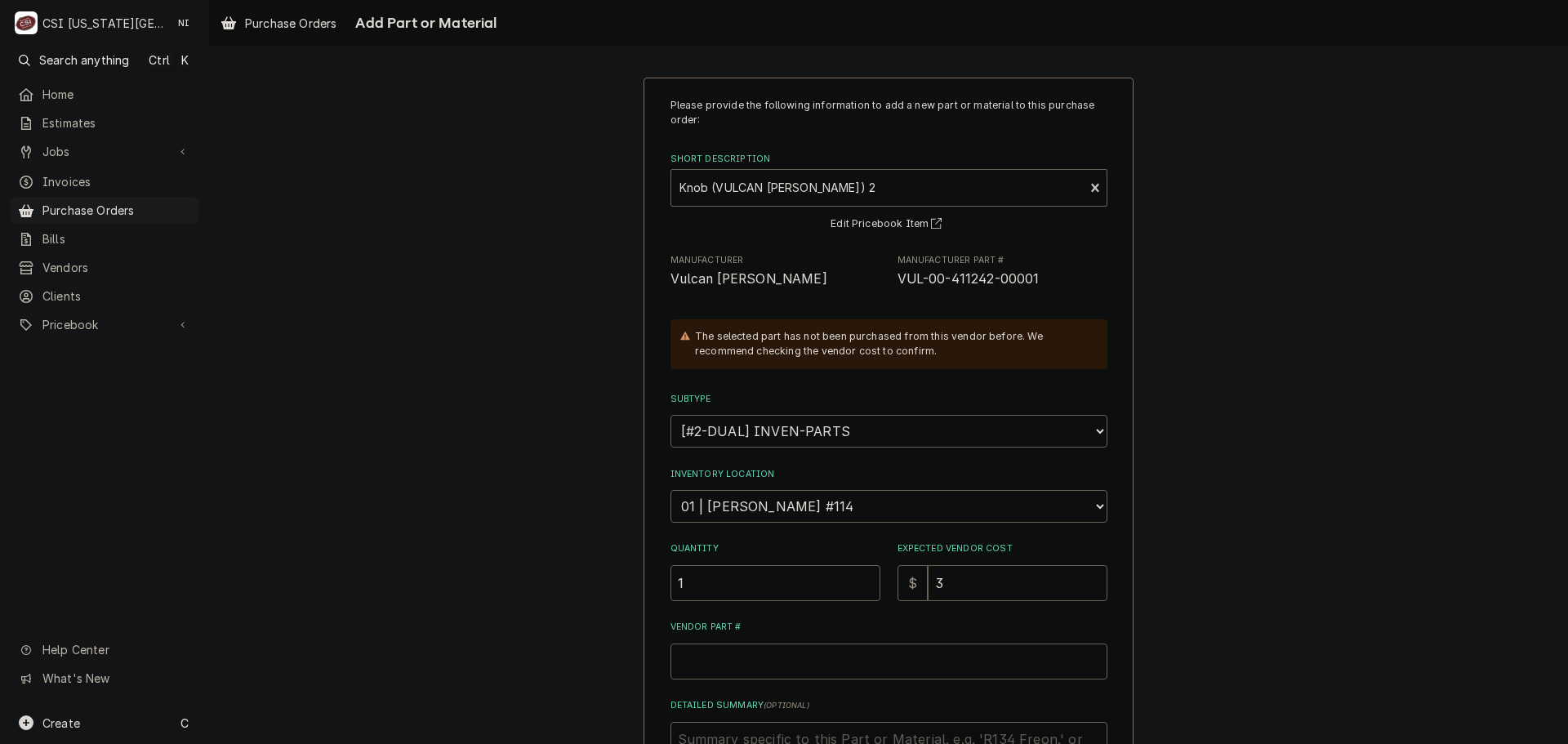
type input "3.7"
type textarea "x"
type input "3.73"
drag, startPoint x: 943, startPoint y: 282, endPoint x: 892, endPoint y: 284, distance: 51.0
click at [898, 284] on span "VUL-00-411242-00001" at bounding box center [1003, 279] width 210 height 20
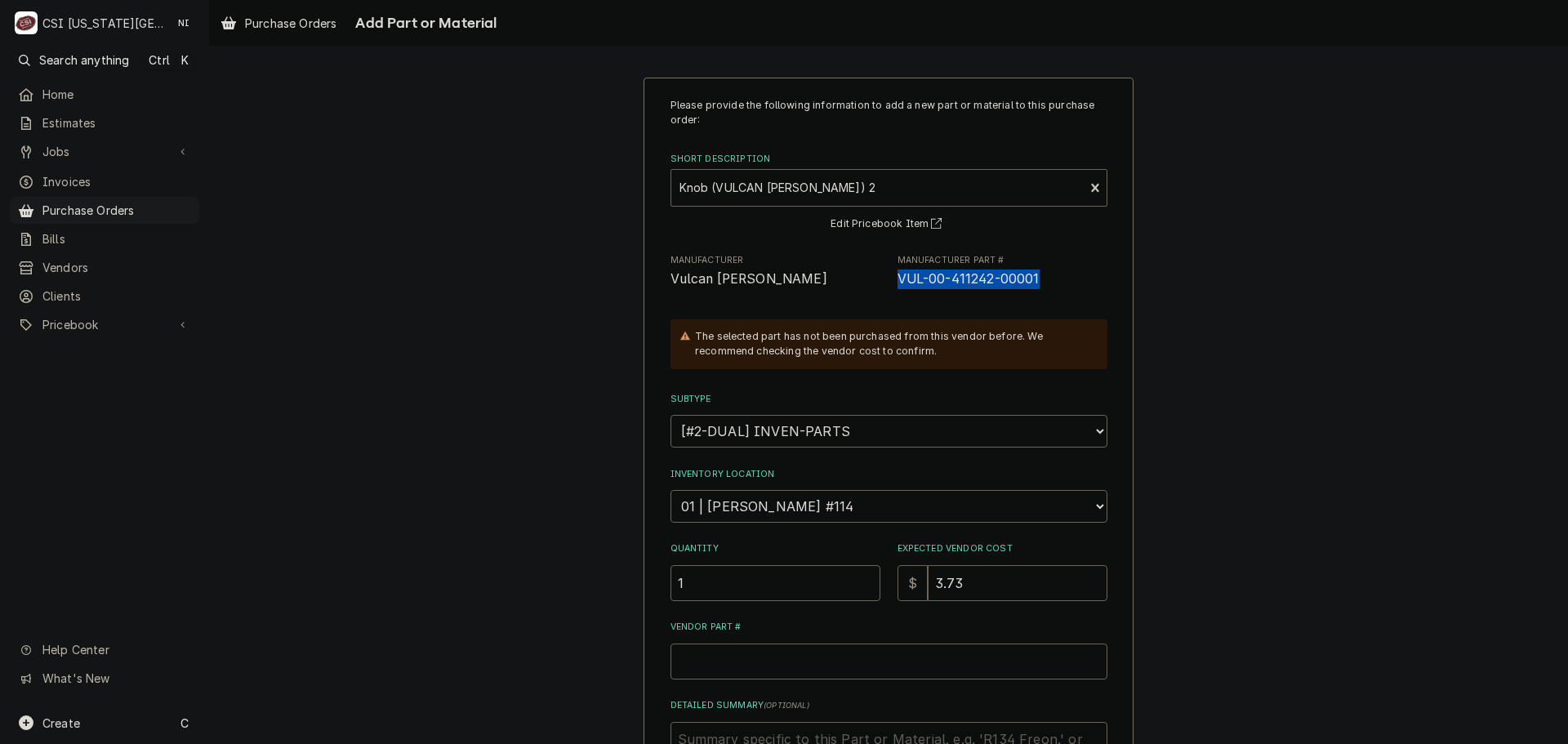
copy span "VUL-00-411242-00001"
click at [827, 667] on input "Vendor Part #" at bounding box center [889, 661] width 437 height 36
paste input "VUL-00-411242-00001"
type textarea "x"
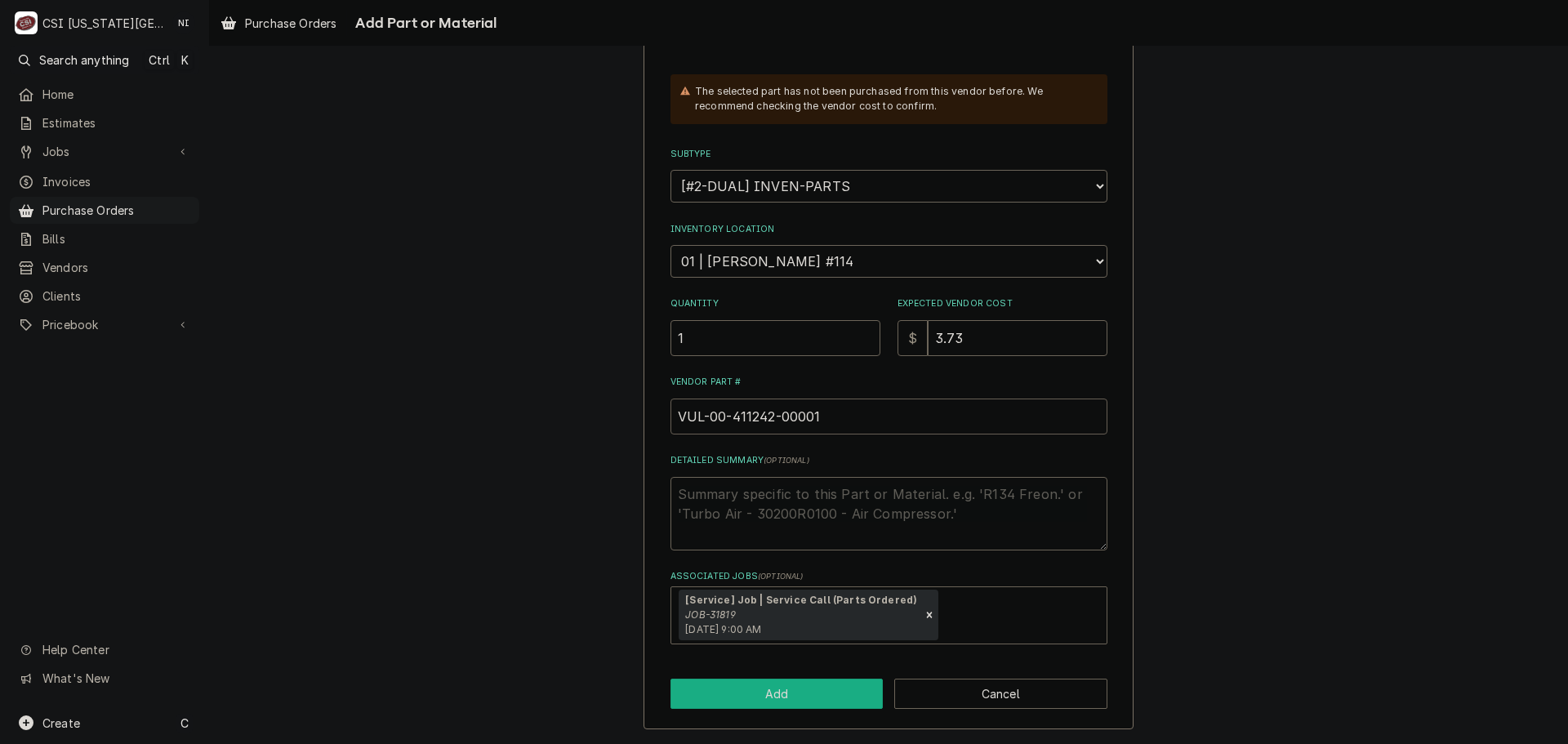
type input "VUL-00-411242-00001"
click at [788, 696] on button "Add" at bounding box center [777, 694] width 213 height 30
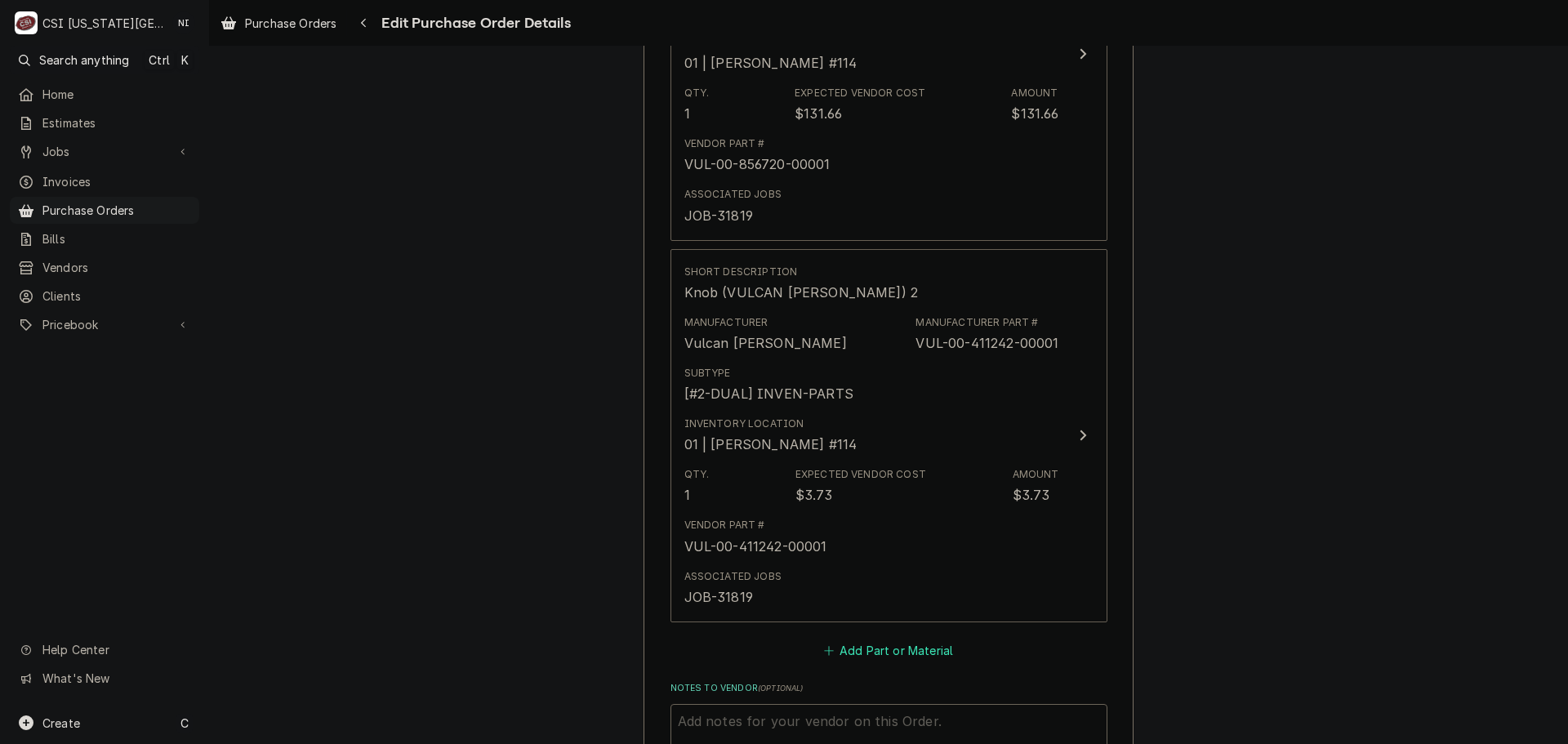
type textarea "x"
click at [873, 651] on button "Add Part or Material" at bounding box center [889, 651] width 135 height 23
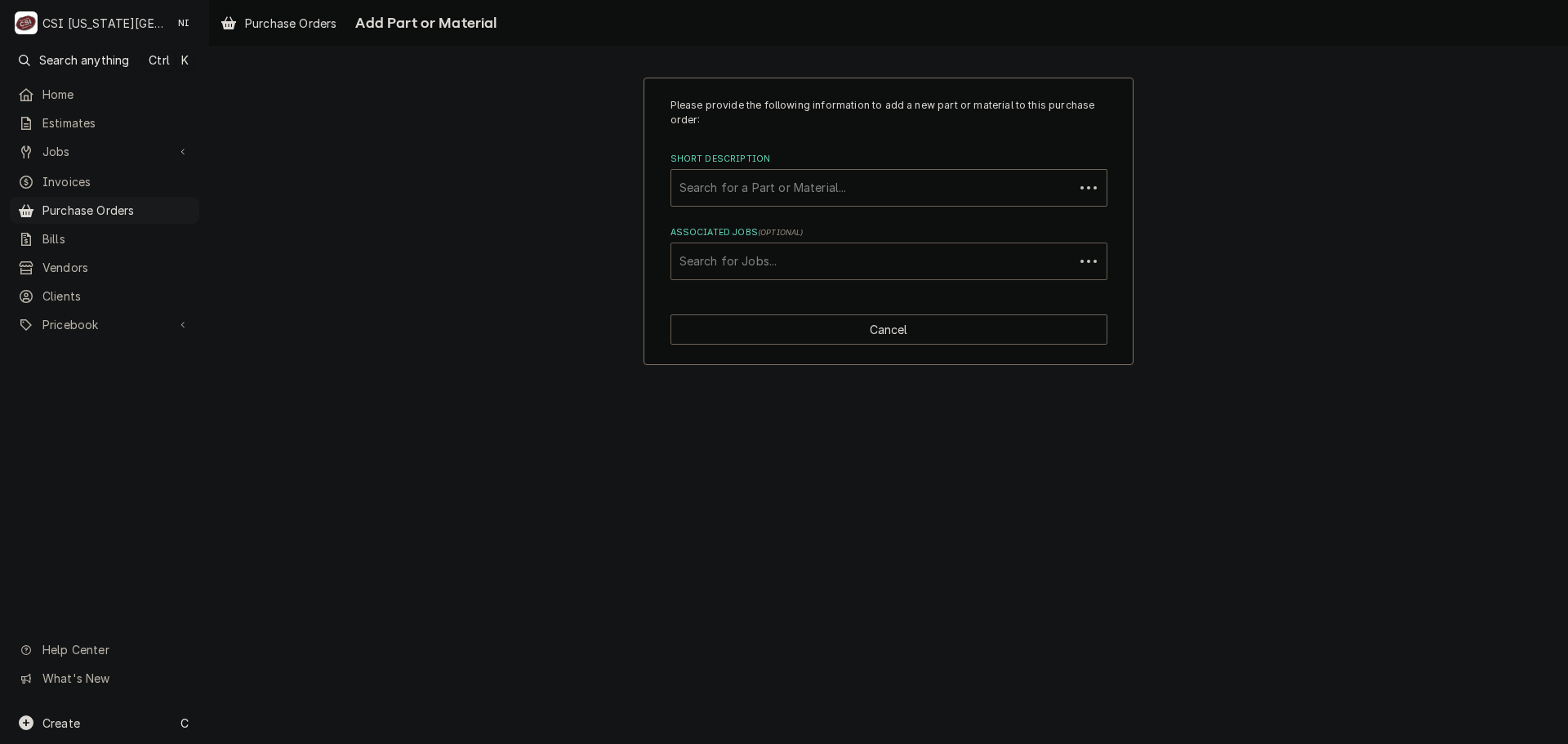
click at [833, 261] on div "Associated Jobs" at bounding box center [873, 261] width 387 height 29
type input "31819"
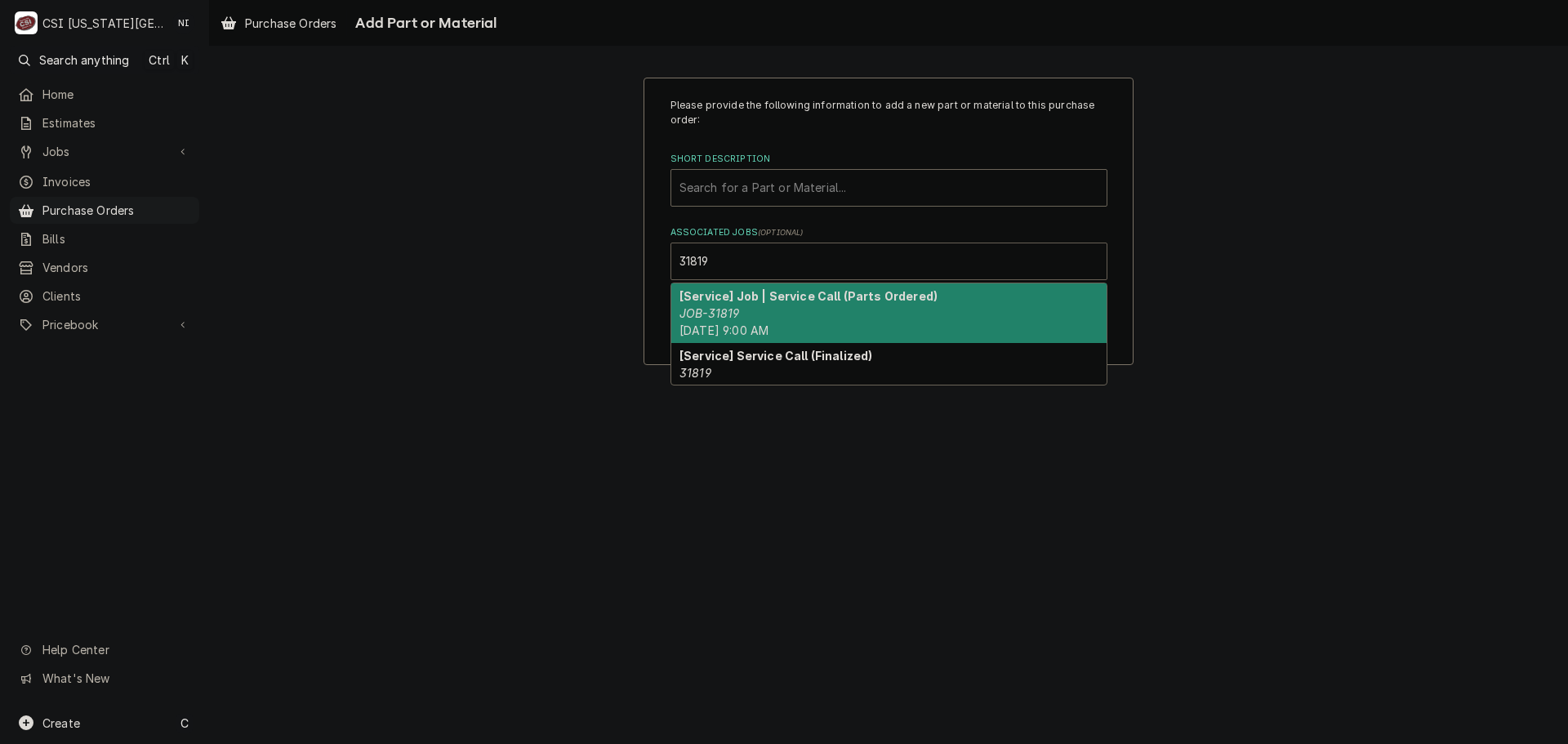
click at [743, 302] on strong "[Service] Job | Service Call (Parts Ordered)" at bounding box center [809, 296] width 258 height 14
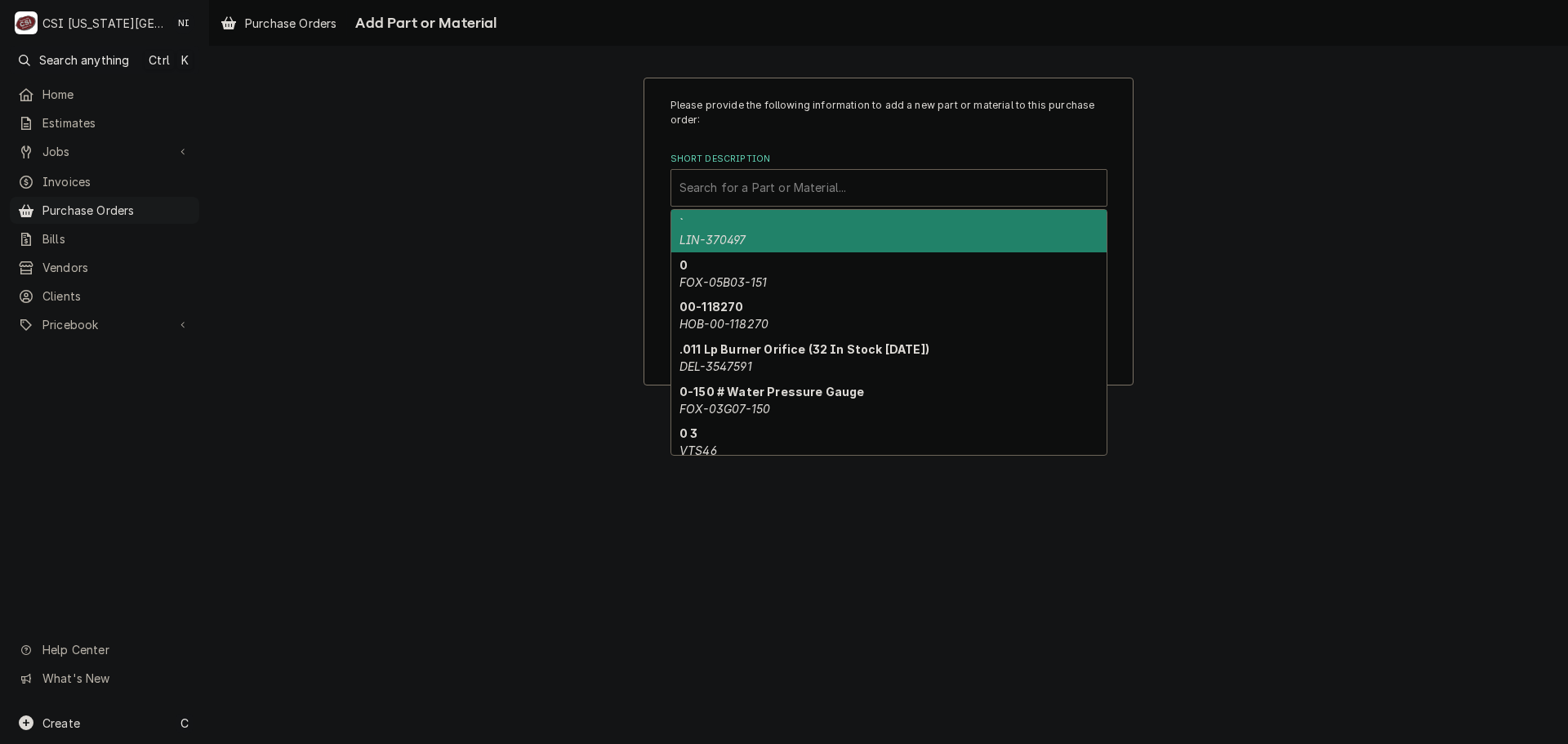
click at [748, 187] on div "Short Description" at bounding box center [889, 188] width 419 height 29
paste input "0-424194-00001"
type input "0-424194-00001"
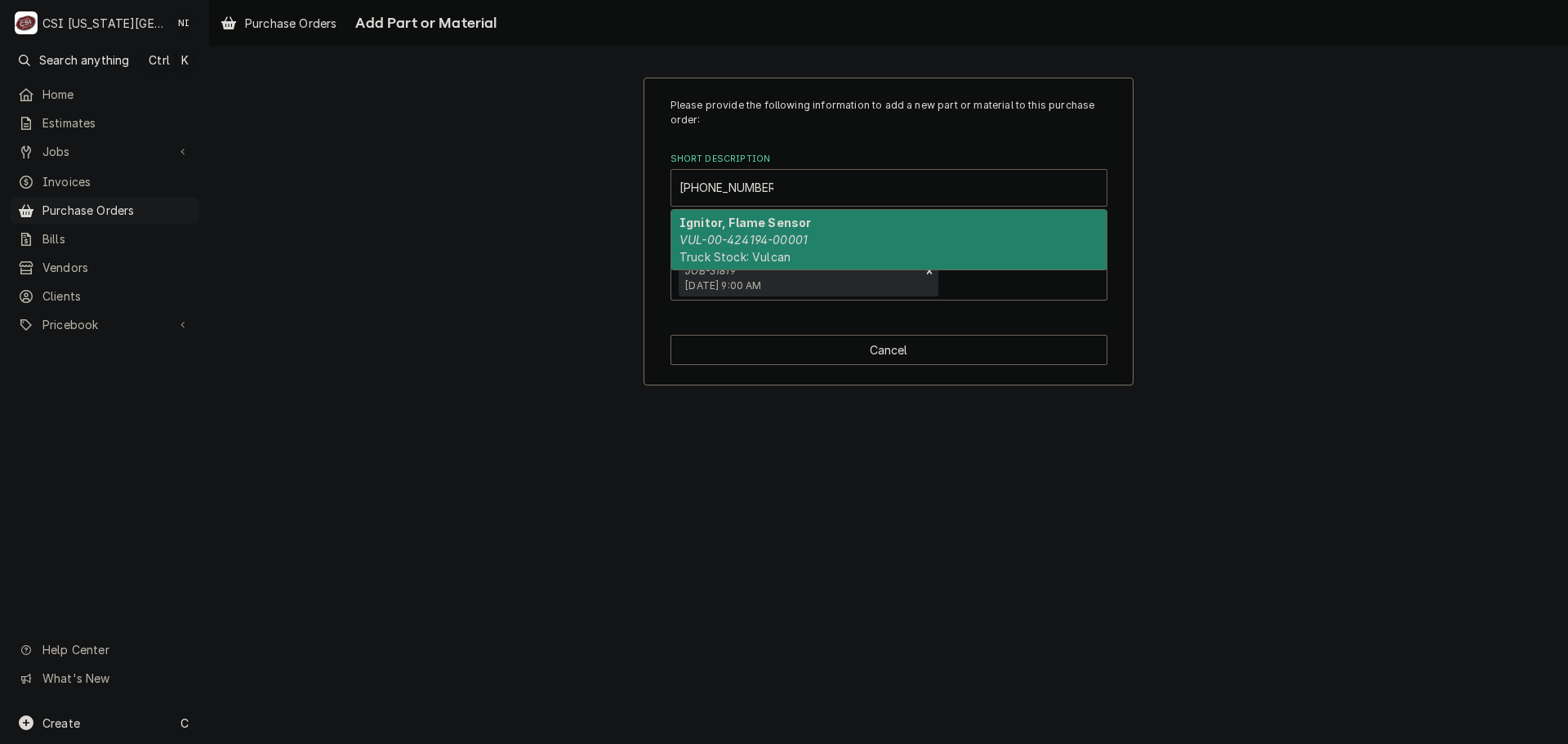
click at [772, 258] on span "Truck Stock: Vulcan" at bounding box center [735, 257] width 111 height 14
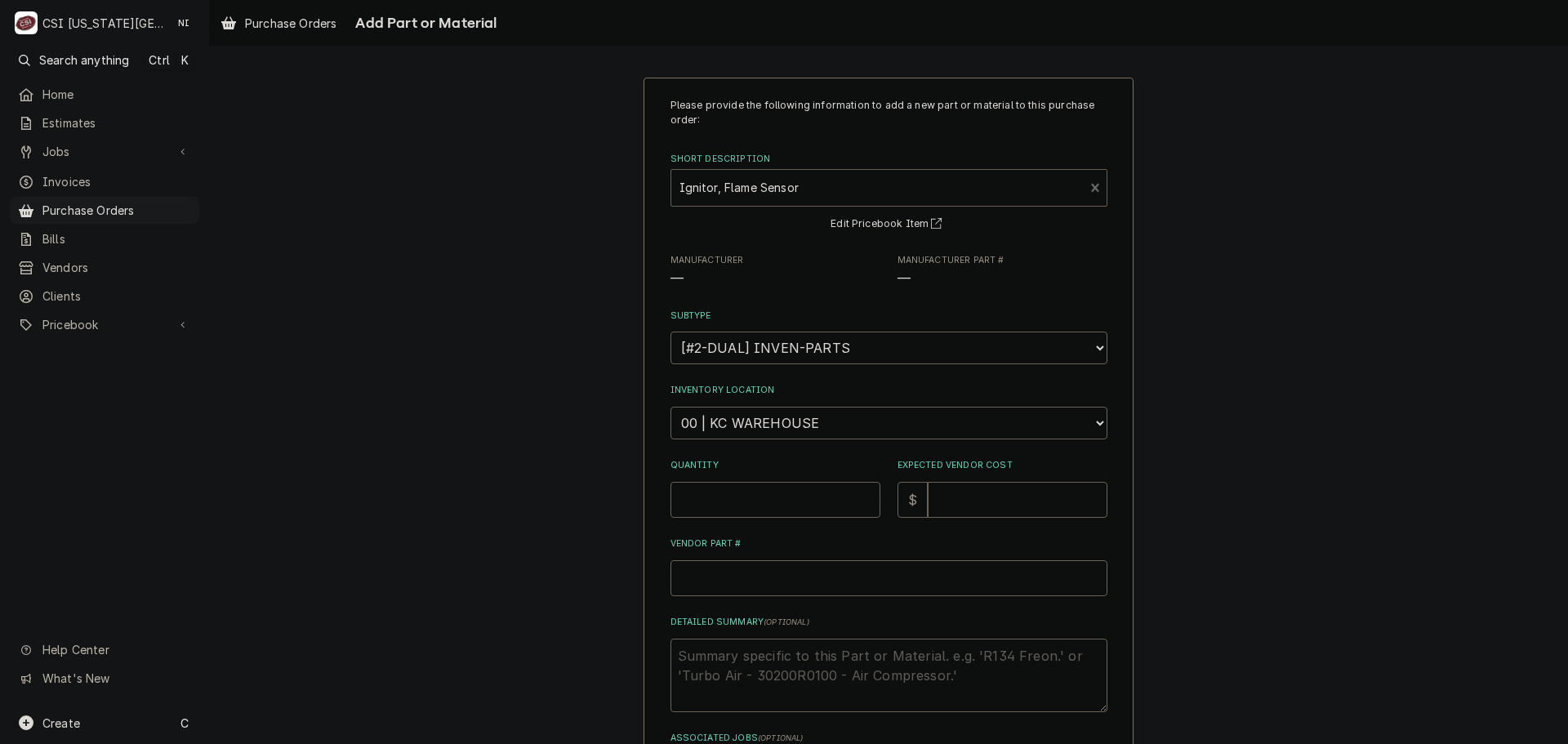
type textarea "x"
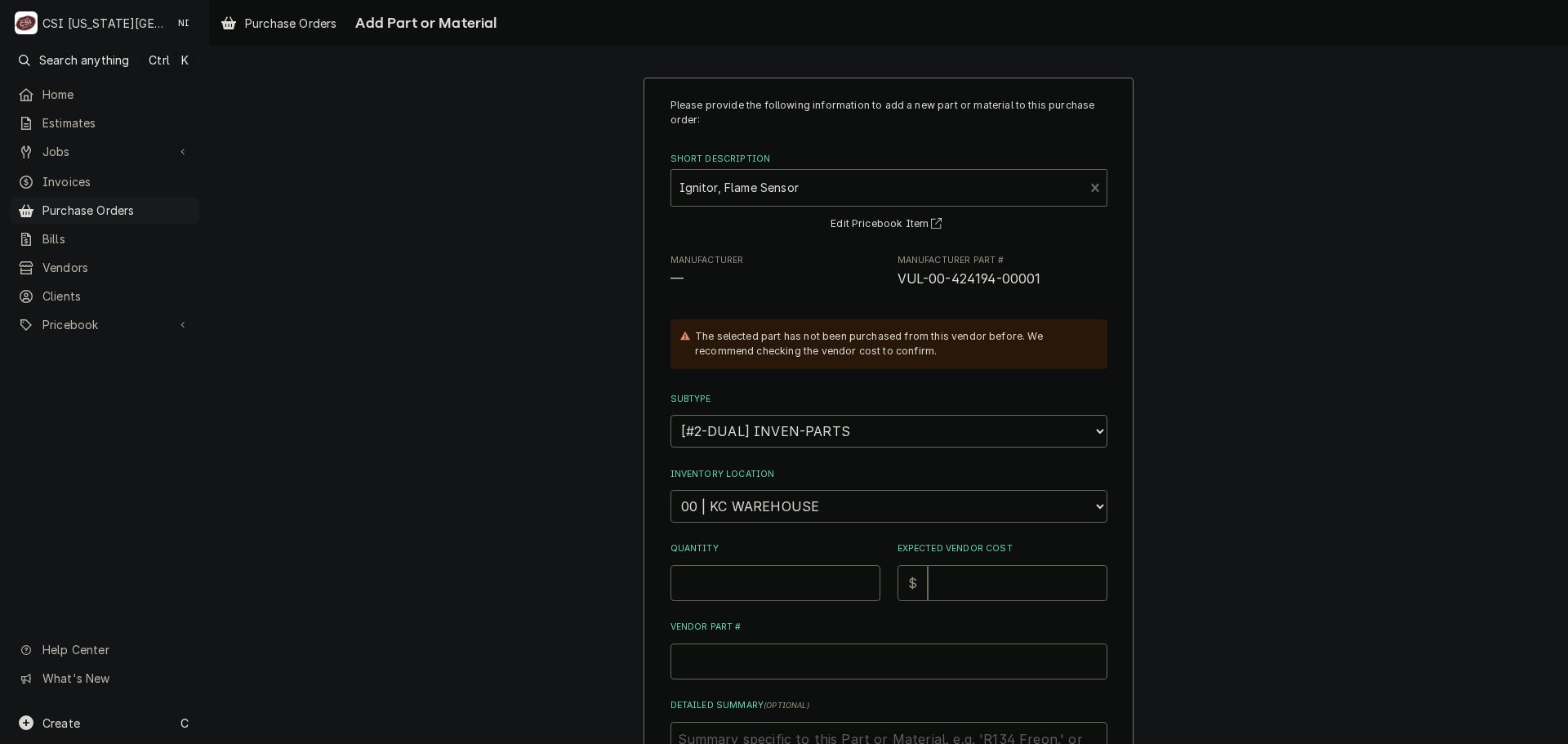
click at [798, 506] on select "Choose a location... 00 | KC WAREHOUSE 00 | MAIN WAREHOUSE 01 | BRIAN BREAZIER …" at bounding box center [889, 506] width 437 height 33
select select "2705"
click at [670, 490] on select "Choose a location... 00 | KC WAREHOUSE 00 | MAIN WAREHOUSE 01 | BRIAN BREAZIER …" at bounding box center [889, 506] width 437 height 33
click at [756, 589] on input "Quantity" at bounding box center [775, 583] width 210 height 36
type textarea "x"
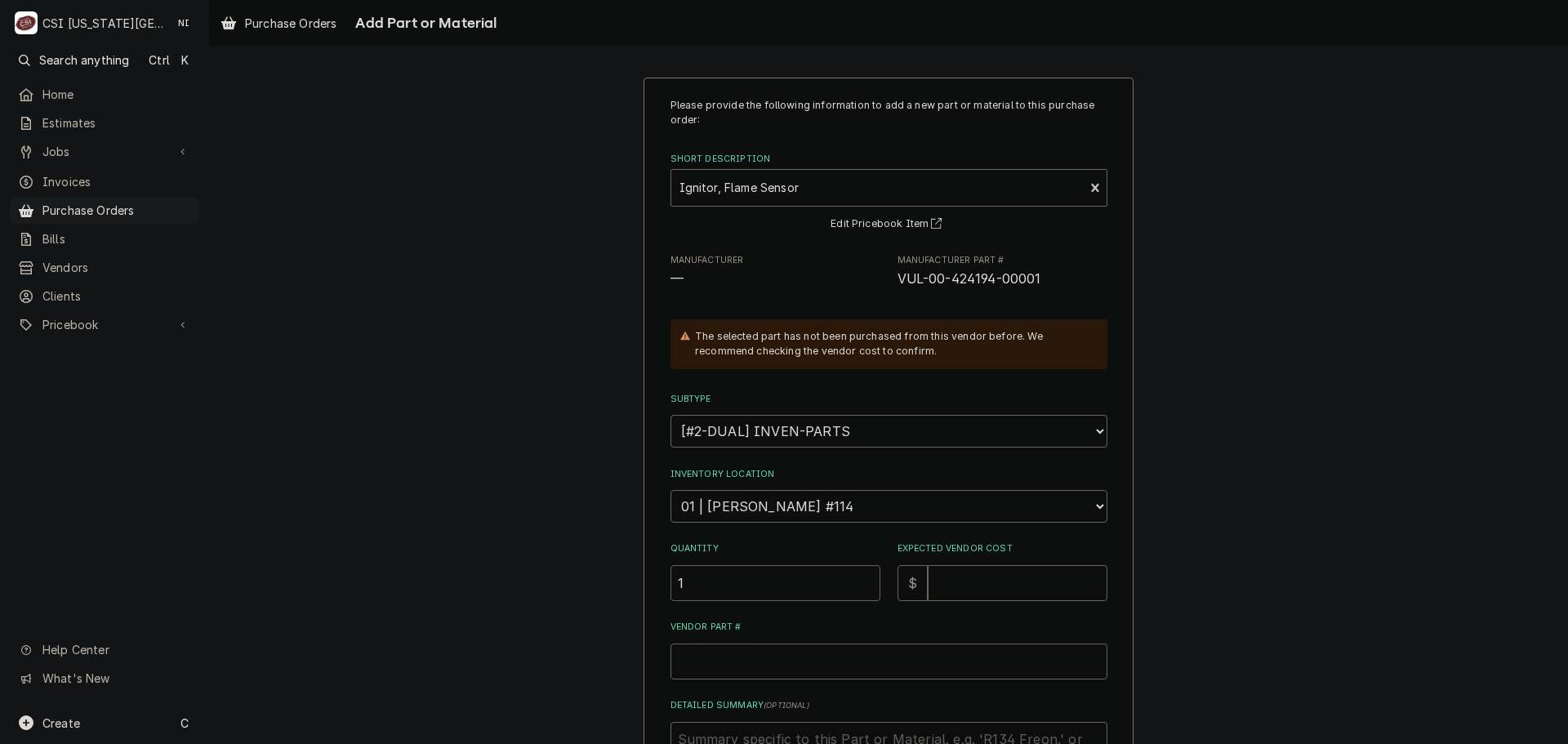
type input "1"
type textarea "x"
type input "7"
type textarea "x"
type input "77"
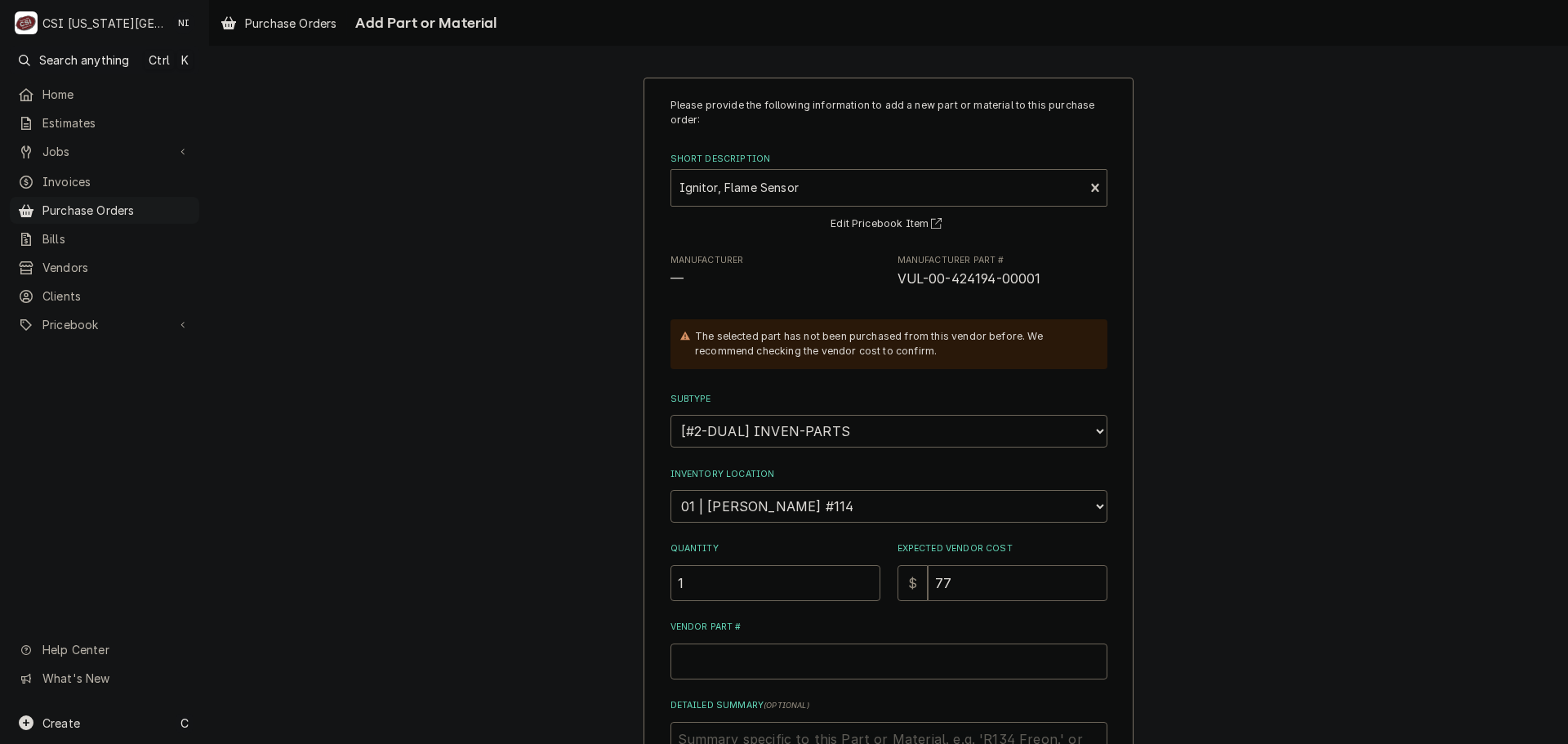
type textarea "x"
type input "77.6"
type textarea "x"
type input "77.67"
drag, startPoint x: 1034, startPoint y: 280, endPoint x: 895, endPoint y: 280, distance: 139.0
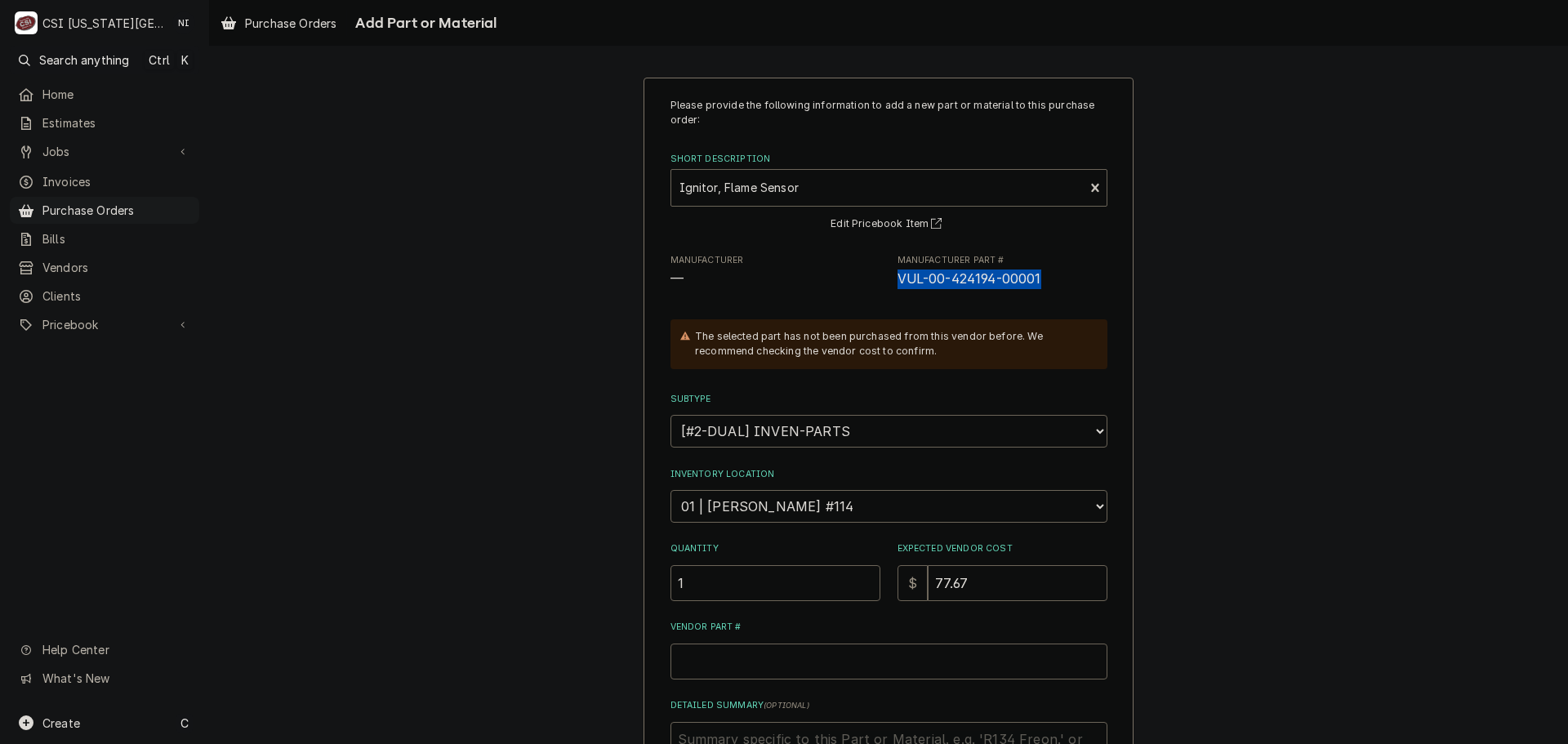
click at [898, 280] on span "VUL-00-424194-00001" at bounding box center [970, 278] width 144 height 15
drag, startPoint x: 1034, startPoint y: 276, endPoint x: 892, endPoint y: 279, distance: 142.0
click at [898, 279] on span "VUL-00-424194-00001" at bounding box center [970, 278] width 144 height 15
copy span "VUL-00-424194-00001"
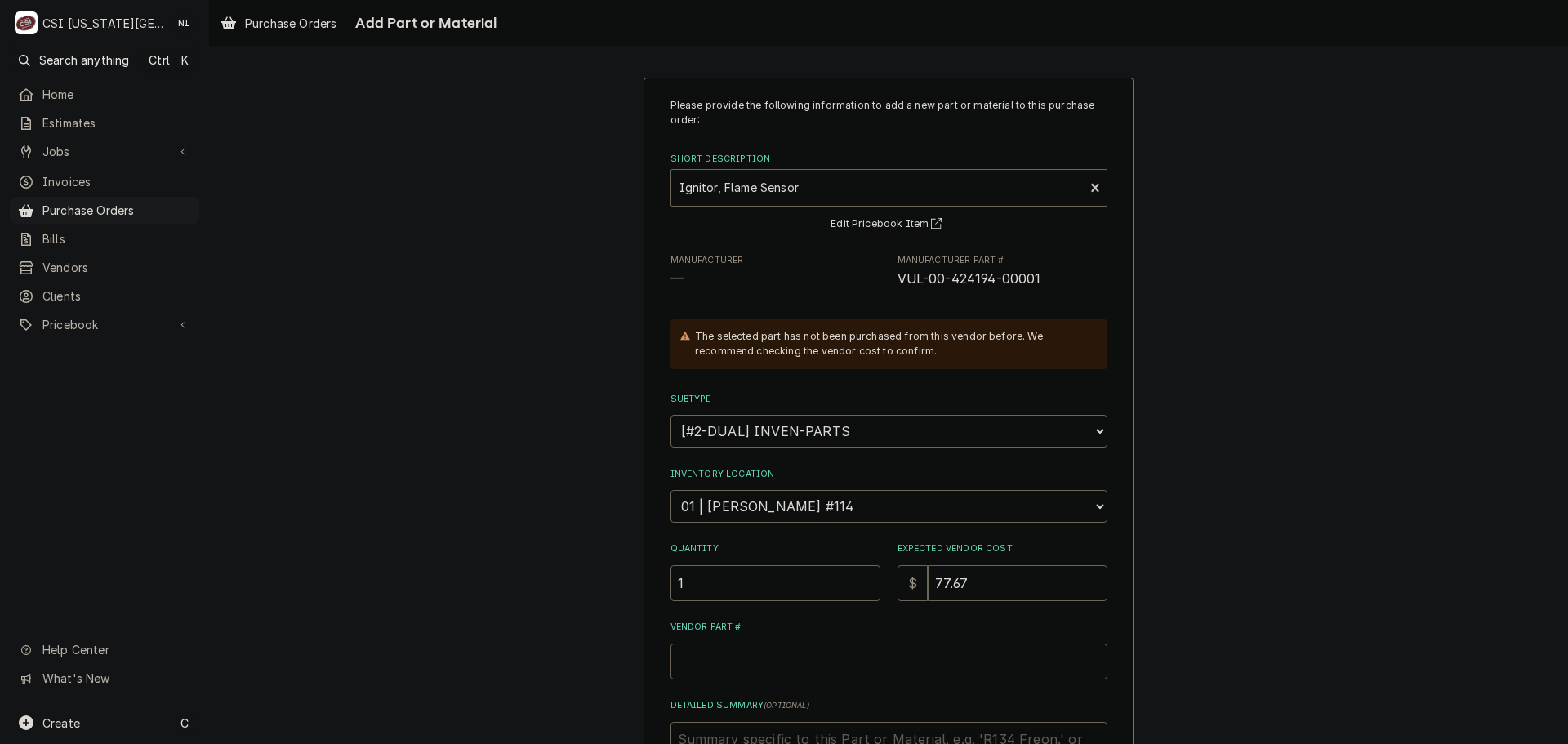
click at [824, 679] on input "Vendor Part #" at bounding box center [889, 661] width 437 height 36
type textarea "x"
type input "V"
type textarea "x"
paste input "VUL-00-424194-00001"
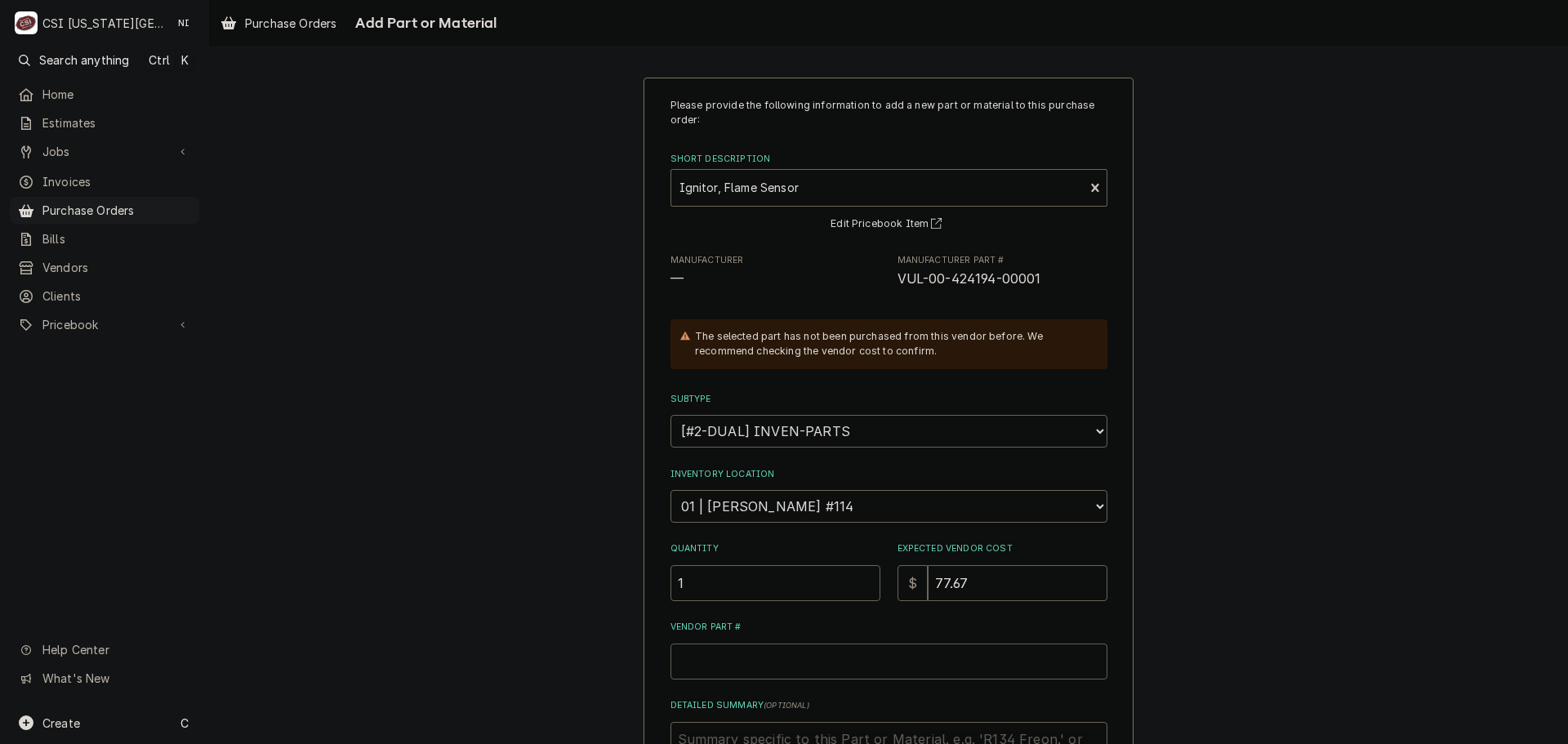
type textarea "x"
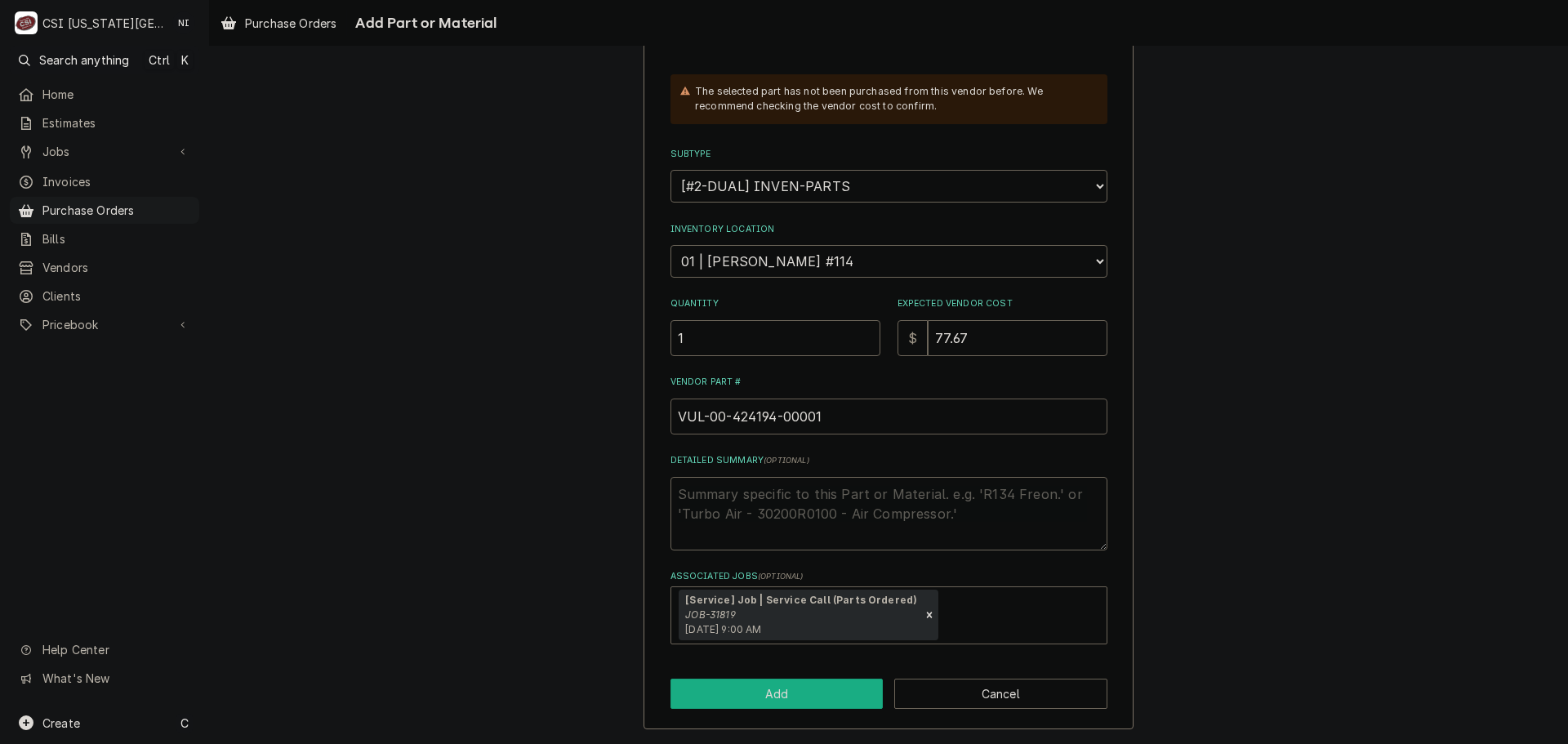
type input "VUL-00-424194-00001"
click at [823, 692] on button "Add" at bounding box center [777, 694] width 213 height 30
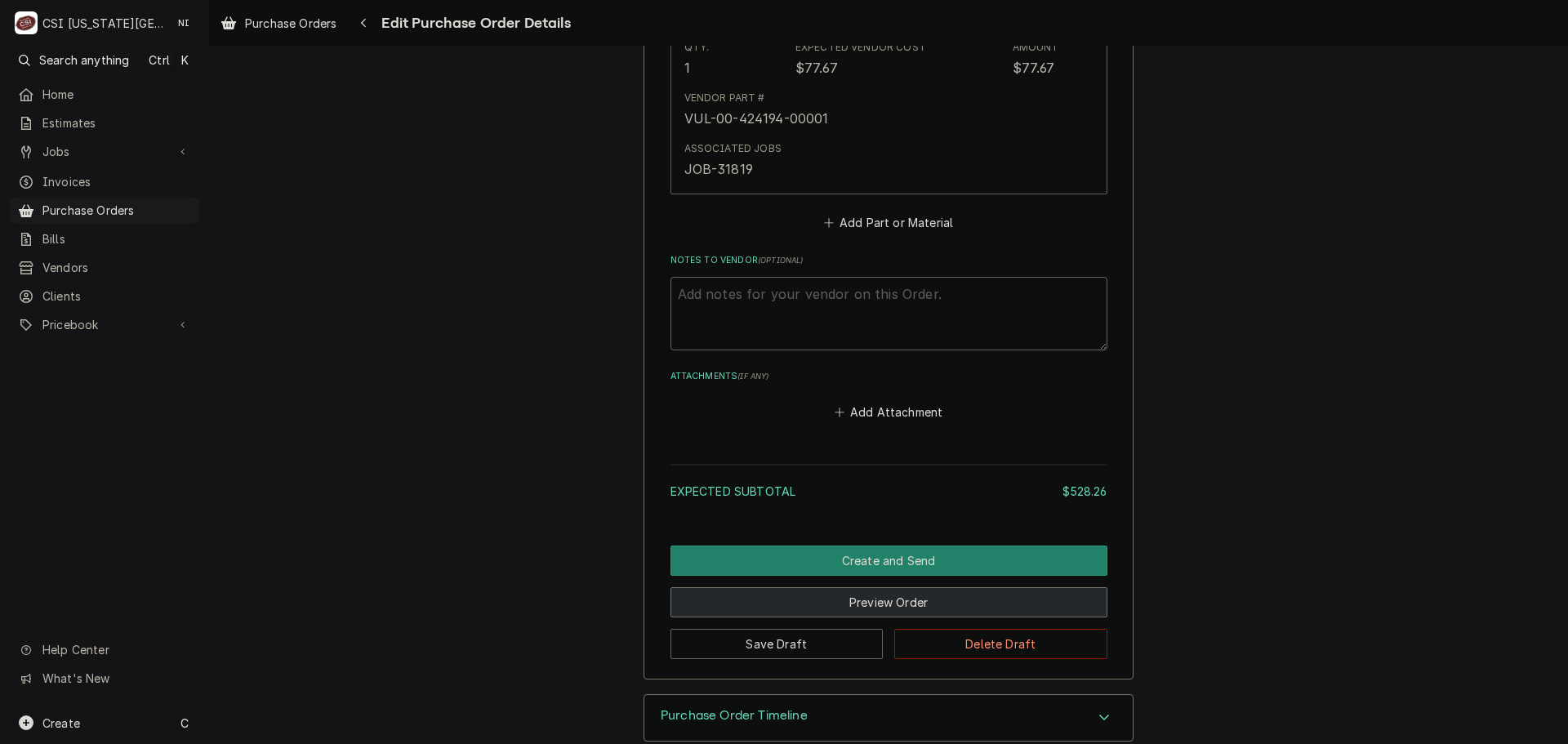
scroll to position [2737, 0]
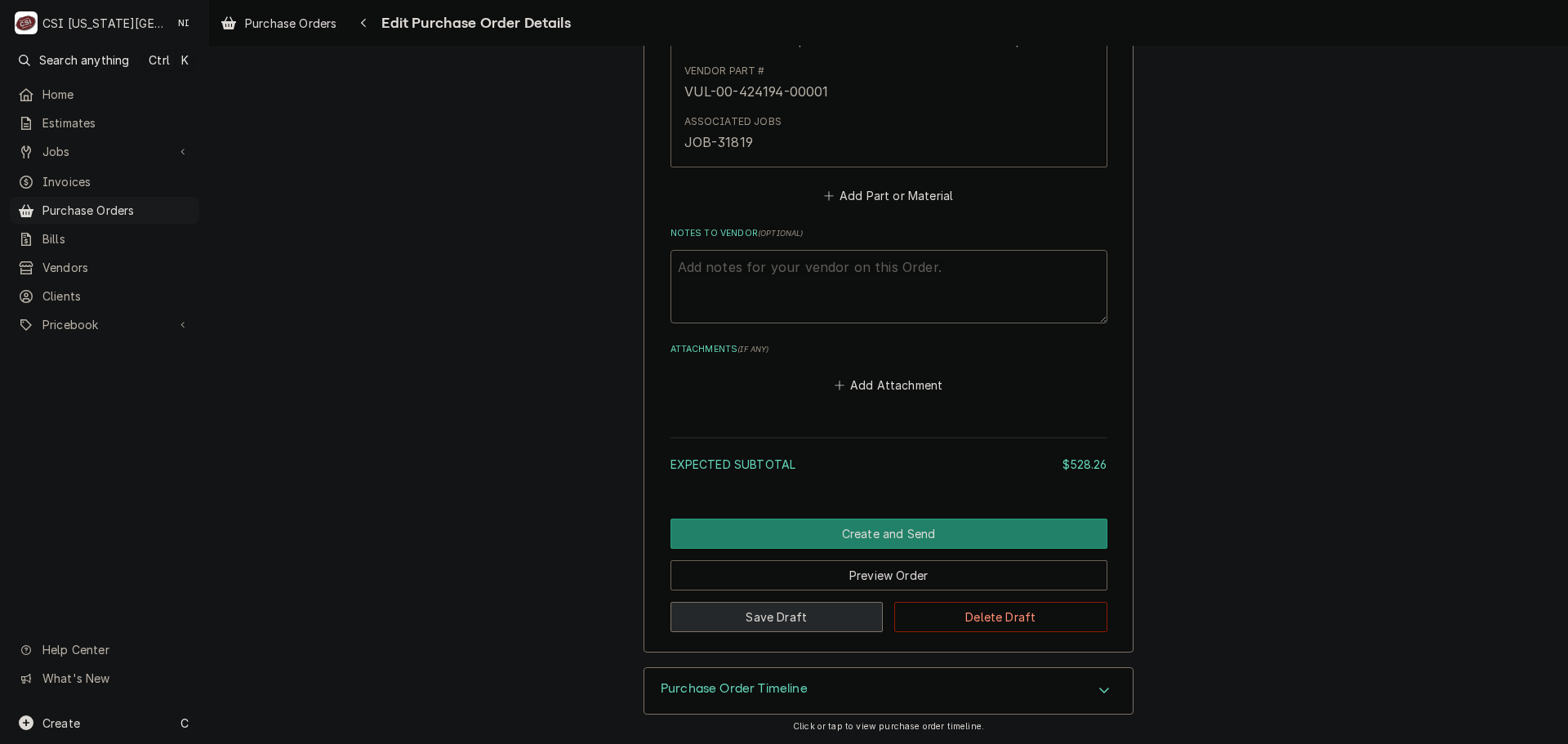
click at [751, 626] on button "Save Draft" at bounding box center [777, 617] width 213 height 30
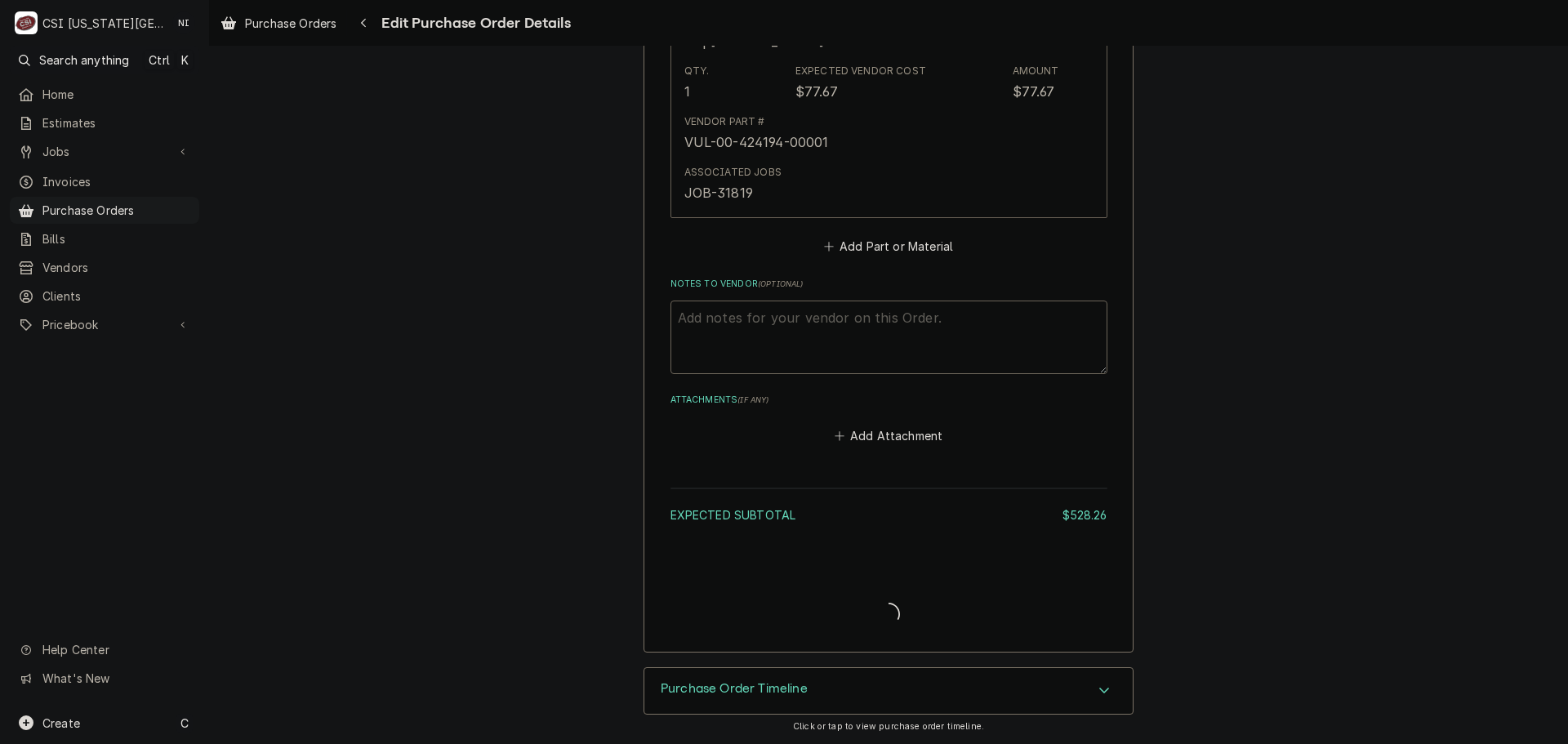
scroll to position [2686, 0]
type textarea "x"
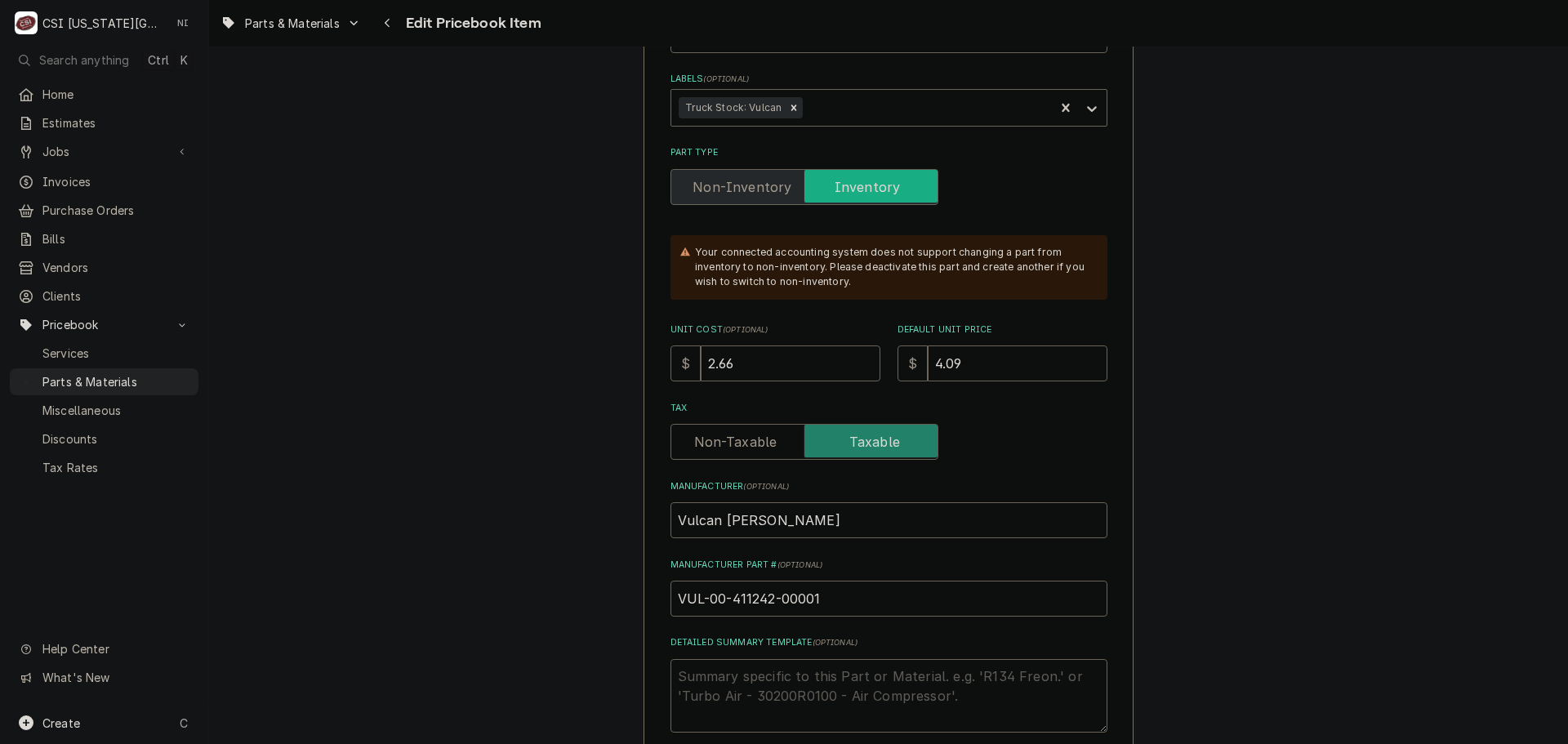
scroll to position [408, 0]
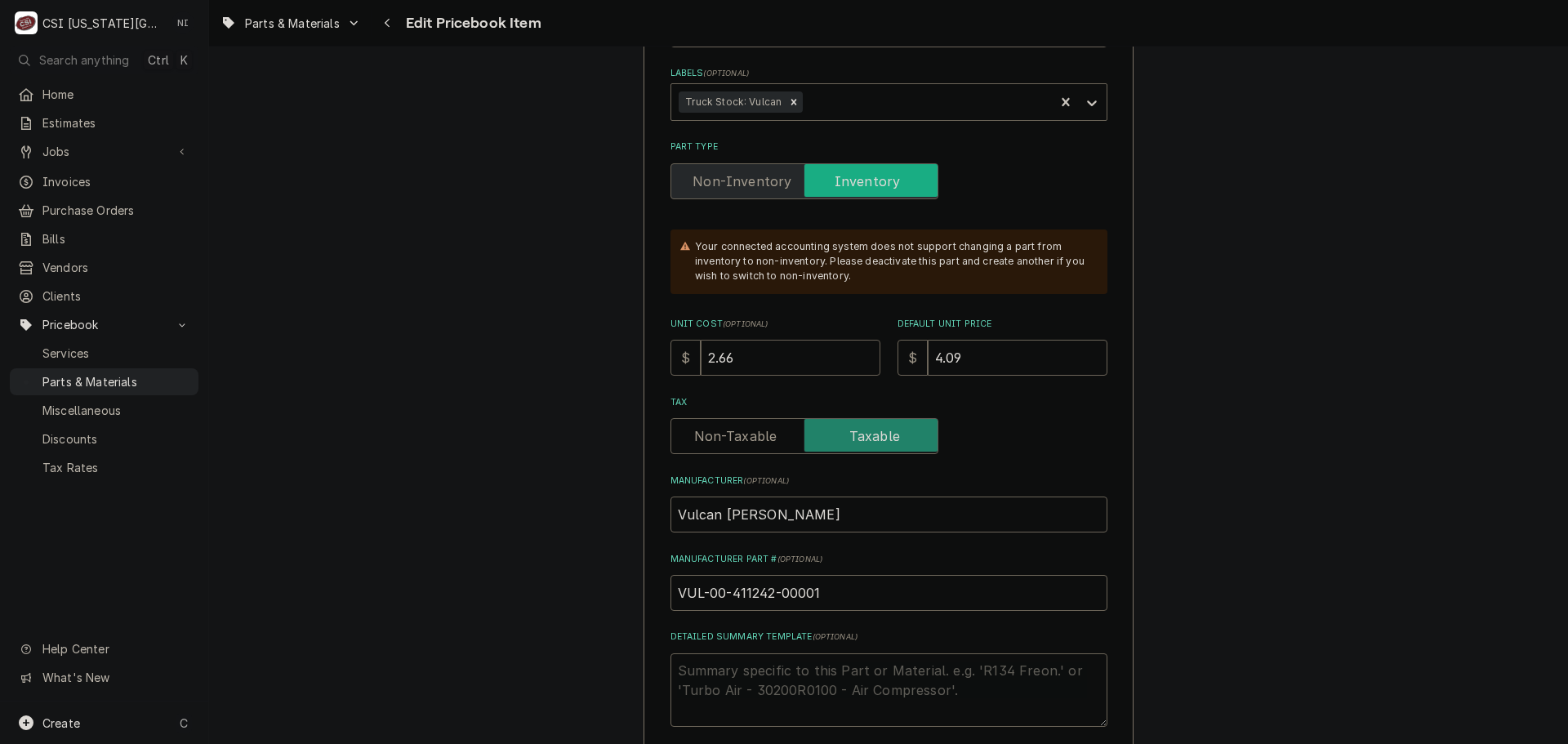
drag, startPoint x: 662, startPoint y: 354, endPoint x: 605, endPoint y: 332, distance: 61.1
type textarea "x"
type input "3"
type textarea "x"
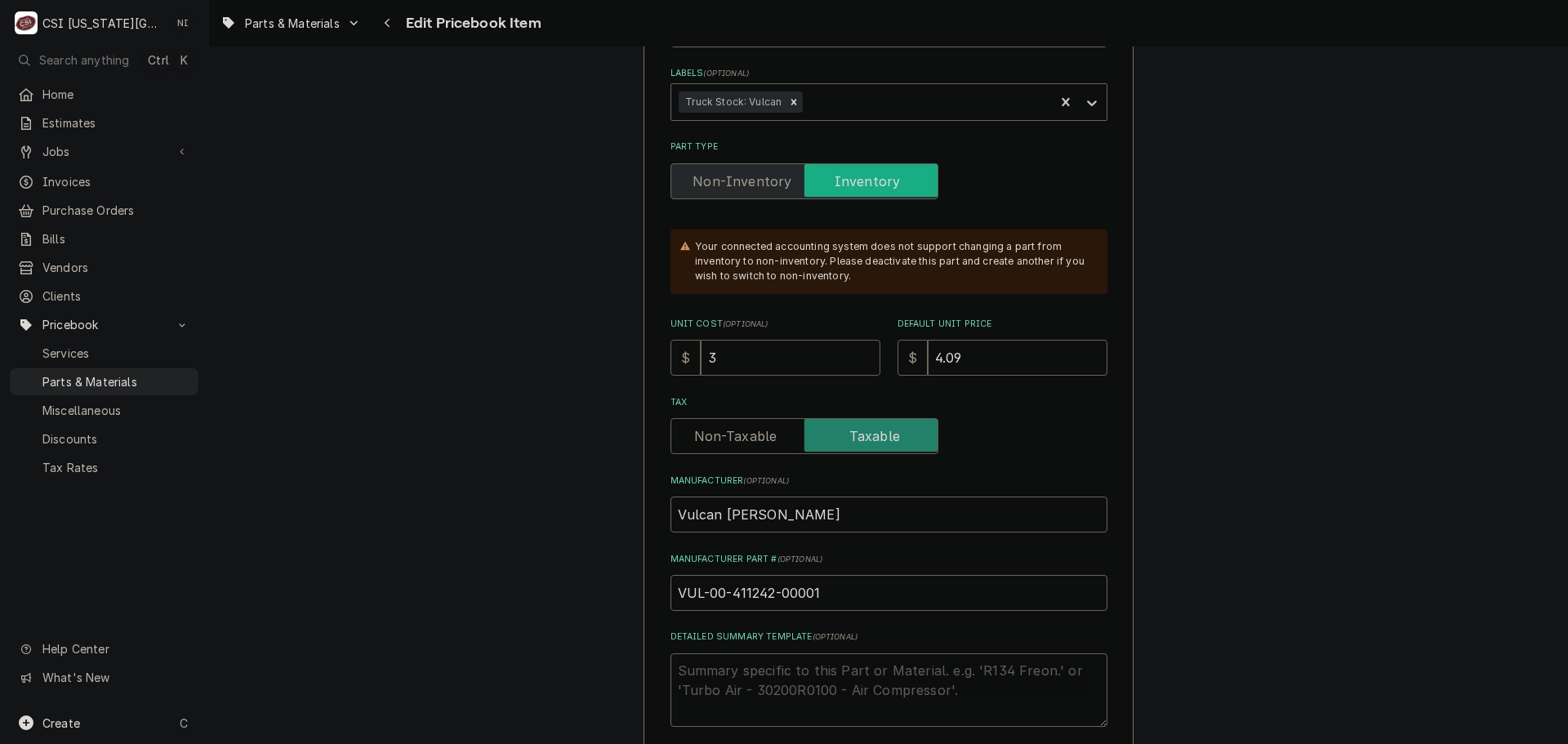
type input "3.7"
type textarea "x"
type input "3.73"
type textarea "x"
type input "3.734"
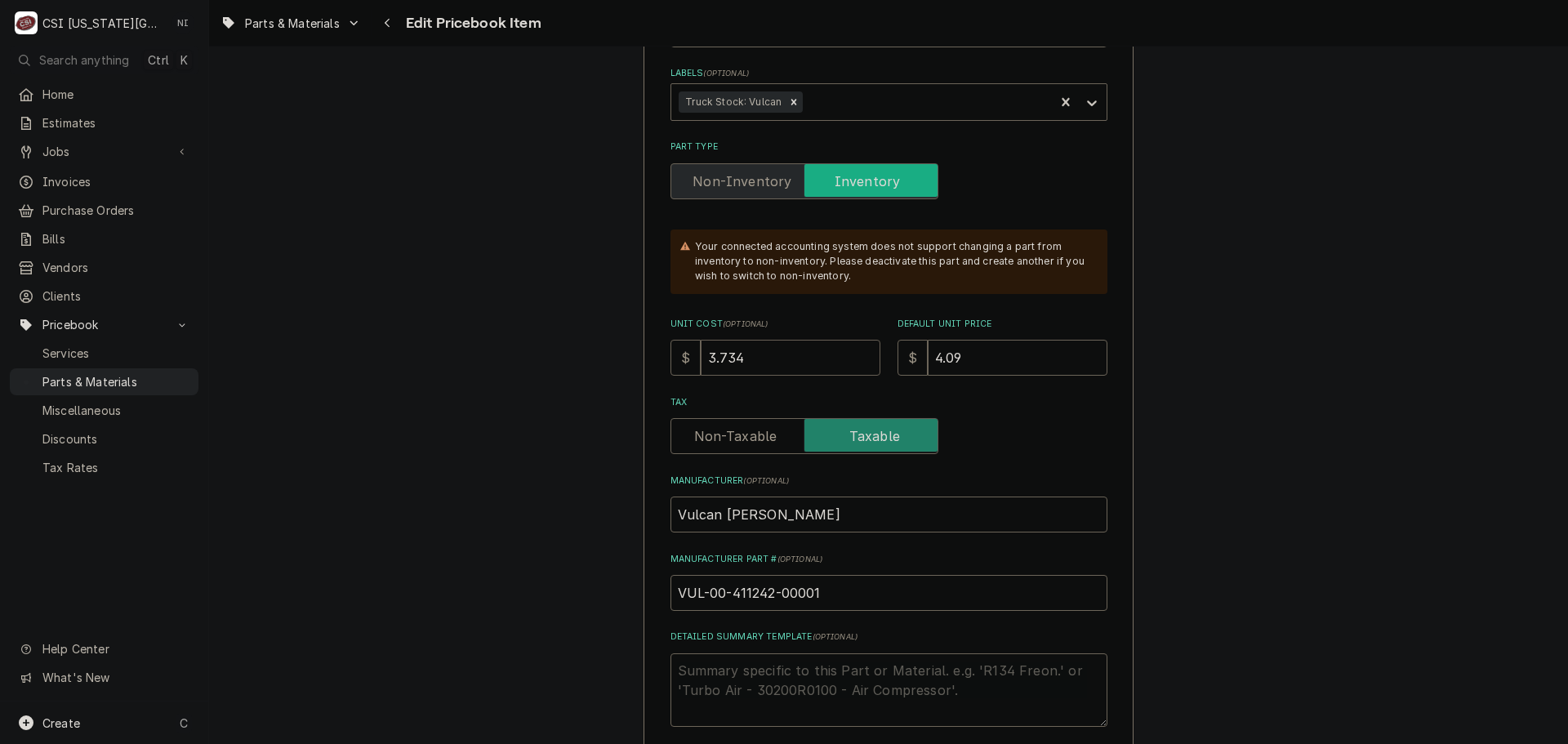
type textarea "x"
type input "3.73"
type textarea "x"
type input "3.734"
type textarea "x"
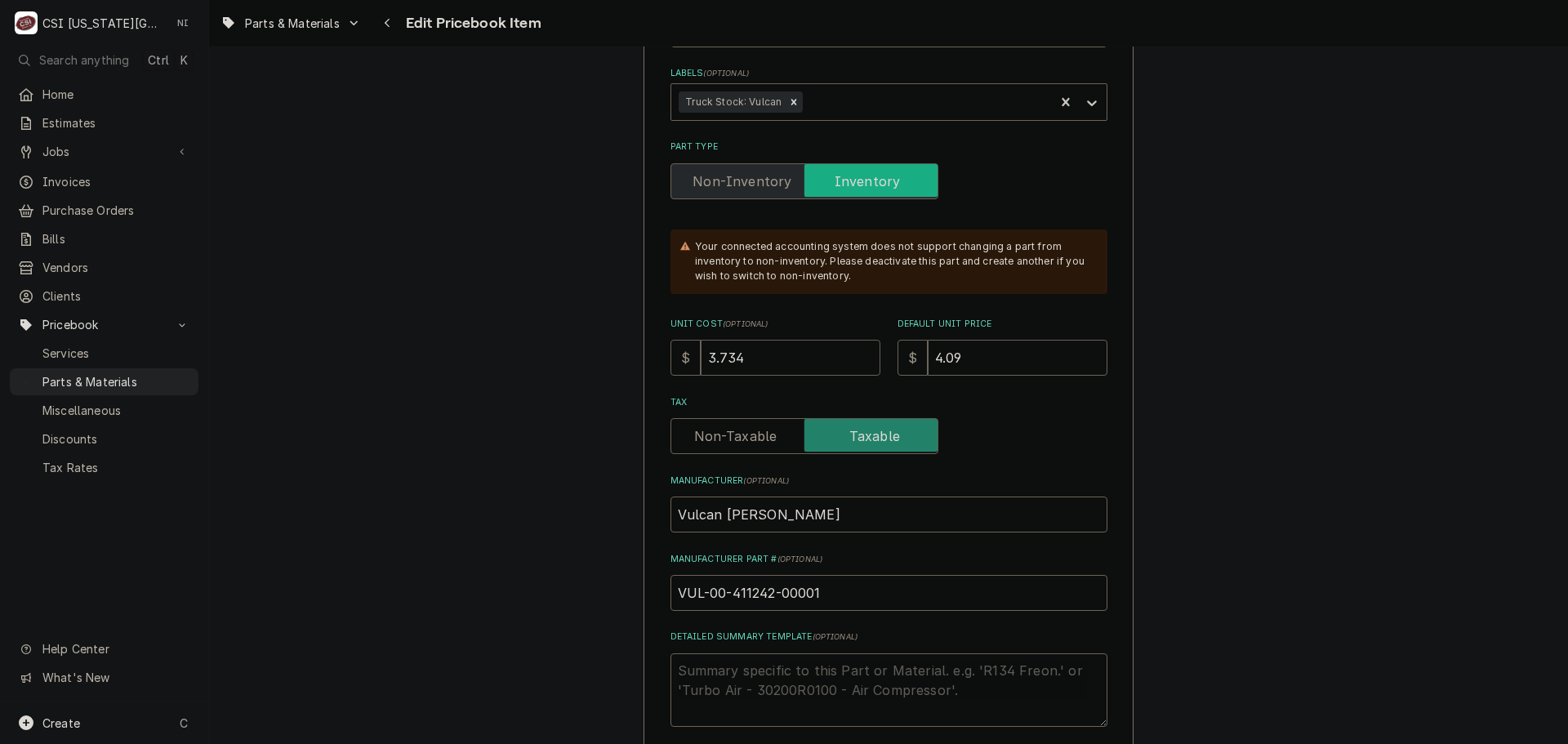
type input "3.7349"
type textarea "x"
type input "3.734"
type textarea "x"
type input "3.73"
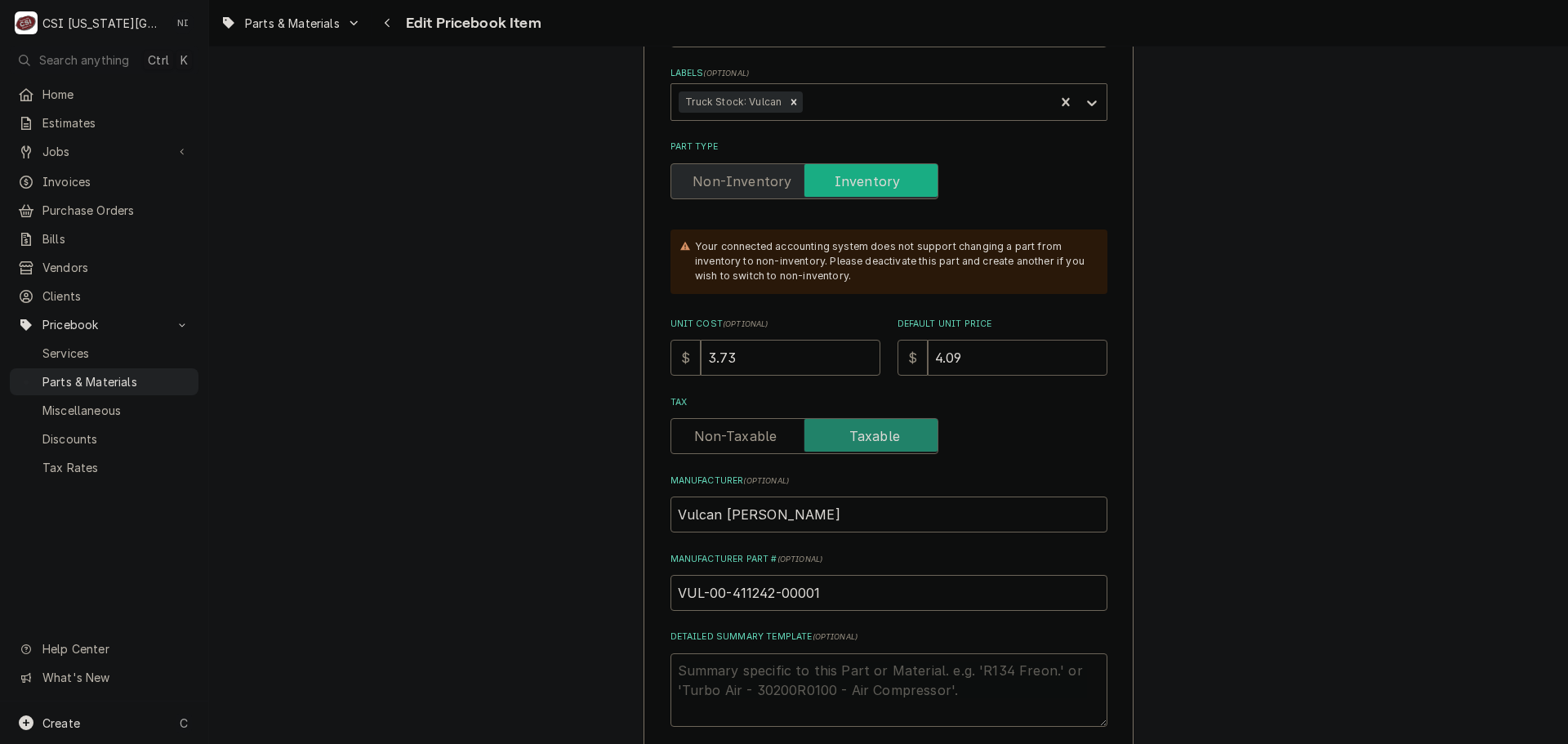
type textarea "x"
type input "4"
type textarea "x"
type input "4.9"
type textarea "x"
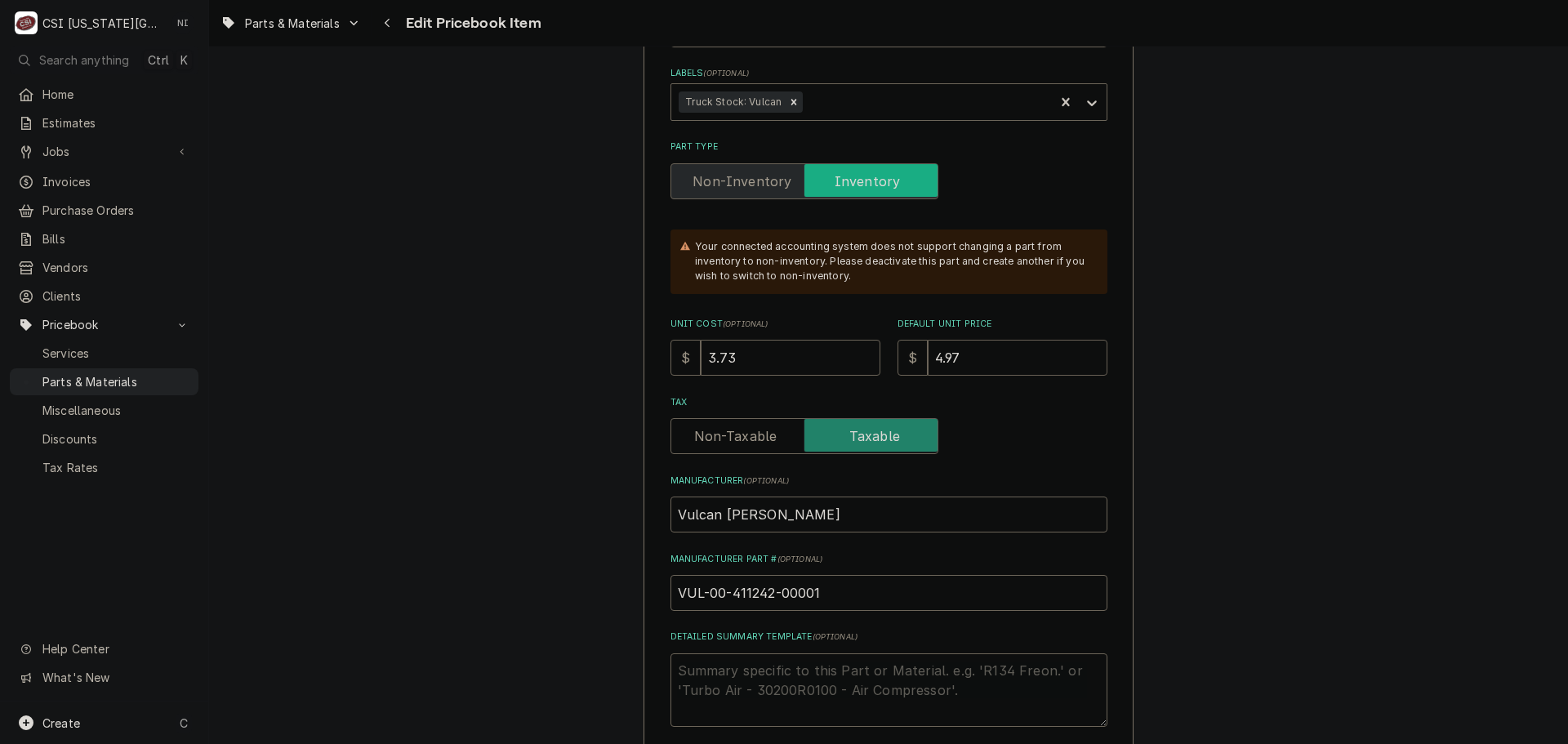
type input "4.97"
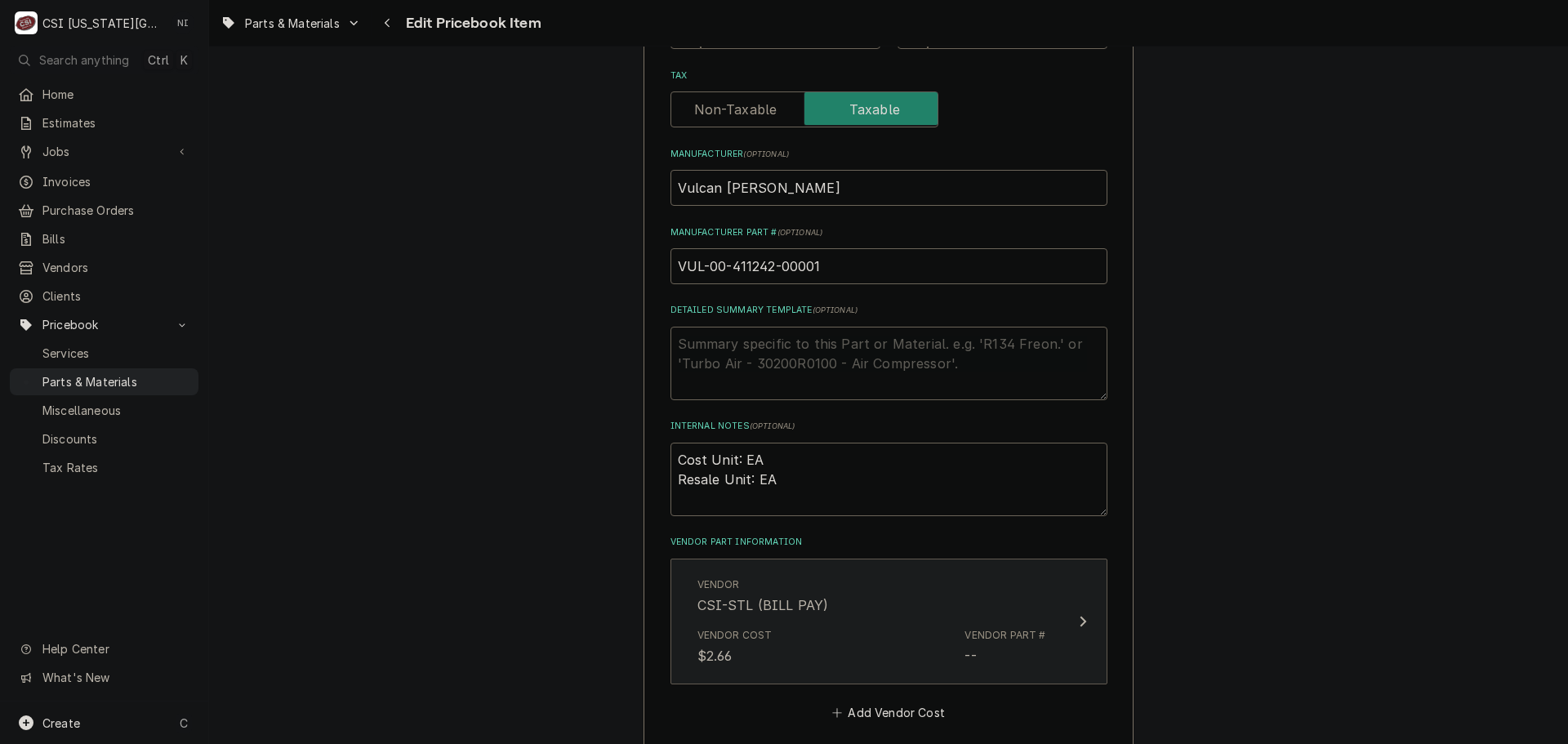
click at [806, 609] on div "CSI-STL (BILL PAY)" at bounding box center [764, 605] width 132 height 20
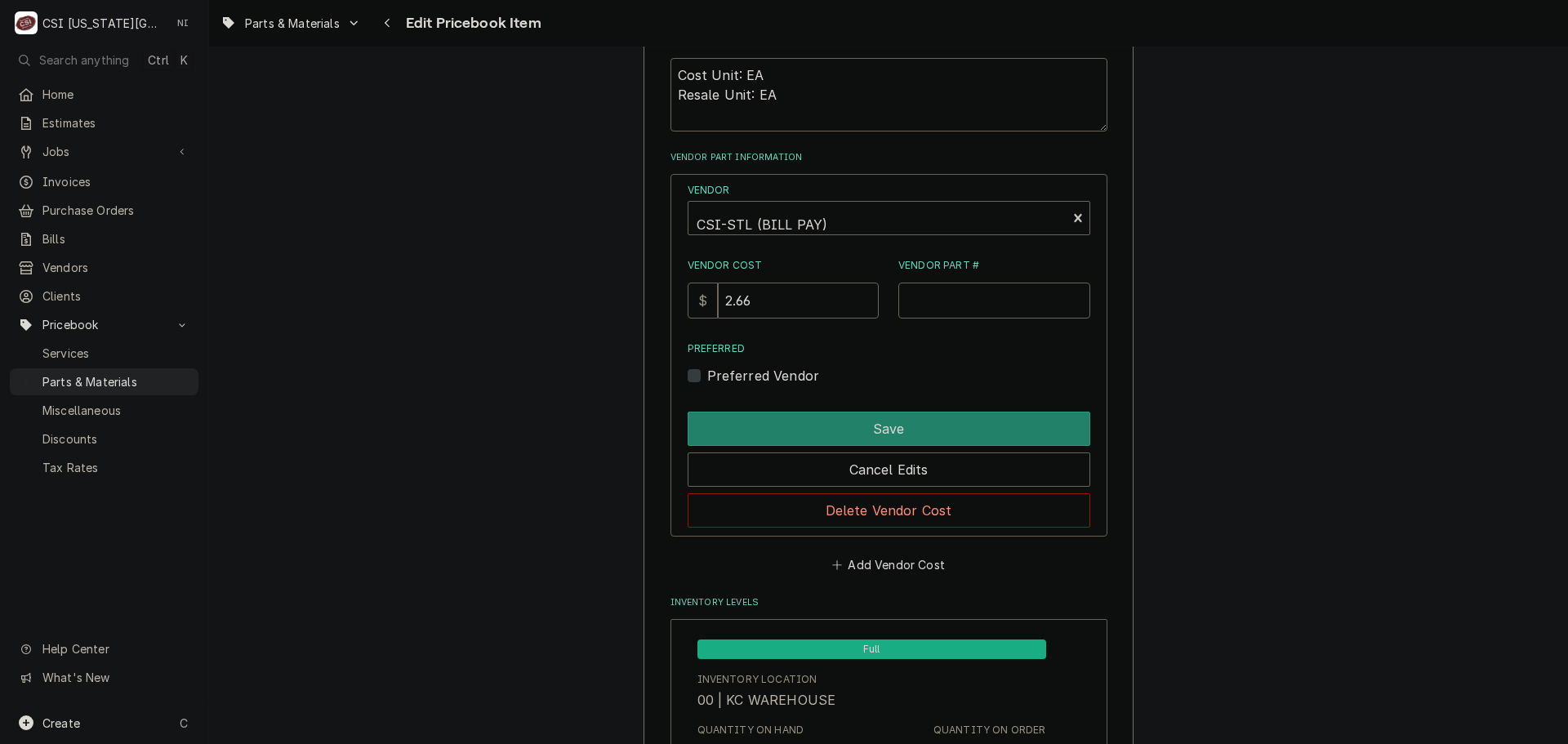
scroll to position [1144, 0]
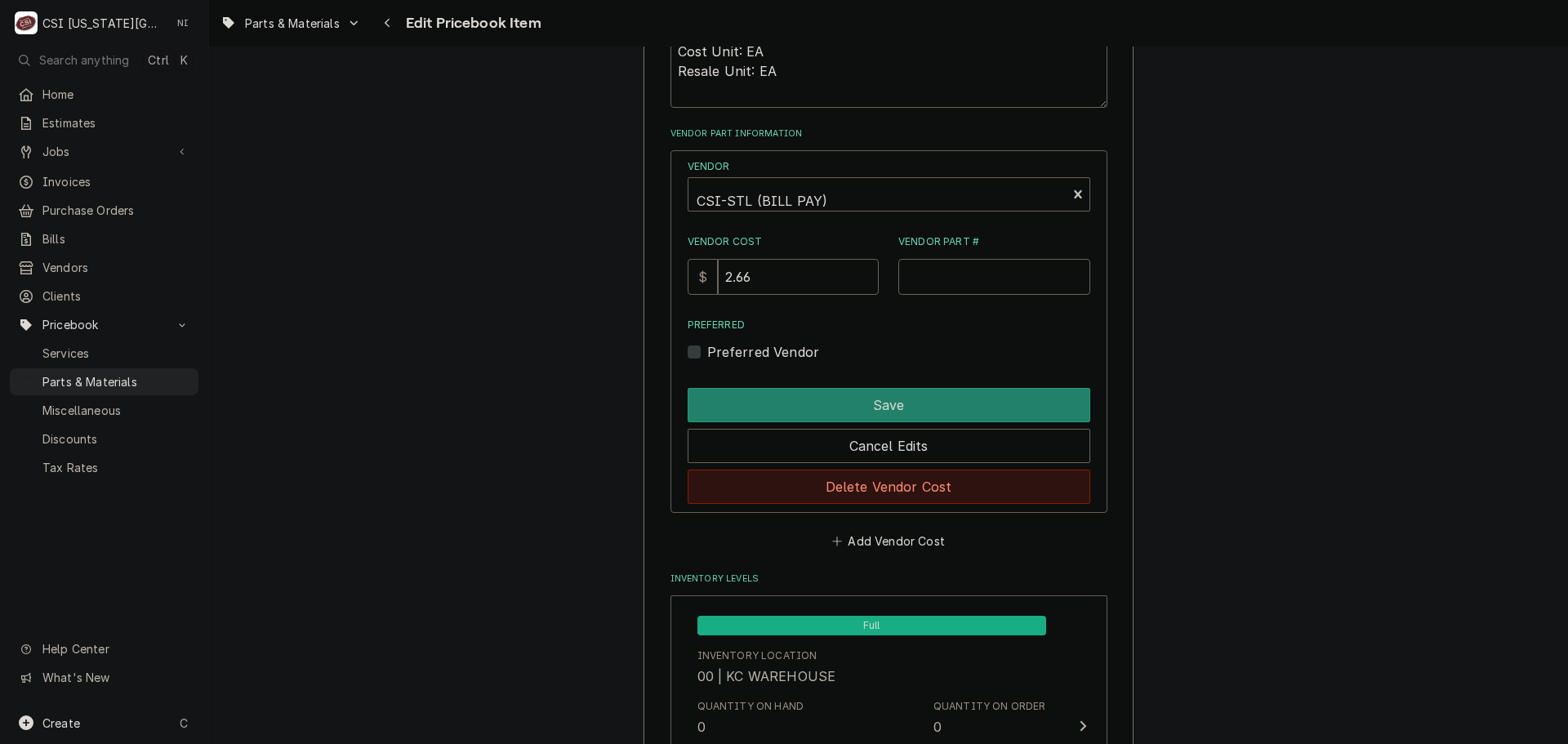
drag, startPoint x: 867, startPoint y: 499, endPoint x: 1196, endPoint y: 337, distance: 366.7
click at [870, 499] on button "Delete Vendor Cost" at bounding box center [889, 486] width 403 height 35
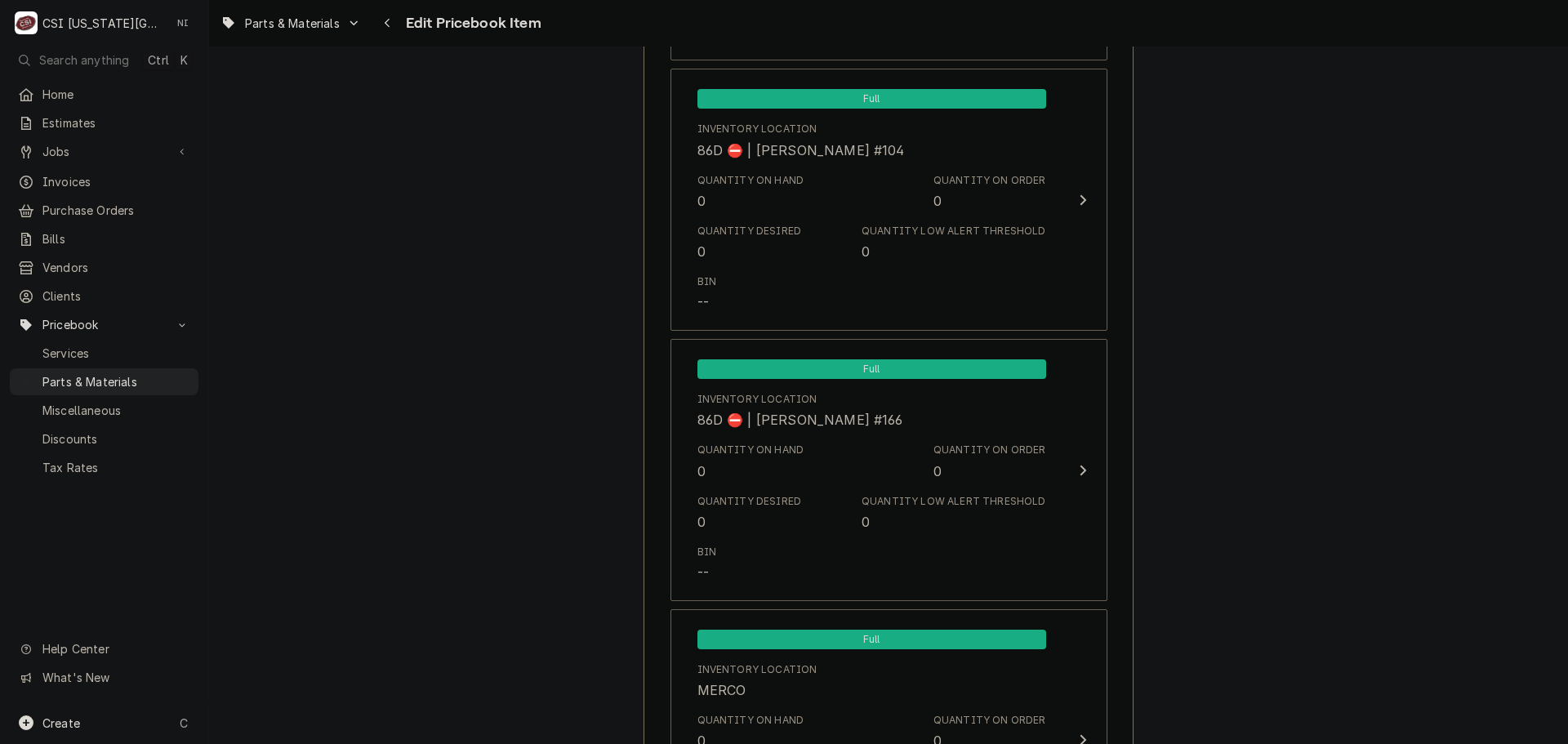
scroll to position [15475, 0]
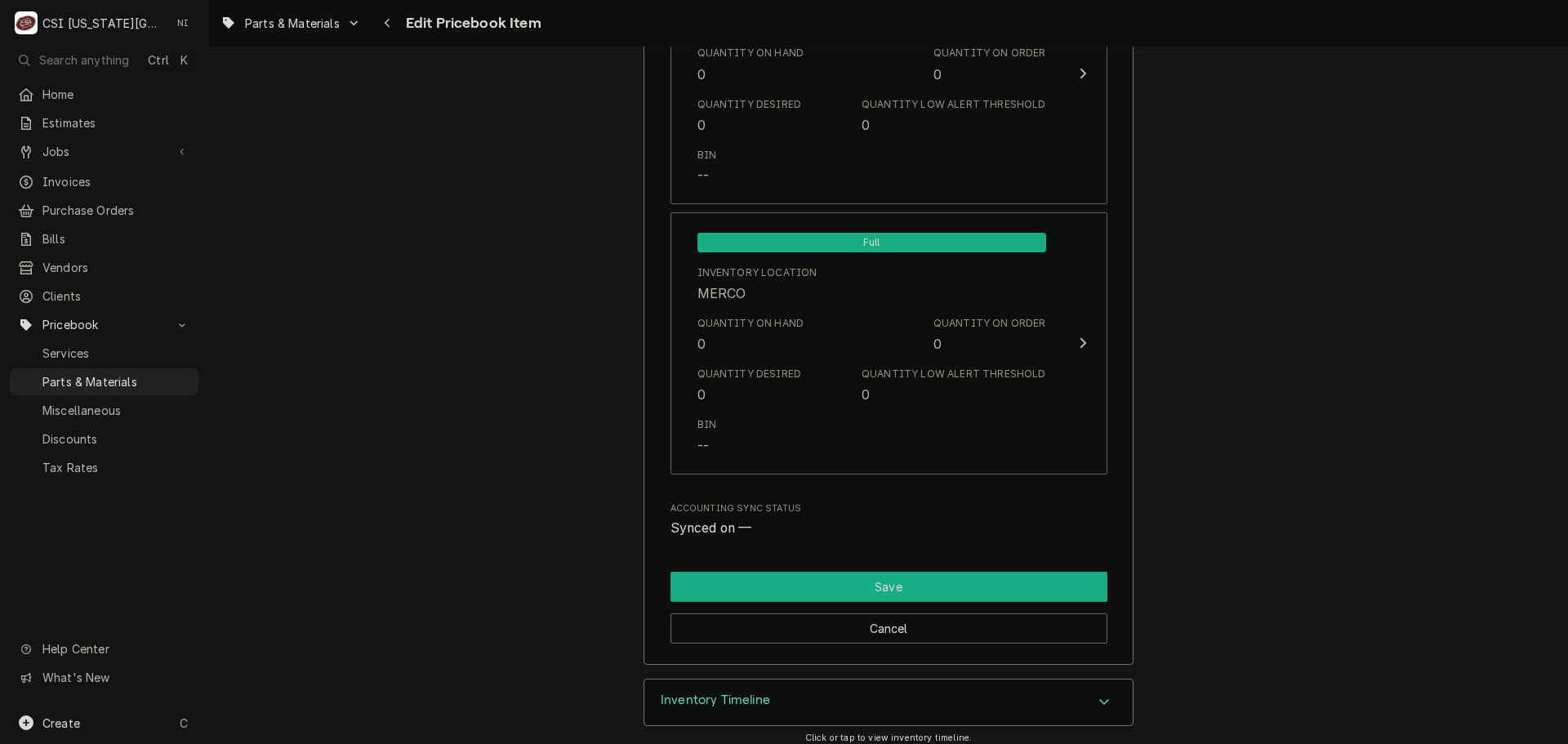
click at [905, 600] on button "Save" at bounding box center [889, 587] width 437 height 30
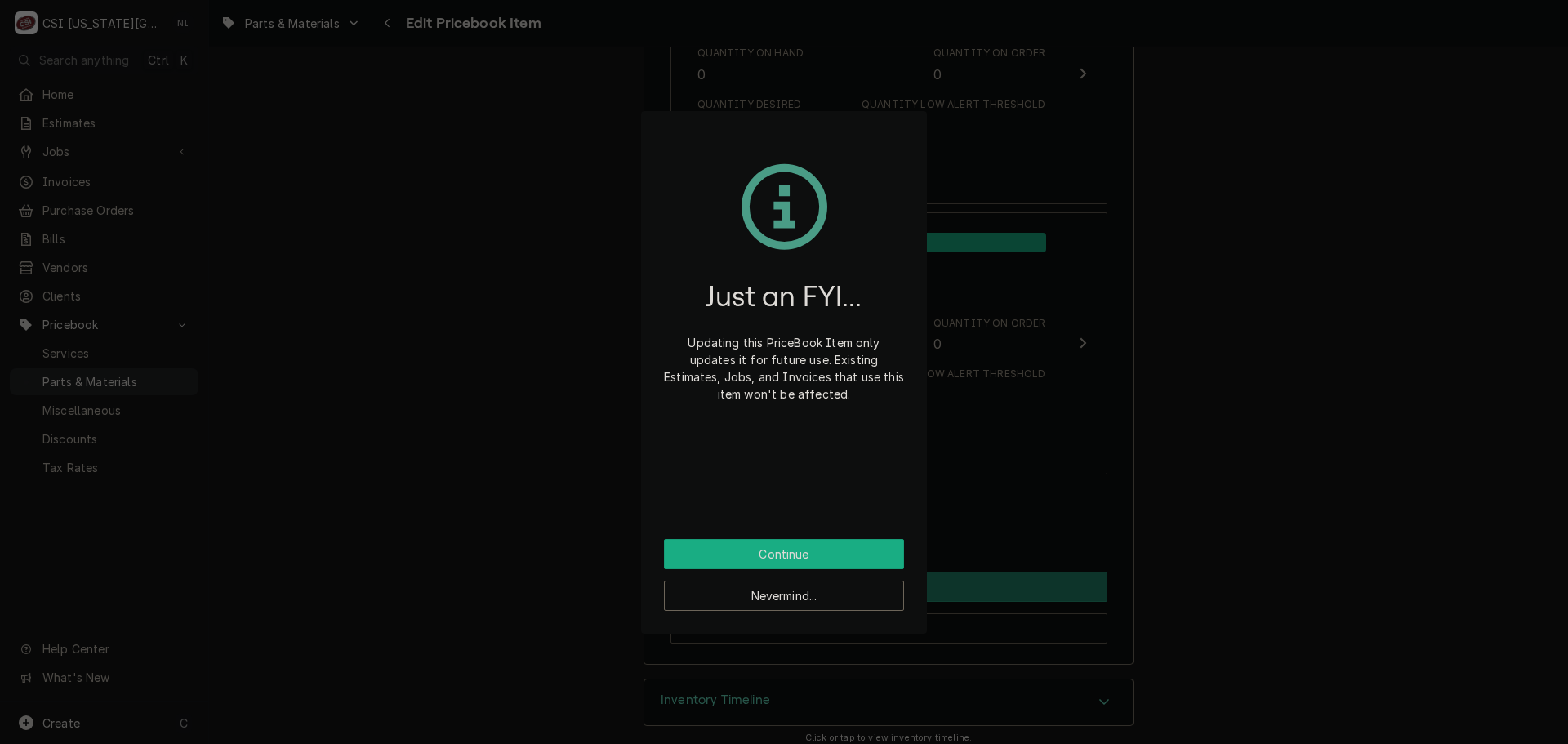
click at [849, 557] on button "Continue" at bounding box center [784, 555] width 240 height 30
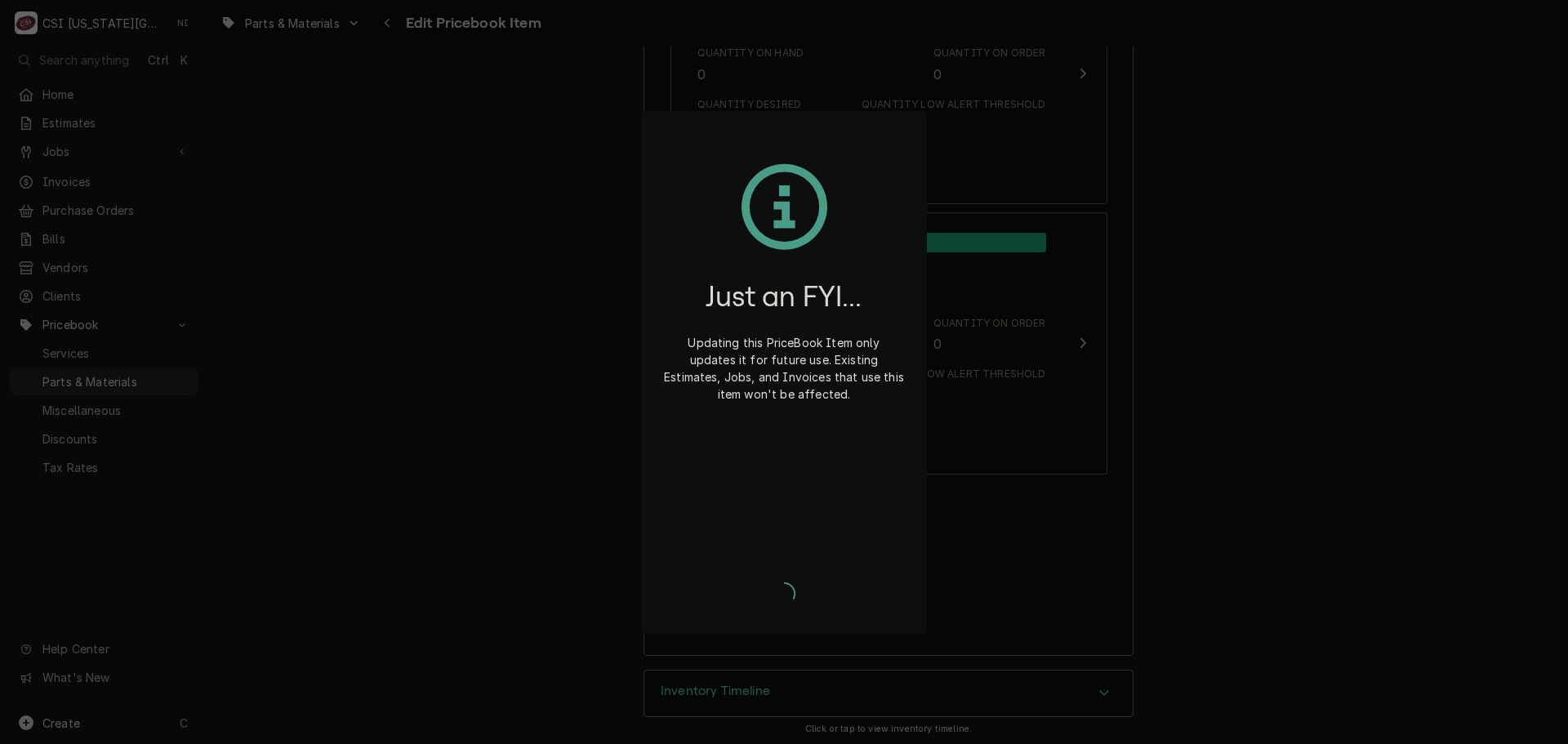
type textarea "x"
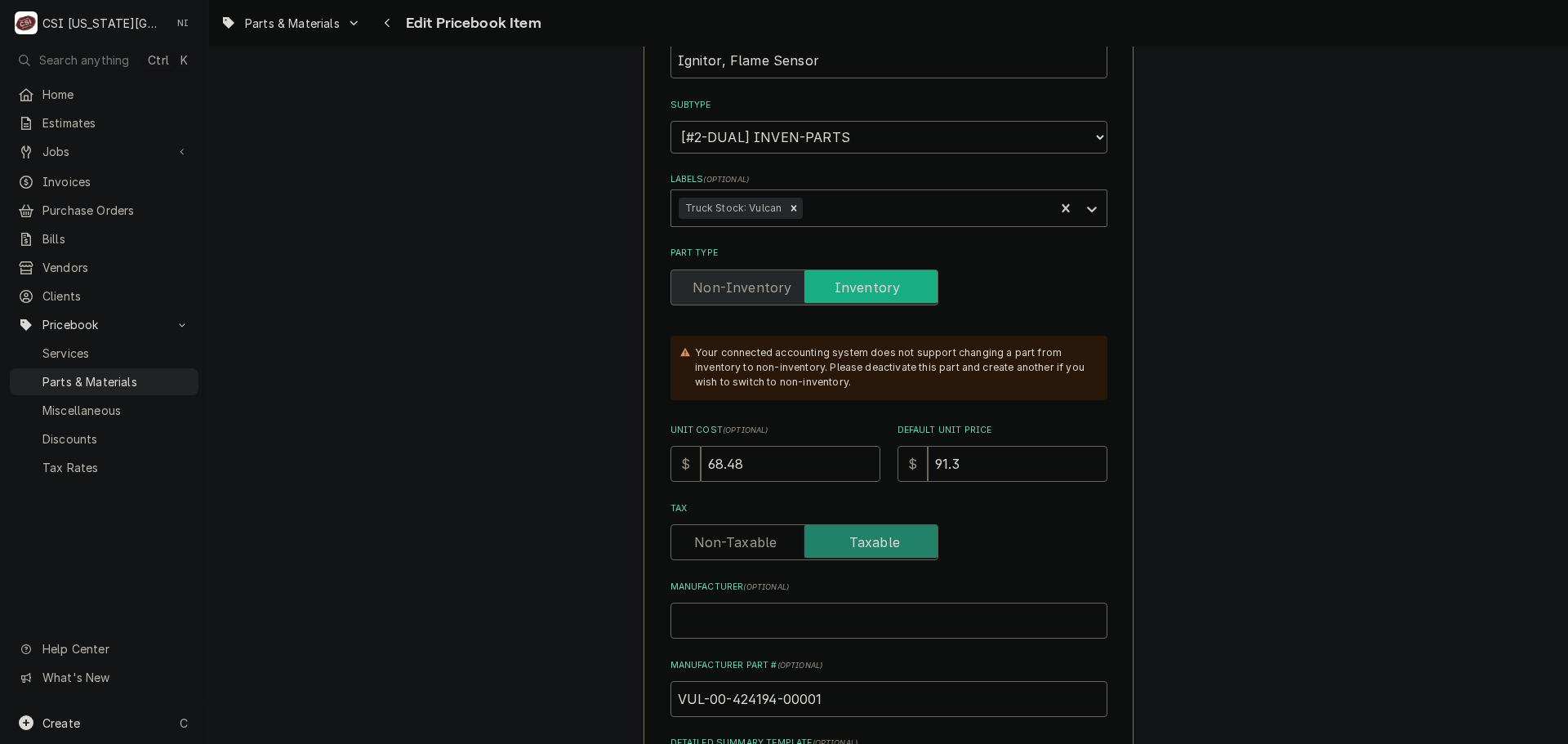
scroll to position [490, 0]
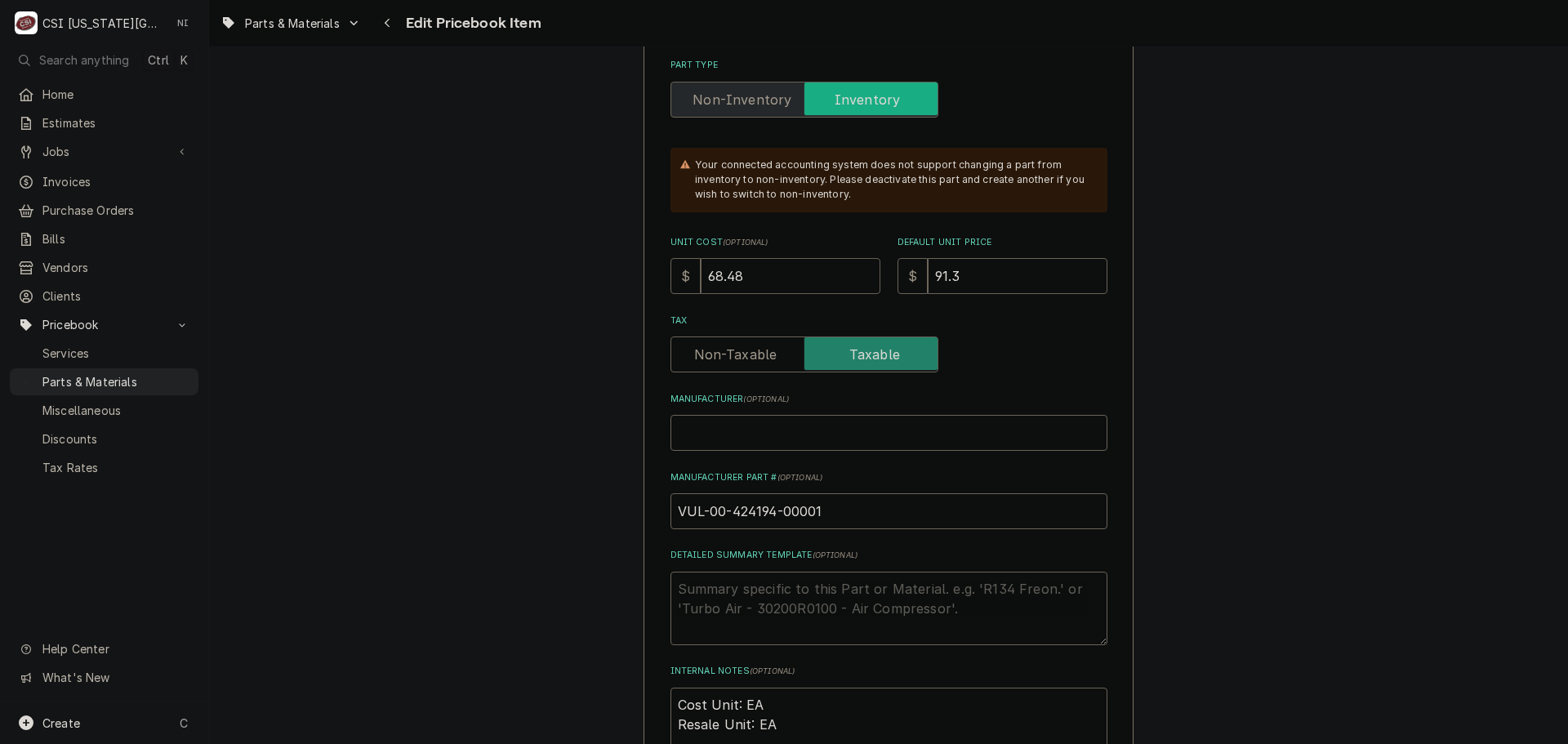
drag, startPoint x: 772, startPoint y: 272, endPoint x: 635, endPoint y: 271, distance: 137.0
type textarea "x"
type input "7"
type textarea "x"
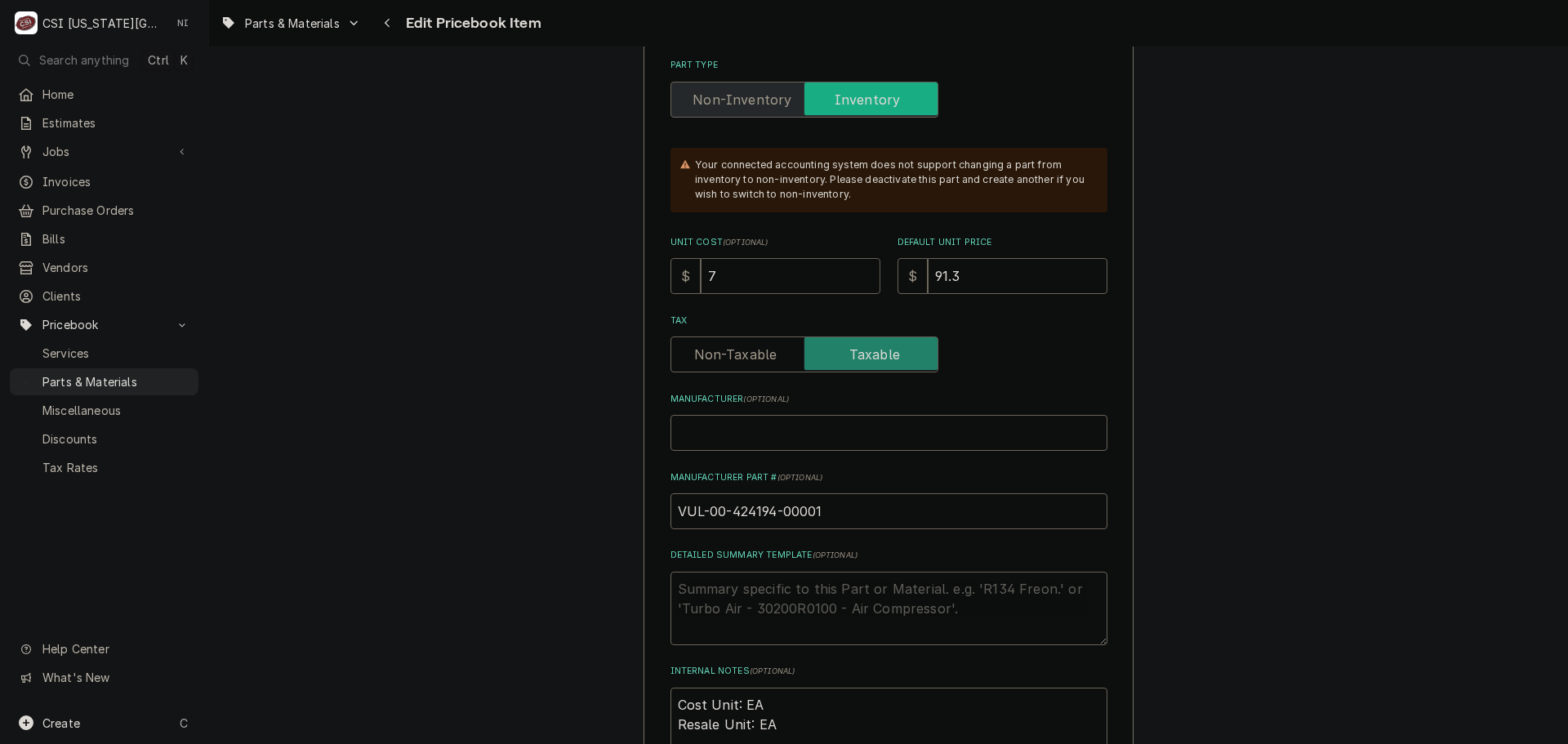
type input "77"
type textarea "x"
type input "77.3"
type textarea "x"
type input "77.37"
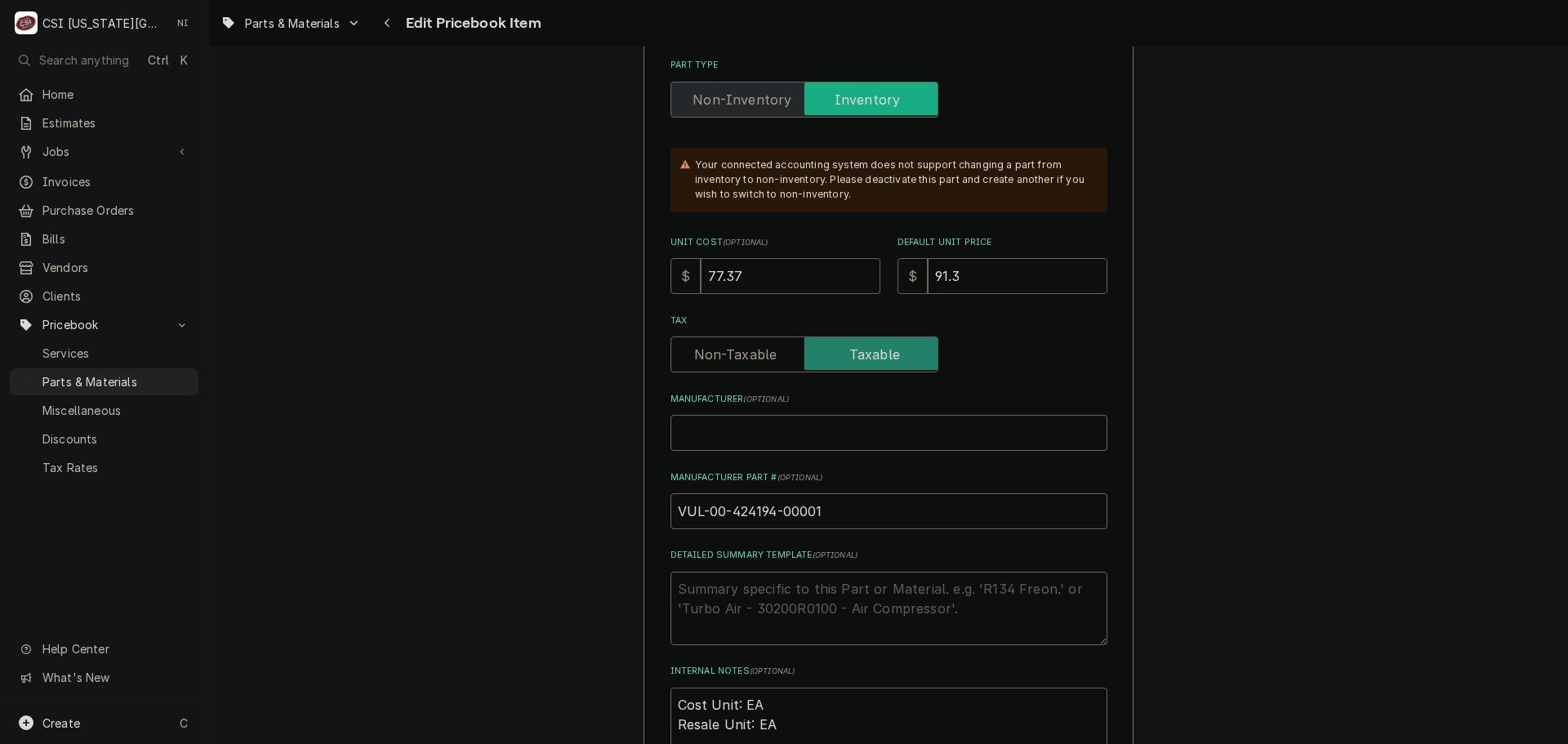
type textarea "x"
type input "77.3"
type textarea "x"
type input "77"
type textarea "x"
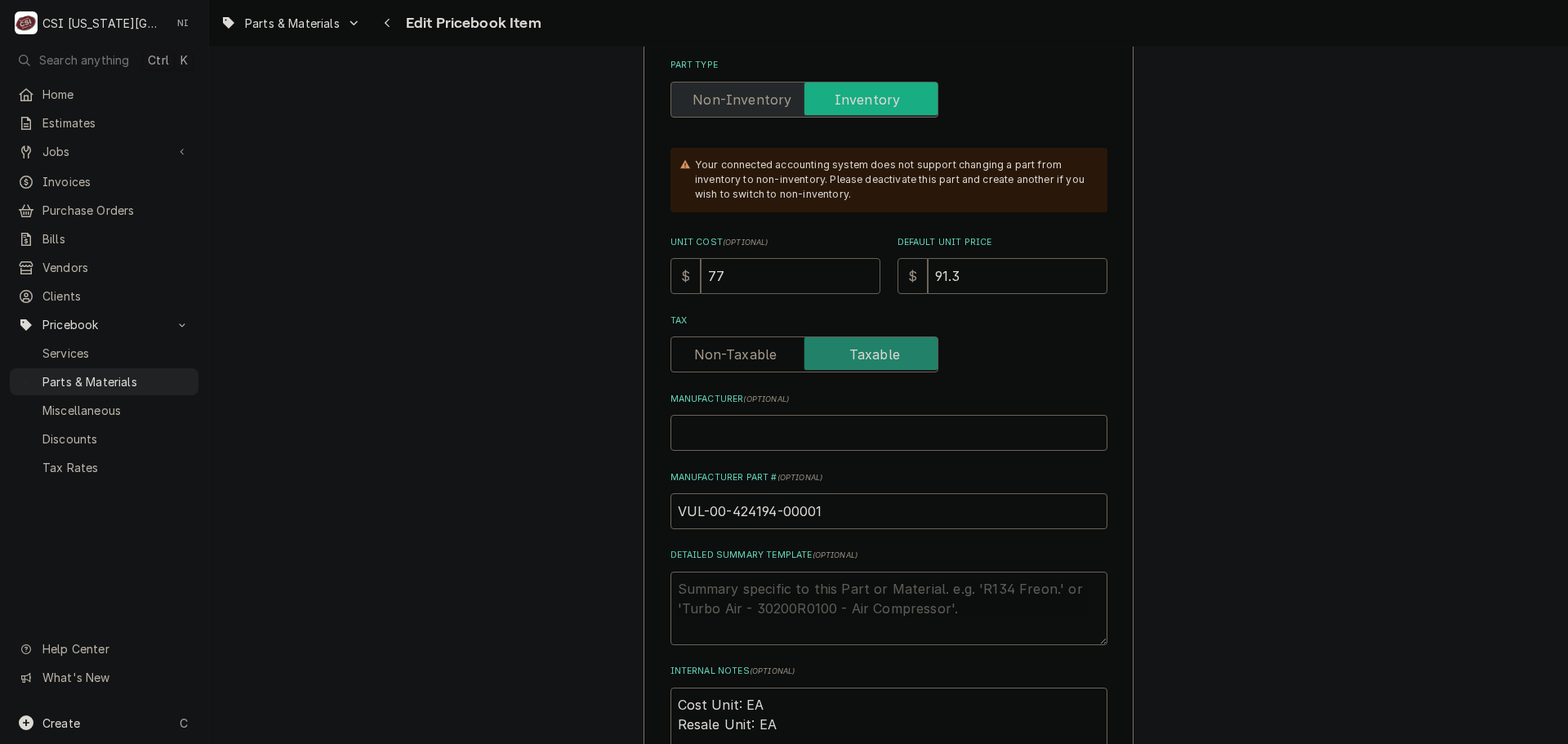
type input "77.6"
type textarea "x"
type input "77.67"
type textarea "x"
type input "1"
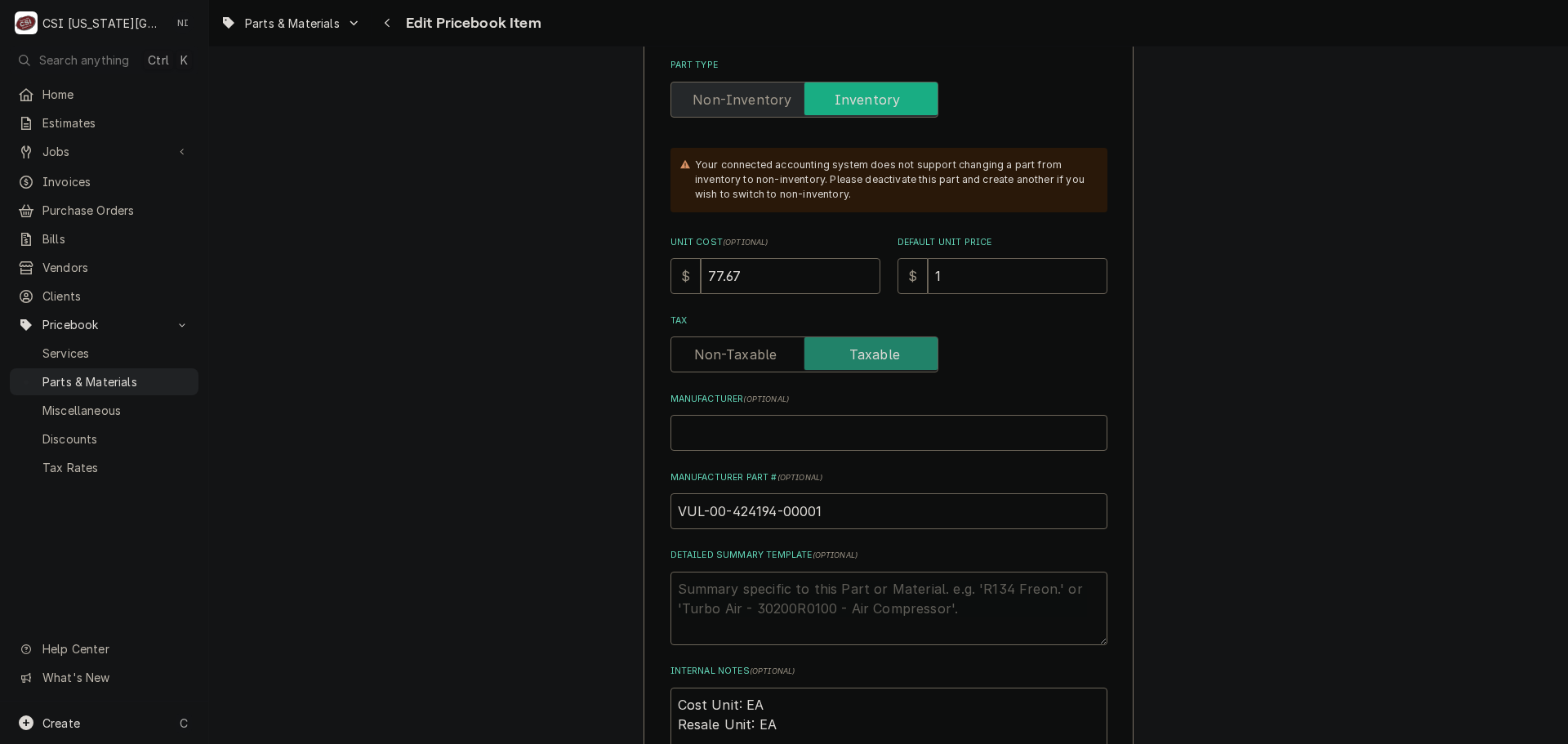
type textarea "x"
type input "10"
type textarea "x"
type input "103"
type textarea "x"
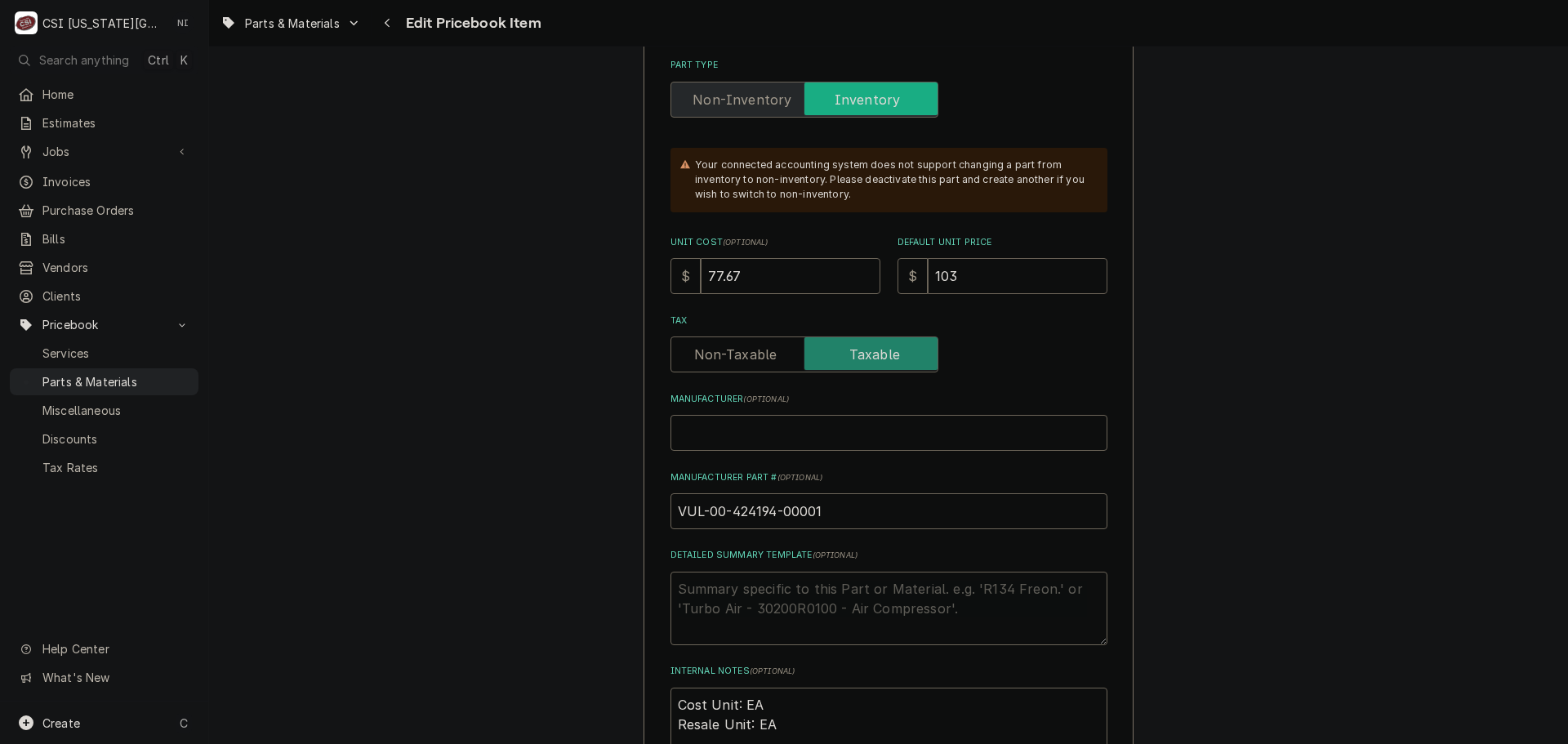
type input "103.5"
type textarea "x"
type input "103.55"
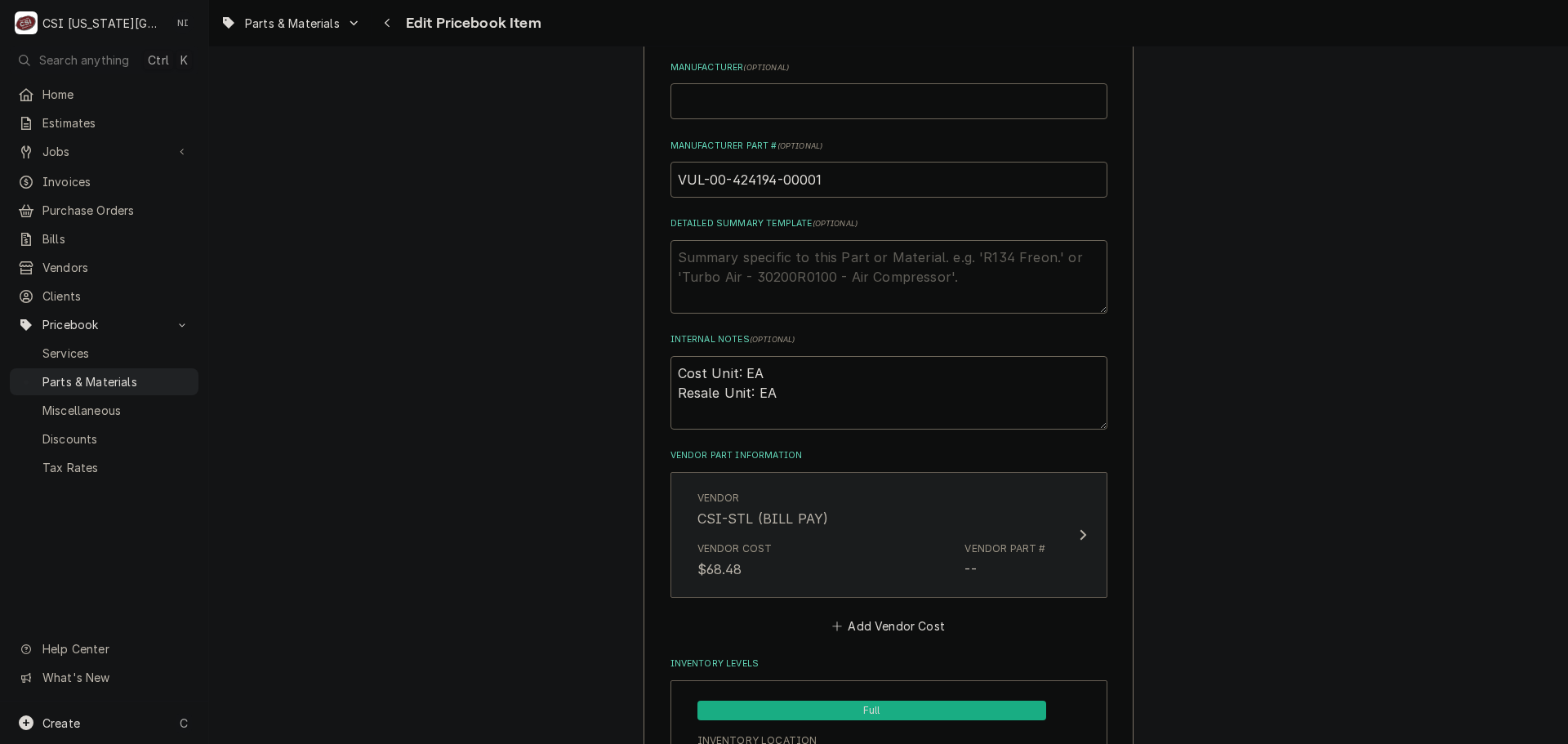
scroll to position [980, 0]
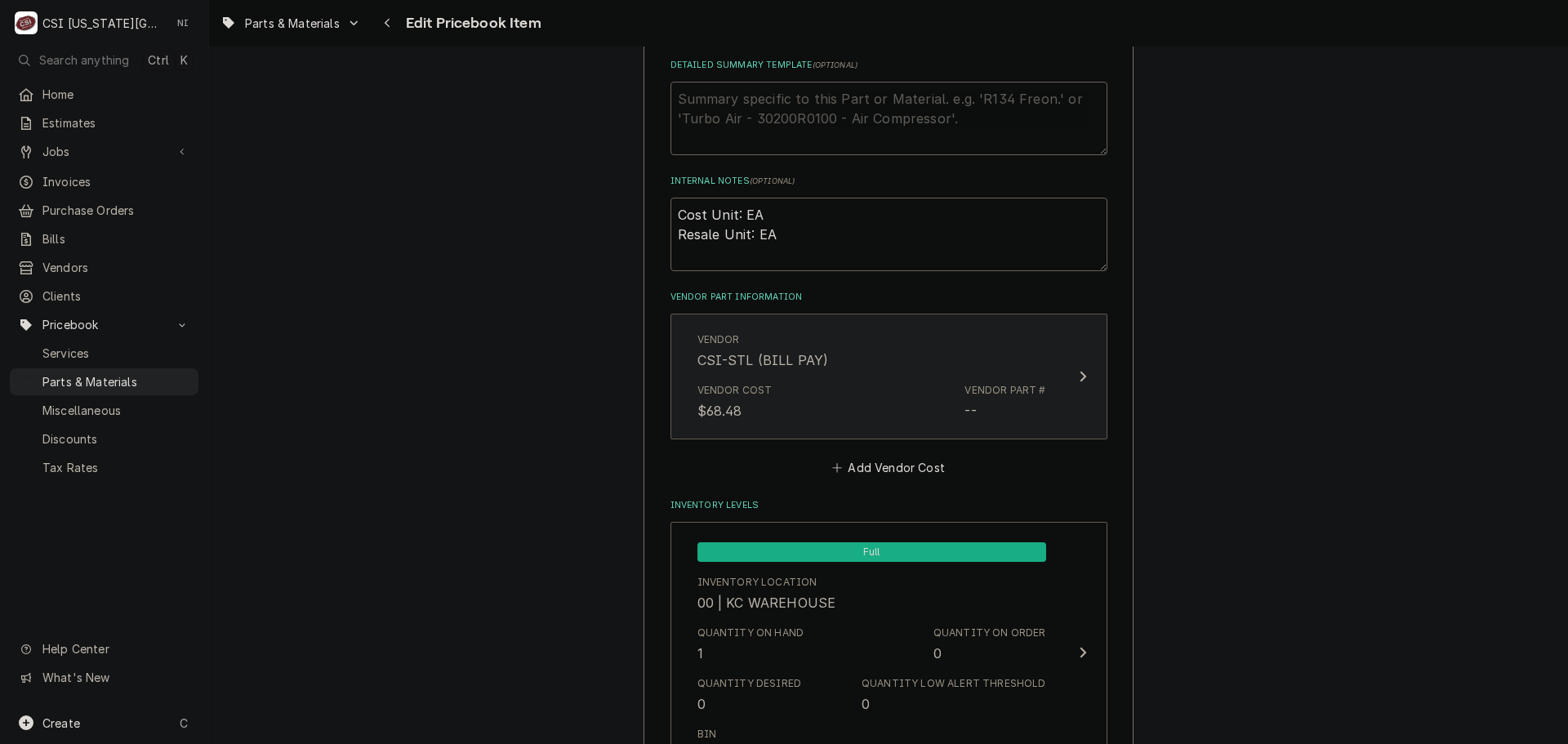
click at [919, 424] on div "Vendor Cost $68.48 Vendor Part # --" at bounding box center [872, 402] width 348 height 51
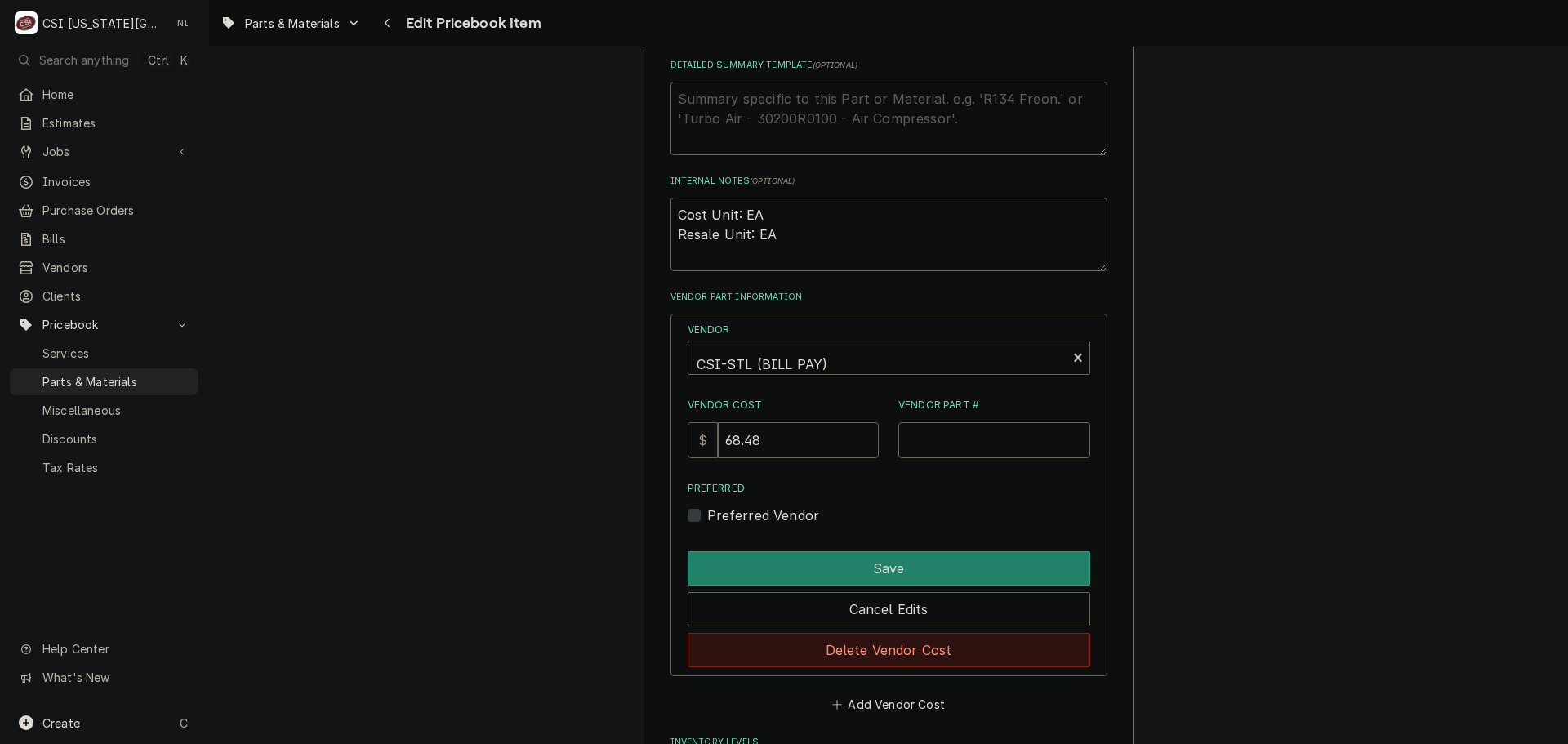
click at [903, 651] on button "Delete Vendor Cost" at bounding box center [889, 650] width 403 height 35
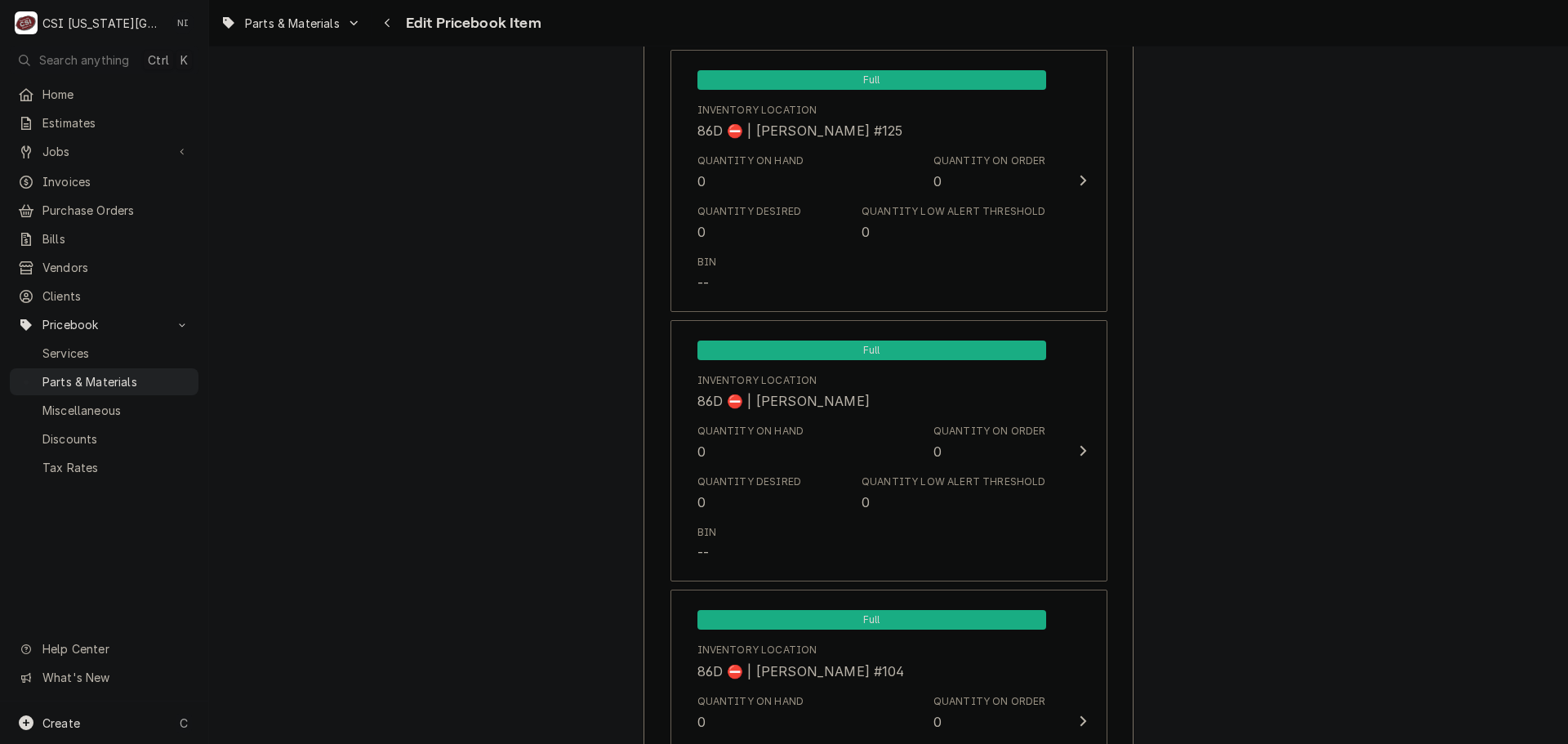
scroll to position [15564, 0]
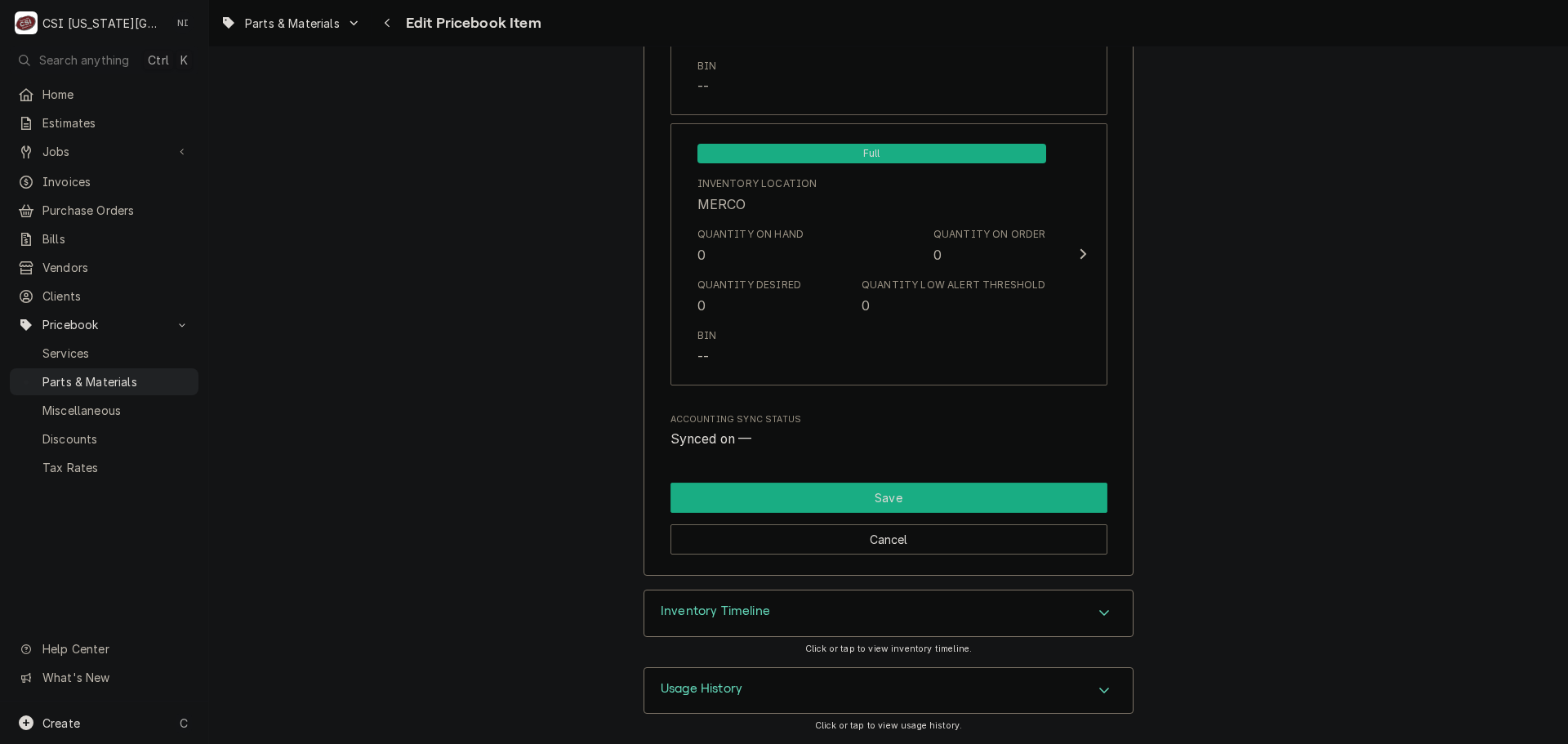
click at [934, 489] on button "Save" at bounding box center [889, 498] width 437 height 30
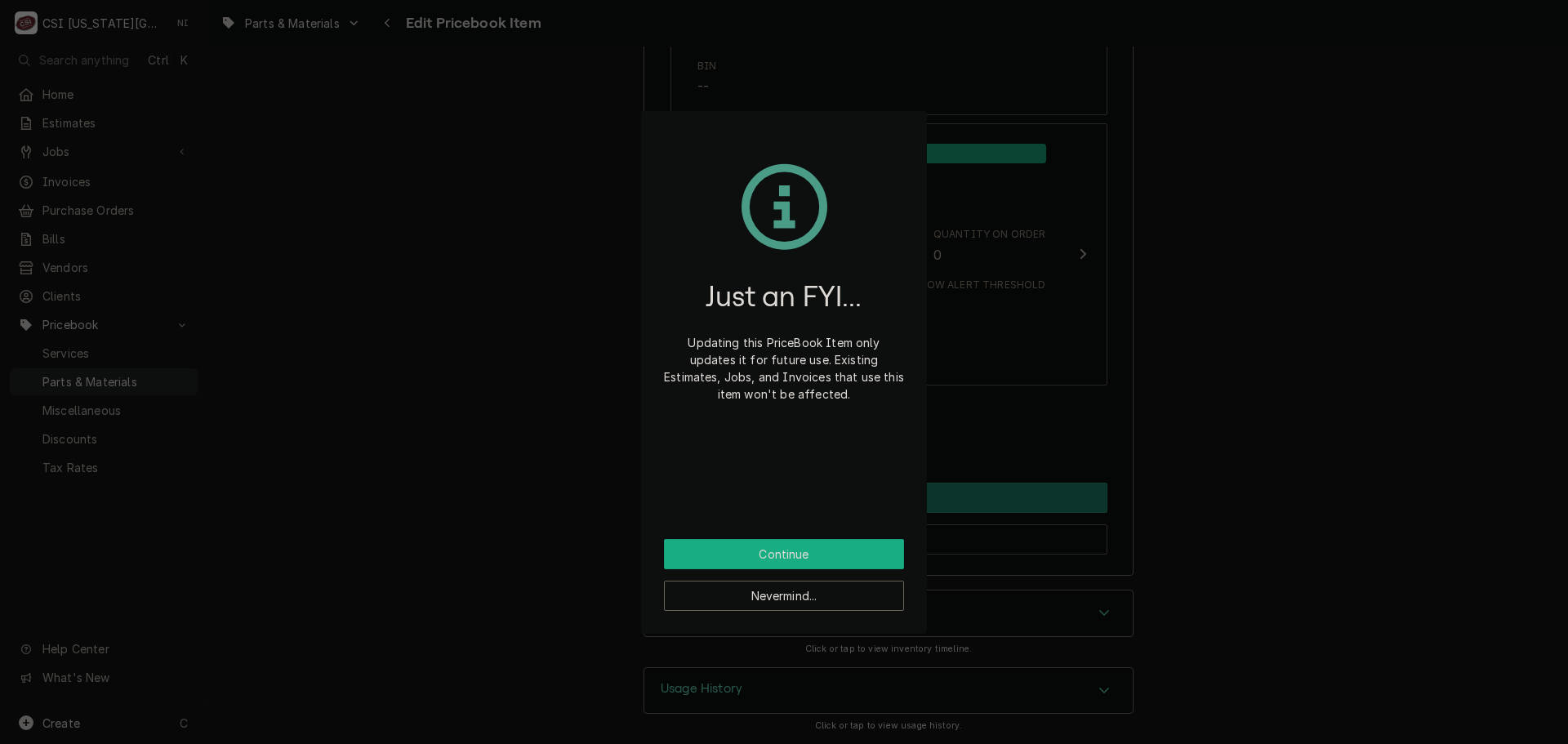
click at [777, 547] on button "Continue" at bounding box center [784, 555] width 240 height 30
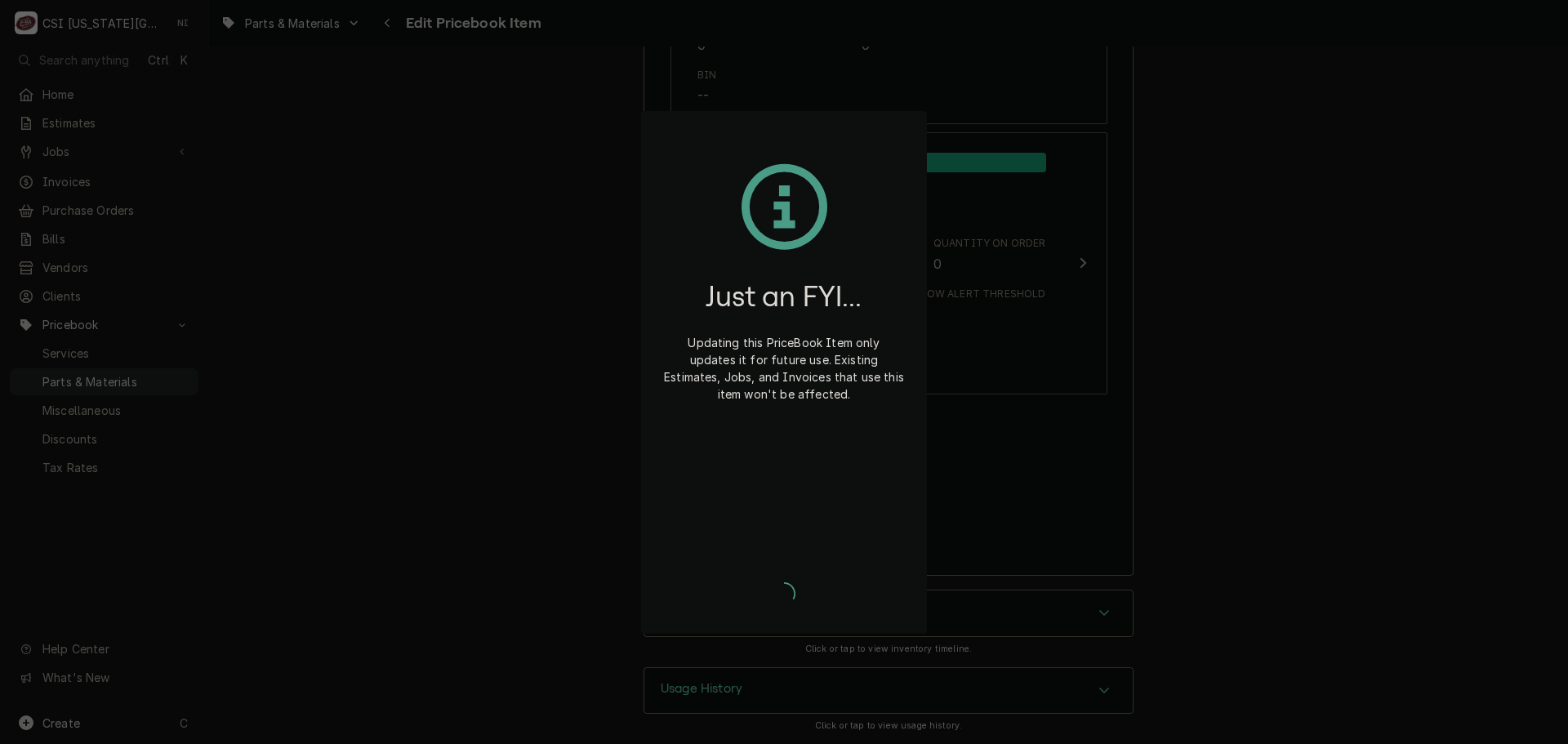
scroll to position [15555, 0]
type textarea "x"
